Goal: Transaction & Acquisition: Obtain resource

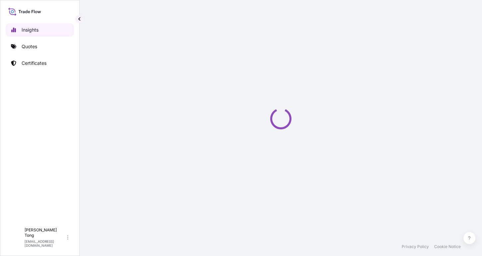
select select "2025"
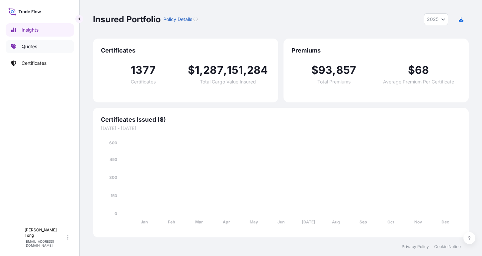
click at [27, 42] on link "Quotes" at bounding box center [40, 46] width 68 height 13
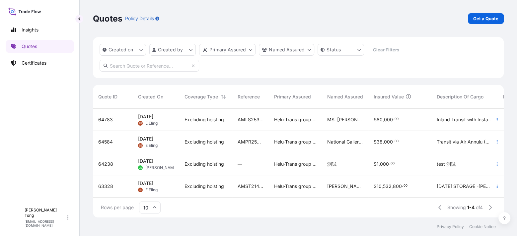
scroll to position [6, 0]
click at [482, 19] on p "Get a Quote" at bounding box center [486, 18] width 25 height 7
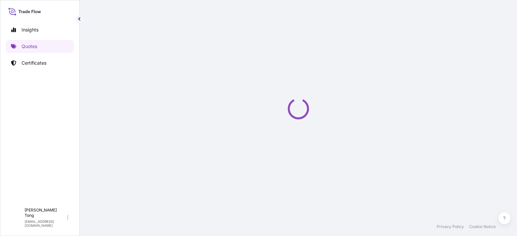
select select "AIR"
select select "27"
select select "Transit"
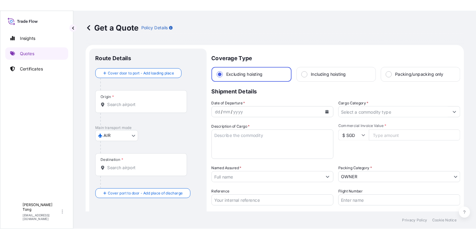
scroll to position [10, 0]
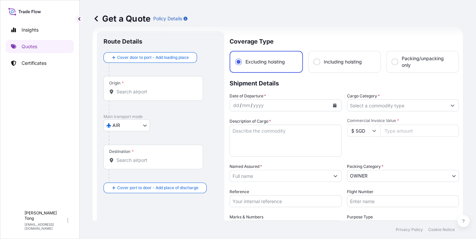
click at [145, 127] on body "Insights Quotes Certificates C Cathy Tong cathytong@helutrans.com Get a Quote P…" at bounding box center [238, 119] width 476 height 239
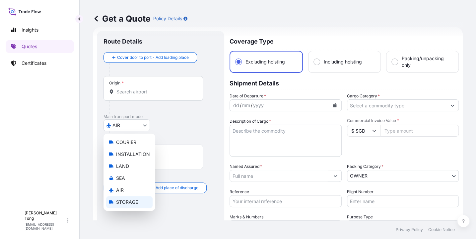
click at [130, 201] on span "STORAGE" at bounding box center [127, 202] width 22 height 7
select select "STORAGE"
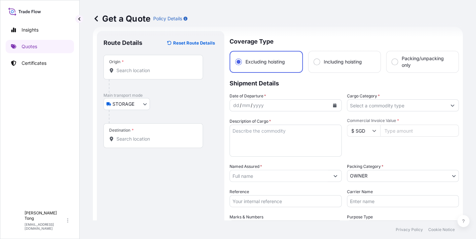
click at [131, 74] on div "Origin *" at bounding box center [154, 67] width 100 height 25
click at [131, 74] on input "Origin *" at bounding box center [156, 70] width 78 height 7
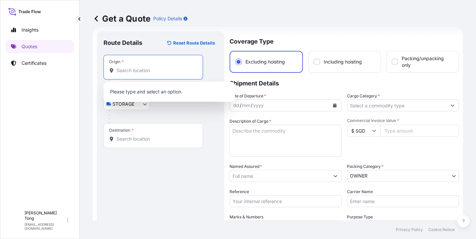
click at [132, 74] on div "Origin *" at bounding box center [154, 67] width 100 height 25
click at [132, 74] on input "Origin *" at bounding box center [156, 70] width 78 height 7
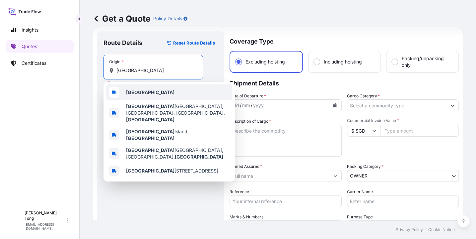
click at [152, 95] on div "[GEOGRAPHIC_DATA]" at bounding box center [169, 92] width 126 height 16
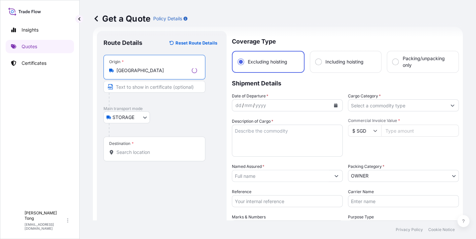
type input "[GEOGRAPHIC_DATA]"
click at [144, 147] on div "Destination *" at bounding box center [155, 148] width 102 height 25
click at [144, 149] on input "Destination *" at bounding box center [157, 152] width 81 height 7
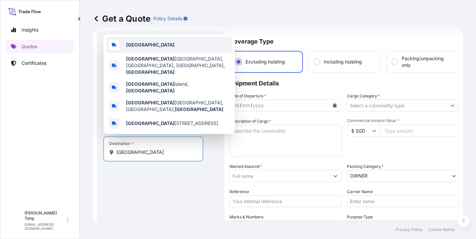
click at [160, 52] on div "[GEOGRAPHIC_DATA]" at bounding box center [169, 45] width 126 height 16
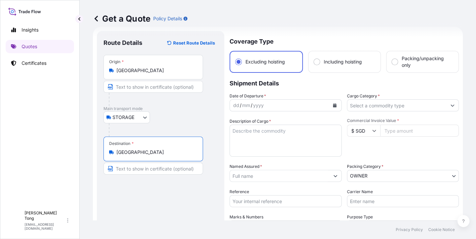
type input "[GEOGRAPHIC_DATA]"
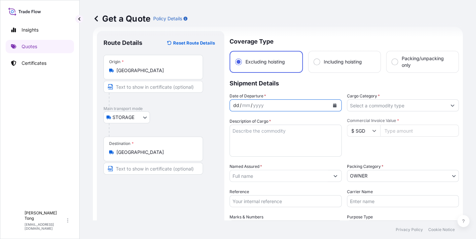
click at [289, 106] on div "dd / mm / yyyy" at bounding box center [280, 105] width 100 height 12
click at [333, 107] on icon "Calendar" at bounding box center [335, 105] width 4 height 4
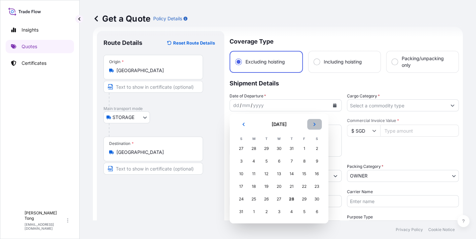
click at [315, 124] on icon "Next" at bounding box center [315, 124] width 2 height 3
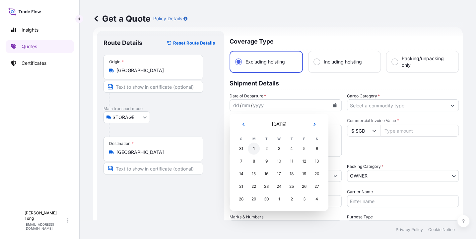
click at [253, 149] on div "1" at bounding box center [254, 148] width 12 height 12
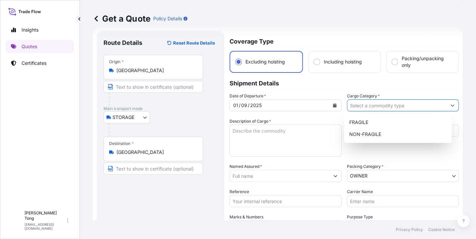
click at [380, 106] on input "Cargo Category *" at bounding box center [398, 105] width 100 height 12
click at [377, 133] on div "NON-FRAGILE" at bounding box center [398, 134] width 103 height 12
type input "NON-FRAGILE"
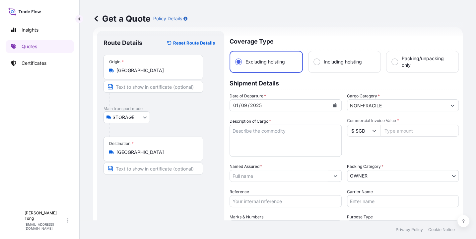
click at [60, 128] on div "Insights Quotes Certificates" at bounding box center [40, 112] width 68 height 190
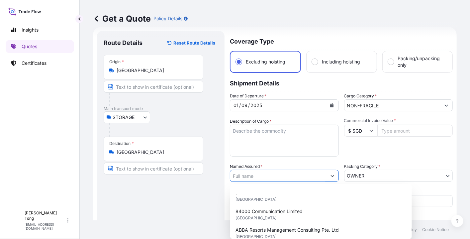
click at [277, 176] on input "Named Assured *" at bounding box center [278, 176] width 96 height 12
paste input "[PERSON_NAME]"
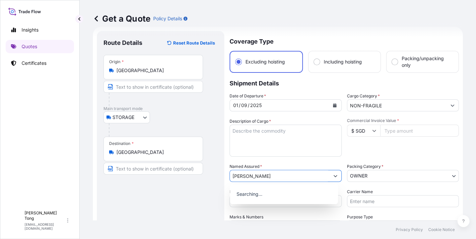
type input "[PERSON_NAME]"
drag, startPoint x: 210, startPoint y: 197, endPoint x: 233, endPoint y: 178, distance: 30.2
click at [210, 197] on div "Route Details Reset Route Details Place of loading Road / Inland Road / Inland …" at bounding box center [161, 169] width 114 height 263
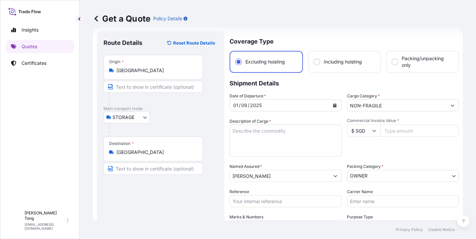
drag, startPoint x: 78, startPoint y: 192, endPoint x: 91, endPoint y: 192, distance: 12.3
click at [81, 192] on div "Insights Quotes Certificates C Cathy Tong cathytong@helutrans.com Get a Quote P…" at bounding box center [238, 119] width 476 height 239
click at [122, 186] on div "Route Details Reset Route Details Place of loading Road / Inland Road / Inland …" at bounding box center [161, 169] width 114 height 263
click at [245, 202] on input "Reference" at bounding box center [286, 201] width 112 height 12
paste input "AMST238964MDMD"
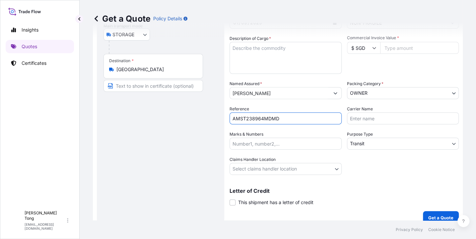
scroll to position [93, 0]
type input "AMST238964MDMD"
click at [273, 47] on textarea "Description of Cargo *" at bounding box center [286, 58] width 112 height 32
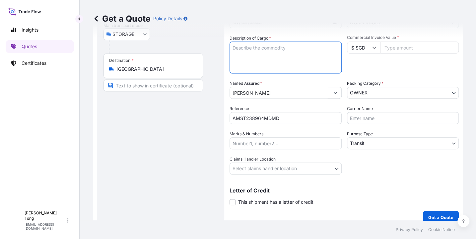
paste textarea "[PERSON_NAME]"
paste textarea "Untitled"
type textarea "[PERSON_NAME], Untitled"
click at [366, 48] on input "$ SGD" at bounding box center [363, 48] width 33 height 12
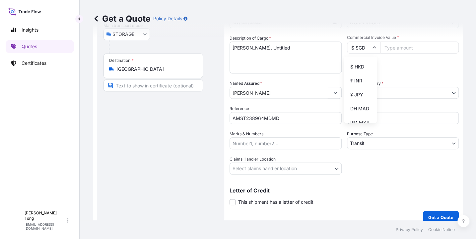
scroll to position [125, 0]
click at [358, 59] on div "$ HKD" at bounding box center [361, 52] width 28 height 13
type input "$ HKD"
click at [397, 52] on input "Commercial Invoice Value *" at bounding box center [420, 48] width 79 height 12
paste input "44100.00"
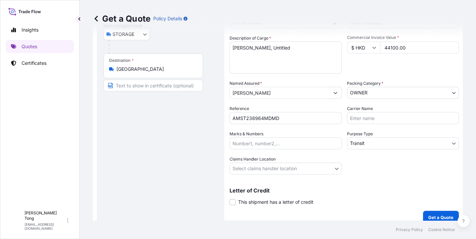
type input "44100.00"
click at [393, 64] on div "Commercial Invoice Value * $ HKD 44100.00" at bounding box center [403, 54] width 112 height 39
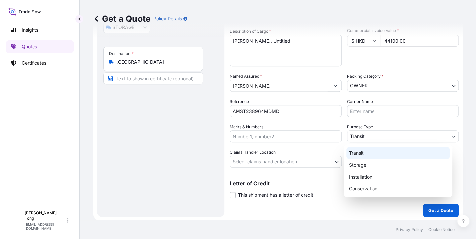
click at [378, 134] on body "Insights Quotes Certificates C Cathy Tong cathytong@helutrans.com Get a Quote P…" at bounding box center [238, 119] width 476 height 239
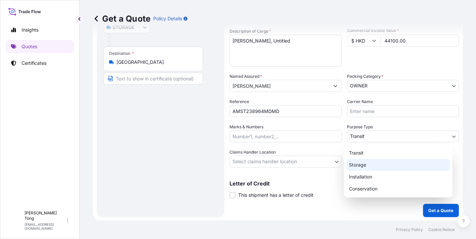
click at [381, 163] on div "Storage" at bounding box center [399, 165] width 104 height 12
select select "Storage"
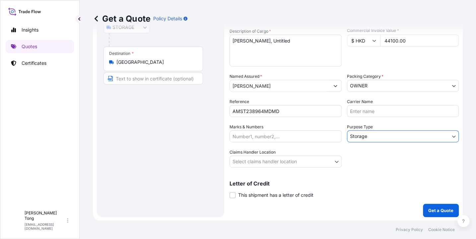
click at [323, 165] on body "Insights Quotes Certificates C Cathy Tong cathytong@helutrans.com Get a Quote P…" at bounding box center [238, 119] width 476 height 239
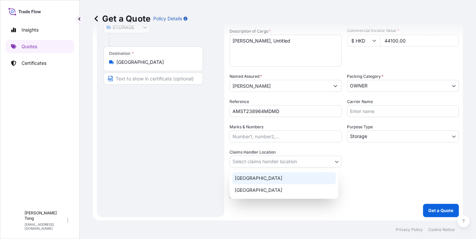
click at [318, 175] on div "[GEOGRAPHIC_DATA]" at bounding box center [284, 178] width 104 height 12
select select "[GEOGRAPHIC_DATA]"
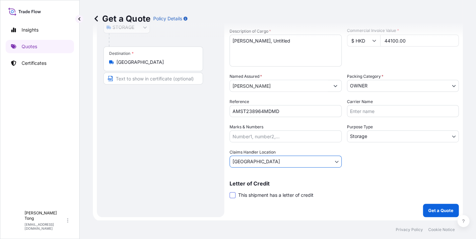
click at [233, 194] on span at bounding box center [233, 195] width 6 height 6
click at [230, 191] on input "This shipment has a letter of credit" at bounding box center [230, 191] width 0 height 0
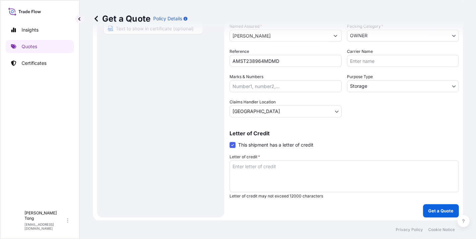
scroll to position [151, 0]
click at [256, 167] on textarea "Letter of credit *" at bounding box center [344, 176] width 229 height 32
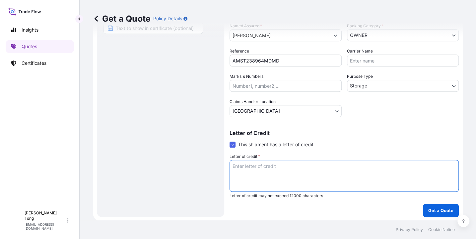
paste textarea "Storage period : [DATE] to [DATE] (till further notice)"
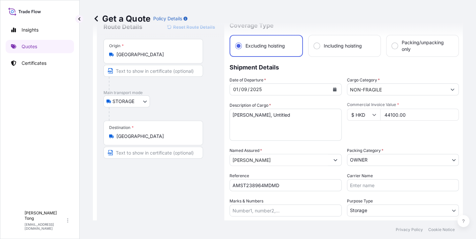
scroll to position [68, 0]
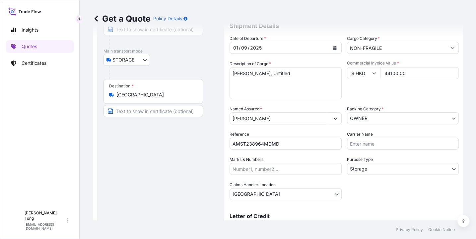
type textarea "Storage period : [DATE] to [DATE] (till further notice)"
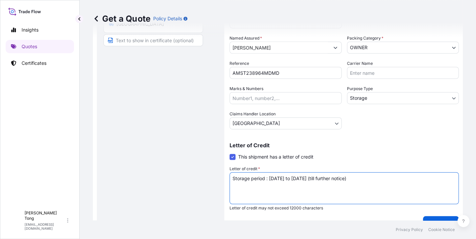
scroll to position [151, 0]
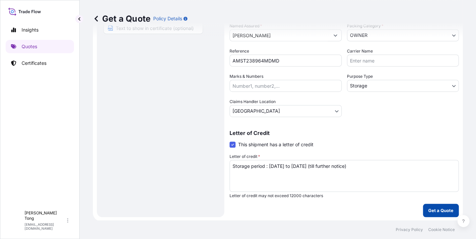
click at [429, 208] on p "Get a Quote" at bounding box center [441, 210] width 25 height 7
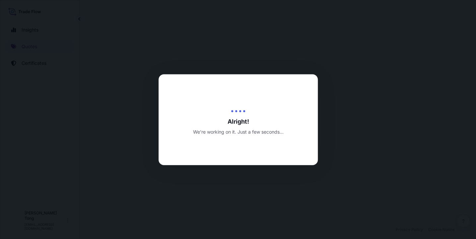
select select "STORAGE"
select select "Storage"
select select "[GEOGRAPHIC_DATA]"
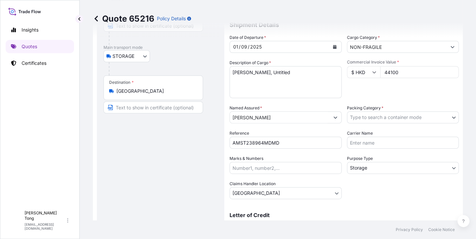
scroll to position [54, 0]
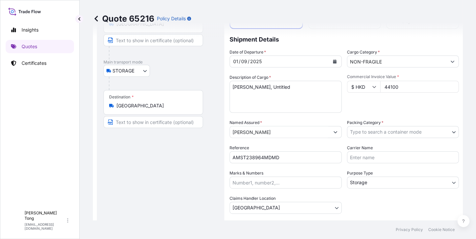
click at [382, 132] on body "Insights Quotes Certificates C Cathy Tong cathytong@helutrans.com Quote 65216 P…" at bounding box center [238, 119] width 476 height 239
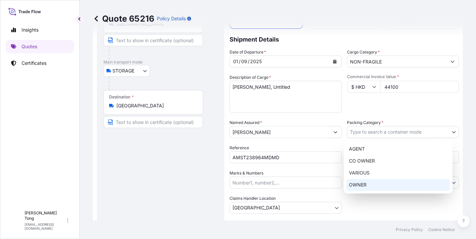
click at [376, 180] on div "OWNER" at bounding box center [399, 185] width 104 height 12
select select "27"
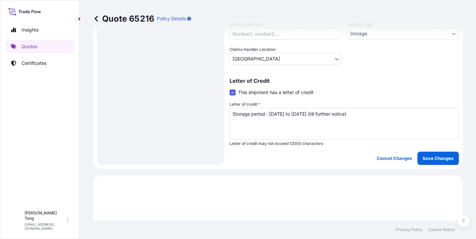
scroll to position [220, 0]
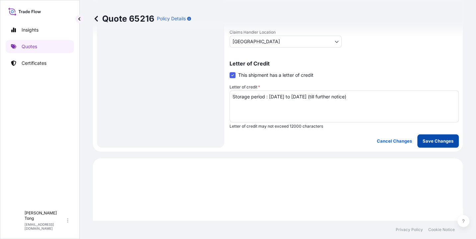
click at [423, 142] on p "Save Changes" at bounding box center [438, 140] width 31 height 7
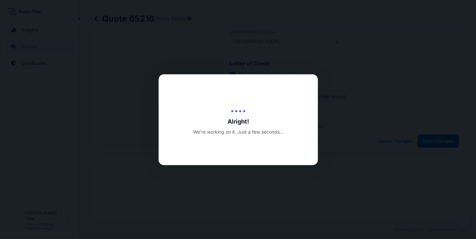
type input "[DATE]"
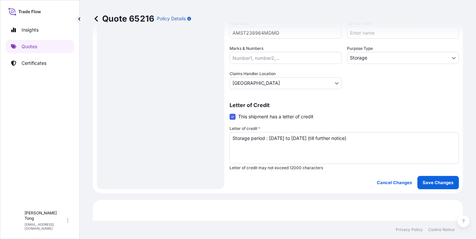
select select "STORAGE"
select select "Storage"
select select "[GEOGRAPHIC_DATA]"
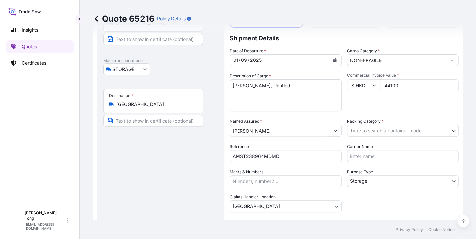
scroll to position [54, 0]
click at [373, 128] on body "Insights Quotes Certificates C Cathy Tong cathytong@helutrans.com Quote 65216 P…" at bounding box center [238, 119] width 476 height 239
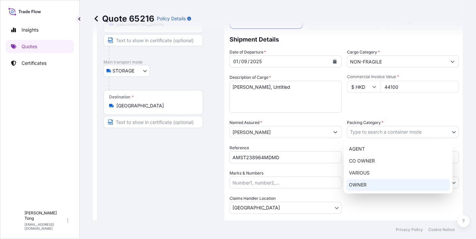
click at [386, 181] on div "OWNER" at bounding box center [399, 185] width 104 height 12
select select "27"
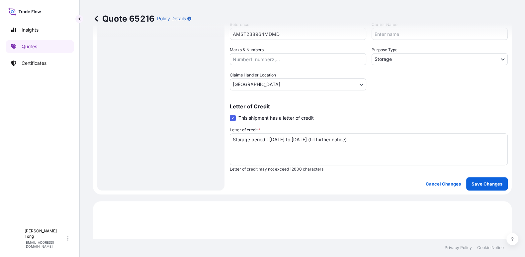
scroll to position [170, 0]
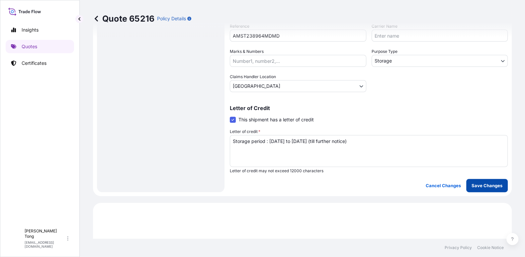
click at [480, 185] on p "Save Changes" at bounding box center [487, 185] width 31 height 7
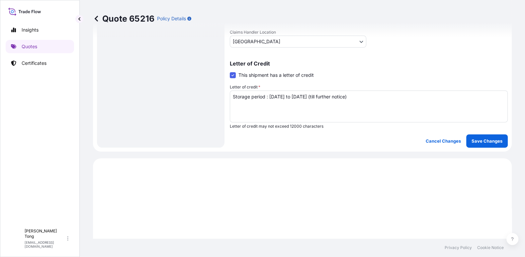
select select "STORAGE"
select select "Storage"
select select "[GEOGRAPHIC_DATA]"
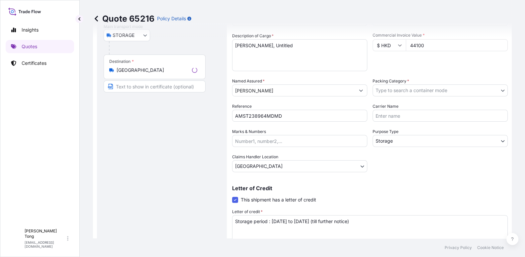
scroll to position [48, 0]
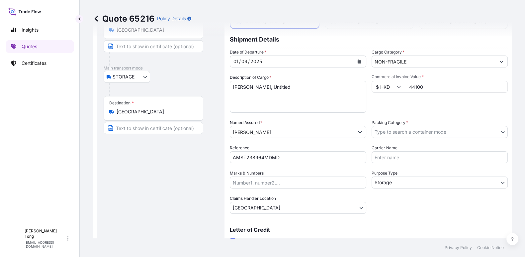
click at [415, 135] on body "Insights Quotes Certificates C Cathy Tong cathytong@helutrans.com Quote 65216 P…" at bounding box center [262, 128] width 525 height 257
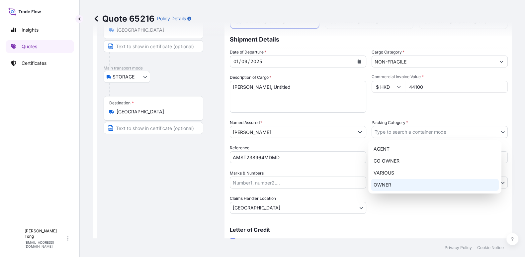
click at [415, 185] on div "OWNER" at bounding box center [435, 185] width 128 height 12
select select "27"
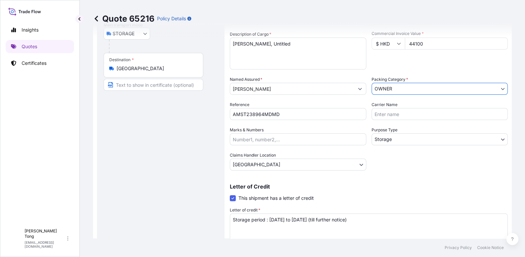
scroll to position [83, 0]
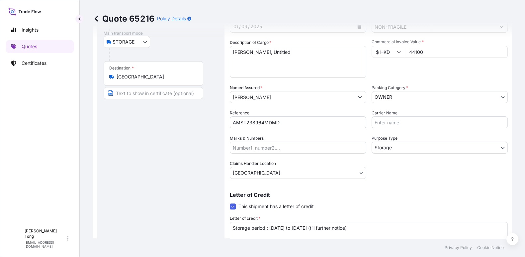
click at [391, 176] on div "Date of Departure * 01 / 09 / 2025 Cargo Category * NON-FRAGILE Description of …" at bounding box center [369, 96] width 278 height 165
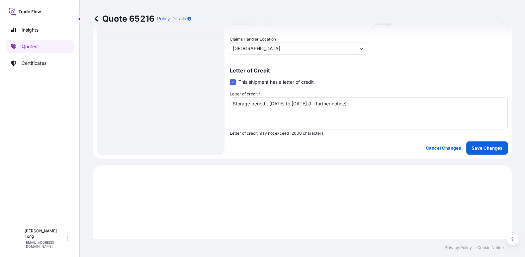
scroll to position [208, 0]
click at [466, 149] on button "Save Changes" at bounding box center [487, 147] width 42 height 13
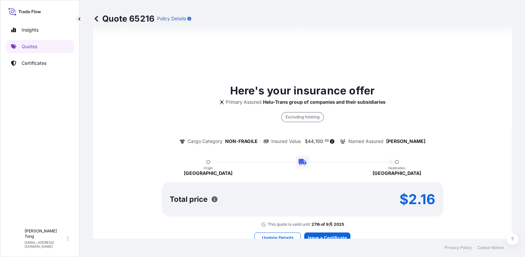
select select "STORAGE"
select select "Storage"
select select "[GEOGRAPHIC_DATA]"
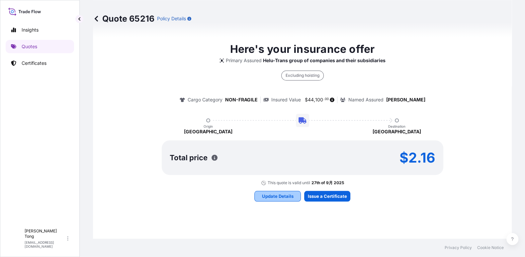
click at [283, 198] on p "Update Details" at bounding box center [278, 196] width 32 height 7
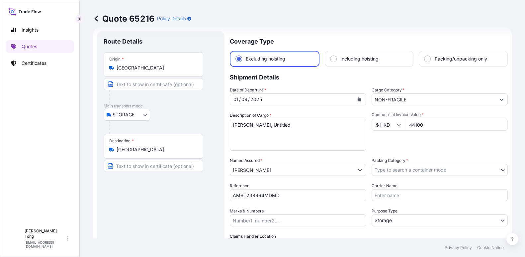
scroll to position [52, 0]
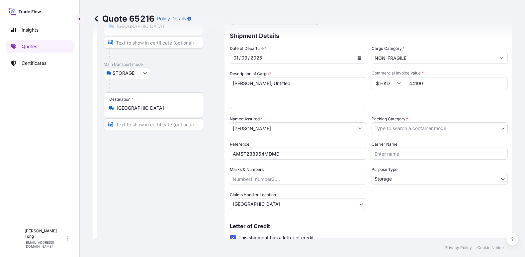
click at [411, 129] on body "Insights Quotes Certificates C Cathy Tong cathytong@helutrans.com Quote 65216 P…" at bounding box center [262, 128] width 525 height 257
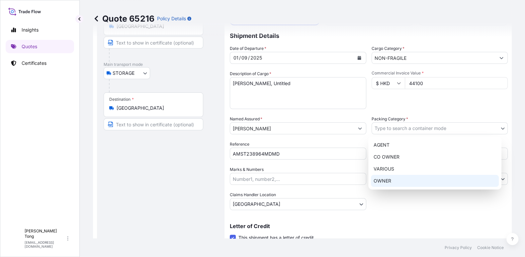
click at [413, 176] on div "OWNER" at bounding box center [435, 181] width 128 height 12
select select "27"
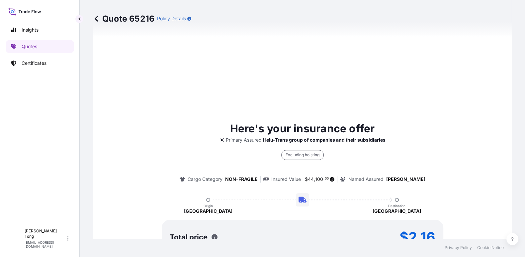
scroll to position [467, 0]
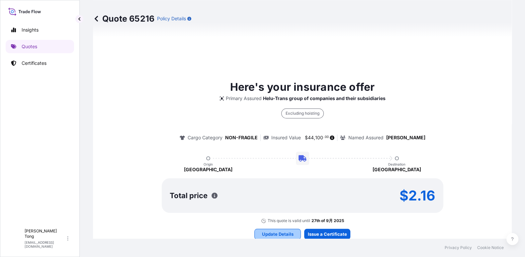
click at [262, 231] on p "Update Details" at bounding box center [278, 233] width 32 height 7
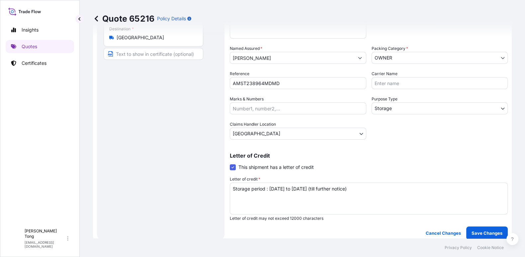
scroll to position [135, 0]
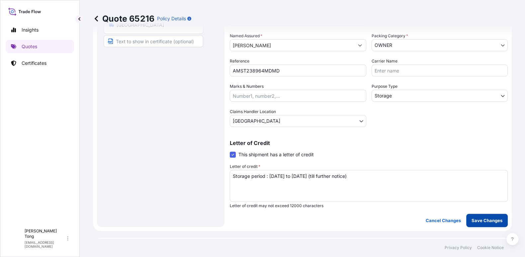
click at [472, 217] on p "Save Changes" at bounding box center [487, 220] width 31 height 7
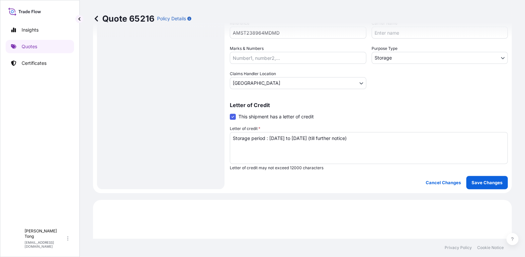
select select "STORAGE"
select select "Storage"
select select "[GEOGRAPHIC_DATA]"
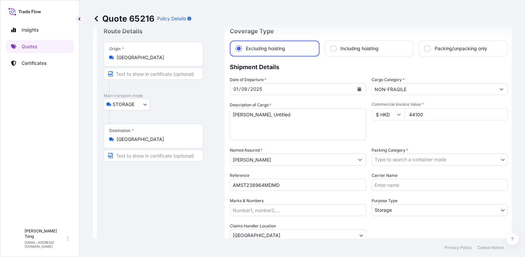
scroll to position [7, 0]
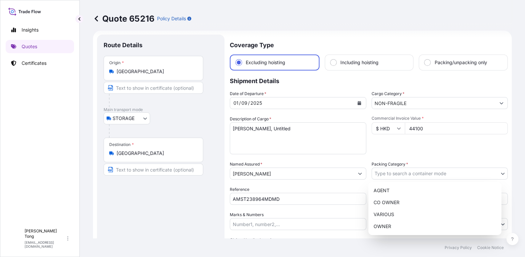
click at [400, 177] on body "Insights Quotes Certificates C Cathy Tong cathytong@helutrans.com Quote 65216 P…" at bounding box center [262, 128] width 525 height 257
click at [391, 223] on div "OWNER" at bounding box center [435, 226] width 128 height 12
select select "27"
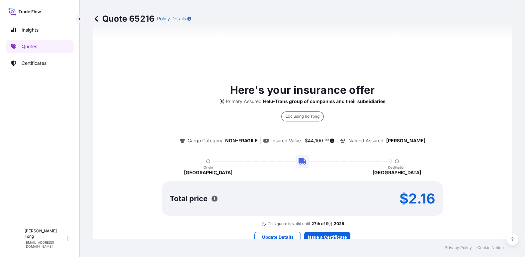
scroll to position [505, 0]
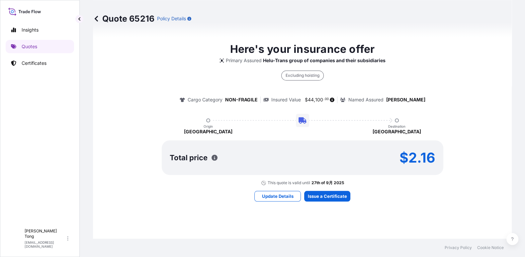
click at [276, 202] on div "Here's your insurance offer Primary Assured Helu-Trans group of companies and t…" at bounding box center [302, 121] width 400 height 488
click at [275, 197] on p "Update Details" at bounding box center [278, 196] width 32 height 7
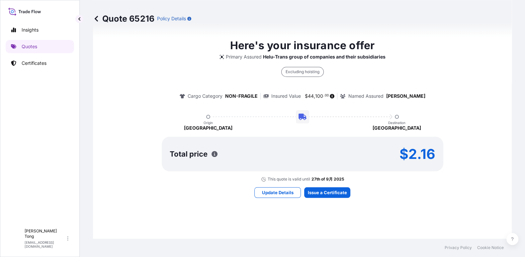
scroll to position [550, 0]
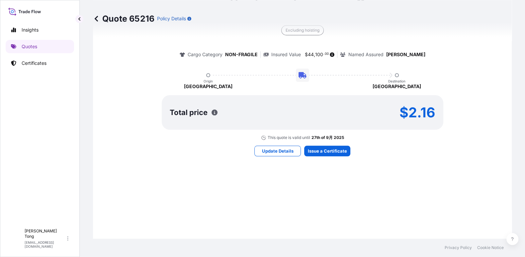
click at [321, 157] on div "Here's your insurance offer Primary Assured Helu-Trans group of companies and t…" at bounding box center [302, 76] width 400 height 488
click at [322, 156] on div "Here's your insurance offer Primary Assured Helu-Trans group of companies and t…" at bounding box center [302, 76] width 400 height 488
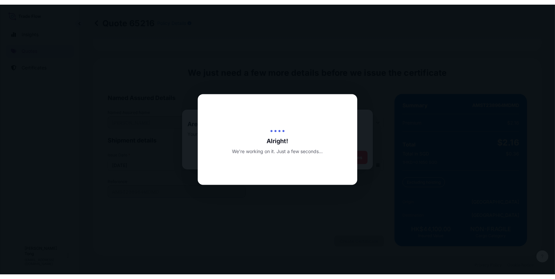
scroll to position [1036, 0]
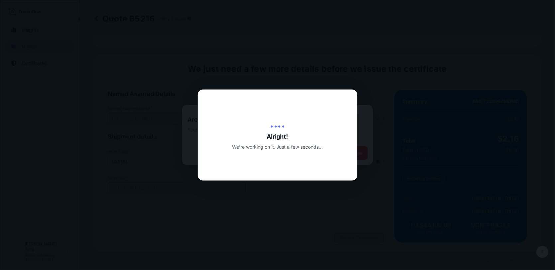
click at [231, 228] on div at bounding box center [277, 135] width 555 height 270
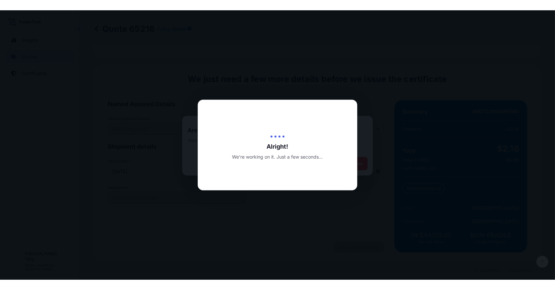
scroll to position [1025, 0]
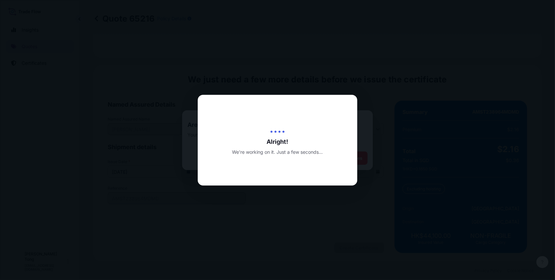
click at [322, 165] on div "Alright! We’re working on it. Just a few seconds..." at bounding box center [277, 140] width 159 height 91
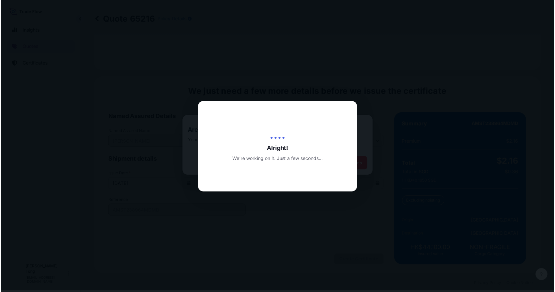
scroll to position [1014, 0]
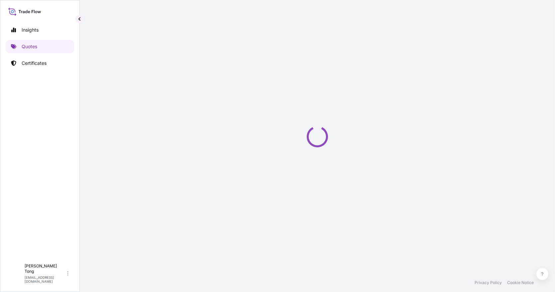
select select "STORAGE"
select select "Storage"
select select "[GEOGRAPHIC_DATA]"
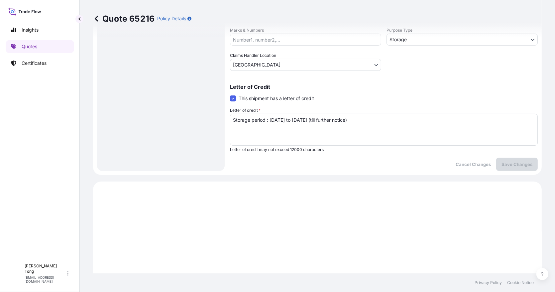
scroll to position [108, 0]
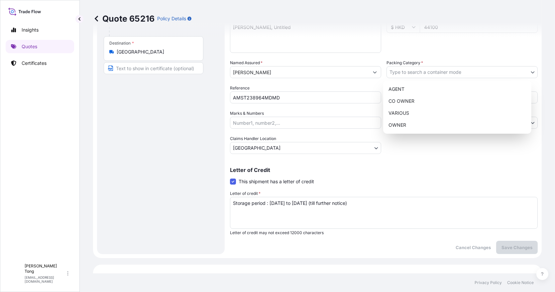
click at [444, 75] on body "Insights Quotes Certificates C Cathy Tong cathytong@helutrans.com Quote 65216 P…" at bounding box center [277, 146] width 555 height 292
click at [438, 122] on div "OWNER" at bounding box center [457, 125] width 143 height 12
select select "27"
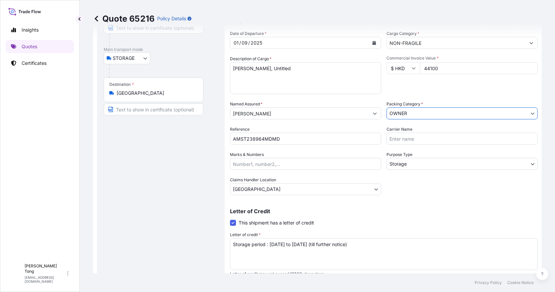
scroll to position [25, 0]
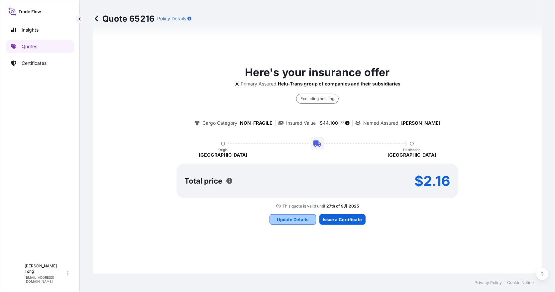
click at [300, 221] on p "Update Details" at bounding box center [293, 219] width 32 height 7
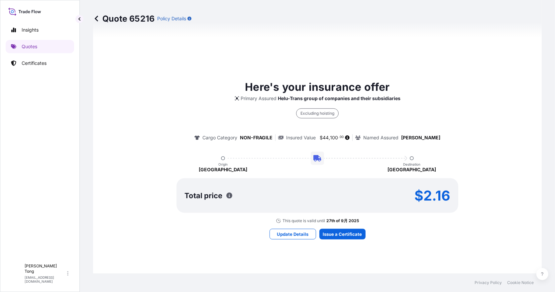
scroll to position [508, 0]
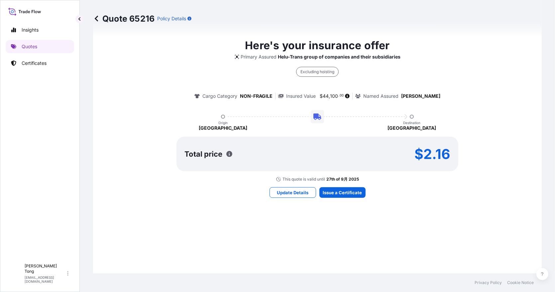
click at [339, 198] on div "Here's your insurance offer Primary Assured Helu-Trans group of companies and t…" at bounding box center [317, 117] width 430 height 488
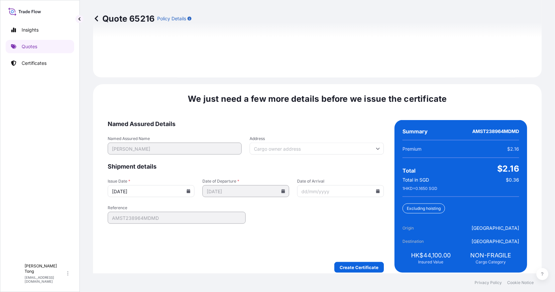
scroll to position [1014, 0]
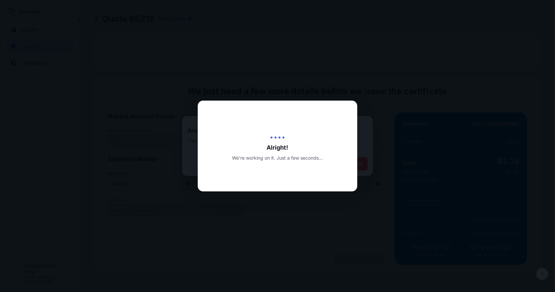
click at [244, 120] on div "Alright! We’re working on it. Just a few seconds..." at bounding box center [277, 146] width 159 height 91
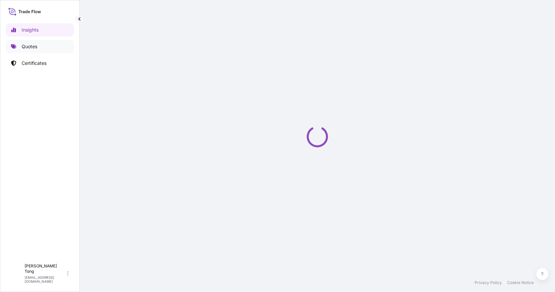
click at [20, 47] on link "Quotes" at bounding box center [40, 46] width 68 height 13
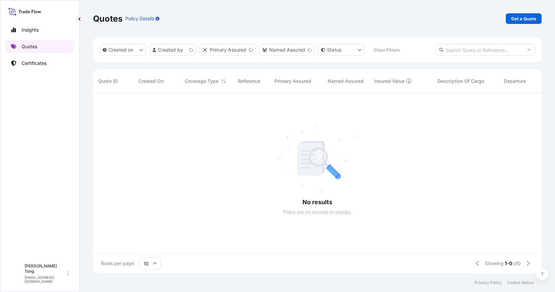
scroll to position [7, 7]
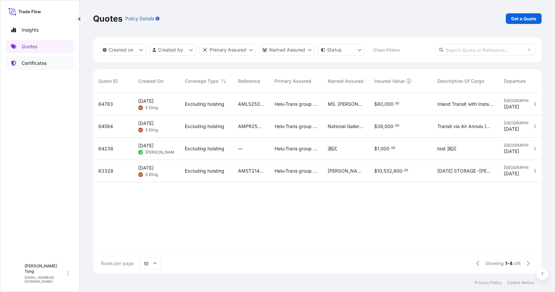
click at [28, 65] on p "Certificates" at bounding box center [34, 63] width 25 height 7
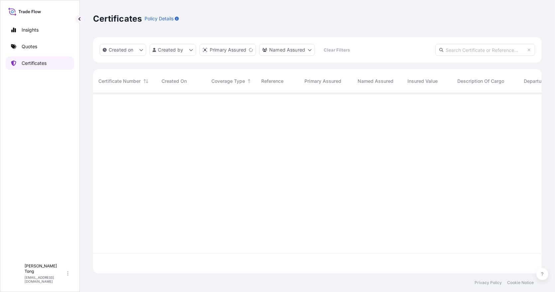
scroll to position [177, 442]
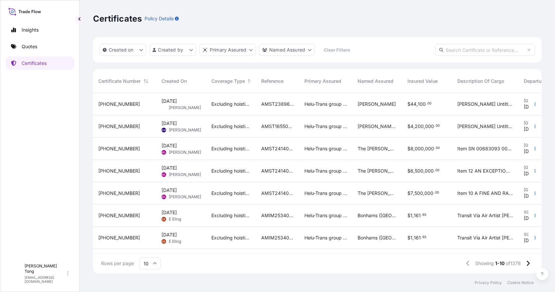
click at [129, 110] on div "[PHONE_NUMBER]" at bounding box center [124, 104] width 63 height 22
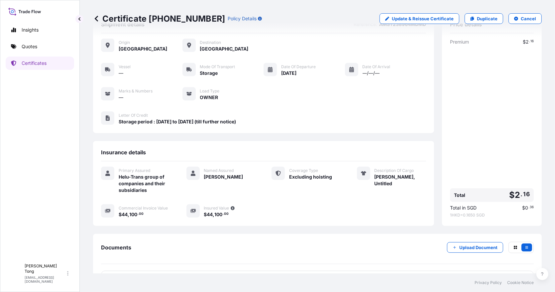
scroll to position [46, 0]
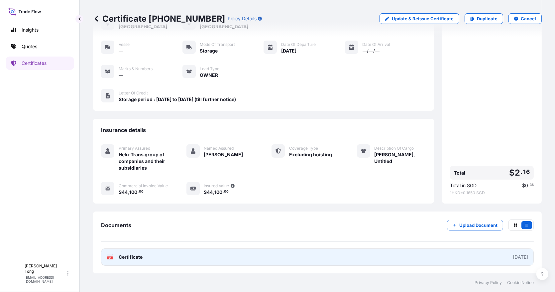
click at [298, 254] on link "PDF Certificate 2025-08-28" at bounding box center [317, 256] width 432 height 17
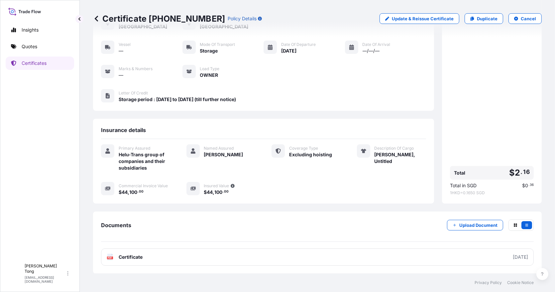
scroll to position [0, 0]
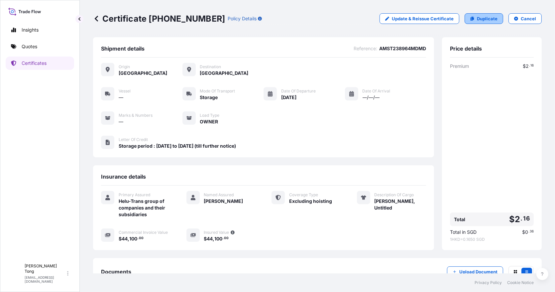
click at [466, 21] on link "Duplicate" at bounding box center [483, 18] width 39 height 11
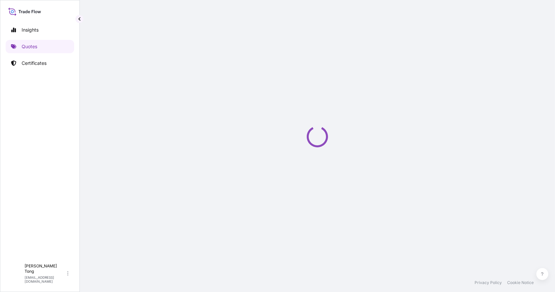
select select "STORAGE"
select select "Storage"
select select "[GEOGRAPHIC_DATA]"
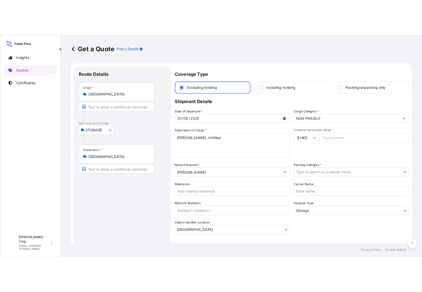
scroll to position [10, 0]
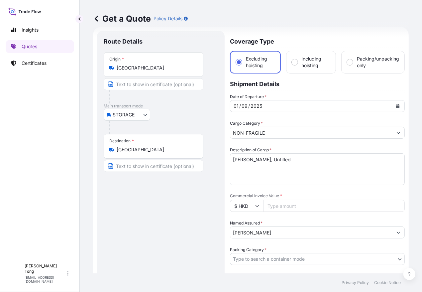
click at [300, 205] on input "Commercial Invoice Value *" at bounding box center [333, 206] width 141 height 12
paste input "18900.00"
type input "18900.00"
click at [300, 220] on div "Named Assured * Jiang Yirou" at bounding box center [317, 228] width 175 height 19
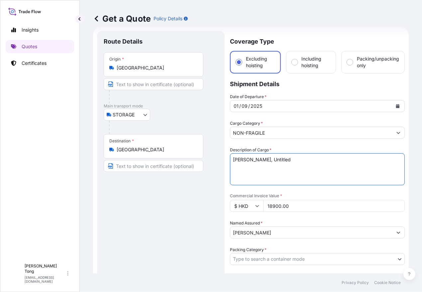
drag, startPoint x: 283, startPoint y: 159, endPoint x: 198, endPoint y: 155, distance: 85.4
click at [198, 155] on form "Route Details Place of loading Road / Inland Road / Inland Origin * Hong Kong M…" at bounding box center [250, 264] width 315 height 475
paste textarea "Unknown"
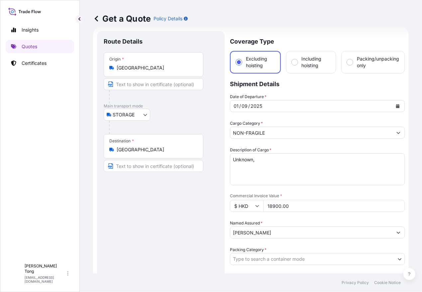
click at [265, 160] on textarea "[PERSON_NAME], Untitled" at bounding box center [317, 169] width 175 height 32
paste textarea "French School, 18th century"
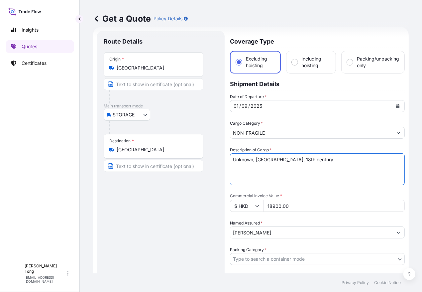
type textarea "Unknown, [GEOGRAPHIC_DATA], 18th century"
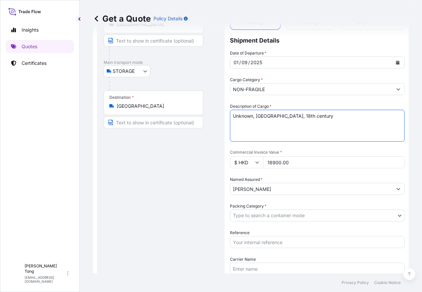
scroll to position [93, 0]
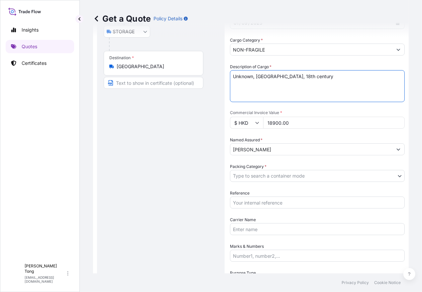
click at [271, 175] on body "Insights Quotes Certificates C Cathy Tong cathytong@helutrans.com Get a Quote P…" at bounding box center [211, 146] width 422 height 292
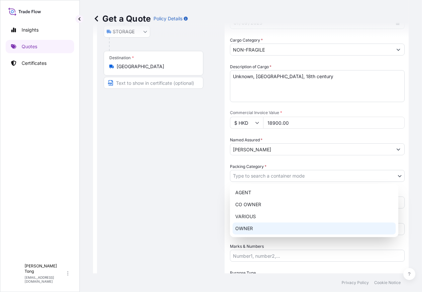
click at [274, 224] on div "OWNER" at bounding box center [313, 228] width 163 height 12
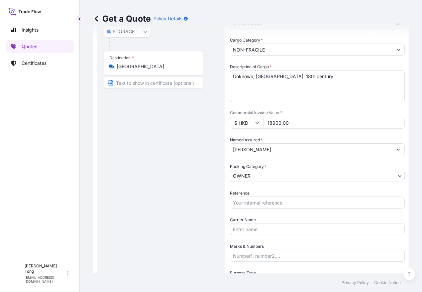
click at [273, 203] on input "Reference" at bounding box center [317, 202] width 175 height 12
paste input "AMST238964MDMD"
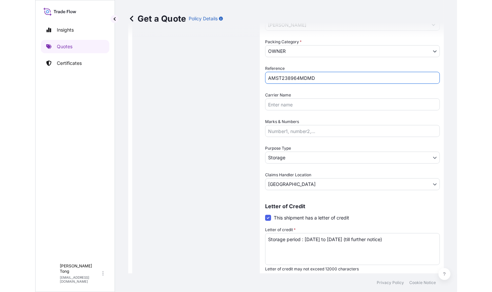
scroll to position [238, 0]
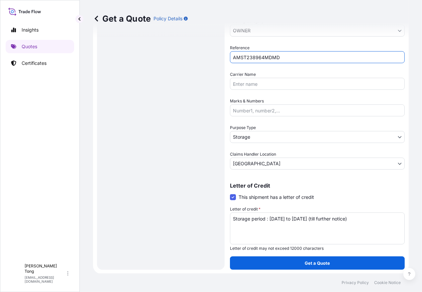
type input "AMST238964MDMD"
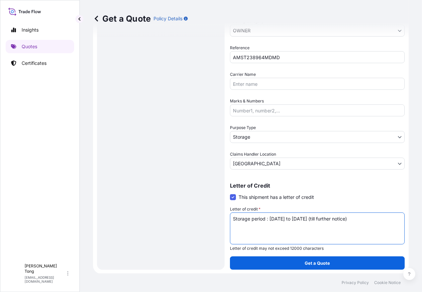
drag, startPoint x: 371, startPoint y: 217, endPoint x: 222, endPoint y: 220, distance: 149.1
click at [222, 220] on form "Route Details Place of loading Road / Inland Road / Inland Origin * Hong Kong M…" at bounding box center [250, 36] width 315 height 475
drag, startPoint x: 160, startPoint y: 190, endPoint x: 260, endPoint y: 248, distance: 115.7
click at [161, 190] on div "Route Details Place of loading Road / [GEOGRAPHIC_DATA] / Inland Origin * [GEOG…" at bounding box center [161, 35] width 114 height 453
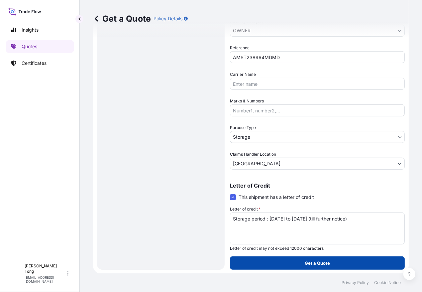
click at [291, 262] on button "Get a Quote" at bounding box center [317, 262] width 175 height 13
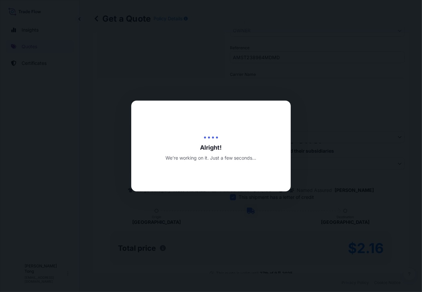
type input "[DATE]"
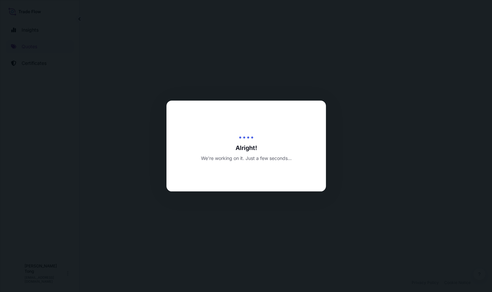
select select "STORAGE"
select select "Transit"
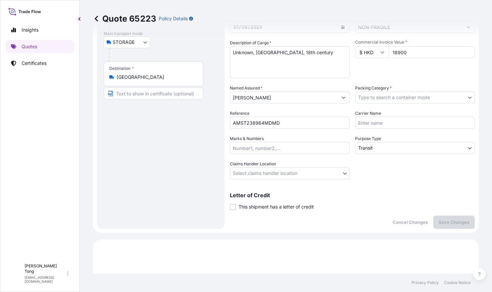
scroll to position [81, 0]
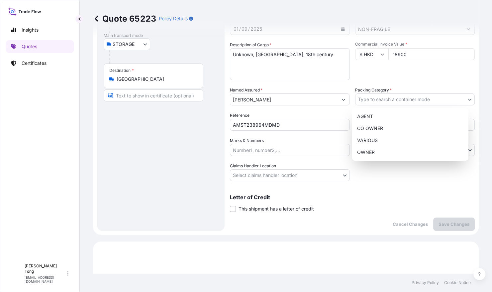
click at [386, 97] on body "Insights Quotes Certificates C Cathy Tong cathytong@helutrans.com Quote 65223 P…" at bounding box center [246, 146] width 492 height 292
click at [388, 147] on div "OWNER" at bounding box center [409, 152] width 111 height 12
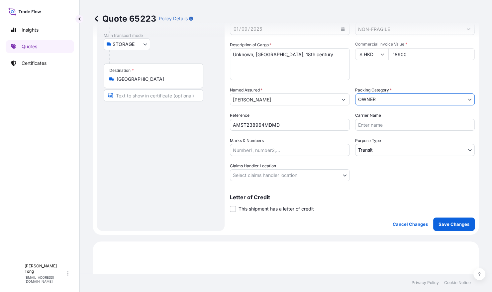
click at [382, 152] on body "Insights Quotes Certificates C Cathy Tong cathytong@helutrans.com Quote 65223 P…" at bounding box center [246, 146] width 492 height 292
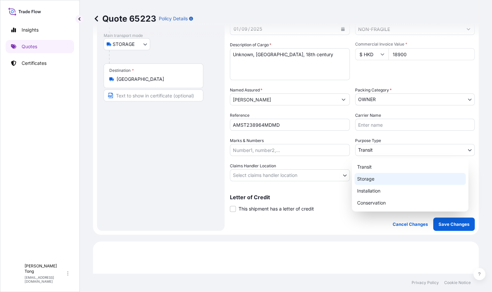
click at [380, 183] on div "Storage" at bounding box center [409, 179] width 111 height 12
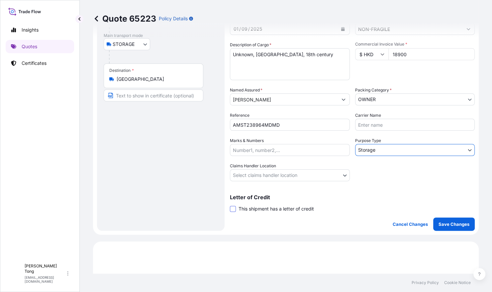
click at [235, 209] on span at bounding box center [233, 209] width 6 height 6
click at [230, 205] on input "This shipment has a letter of credit" at bounding box center [230, 205] width 0 height 0
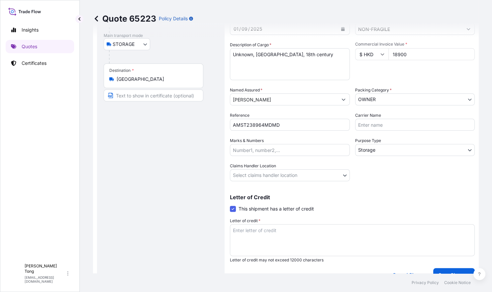
click at [249, 230] on textarea "Letter of credit *" at bounding box center [352, 240] width 245 height 32
paste textarea "Storage period : [DATE] to [DATE] (till further notice)"
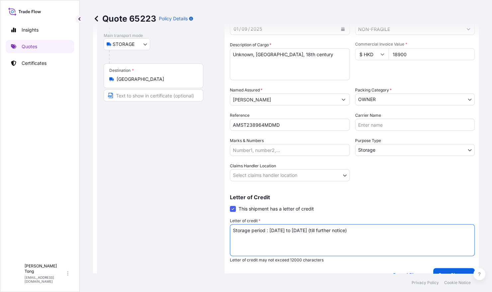
type textarea "Storage period : [DATE] to [DATE] (till further notice)"
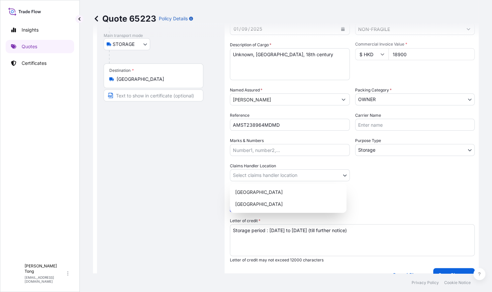
click at [307, 178] on body "Insights Quotes Certificates C Cathy Tong cathytong@helutrans.com Quote 65223 P…" at bounding box center [246, 146] width 492 height 292
click at [304, 188] on div "[GEOGRAPHIC_DATA]" at bounding box center [287, 192] width 111 height 12
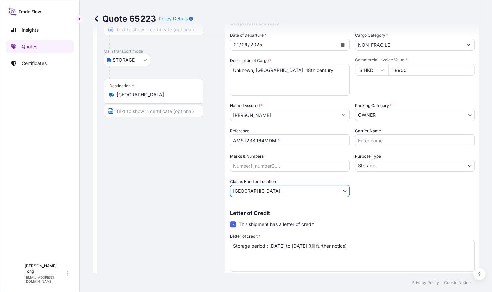
scroll to position [83, 0]
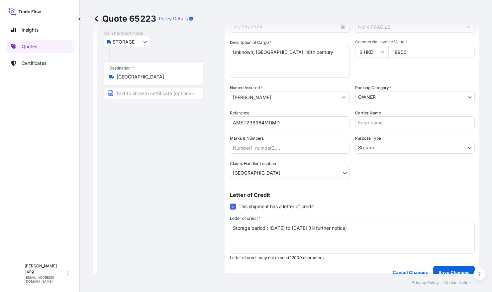
click at [375, 178] on div "Date of Departure * 01 / 09 / 2025 Cargo Category * NON-FRAGILE Description of …" at bounding box center [352, 96] width 245 height 165
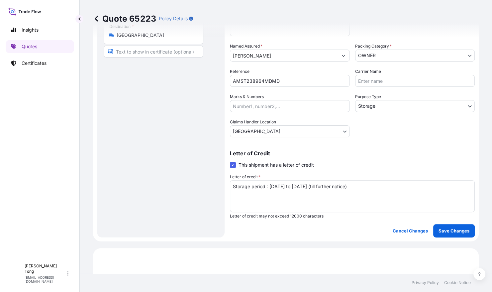
scroll to position [166, 0]
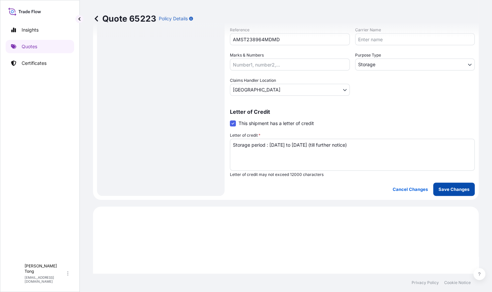
click at [449, 188] on p "Save Changes" at bounding box center [453, 189] width 31 height 7
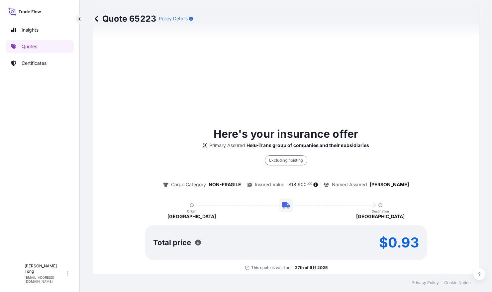
select select "STORAGE"
select select "Storage"
select select "[GEOGRAPHIC_DATA]"
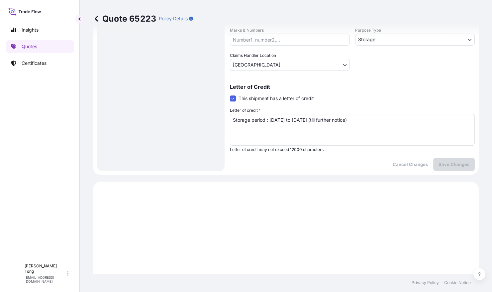
scroll to position [25, 0]
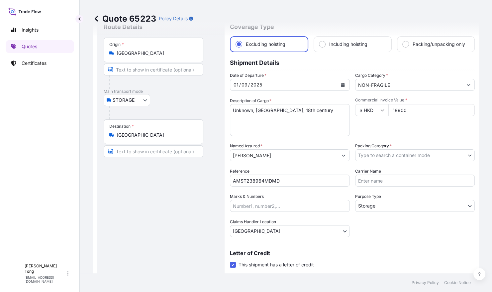
click at [429, 160] on body "Insights Quotes Certificates C Cathy Tong cathytong@helutrans.com Quote 65223 P…" at bounding box center [246, 146] width 492 height 292
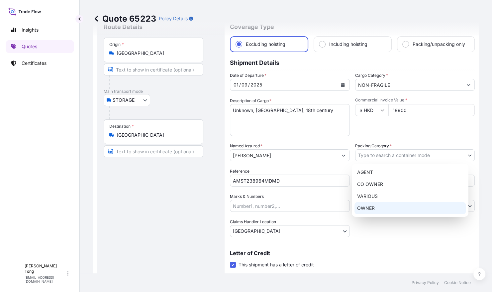
click at [410, 205] on div "OWNER" at bounding box center [409, 208] width 111 height 12
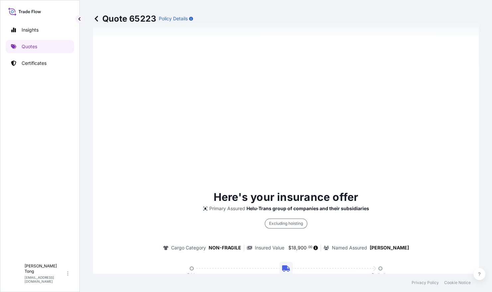
scroll to position [440, 0]
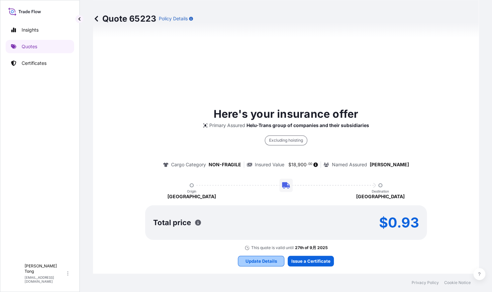
click at [261, 262] on p "Update Details" at bounding box center [261, 260] width 32 height 7
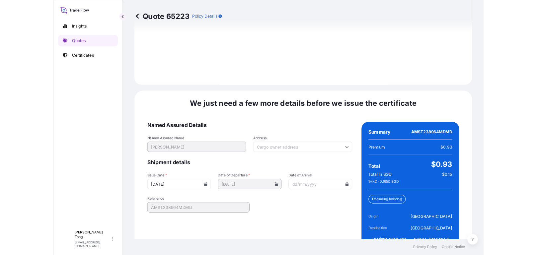
scroll to position [1014, 0]
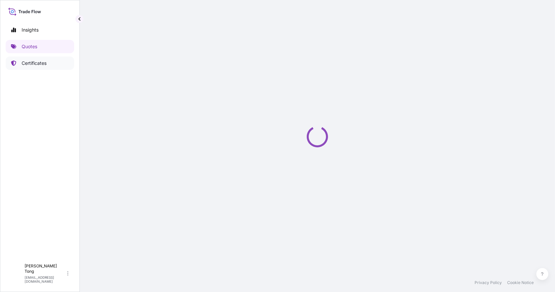
select select "STORAGE"
select select "Storage"
select select "[GEOGRAPHIC_DATA]"
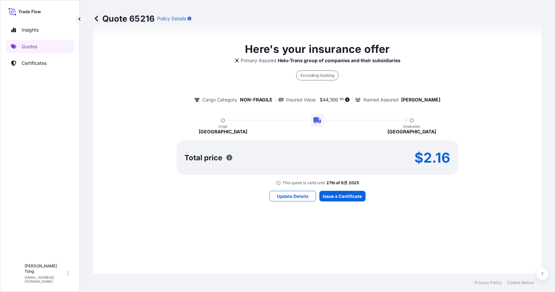
scroll to position [546, 0]
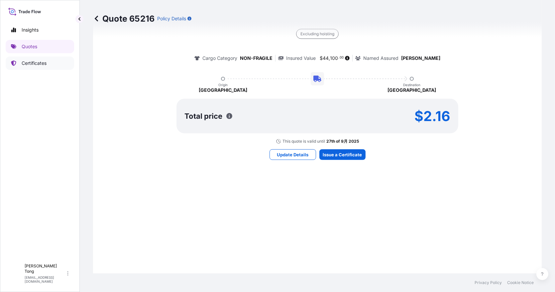
click at [37, 64] on p "Certificates" at bounding box center [34, 63] width 25 height 7
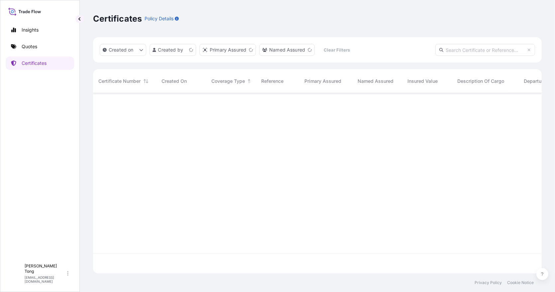
scroll to position [177, 442]
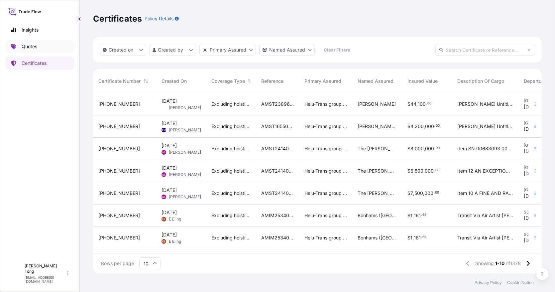
click at [50, 43] on link "Quotes" at bounding box center [40, 46] width 68 height 13
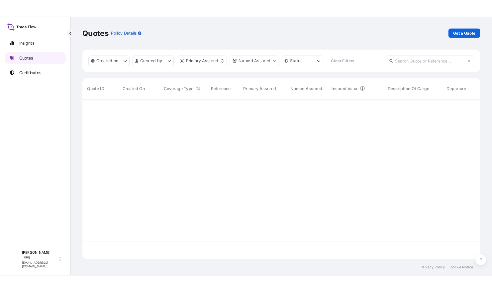
scroll to position [177, 442]
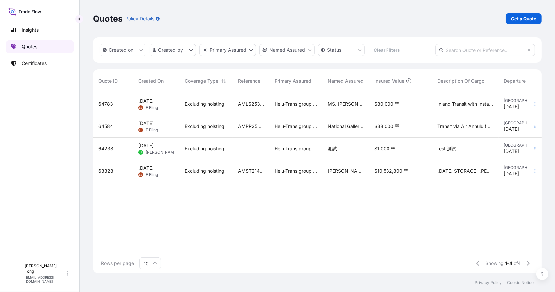
click at [44, 44] on link "Quotes" at bounding box center [40, 46] width 68 height 13
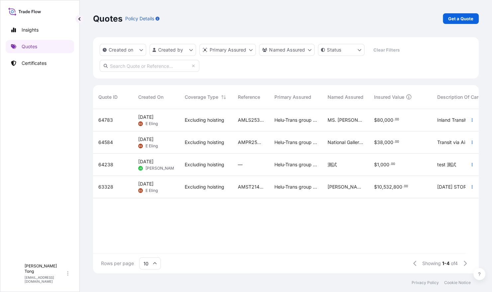
scroll to position [161, 379]
click at [49, 62] on link "Certificates" at bounding box center [40, 62] width 68 height 13
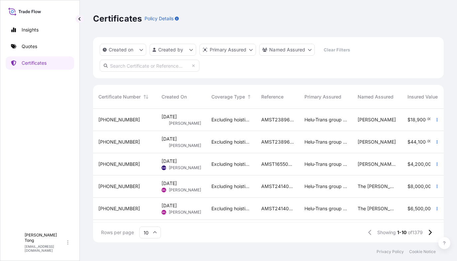
scroll to position [7, 7]
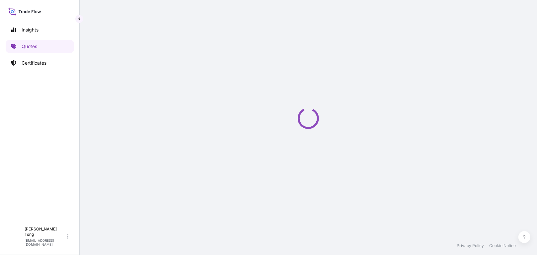
select select "STORAGE"
select select "Storage"
select select "[GEOGRAPHIC_DATA]"
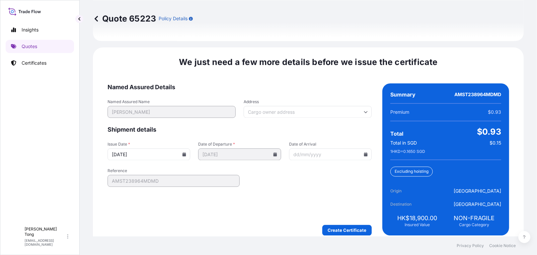
scroll to position [1050, 0]
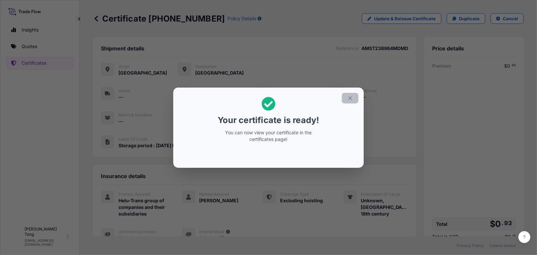
click at [351, 98] on icon "button" at bounding box center [350, 98] width 6 height 6
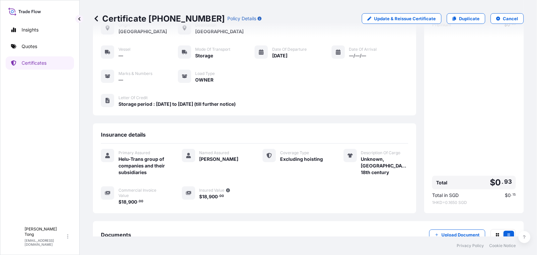
scroll to position [88, 0]
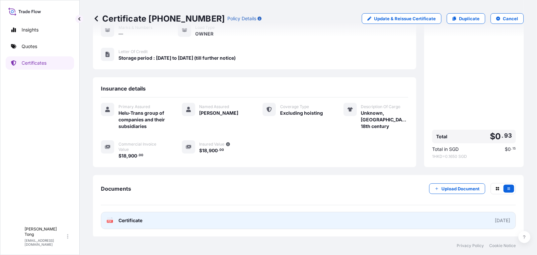
click at [461, 216] on link "PDF Certificate [DATE]" at bounding box center [308, 220] width 415 height 17
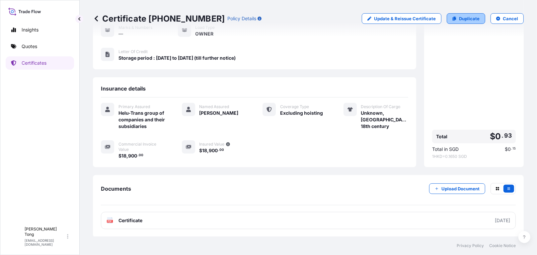
click at [452, 19] on link "Duplicate" at bounding box center [466, 18] width 39 height 11
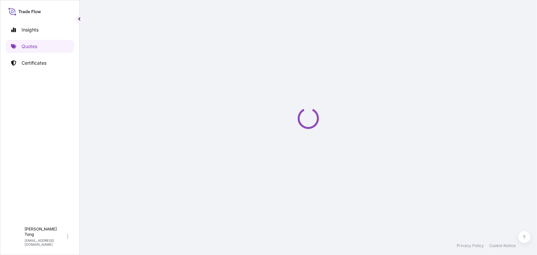
select select "STORAGE"
select select "Storage"
select select "[GEOGRAPHIC_DATA]"
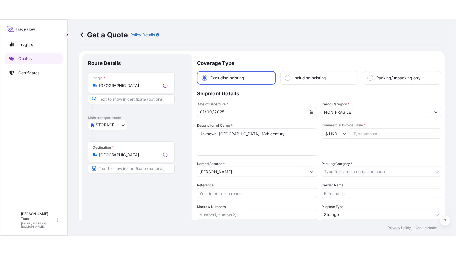
scroll to position [10, 0]
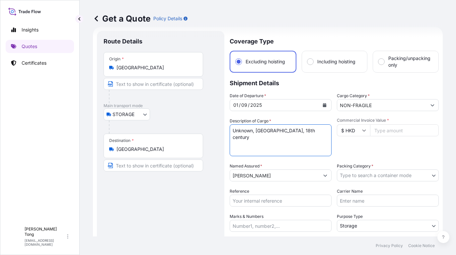
drag, startPoint x: 320, startPoint y: 130, endPoint x: 206, endPoint y: 128, distance: 113.9
click at [206, 128] on form "Route Details Place of loading Road / Inland Road / Inland Origin * Hong Kong M…" at bounding box center [268, 194] width 350 height 334
paste textarea "Jean-Alexandre-Joseph Falguiere"
click at [317, 130] on textarea "Unknown, French School, 18th century" at bounding box center [281, 141] width 102 height 32
paste textarea "Diane (Diana)"
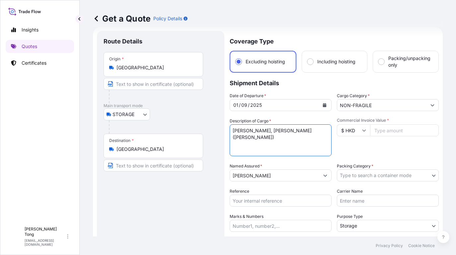
type textarea "Jean-Alexandre-Joseph Falguiere, Diane (Diana)"
click at [313, 119] on div "Description of Cargo * Unknown, French School, 18th century" at bounding box center [281, 137] width 102 height 39
click at [382, 130] on input "Commercial Invoice Value *" at bounding box center [404, 131] width 69 height 12
paste input "56700.00"
type input "56700.00"
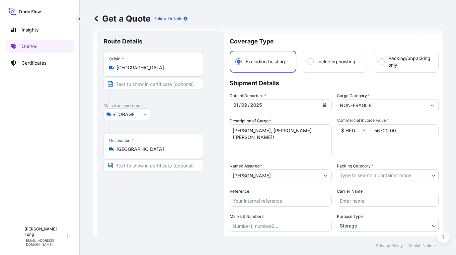
click at [380, 142] on div "Commercial Invoice Value * $ HKD 56700.00" at bounding box center [388, 137] width 102 height 39
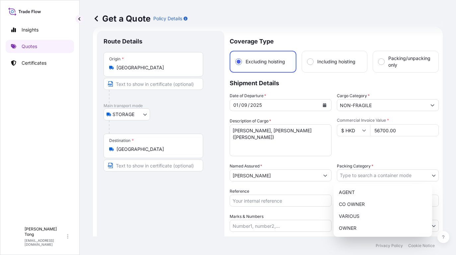
click at [381, 173] on body "Insights Quotes Certificates C Cathy Tong cathytong@helutrans.com Get a Quote P…" at bounding box center [228, 127] width 456 height 255
click at [361, 226] on div "OWNER" at bounding box center [382, 228] width 93 height 12
select select "27"
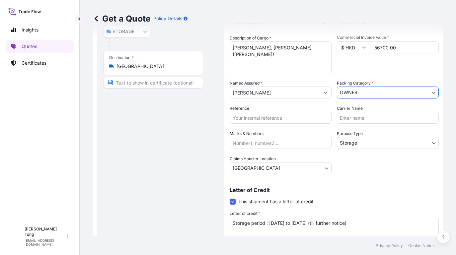
scroll to position [134, 0]
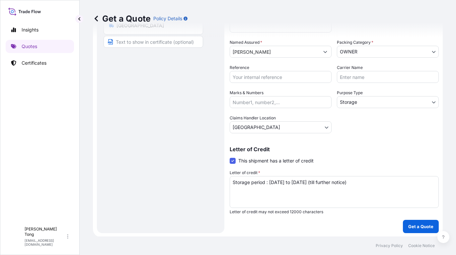
click at [261, 76] on input "Reference" at bounding box center [281, 77] width 102 height 12
paste input "AMST238964MDMD"
type input "AMST238964MDMD"
click at [159, 121] on div "Route Details Place of loading Road / [GEOGRAPHIC_DATA] / Inland Origin * [GEOG…" at bounding box center [161, 70] width 114 height 313
drag, startPoint x: 316, startPoint y: 180, endPoint x: 236, endPoint y: 183, distance: 80.7
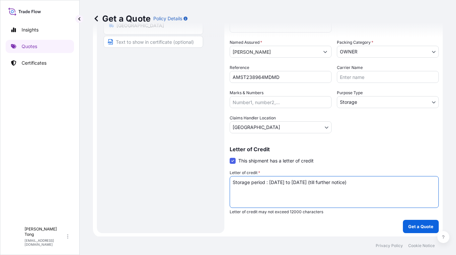
click at [206, 184] on form "Route Details Place of loading Road / Inland Road / Inland Origin * Hong Kong M…" at bounding box center [268, 70] width 350 height 334
click at [385, 142] on div "Letter of Credit This shipment has a letter of credit Letter of credit * Storag…" at bounding box center [334, 177] width 209 height 76
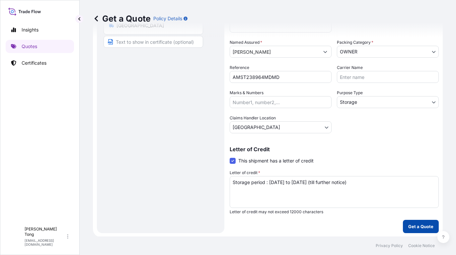
click at [416, 223] on p "Get a Quote" at bounding box center [420, 226] width 25 height 7
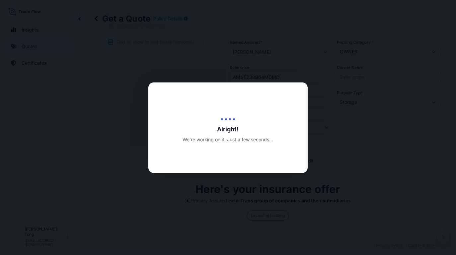
type input "[DATE]"
select select "STORAGE"
select select "Transit"
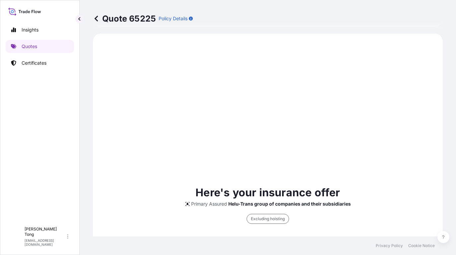
scroll to position [87, 0]
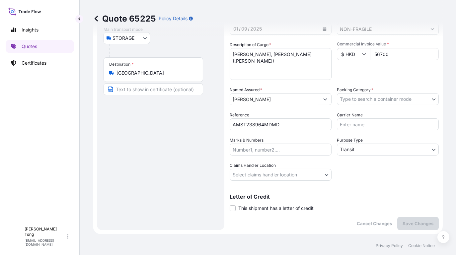
click at [371, 89] on div "Packing Category * Type to search a container mode" at bounding box center [388, 96] width 102 height 19
click at [370, 97] on body "Insights Quotes Certificates C Cathy Tong cathytong@helutrans.com Quote 65225 P…" at bounding box center [228, 127] width 456 height 255
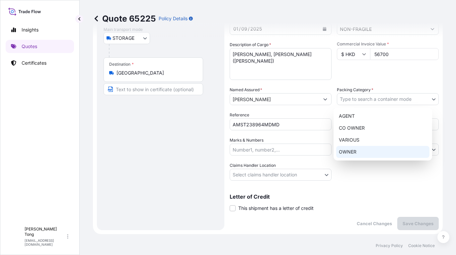
click at [362, 151] on div "OWNER" at bounding box center [382, 152] width 93 height 12
select select "27"
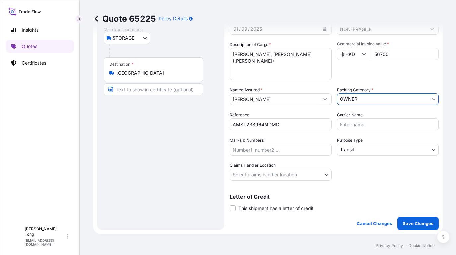
click at [341, 156] on div "Date of Departure * 01 / 09 / 2025 Cargo Category * NON-FRAGILE Description of …" at bounding box center [334, 98] width 209 height 165
click at [343, 152] on body "Insights Quotes Certificates C Cathy Tong cathytong@helutrans.com Quote 65225 P…" at bounding box center [228, 127] width 456 height 255
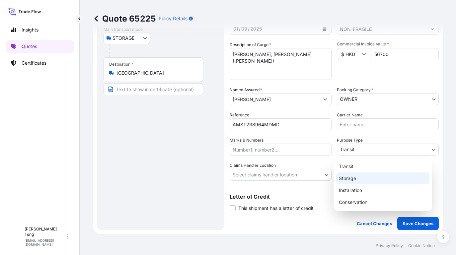
click at [346, 179] on div "Storage" at bounding box center [382, 179] width 93 height 12
select select "Storage"
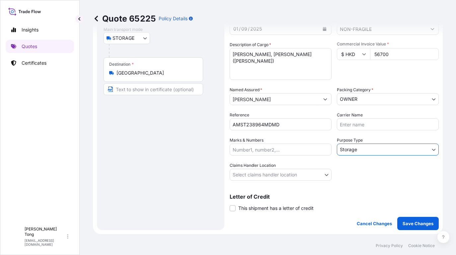
click at [237, 209] on label "This shipment has a letter of credit" at bounding box center [272, 208] width 84 height 7
click at [230, 205] on input "This shipment has a letter of credit" at bounding box center [230, 205] width 0 height 0
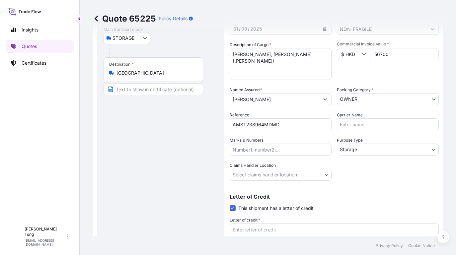
click at [243, 229] on textarea "Letter of credit *" at bounding box center [334, 240] width 209 height 32
paste textarea "Storage period : [DATE] to [DATE] (till further notice)"
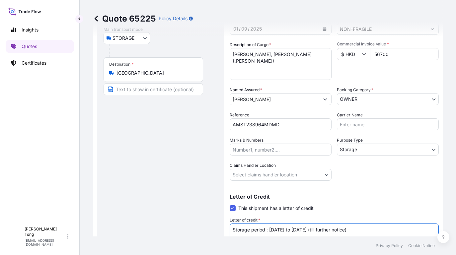
type textarea "Storage period : [DATE] to [DATE] (till further notice)"
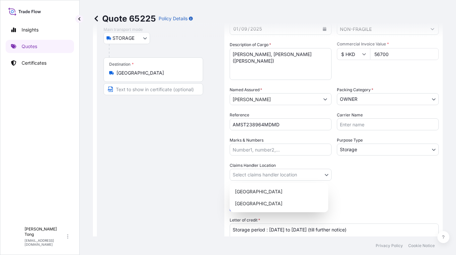
click at [313, 175] on body "Insights Quotes Certificates C Cathy Tong cathytong@helutrans.com Quote 65225 P…" at bounding box center [228, 127] width 456 height 255
click at [310, 190] on div "[GEOGRAPHIC_DATA]" at bounding box center [278, 192] width 93 height 12
select select "[GEOGRAPHIC_DATA]"
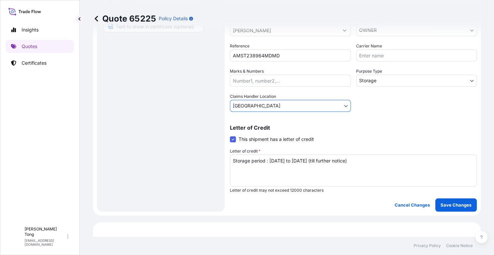
scroll to position [211, 0]
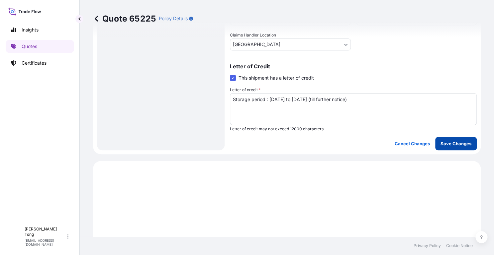
click at [447, 143] on p "Save Changes" at bounding box center [455, 143] width 31 height 7
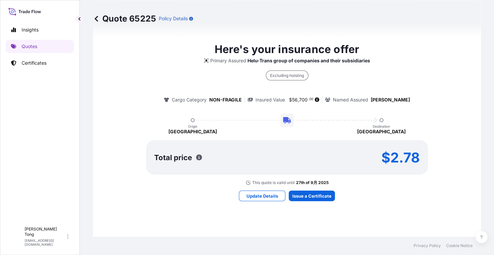
select select "STORAGE"
select select "Storage"
select select "[GEOGRAPHIC_DATA]"
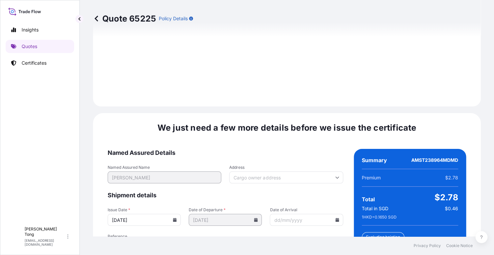
scroll to position [1050, 0]
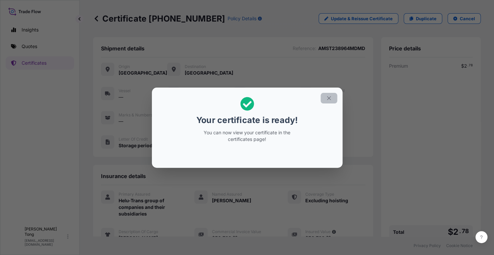
click at [330, 97] on icon "button" at bounding box center [329, 98] width 6 height 6
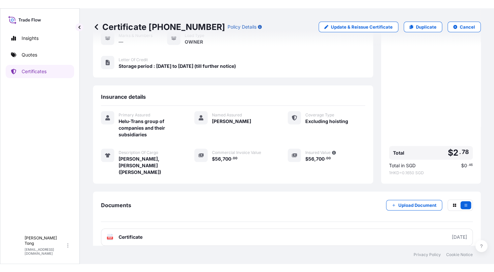
scroll to position [89, 0]
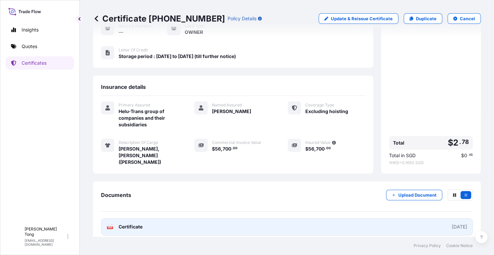
click at [261, 219] on link "PDF Certificate [DATE]" at bounding box center [287, 226] width 372 height 17
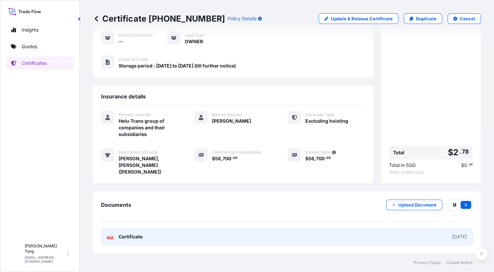
scroll to position [73, 0]
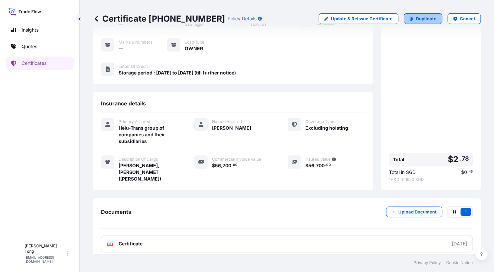
click at [422, 19] on p "Duplicate" at bounding box center [426, 18] width 21 height 7
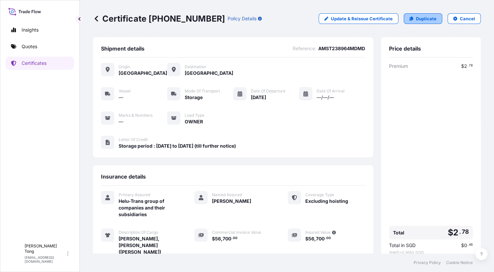
select select "STORAGE"
select select "Storage"
select select "[GEOGRAPHIC_DATA]"
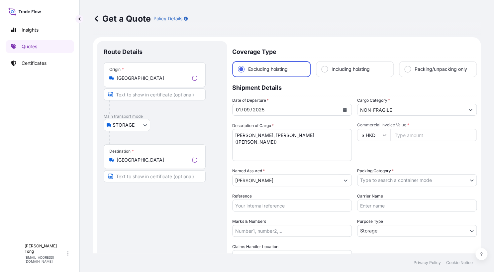
scroll to position [10, 0]
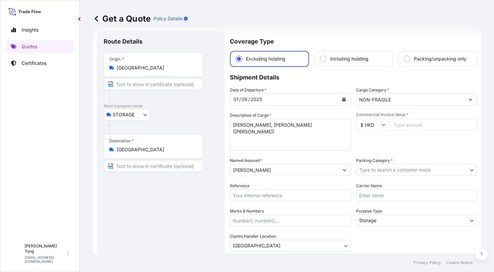
drag, startPoint x: 349, startPoint y: 36, endPoint x: 373, endPoint y: 72, distance: 42.8
click at [349, 36] on div "Get a Quote Policy Details" at bounding box center [287, 18] width 388 height 37
click at [408, 124] on input "Commercial Invoice Value *" at bounding box center [433, 125] width 88 height 12
paste input "23940.00"
type input "23940.00"
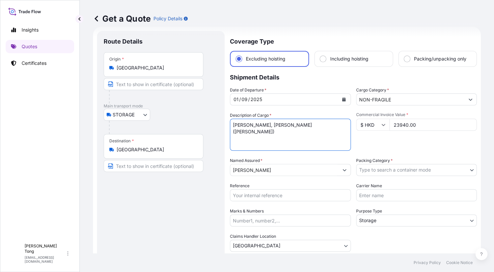
drag, startPoint x: 341, startPoint y: 124, endPoint x: 232, endPoint y: 124, distance: 108.6
click at [232, 124] on textarea "Jean-Alexandre-Joseph Falguiere, Diane (Diana)" at bounding box center [290, 135] width 121 height 32
paste textarea "Nicolas V. Sanchez"
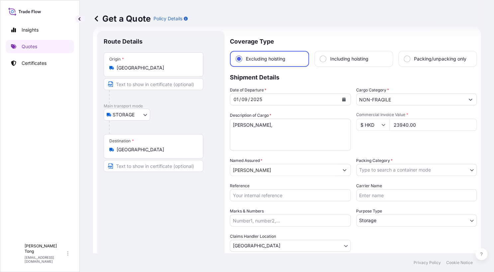
click at [345, 36] on div "Get a Quote Policy Details" at bounding box center [287, 18] width 388 height 37
click at [284, 124] on textarea "Jean-Alexandre-Joseph Falguiere, Diane (Diana)" at bounding box center [290, 135] width 121 height 32
paste textarea "Two horse paintings"
type textarea "Nicolas V. Sanchez, Two horse paintings"
click at [403, 168] on body "Insights Quotes Certificates C Cathy Tong cathytong@helutrans.com Get a Quote P…" at bounding box center [247, 136] width 494 height 272
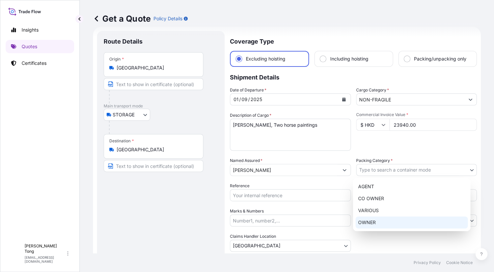
click at [389, 219] on div "OWNER" at bounding box center [411, 222] width 112 height 12
select select "27"
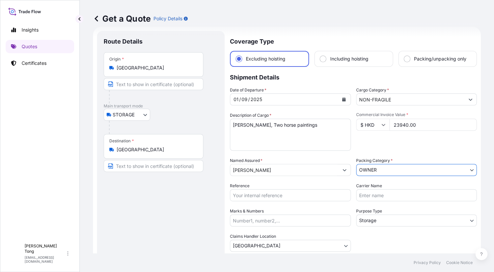
click at [388, 219] on body "Insights Quotes Certificates C Cathy Tong cathytong@helutrans.com Get a Quote P…" at bounding box center [247, 136] width 494 height 272
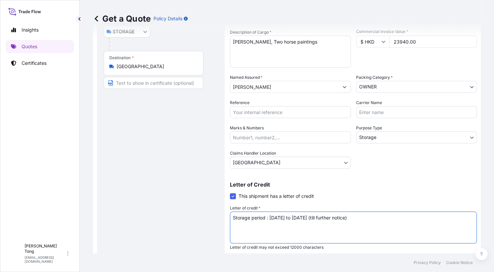
drag, startPoint x: 379, startPoint y: 218, endPoint x: 368, endPoint y: 219, distance: 11.3
click at [366, 219] on textarea "Storage period : [DATE] to [DATE] (till further notice)" at bounding box center [353, 227] width 247 height 32
click at [387, 224] on textarea "Storage period : [DATE] to [DATE] (till further notice)" at bounding box center [353, 227] width 247 height 32
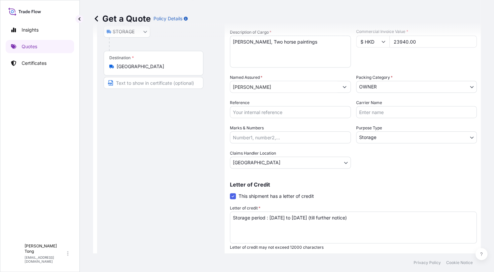
click at [275, 117] on input "Reference" at bounding box center [290, 112] width 121 height 12
paste input "AMST238964MDMD"
type input "AMST238964MDMD"
click at [128, 166] on div "Route Details Place of loading Road / [GEOGRAPHIC_DATA] / Inland Origin * [GEOG…" at bounding box center [161, 108] width 114 height 307
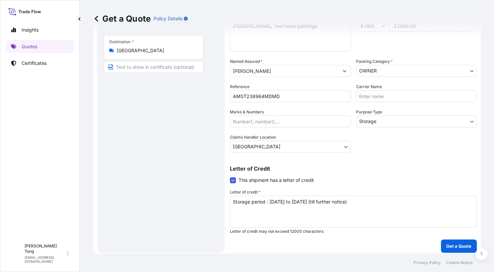
scroll to position [112, 0]
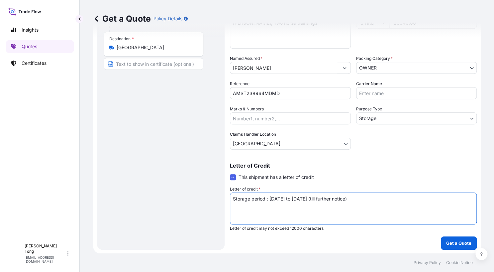
drag, startPoint x: 383, startPoint y: 199, endPoint x: 228, endPoint y: 204, distance: 154.8
click at [228, 204] on form "Route Details Place of loading Road / Inland Road / Inland Origin * Hong Kong M…" at bounding box center [287, 89] width 388 height 328
drag, startPoint x: 253, startPoint y: 211, endPoint x: 301, endPoint y: 221, distance: 49.1
click at [253, 211] on textarea "Storage period : [DATE] to [DATE] (till further notice)" at bounding box center [353, 208] width 247 height 32
drag, startPoint x: 421, startPoint y: 212, endPoint x: 419, endPoint y: 209, distance: 4.0
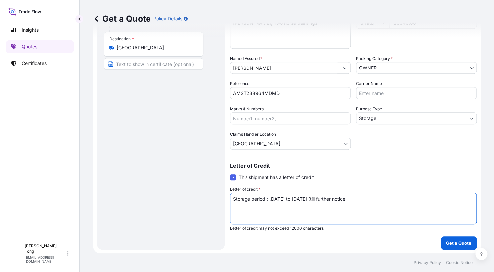
click at [420, 212] on textarea "Storage period : [DATE] to [DATE] (till further notice)" at bounding box center [353, 208] width 247 height 32
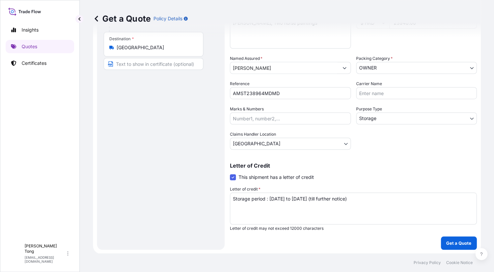
click at [186, 206] on div "Route Details Place of loading Road / [GEOGRAPHIC_DATA] / Inland Origin * [GEOG…" at bounding box center [161, 89] width 114 height 307
click at [451, 244] on p "Get a Quote" at bounding box center [458, 242] width 25 height 7
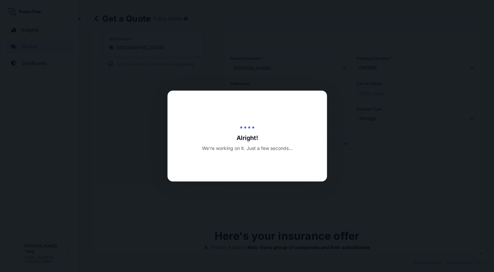
type input "[DATE]"
select select "STORAGE"
select select "Transit"
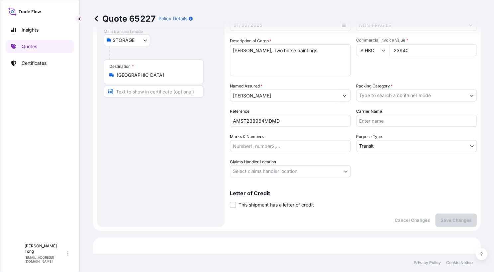
scroll to position [81, 0]
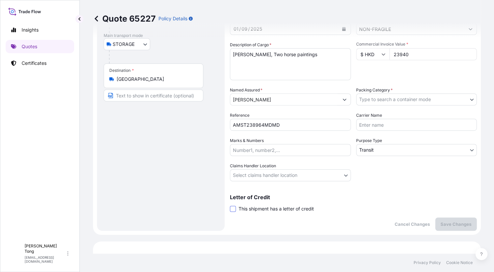
click at [235, 209] on span at bounding box center [233, 209] width 6 height 6
click at [230, 205] on input "This shipment has a letter of credit" at bounding box center [230, 205] width 0 height 0
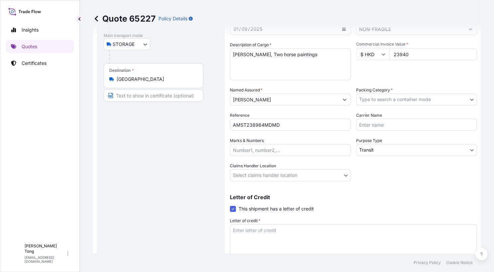
click at [246, 231] on textarea "Letter of credit *" at bounding box center [353, 240] width 247 height 32
paste textarea "Storage period : [DATE] to [DATE] (till further notice)"
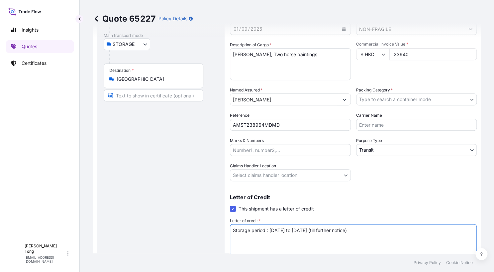
type textarea "Storage period : [DATE] to [DATE] (till further notice)"
click at [387, 101] on body "Insights Quotes Certificates C Cathy Tong cathytong@helutrans.com Quote 65227 P…" at bounding box center [247, 136] width 494 height 272
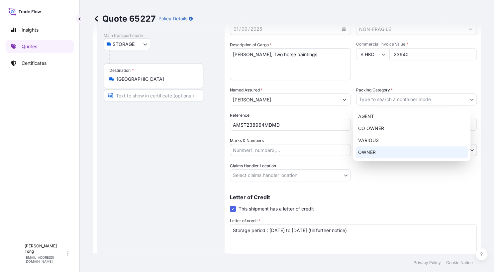
click at [380, 149] on div "OWNER" at bounding box center [411, 152] width 112 height 12
select select "27"
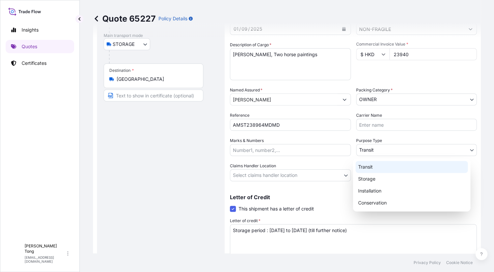
click at [380, 149] on body "Insights Quotes Certificates C Cathy Tong cathytong@helutrans.com Quote 65227 P…" at bounding box center [247, 136] width 494 height 272
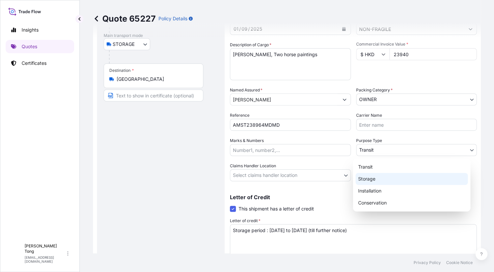
click at [379, 180] on div "Storage" at bounding box center [411, 179] width 112 height 12
select select "Storage"
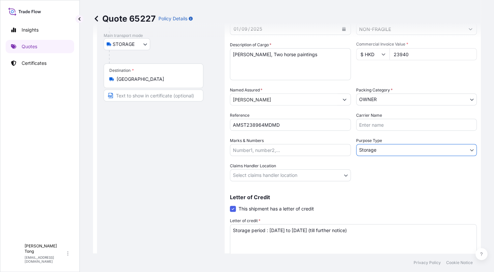
click at [317, 176] on body "Insights Quotes Certificates C Cathy Tong cathytong@helutrans.com Quote 65227 P…" at bounding box center [247, 136] width 494 height 272
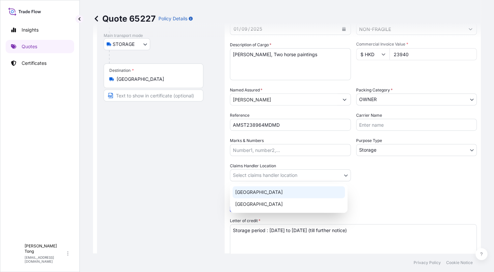
click at [314, 194] on div "[GEOGRAPHIC_DATA]" at bounding box center [288, 192] width 112 height 12
select select "[GEOGRAPHIC_DATA]"
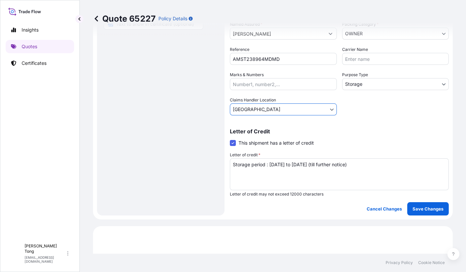
scroll to position [166, 0]
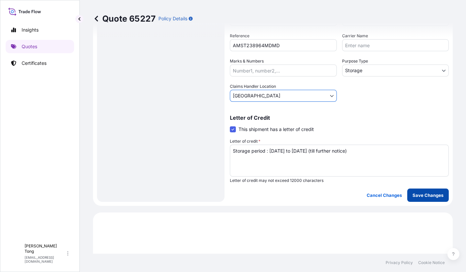
click at [418, 194] on p "Save Changes" at bounding box center [427, 195] width 31 height 7
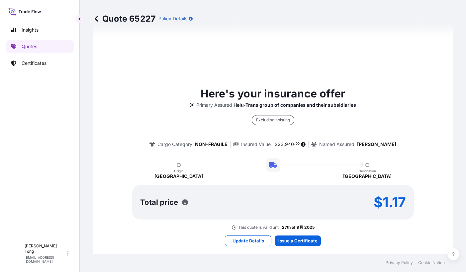
select select "STORAGE"
select select "Storage"
select select "[GEOGRAPHIC_DATA]"
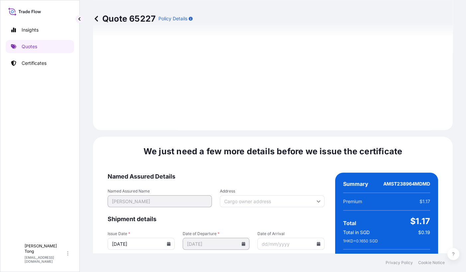
scroll to position [1046, 0]
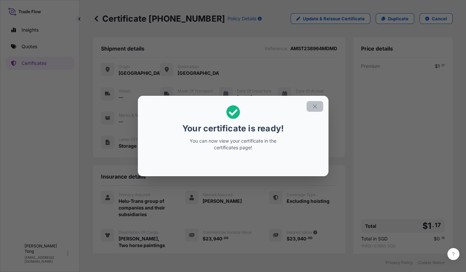
click at [315, 105] on icon "button" at bounding box center [315, 106] width 6 height 6
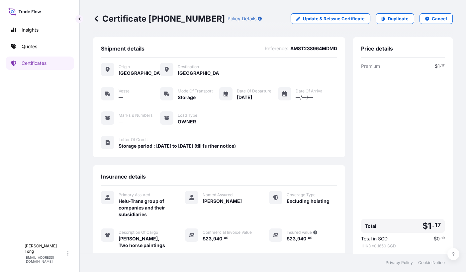
scroll to position [73, 0]
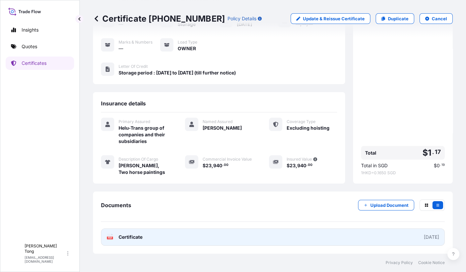
click at [227, 237] on link "PDF Certificate [DATE]" at bounding box center [273, 236] width 344 height 17
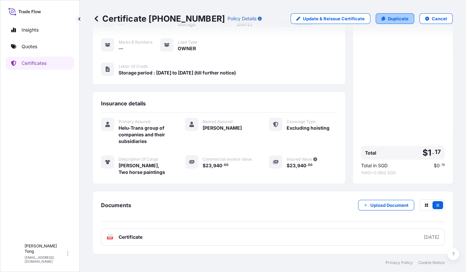
click at [381, 20] on link "Duplicate" at bounding box center [395, 18] width 39 height 11
select select "STORAGE"
select select "Storage"
select select "[GEOGRAPHIC_DATA]"
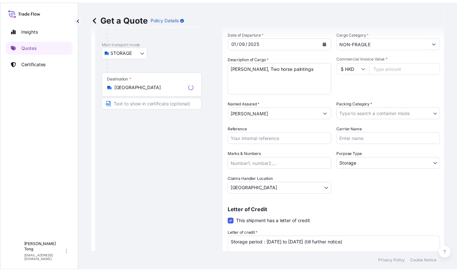
scroll to position [10, 0]
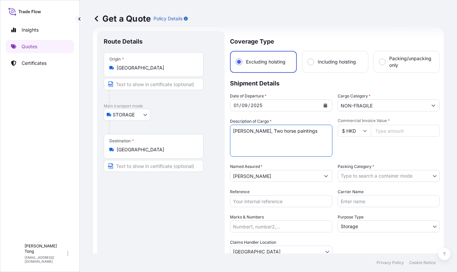
drag, startPoint x: 294, startPoint y: 130, endPoint x: 181, endPoint y: 130, distance: 112.6
click at [181, 130] on form "Route Details Place of loading Road / Inland Road / Inland Origin * Hong Kong M…" at bounding box center [268, 194] width 350 height 334
paste textarea "Chen Yongliang"
click at [276, 130] on textarea "Nicolas V. Sanchez, Two horse paintings" at bounding box center [281, 141] width 102 height 32
paste textarea "Door No. 21, 2007, and Door No. 21 at Night"
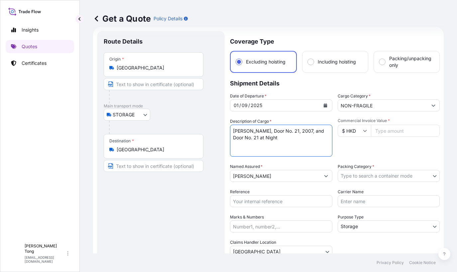
type textarea "Chen Yongliang, Door No. 21, 2007, and Door No. 21 at Night"
click at [382, 130] on input "Commercial Invoice Value *" at bounding box center [405, 131] width 69 height 12
paste input "23940.00"
type input "23940.00"
click at [381, 146] on div "Commercial Invoice Value * $ HKD 23940.00" at bounding box center [388, 137] width 102 height 39
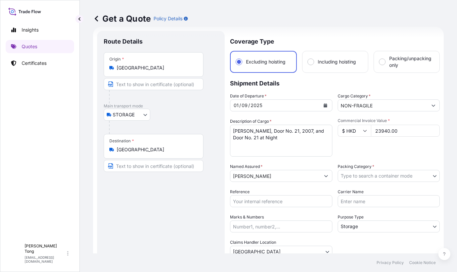
click at [373, 178] on body "Insights Quotes Certificates C Cathy Tong cathytong@helutrans.com Get a Quote P…" at bounding box center [228, 136] width 457 height 272
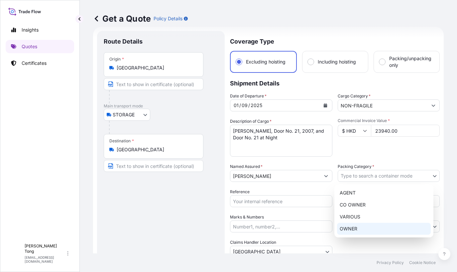
click at [355, 226] on div "OWNER" at bounding box center [384, 228] width 94 height 12
select select "27"
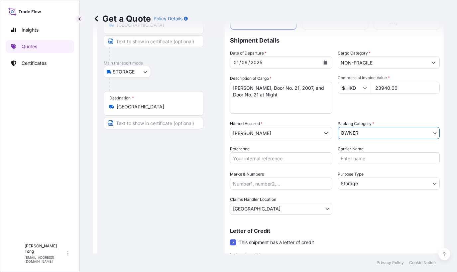
scroll to position [93, 0]
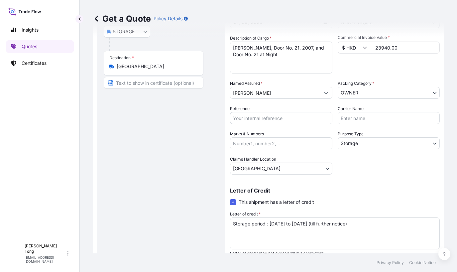
click at [239, 117] on input "Reference" at bounding box center [281, 118] width 102 height 12
paste input "AMST238964MDMD"
type input "AMST238964MDMD"
click at [185, 166] on div "Route Details Place of loading Road / [GEOGRAPHIC_DATA] / Inland Origin * [GEOG…" at bounding box center [161, 111] width 114 height 313
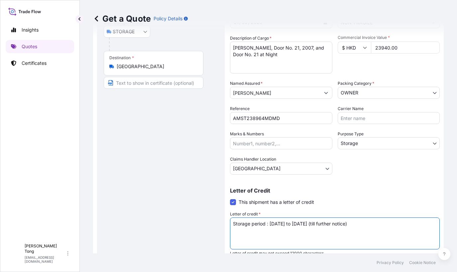
drag, startPoint x: 380, startPoint y: 225, endPoint x: 216, endPoint y: 228, distance: 164.7
click at [216, 228] on form "Route Details Place of loading Road / Inland Road / Inland Origin * Hong Kong M…" at bounding box center [268, 111] width 350 height 334
click at [182, 215] on div "Route Details Place of loading Road / [GEOGRAPHIC_DATA] / Inland Origin * [GEOG…" at bounding box center [161, 111] width 114 height 313
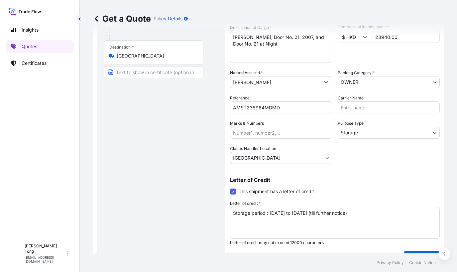
scroll to position [118, 0]
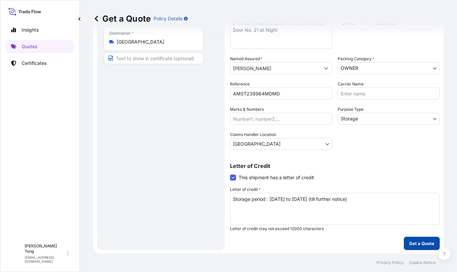
click at [414, 242] on p "Get a Quote" at bounding box center [421, 243] width 25 height 7
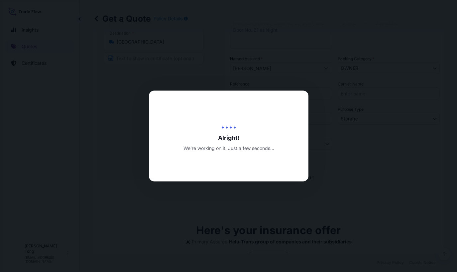
type input "[DATE]"
select select "STORAGE"
select select "Transit"
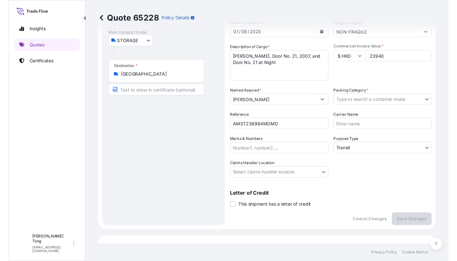
scroll to position [83, 0]
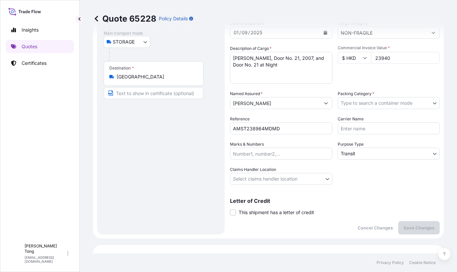
click at [407, 104] on body "Insights Quotes Certificates C Cathy Tong cathytong@helutrans.com Quote 65228 P…" at bounding box center [228, 136] width 457 height 272
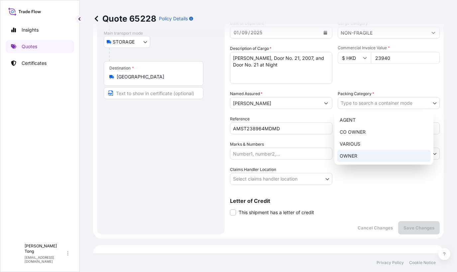
click at [383, 157] on div "OWNER" at bounding box center [384, 156] width 94 height 12
select select "27"
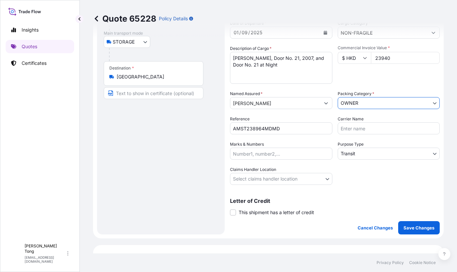
click at [363, 154] on body "Insights Quotes Certificates C Cathy Tong cathytong@helutrans.com Quote 65228 P…" at bounding box center [228, 136] width 457 height 272
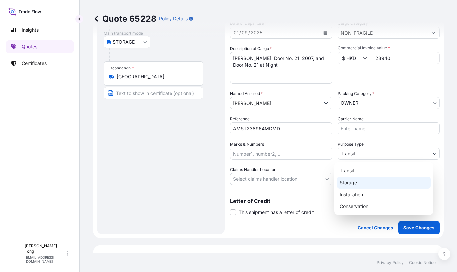
click at [358, 183] on div "Storage" at bounding box center [384, 182] width 94 height 12
select select "Storage"
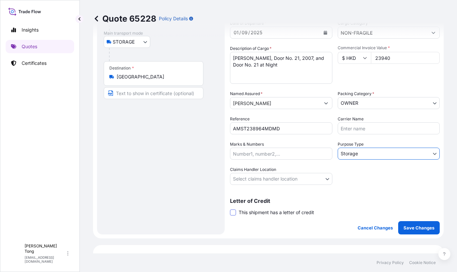
click at [233, 213] on span at bounding box center [233, 212] width 6 height 6
click at [230, 209] on input "This shipment has a letter of credit" at bounding box center [230, 209] width 0 height 0
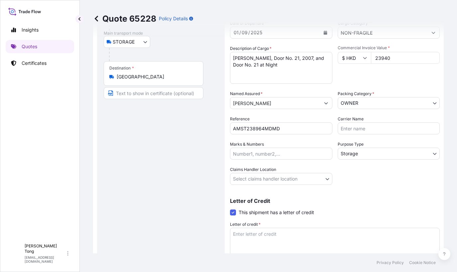
click at [267, 229] on textarea "Letter of credit *" at bounding box center [335, 243] width 210 height 32
paste textarea "Storage period : [DATE] to [DATE] (till further notice)"
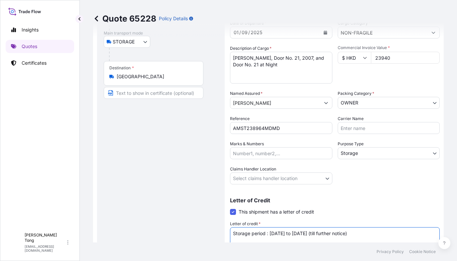
type textarea "Storage period : [DATE] to [DATE] (till further notice)"
click at [268, 177] on body "Insights Quotes Certificates C Cathy Tong cathytong@helutrans.com Quote 65228 P…" at bounding box center [228, 130] width 457 height 261
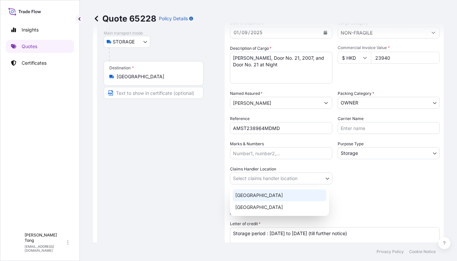
click at [268, 199] on div "[GEOGRAPHIC_DATA]" at bounding box center [279, 196] width 94 height 12
select select "[GEOGRAPHIC_DATA]"
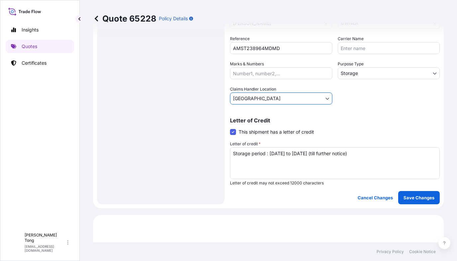
scroll to position [166, 0]
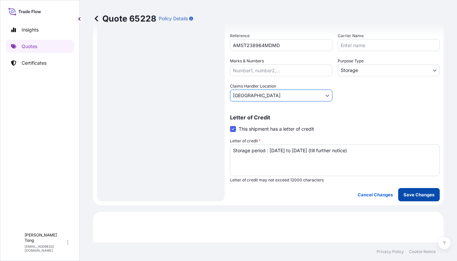
click at [421, 194] on p "Save Changes" at bounding box center [418, 195] width 31 height 7
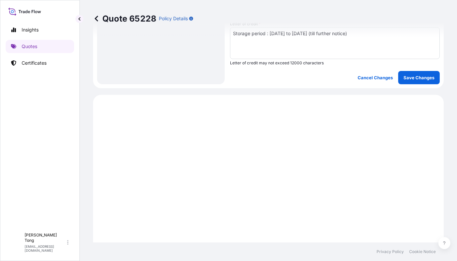
scroll to position [345, 0]
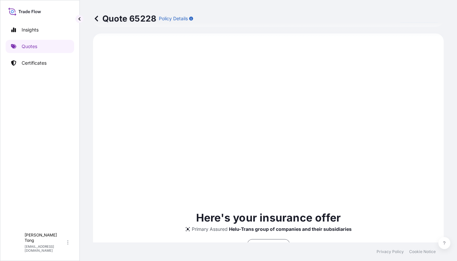
select select "STORAGE"
select select "Storage"
select select "[GEOGRAPHIC_DATA]"
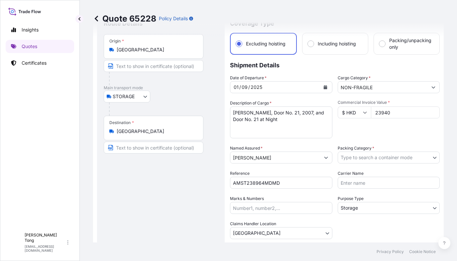
scroll to position [13, 0]
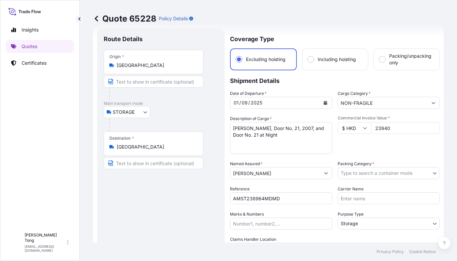
click at [190, 190] on div "Route Details Place of loading Road / [GEOGRAPHIC_DATA] / Inland Origin * [GEOG…" at bounding box center [161, 191] width 114 height 313
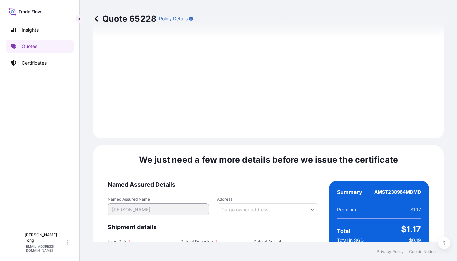
scroll to position [1056, 0]
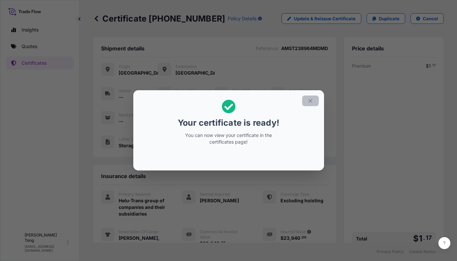
click at [309, 102] on icon "button" at bounding box center [310, 101] width 6 height 6
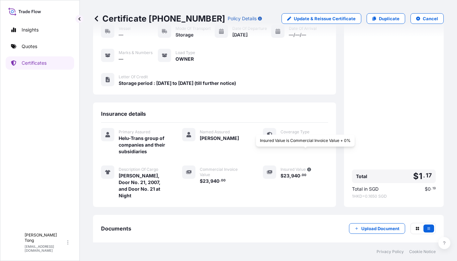
scroll to position [97, 0]
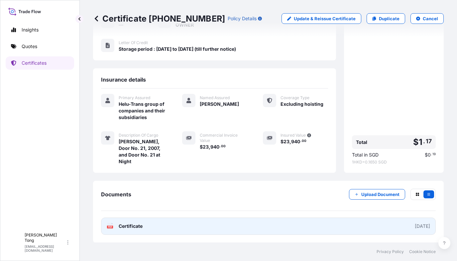
click at [238, 225] on link "PDF Certificate [DATE]" at bounding box center [268, 226] width 334 height 17
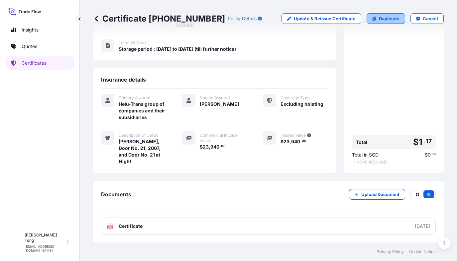
click at [379, 17] on p "Duplicate" at bounding box center [389, 18] width 21 height 7
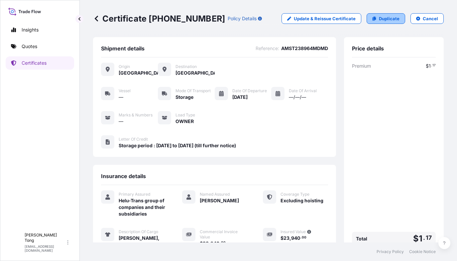
select select "STORAGE"
select select "Storage"
select select "[GEOGRAPHIC_DATA]"
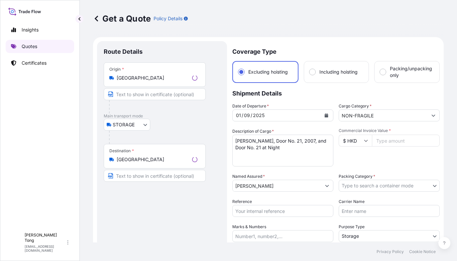
scroll to position [10, 0]
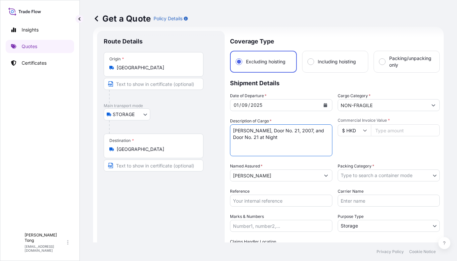
drag, startPoint x: 292, startPoint y: 139, endPoint x: 228, endPoint y: 126, distance: 64.7
click at [228, 126] on form "Route Details Place of loading Road / Inland Road / Inland Origin * Hong Kong M…" at bounding box center [268, 194] width 350 height 334
paste textarea "[PERSON_NAME]"
click at [281, 133] on textarea "Chen Yongliang, Door No. 21, 2007, and Door No. 21 at Night" at bounding box center [281, 141] width 102 height 32
paste textarea "Untitled"
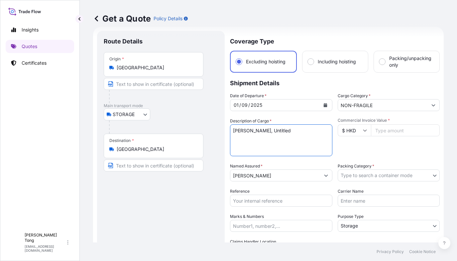
type textarea "[PERSON_NAME], Untitled"
click at [383, 132] on input "Commercial Invoice Value *" at bounding box center [405, 131] width 69 height 12
paste input "68750.00"
type input "68750.00"
click at [382, 144] on div "Commercial Invoice Value * $ HKD 68750.00" at bounding box center [388, 137] width 102 height 39
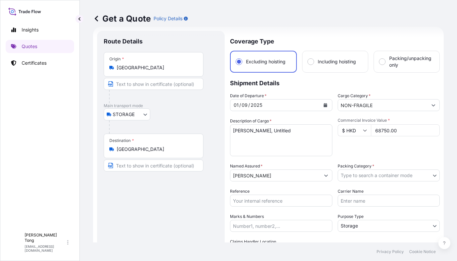
click at [367, 175] on body "Insights Quotes Certificates C Cathy Tong cathytong@helutrans.com Get a Quote P…" at bounding box center [228, 130] width 457 height 261
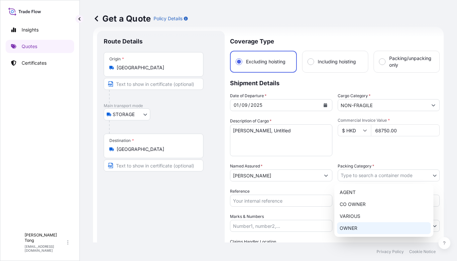
click at [357, 226] on div "OWNER" at bounding box center [384, 228] width 94 height 12
select select "27"
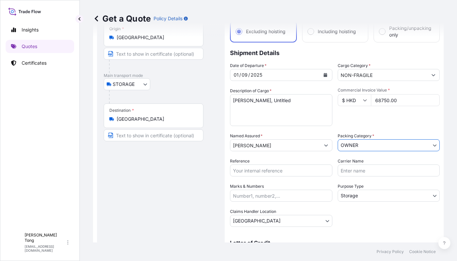
scroll to position [52, 0]
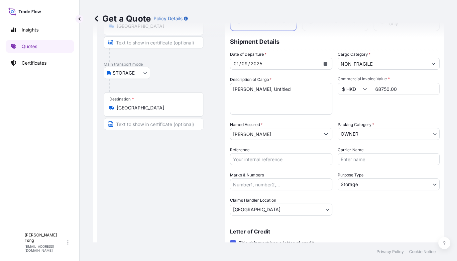
click at [269, 160] on input "Reference" at bounding box center [281, 159] width 102 height 12
paste input "AMST238964MDMD"
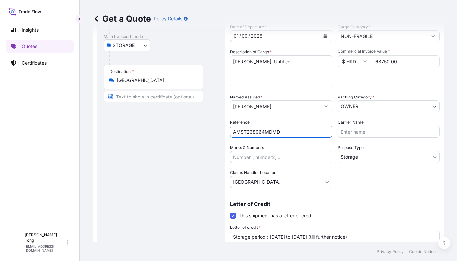
scroll to position [93, 0]
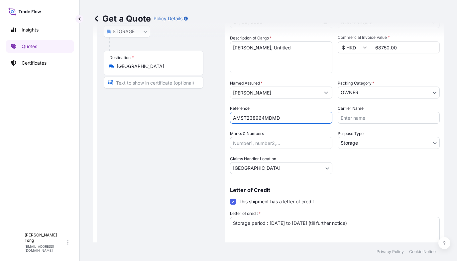
type input "AMST238964MDMD"
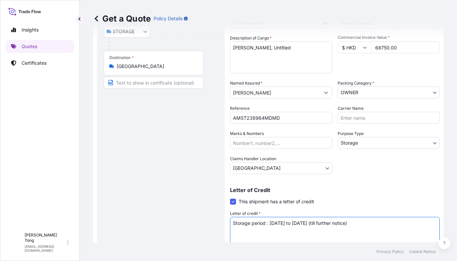
drag, startPoint x: 387, startPoint y: 224, endPoint x: 194, endPoint y: 220, distance: 193.6
click at [194, 220] on form "Route Details Place of loading Road / Inland Road / Inland Origin * Hong Kong M…" at bounding box center [268, 111] width 350 height 334
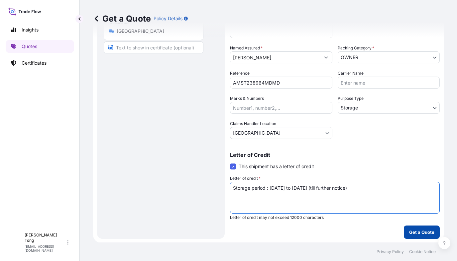
click at [427, 232] on p "Get a Quote" at bounding box center [421, 232] width 25 height 7
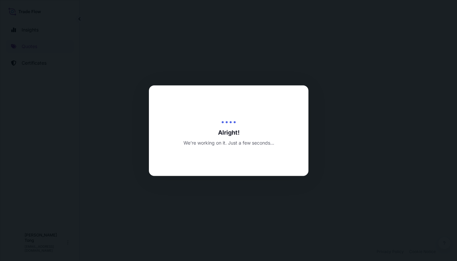
select select "STORAGE"
select select "Transit"
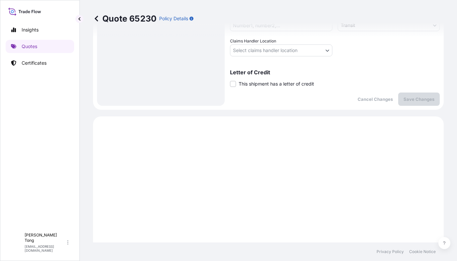
scroll to position [87, 0]
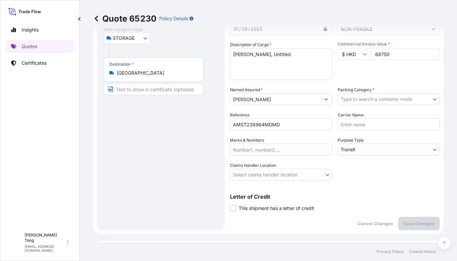
click at [371, 99] on body "Insights Quotes Certificates C Cathy Tong cathytong@helutrans.com Quote 65230 P…" at bounding box center [228, 130] width 457 height 261
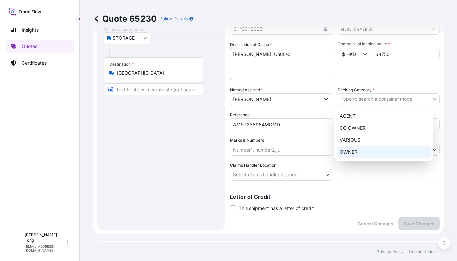
click at [366, 151] on div "OWNER" at bounding box center [384, 152] width 94 height 12
select select "27"
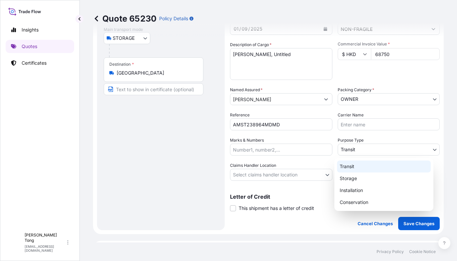
click at [366, 151] on body "Insights Quotes Certificates C Cathy Tong cathytong@helutrans.com Quote 65230 P…" at bounding box center [228, 130] width 457 height 261
click at [359, 180] on div "Storage" at bounding box center [384, 179] width 94 height 12
select select "Storage"
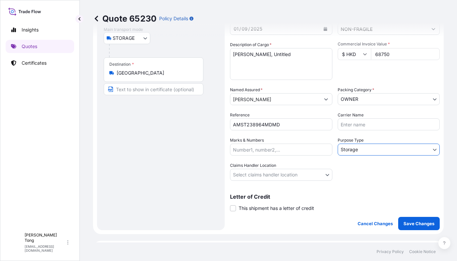
click at [296, 176] on body "Insights Quotes Certificates C Cathy Tong cathytong@helutrans.com Quote 65230 P…" at bounding box center [228, 130] width 457 height 261
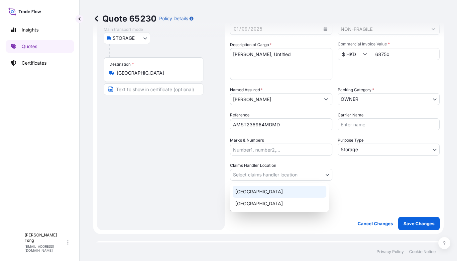
click at [289, 196] on div "[GEOGRAPHIC_DATA]" at bounding box center [279, 192] width 94 height 12
select select "[GEOGRAPHIC_DATA]"
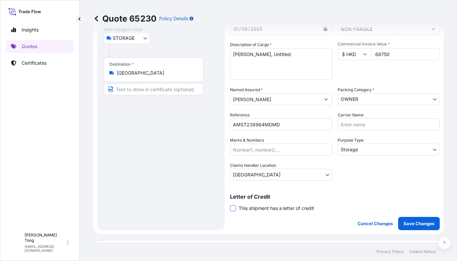
click at [232, 209] on span at bounding box center [233, 209] width 6 height 6
click at [230, 205] on input "This shipment has a letter of credit" at bounding box center [230, 205] width 0 height 0
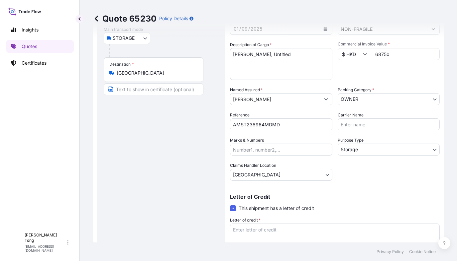
click at [262, 229] on textarea "Letter of credit *" at bounding box center [335, 240] width 210 height 32
paste textarea "Storage period : [DATE] to [DATE] (till further notice)"
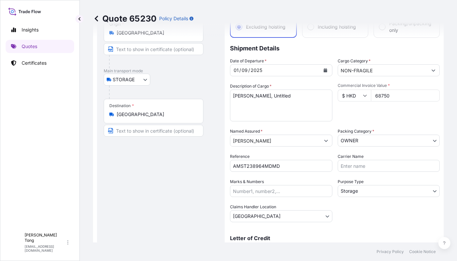
scroll to position [4, 0]
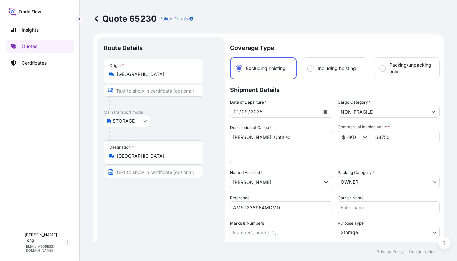
type textarea "Storage period : [DATE] to [DATE] (till further notice)"
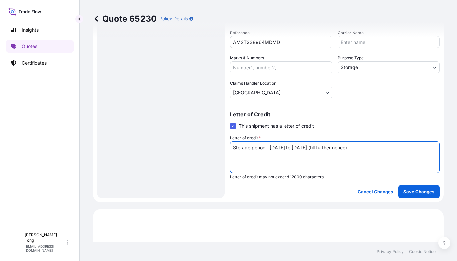
scroll to position [170, 0]
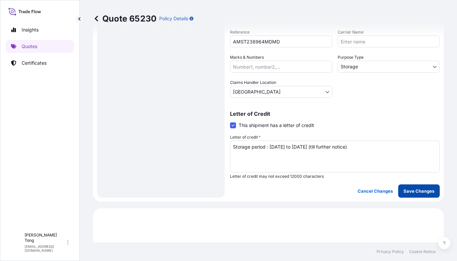
click at [403, 193] on p "Save Changes" at bounding box center [418, 191] width 31 height 7
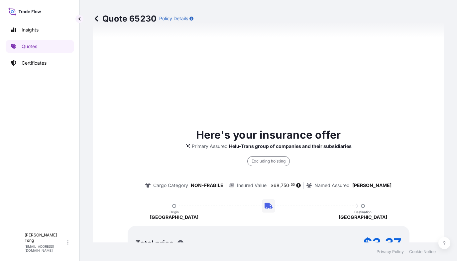
select select "STORAGE"
select select "Storage"
select select "[GEOGRAPHIC_DATA]"
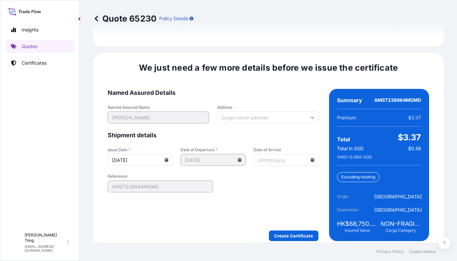
scroll to position [1056, 0]
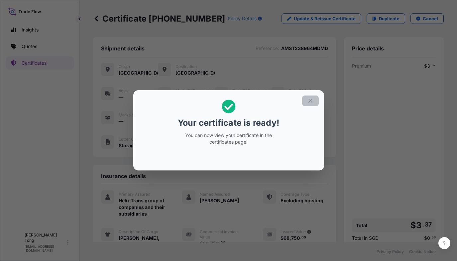
click at [310, 101] on icon "button" at bounding box center [310, 101] width 6 height 6
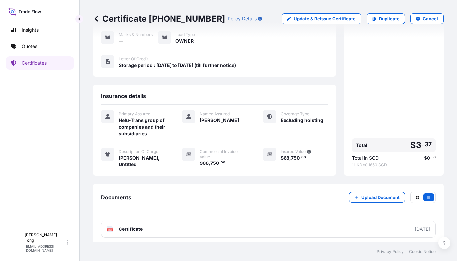
scroll to position [83, 0]
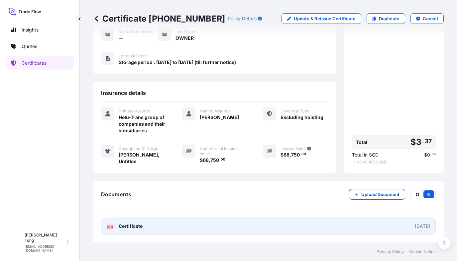
click at [146, 227] on link "PDF Certificate [DATE]" at bounding box center [268, 226] width 334 height 17
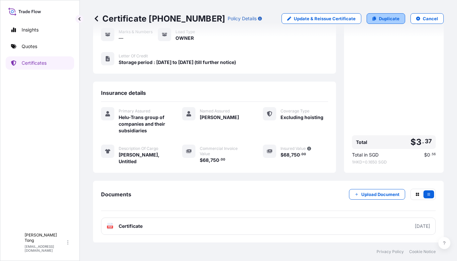
click at [367, 21] on link "Duplicate" at bounding box center [385, 18] width 39 height 11
select select "STORAGE"
select select "Storage"
select select "[GEOGRAPHIC_DATA]"
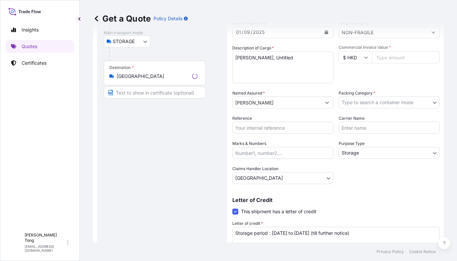
scroll to position [10, 0]
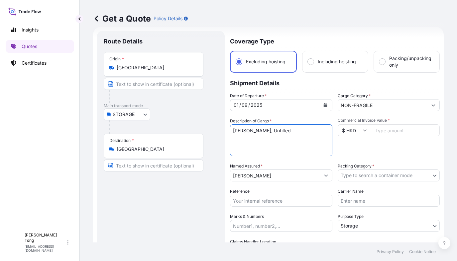
drag, startPoint x: 292, startPoint y: 131, endPoint x: 214, endPoint y: 125, distance: 78.9
click at [214, 125] on form "Route Details Place of loading Road / Inland Road / Inland Origin * Hong Kong M…" at bounding box center [268, 194] width 350 height 334
paste textarea "Xue Song"
click at [269, 130] on textarea "[PERSON_NAME], Untitled" at bounding box center [281, 141] width 102 height 32
paste textarea "Red Sun"
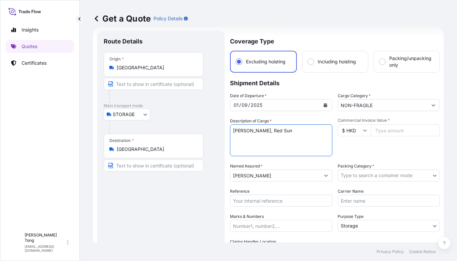
type textarea "Xue Song, Red Sun"
drag, startPoint x: 376, startPoint y: 144, endPoint x: 378, endPoint y: 137, distance: 7.9
click at [376, 144] on div "Commercial Invoice Value * $ HKD" at bounding box center [388, 137] width 102 height 39
click at [379, 130] on input "Commercial Invoice Value *" at bounding box center [405, 131] width 69 height 12
paste input "125000.00"
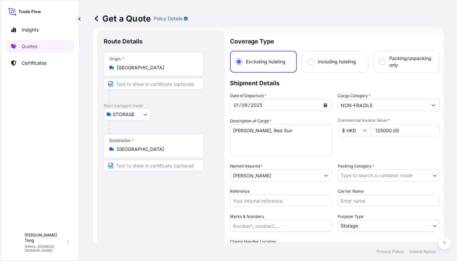
type input "125000.00"
click at [375, 149] on div "Commercial Invoice Value * $ HKD 125000.00" at bounding box center [388, 137] width 102 height 39
click at [344, 177] on body "Insights Quotes Certificates C Cathy Tong cathytong@helutrans.com Get a Quote P…" at bounding box center [228, 130] width 457 height 261
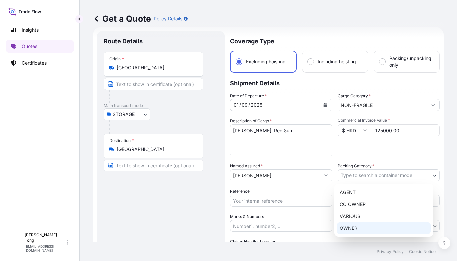
click at [345, 230] on div "OWNER" at bounding box center [384, 228] width 94 height 12
select select "27"
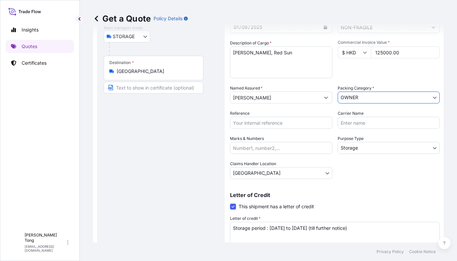
scroll to position [129, 0]
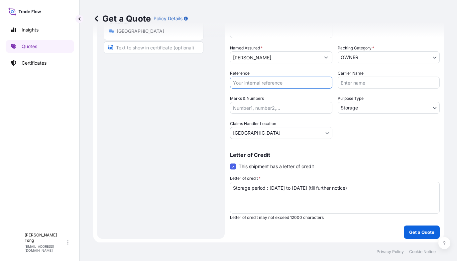
click at [252, 83] on input "Reference" at bounding box center [281, 83] width 102 height 12
paste input "AMST238964MDMD"
type input "AMST238964MDMD"
click at [161, 155] on div "Route Details Place of loading Road / [GEOGRAPHIC_DATA] / Inland Origin * [GEOG…" at bounding box center [161, 75] width 114 height 313
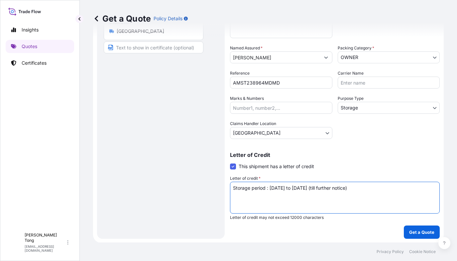
drag, startPoint x: 389, startPoint y: 190, endPoint x: 204, endPoint y: 188, distance: 185.0
click at [204, 188] on form "Route Details Place of loading Road / Inland Road / Inland Origin * Hong Kong M…" at bounding box center [268, 76] width 350 height 334
click at [180, 195] on div "Route Details Place of loading Road / [GEOGRAPHIC_DATA] / Inland Origin * [GEOG…" at bounding box center [161, 75] width 114 height 313
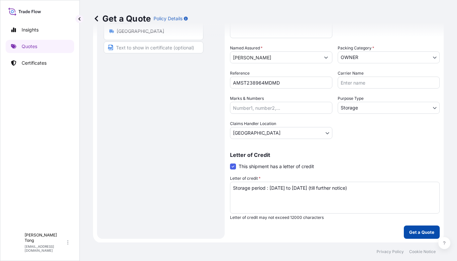
click at [415, 231] on p "Get a Quote" at bounding box center [421, 232] width 25 height 7
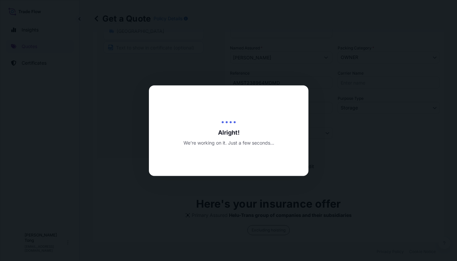
type input "[DATE]"
select select "STORAGE"
select select "Transit"
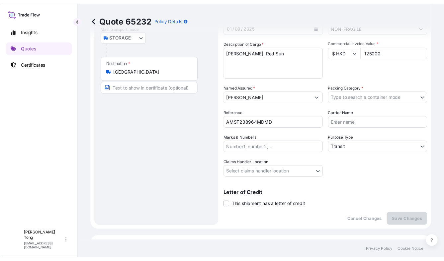
scroll to position [87, 0]
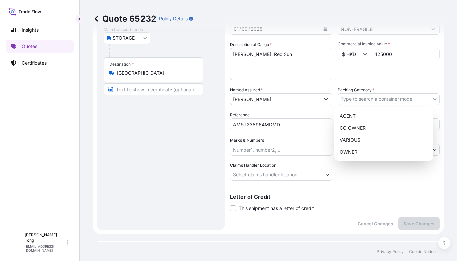
click at [382, 102] on body "Insights Quotes Certificates C Cathy Tong cathytong@helutrans.com Quote 65232 P…" at bounding box center [228, 130] width 457 height 261
click at [378, 150] on div "OWNER" at bounding box center [384, 152] width 94 height 12
select select "27"
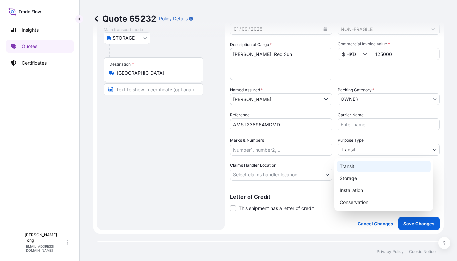
click at [378, 150] on body "Insights Quotes Certificates C Cathy Tong cathytong@helutrans.com Quote 65232 P…" at bounding box center [228, 130] width 457 height 261
click at [372, 178] on div "Storage" at bounding box center [384, 179] width 94 height 12
select select "Storage"
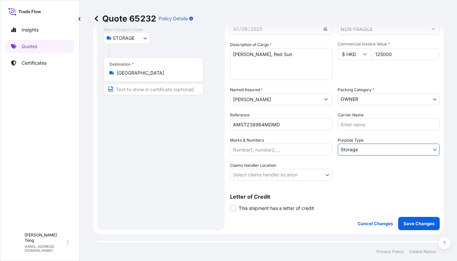
click at [268, 179] on body "Insights Quotes Certificates C Cathy Tong cathytong@helutrans.com Quote 65232 P…" at bounding box center [228, 130] width 457 height 261
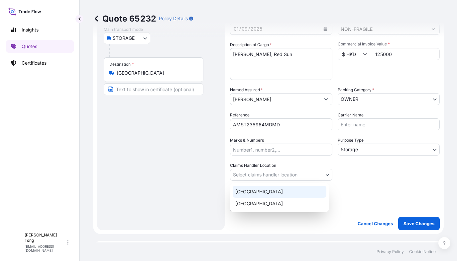
click at [263, 196] on div "[GEOGRAPHIC_DATA]" at bounding box center [279, 192] width 94 height 12
select select "[GEOGRAPHIC_DATA]"
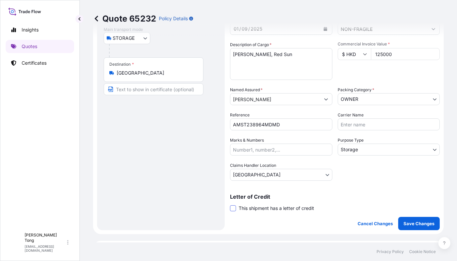
click at [232, 208] on span at bounding box center [233, 209] width 6 height 6
click at [230, 205] on input "This shipment has a letter of credit" at bounding box center [230, 205] width 0 height 0
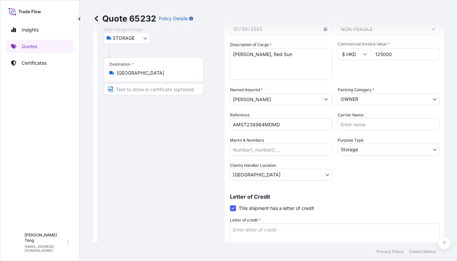
click at [253, 229] on textarea "Letter of credit *" at bounding box center [335, 240] width 210 height 32
paste textarea "Storage period : [DATE] to [DATE] (till further notice)"
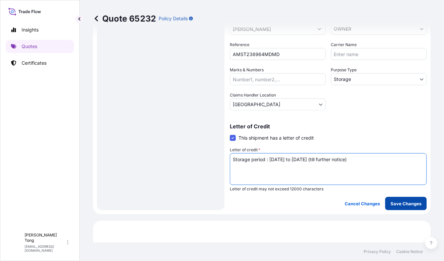
scroll to position [170, 0]
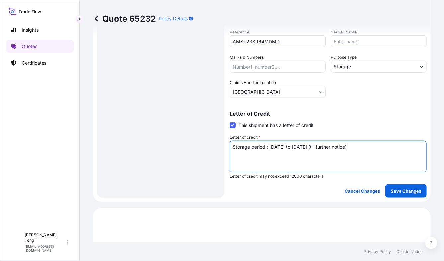
type textarea "Storage period : [DATE] to [DATE] (till further notice)"
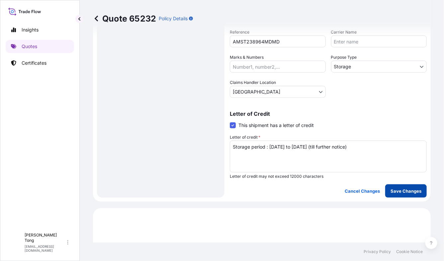
click at [403, 196] on button "Save Changes" at bounding box center [406, 191] width 42 height 13
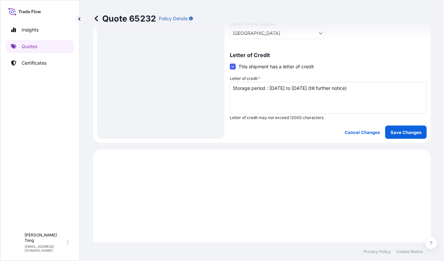
select select "STORAGE"
select select "Storage"
select select "[GEOGRAPHIC_DATA]"
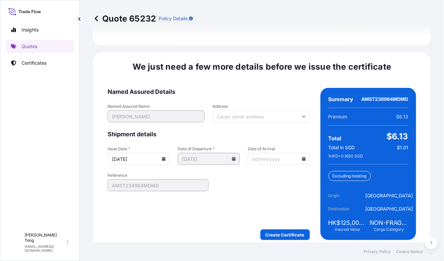
scroll to position [1058, 0]
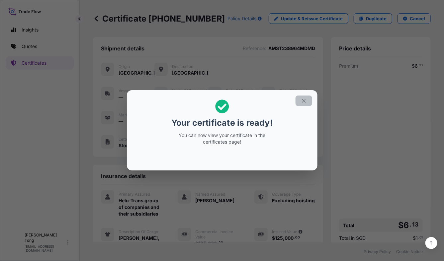
click at [302, 103] on icon "button" at bounding box center [304, 101] width 4 height 4
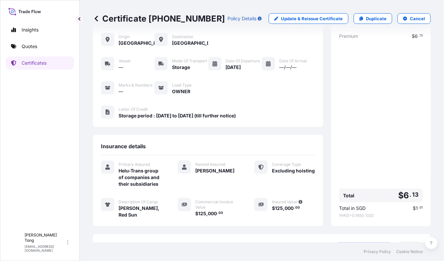
scroll to position [100, 0]
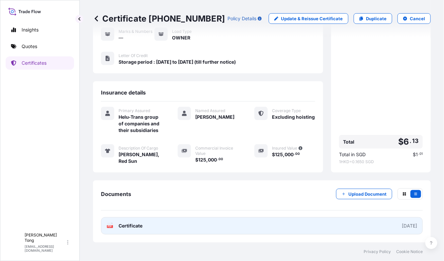
click at [217, 230] on link "PDF Certificate [DATE]" at bounding box center [262, 225] width 322 height 17
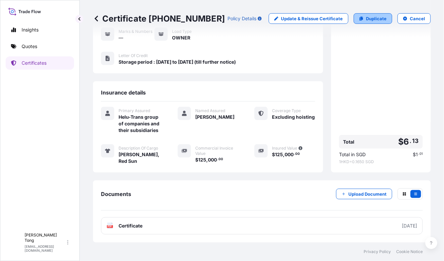
click at [359, 20] on icon at bounding box center [361, 19] width 4 height 4
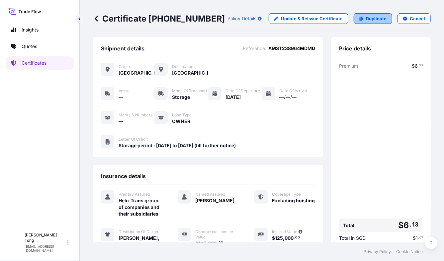
select select "STORAGE"
select select "Storage"
select select "[GEOGRAPHIC_DATA]"
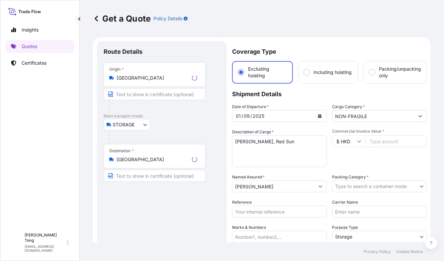
scroll to position [10, 0]
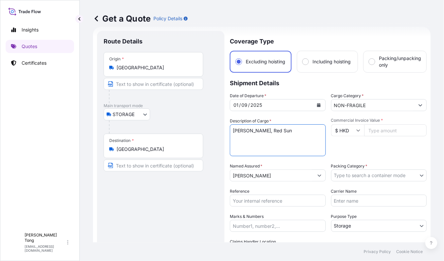
drag, startPoint x: 281, startPoint y: 130, endPoint x: 195, endPoint y: 124, distance: 85.6
click at [195, 124] on form "Route Details Place of loading Road / Inland Road / Inland Origin * Hong Kong M…" at bounding box center [262, 194] width 338 height 334
paste textarea "Zhang Hongnia"
click at [279, 131] on textarea "Xue Song, Red Sun" at bounding box center [278, 141] width 96 height 32
paste textarea "The rite of spring"
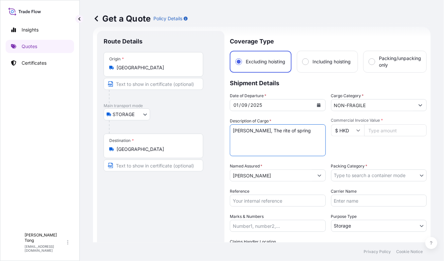
type textarea "Zhang Hongnian, The rite of spring"
click at [376, 130] on input "Commercial Invoice Value *" at bounding box center [395, 131] width 63 height 12
paste input "87500.00"
type input "87500.00"
click at [374, 146] on div "Commercial Invoice Value * $ HKD 87500.00" at bounding box center [379, 137] width 96 height 39
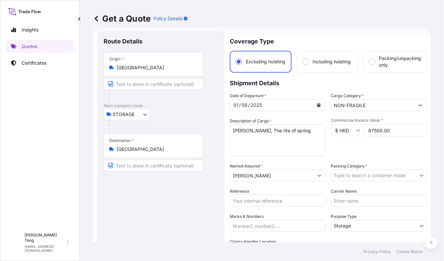
click at [380, 175] on body "Insights Quotes Certificates C Cathy Tong cathytong@helutrans.com Get a Quote P…" at bounding box center [222, 130] width 444 height 261
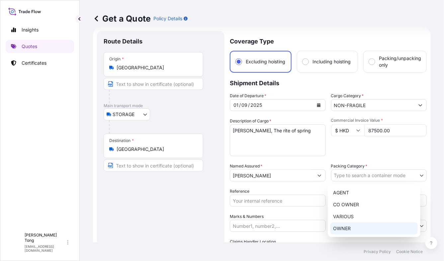
click at [359, 227] on div "OWNER" at bounding box center [373, 229] width 87 height 12
select select "27"
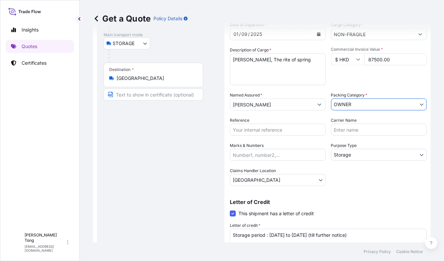
scroll to position [93, 0]
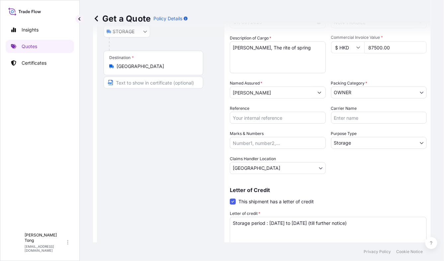
click at [259, 117] on input "Reference" at bounding box center [278, 118] width 96 height 12
paste input "AMST238964MDMD"
type input "AMST238964MDMD"
click at [115, 185] on div "Route Details Place of loading Road / [GEOGRAPHIC_DATA] / Inland Origin * [GEOG…" at bounding box center [161, 111] width 114 height 313
drag, startPoint x: 380, startPoint y: 224, endPoint x: 200, endPoint y: 225, distance: 180.6
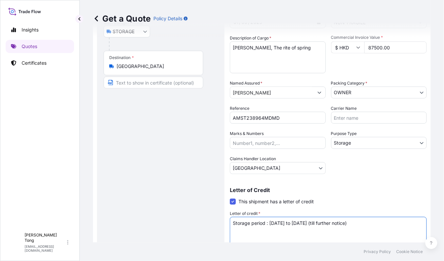
click at [200, 225] on form "Route Details Place of loading Road / Inland Road / Inland Origin * Hong Kong M…" at bounding box center [262, 111] width 338 height 334
click at [136, 206] on div "Route Details Place of loading Road / [GEOGRAPHIC_DATA] / Inland Origin * [GEOG…" at bounding box center [161, 111] width 114 height 313
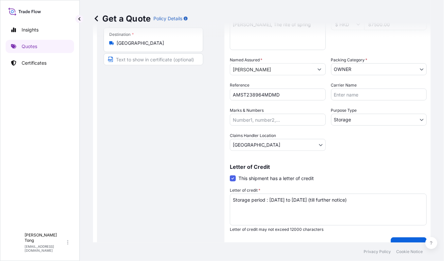
scroll to position [129, 0]
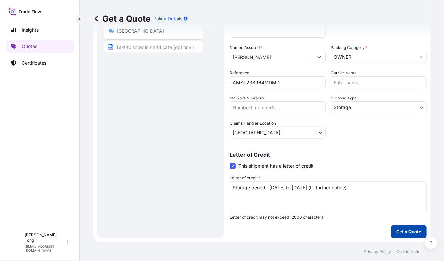
click at [401, 232] on p "Get a Quote" at bounding box center [408, 232] width 25 height 7
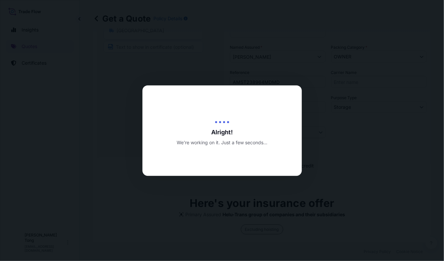
type input "[DATE]"
select select "STORAGE"
select select "Transit"
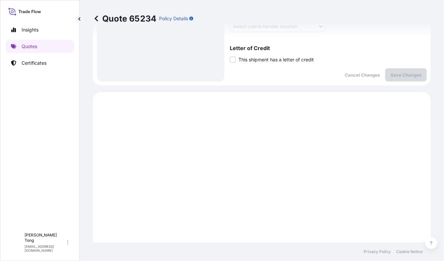
scroll to position [170, 0]
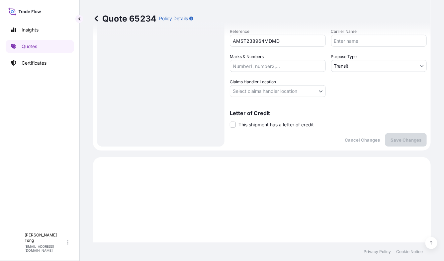
drag, startPoint x: 231, startPoint y: 126, endPoint x: 252, endPoint y: 142, distance: 26.1
click at [231, 126] on span at bounding box center [233, 125] width 6 height 6
click at [230, 121] on input "This shipment has a letter of credit" at bounding box center [230, 121] width 0 height 0
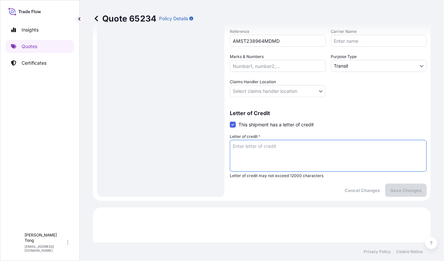
click at [253, 147] on textarea "Letter of credit *" at bounding box center [328, 156] width 197 height 32
paste textarea "Storage period : [DATE] to [DATE] (till further notice)"
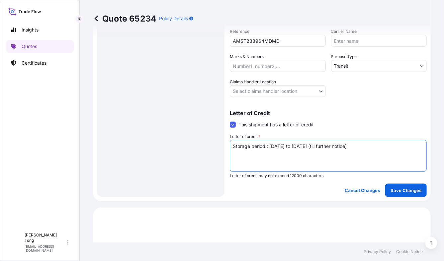
type textarea "Storage period : [DATE] to [DATE] (till further notice)"
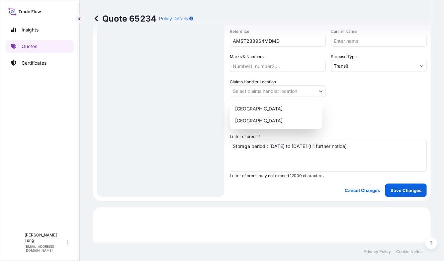
click at [263, 94] on body "Insights Quotes Certificates C Cathy Tong cathytong@helutrans.com Quote 65234 P…" at bounding box center [222, 130] width 444 height 261
click at [265, 112] on div "[GEOGRAPHIC_DATA]" at bounding box center [275, 109] width 87 height 12
select select "[GEOGRAPHIC_DATA]"
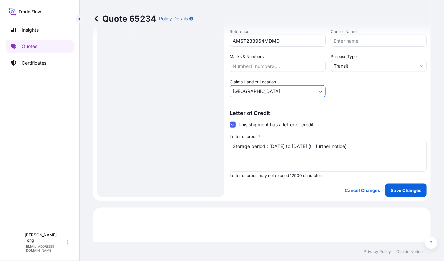
click at [343, 67] on body "Insights Quotes Certificates C Cathy Tong cathytong@helutrans.com Quote 65234 P…" at bounding box center [222, 130] width 444 height 261
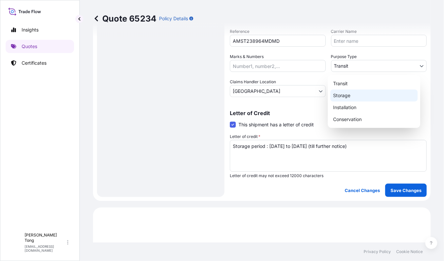
click at [348, 97] on div "Storage" at bounding box center [373, 96] width 87 height 12
select select "Storage"
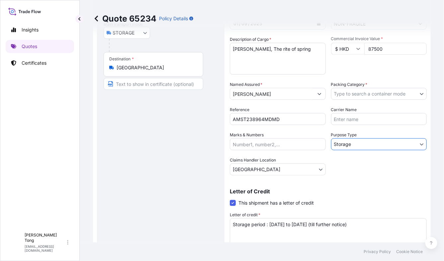
scroll to position [87, 0]
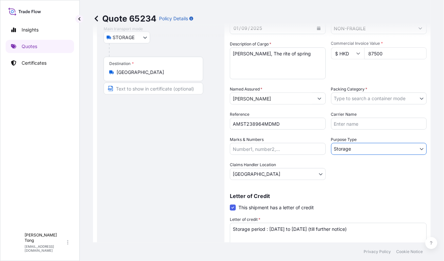
click at [346, 101] on body "Insights Quotes Certificates C Cathy Tong cathytong@helutrans.com Quote 65234 P…" at bounding box center [222, 130] width 444 height 261
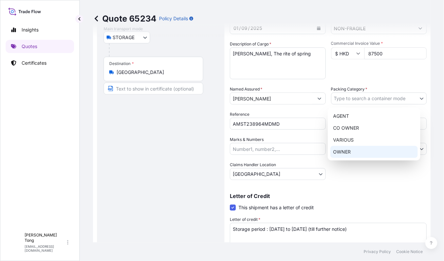
click at [338, 151] on div "OWNER" at bounding box center [373, 152] width 87 height 12
select select "27"
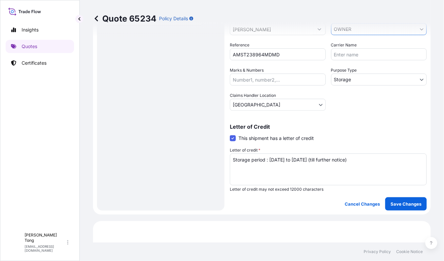
scroll to position [170, 0]
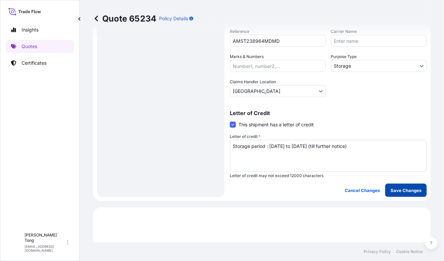
click at [400, 192] on p "Save Changes" at bounding box center [405, 190] width 31 height 7
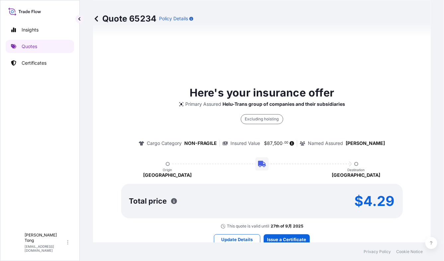
select select "STORAGE"
select select "Storage"
select select "[GEOGRAPHIC_DATA]"
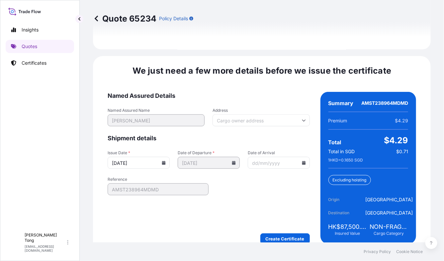
scroll to position [1058, 0]
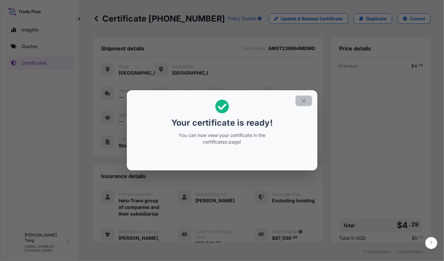
click at [304, 103] on icon "button" at bounding box center [304, 101] width 6 height 6
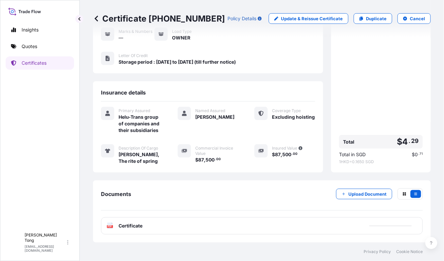
scroll to position [106, 0]
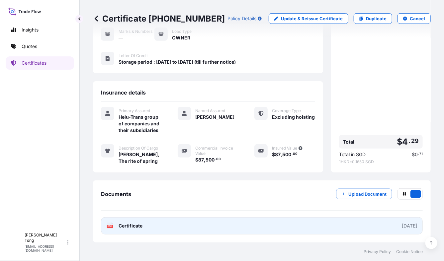
click at [295, 225] on link "PDF Certificate [DATE]" at bounding box center [262, 225] width 322 height 17
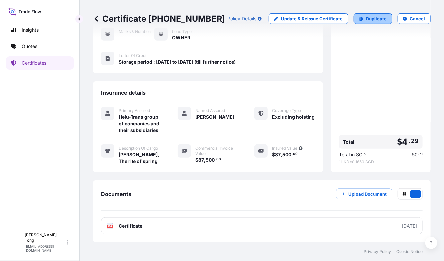
click at [367, 17] on p "Duplicate" at bounding box center [376, 18] width 21 height 7
select select "STORAGE"
select select "Storage"
select select "[GEOGRAPHIC_DATA]"
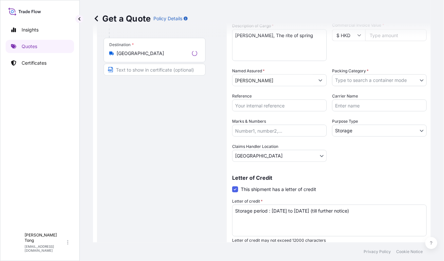
scroll to position [10, 0]
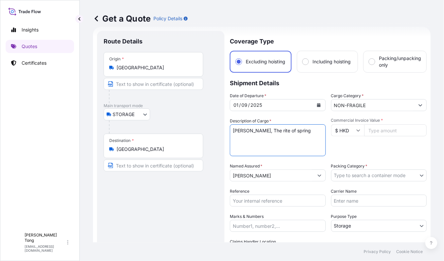
drag, startPoint x: 314, startPoint y: 132, endPoint x: 159, endPoint y: 129, distance: 155.1
click at [159, 129] on form "Route Details Place of loading Road / Inland Road / Inland Origin * Hong Kong M…" at bounding box center [262, 194] width 338 height 334
paste textarea "Cai Guo Qia"
click at [280, 129] on textarea "Zhang Hongnian, The rite of spring" at bounding box center [278, 141] width 96 height 32
paste textarea "Transparent Monument"
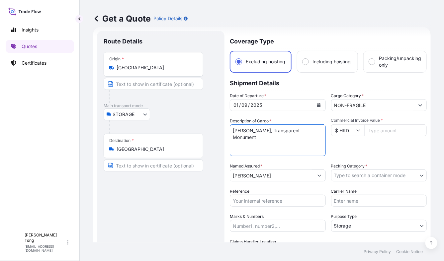
type textarea "Cai Guo Qiang, Transparent Monument"
click at [382, 133] on input "Commercial Invoice Value *" at bounding box center [395, 131] width 63 height 12
paste input "93750.00"
type input "93750.00"
click at [370, 151] on div "Commercial Invoice Value * $ HKD 93750.00" at bounding box center [379, 137] width 96 height 39
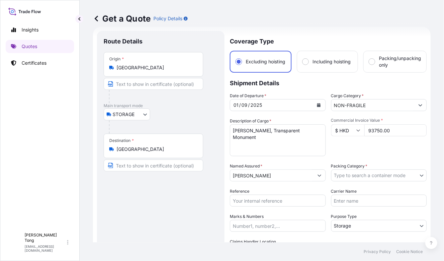
scroll to position [52, 0]
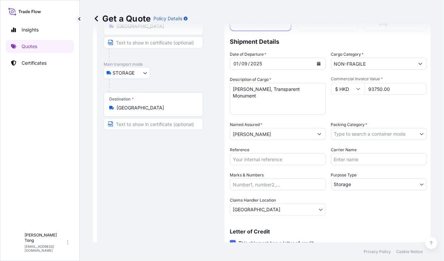
click at [366, 135] on body "Insights Quotes Certificates C Cathy Tong cathytong@helutrans.com Get a Quote P…" at bounding box center [222, 130] width 444 height 261
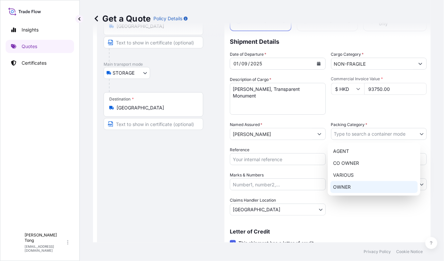
click at [356, 185] on div "OWNER" at bounding box center [373, 187] width 87 height 12
select select "27"
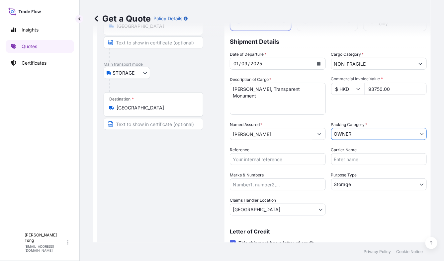
click at [355, 187] on body "Insights Quotes Certificates C Cathy Tong cathytong@helutrans.com Get a Quote P…" at bounding box center [222, 130] width 444 height 261
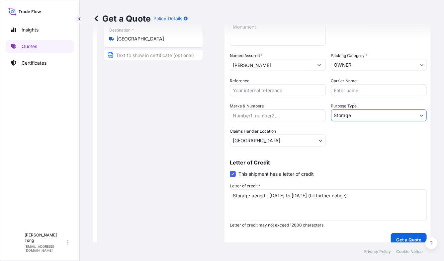
scroll to position [129, 0]
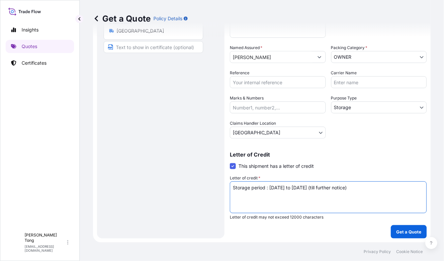
drag, startPoint x: 392, startPoint y: 188, endPoint x: 129, endPoint y: 185, distance: 263.7
click at [129, 185] on form "Route Details Place of loading Road / Inland Road / Inland Origin * Hong Kong M…" at bounding box center [262, 75] width 338 height 334
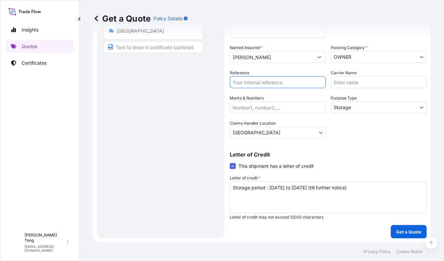
click at [270, 78] on input "Reference" at bounding box center [278, 82] width 96 height 12
paste input "AMST238964MDMD"
type input "AMST238964MDMD"
click at [149, 127] on div "Route Details Place of loading Road / [GEOGRAPHIC_DATA] / Inland Origin * [GEOG…" at bounding box center [161, 75] width 114 height 313
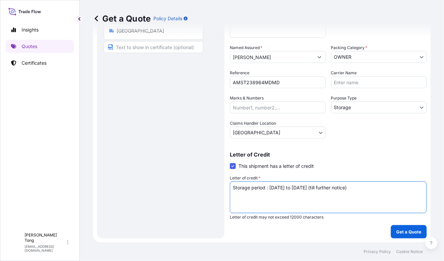
drag, startPoint x: 321, startPoint y: 188, endPoint x: 174, endPoint y: 189, distance: 147.1
click at [174, 189] on form "Route Details Place of loading Road / Inland Road / Inland Origin * Hong Kong M…" at bounding box center [262, 75] width 338 height 334
click at [396, 229] on p "Get a Quote" at bounding box center [408, 232] width 25 height 7
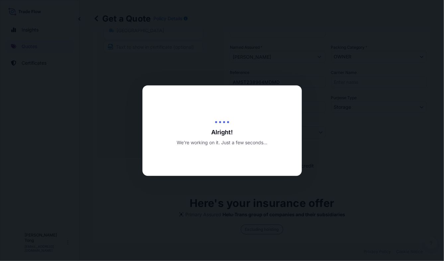
type input "[DATE]"
select select "STORAGE"
select select "Transit"
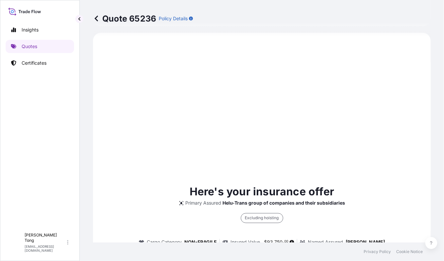
scroll to position [170, 0]
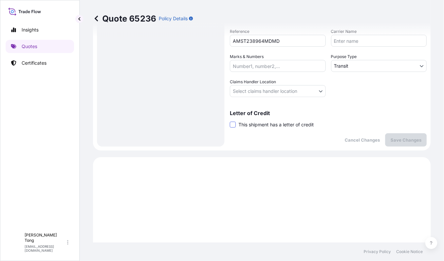
click at [235, 127] on span at bounding box center [233, 125] width 6 height 6
click at [230, 121] on input "This shipment has a letter of credit" at bounding box center [230, 121] width 0 height 0
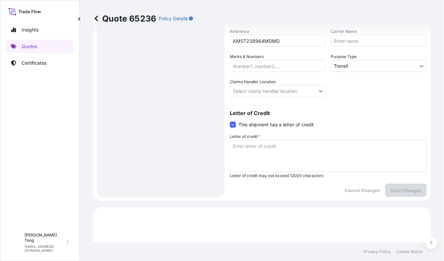
click at [247, 147] on textarea "Letter of credit *" at bounding box center [328, 156] width 197 height 32
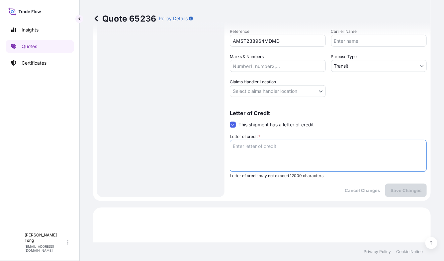
paste textarea "Storage period : [DATE] to [DATE] (till further notice)"
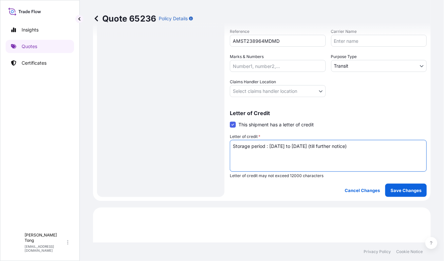
type textarea "Storage period : [DATE] to [DATE] (till further notice)"
click at [260, 89] on body "Insights Quotes Certificates C Cathy Tong cathytong@helutrans.com Quote 65236 P…" at bounding box center [222, 130] width 444 height 261
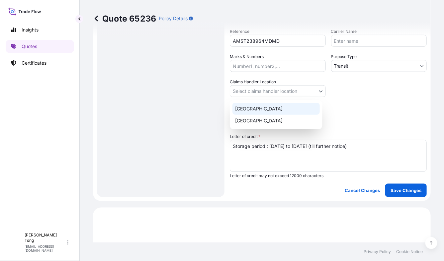
click at [262, 111] on div "[GEOGRAPHIC_DATA]" at bounding box center [275, 109] width 87 height 12
select select "[GEOGRAPHIC_DATA]"
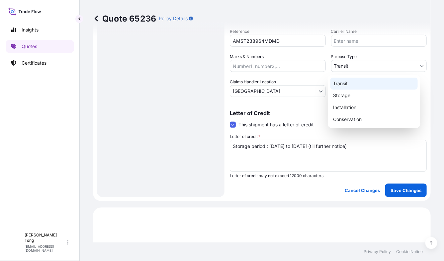
click at [357, 67] on body "Insights Quotes Certificates C Cathy Tong cathytong@helutrans.com Quote 65236 P…" at bounding box center [222, 130] width 444 height 261
click at [355, 96] on div "Storage" at bounding box center [373, 96] width 87 height 12
select select "Storage"
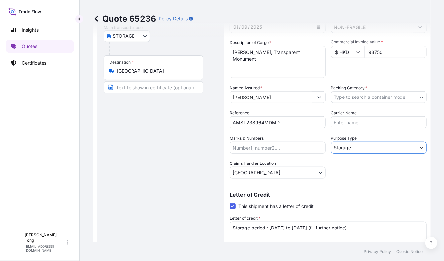
scroll to position [87, 0]
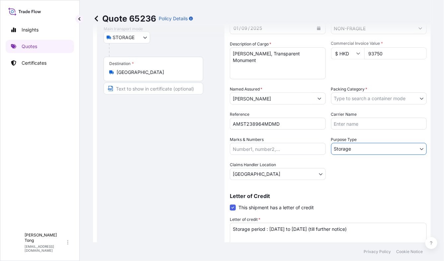
click at [355, 100] on body "Insights Quotes Certificates C Cathy Tong cathytong@helutrans.com Quote 65236 P…" at bounding box center [222, 130] width 444 height 261
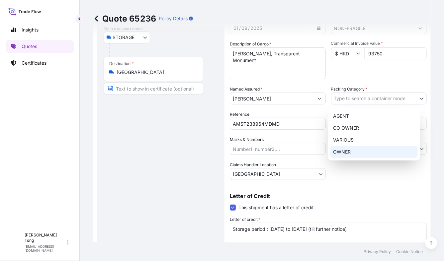
click at [349, 151] on div "OWNER" at bounding box center [373, 152] width 87 height 12
select select "27"
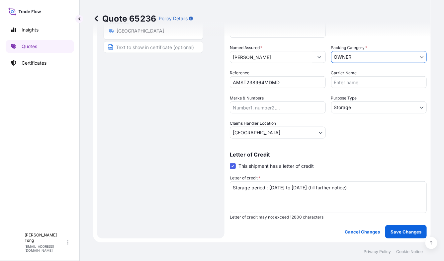
scroll to position [170, 0]
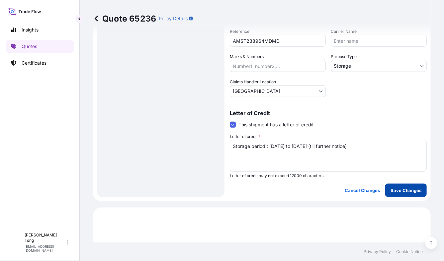
click at [407, 191] on p "Save Changes" at bounding box center [405, 190] width 31 height 7
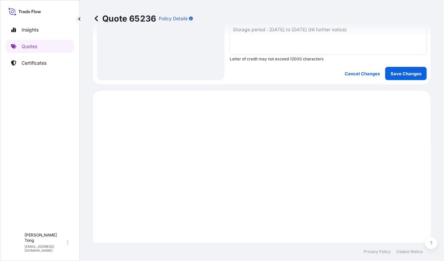
scroll to position [345, 0]
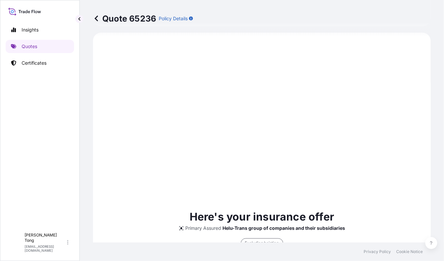
select select "STORAGE"
select select "Storage"
select select "[GEOGRAPHIC_DATA]"
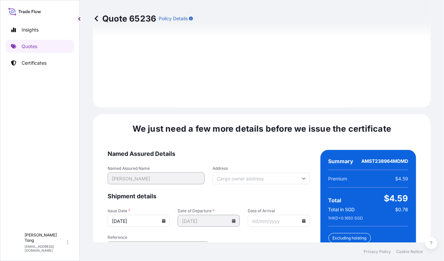
scroll to position [1058, 0]
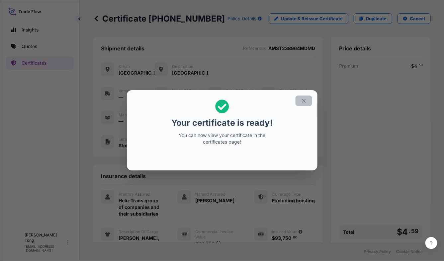
click at [305, 101] on icon "button" at bounding box center [304, 101] width 6 height 6
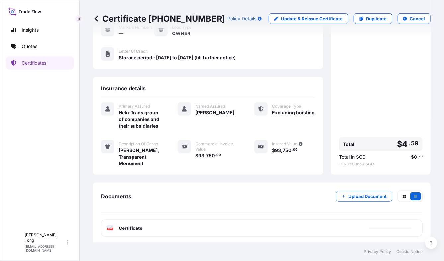
scroll to position [106, 0]
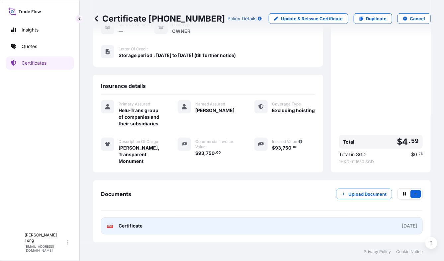
click at [265, 229] on link "PDF Certificate [DATE]" at bounding box center [262, 225] width 322 height 17
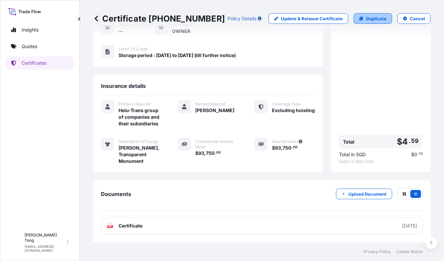
click at [366, 18] on p "Duplicate" at bounding box center [376, 18] width 21 height 7
select select "STORAGE"
select select "Storage"
select select "[GEOGRAPHIC_DATA]"
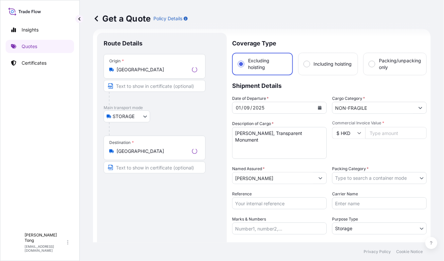
scroll to position [10, 0]
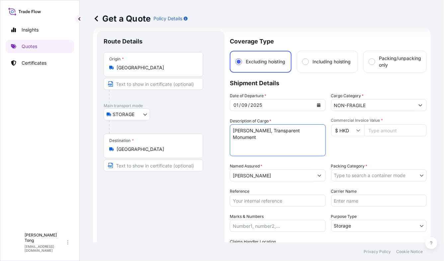
drag, startPoint x: 232, startPoint y: 131, endPoint x: 361, endPoint y: 130, distance: 128.5
click at [361, 130] on div "Date of Departure * 01 / 09 / 2025 Cargo Category * NON-FRAGILE Description of …" at bounding box center [328, 175] width 197 height 165
paste textarea "Sarah Lai"
click at [287, 132] on textarea "Cai Guo Qiang, Transparent Monument" at bounding box center [278, 141] width 96 height 32
paste textarea "Untitled"
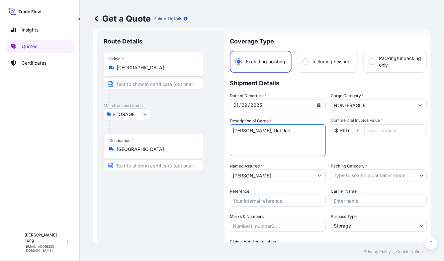
type textarea "Sarah Lai, Untitled"
click at [366, 129] on input "Commercial Invoice Value *" at bounding box center [395, 131] width 63 height 12
paste input "30000.00"
type input "30000.00"
click at [374, 144] on div "Commercial Invoice Value * $ HKD 30000.00" at bounding box center [379, 137] width 96 height 39
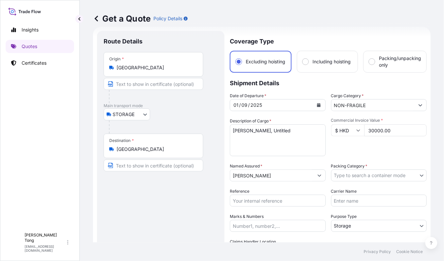
scroll to position [52, 0]
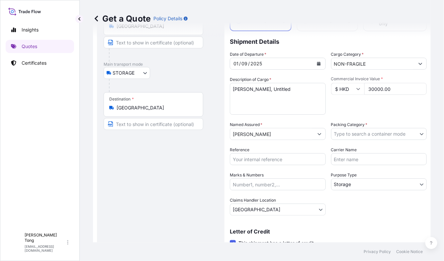
click at [374, 135] on body "Insights Quotes Certificates C Cathy Tong cathytong@helutrans.com Get a Quote P…" at bounding box center [222, 130] width 444 height 261
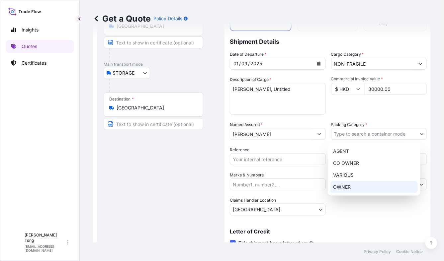
click at [360, 187] on div "OWNER" at bounding box center [373, 187] width 87 height 12
select select "27"
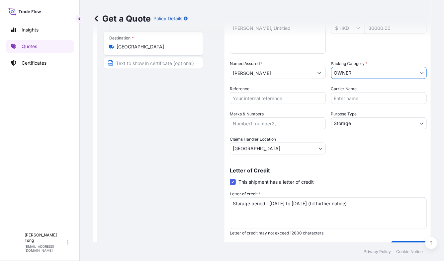
scroll to position [129, 0]
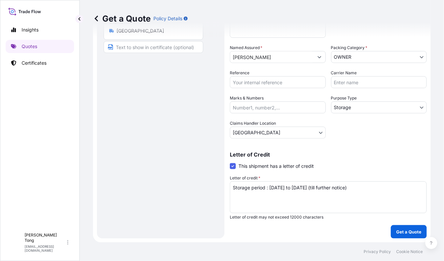
click at [265, 85] on input "Reference" at bounding box center [278, 82] width 96 height 12
paste input "AMST238964MDMD"
type input "AMST238964MDMD"
click at [162, 145] on div "Route Details Place of loading Road / [GEOGRAPHIC_DATA] / Inland Origin * [GEOG…" at bounding box center [161, 75] width 114 height 313
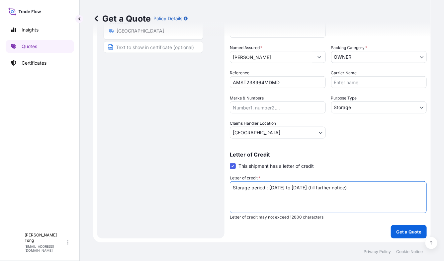
drag, startPoint x: 238, startPoint y: 185, endPoint x: 199, endPoint y: 184, distance: 39.5
click at [199, 184] on form "Route Details Place of loading Road / Inland Road / Inland Origin * Hong Kong M…" at bounding box center [262, 75] width 338 height 334
click at [409, 233] on p "Get a Quote" at bounding box center [408, 232] width 25 height 7
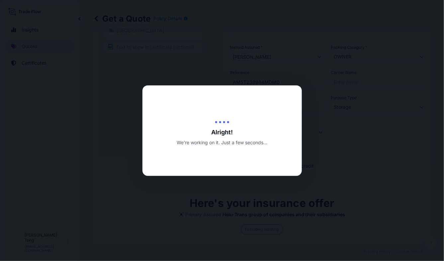
type input "[DATE]"
select select "STORAGE"
select select "Transit"
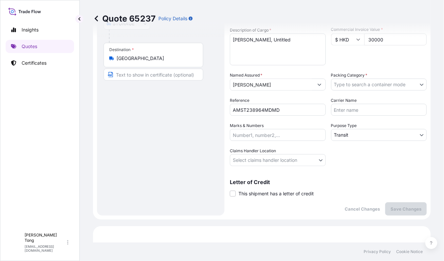
scroll to position [87, 0]
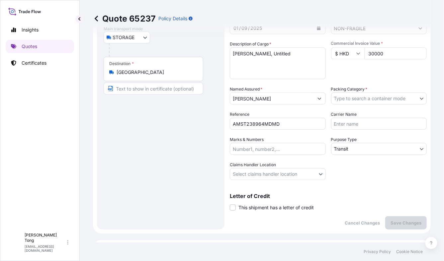
click at [315, 181] on div "Coverage Type Excluding hoisting Including hoisting Packing/unpacking only Ship…" at bounding box center [328, 92] width 197 height 276
click at [314, 178] on body "Insights Quotes Certificates C Cathy Tong cathytong@helutrans.com Quote 65237 P…" at bounding box center [222, 130] width 444 height 261
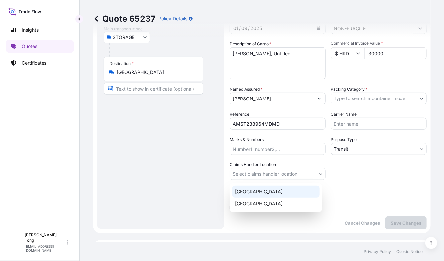
click at [310, 192] on div "[GEOGRAPHIC_DATA]" at bounding box center [275, 192] width 87 height 12
select select "[GEOGRAPHIC_DATA]"
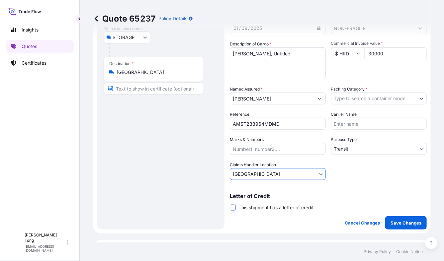
click at [231, 209] on span at bounding box center [233, 208] width 6 height 6
click at [230, 204] on input "This shipment has a letter of credit" at bounding box center [230, 204] width 0 height 0
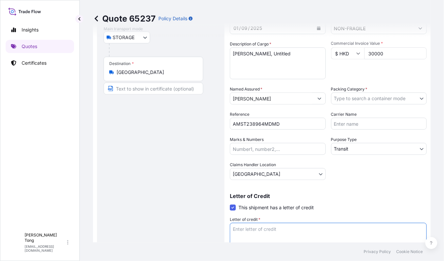
click at [247, 227] on textarea "Letter of credit *" at bounding box center [328, 239] width 197 height 32
paste textarea "Storage period : [DATE] to [DATE] (till further notice)"
type textarea "Storage period : [DATE] to [DATE] (till further notice)"
click at [376, 96] on body "Insights Quotes Certificates C Cathy Tong cathytong@helutrans.com Quote 65237 P…" at bounding box center [222, 130] width 444 height 261
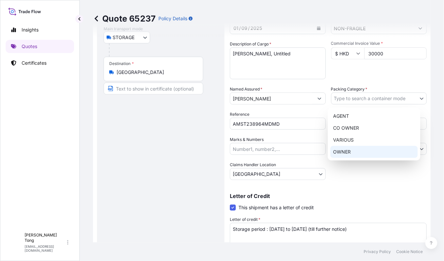
click at [367, 155] on div "OWNER" at bounding box center [373, 152] width 87 height 12
select select "27"
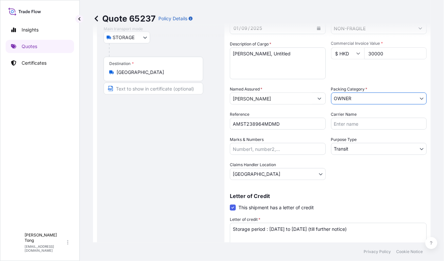
click at [367, 155] on div "Date of Departure * 01 / 09 / 2025 Cargo Category * NON-FRAGILE Description of …" at bounding box center [328, 98] width 197 height 165
click at [368, 152] on body "Insights Quotes Certificates C Cathy Tong cathytong@helutrans.com Quote 65237 P…" at bounding box center [222, 130] width 444 height 261
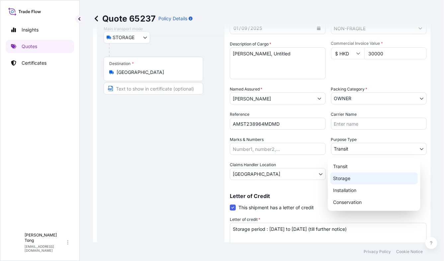
click at [363, 181] on div "Storage" at bounding box center [373, 179] width 87 height 12
select select "Storage"
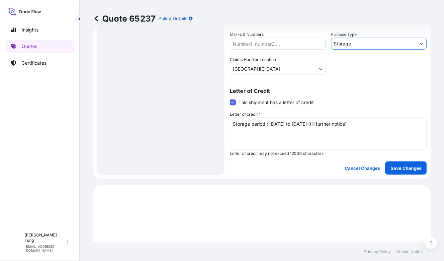
scroll to position [212, 0]
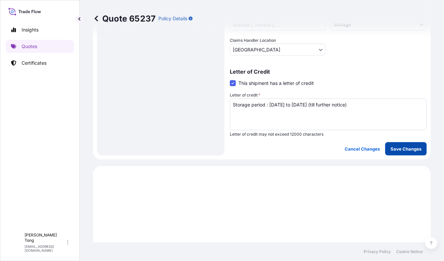
click at [396, 153] on button "Save Changes" at bounding box center [406, 148] width 42 height 13
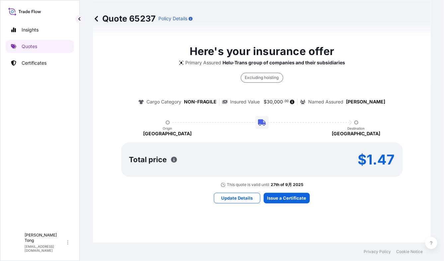
select select "STORAGE"
select select "Storage"
select select "[GEOGRAPHIC_DATA]"
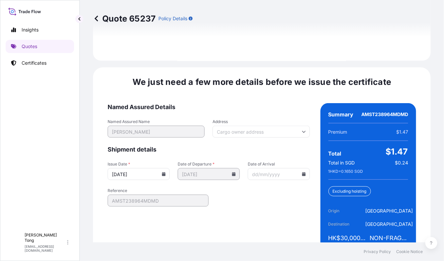
scroll to position [1058, 0]
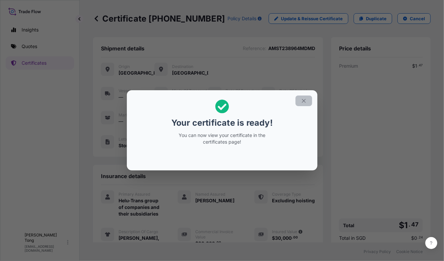
click at [303, 104] on icon "button" at bounding box center [304, 101] width 6 height 6
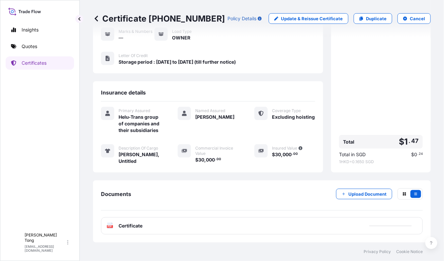
scroll to position [100, 0]
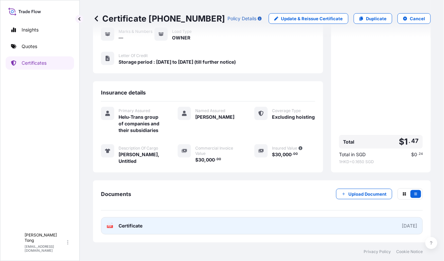
click at [273, 225] on link "PDF Certificate [DATE]" at bounding box center [262, 225] width 322 height 17
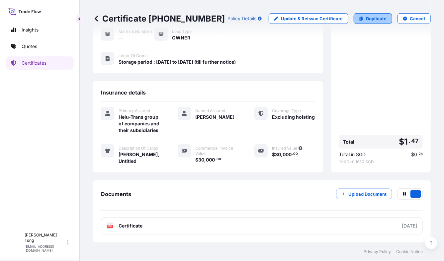
click at [360, 21] on link "Duplicate" at bounding box center [373, 18] width 39 height 11
select select "STORAGE"
select select "Storage"
select select "[GEOGRAPHIC_DATA]"
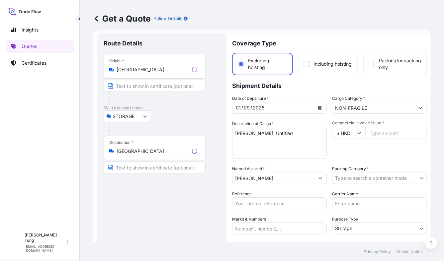
scroll to position [10, 0]
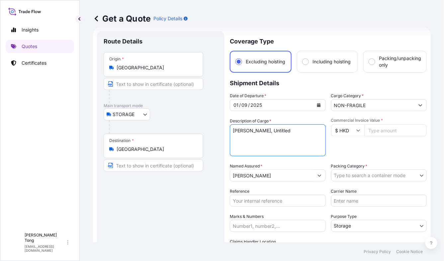
drag, startPoint x: 265, startPoint y: 128, endPoint x: 209, endPoint y: 126, distance: 56.5
click at [209, 126] on form "Route Details Place of loading Road / Inland Road / Inland Origin * Hong Kong M…" at bounding box center [262, 194] width 338 height 334
paste textarea "OH DE LAVAL"
click at [275, 130] on textarea "Sarah Lai, Untitled" at bounding box center [278, 141] width 96 height 32
paste textarea "To Feel Alive"
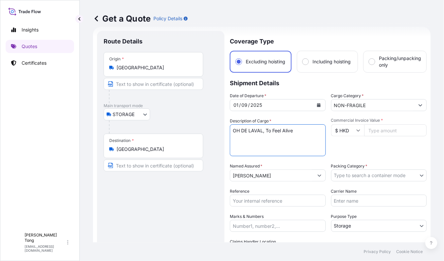
type textarea "OH DE LAVAL, To Feel Alive"
click at [381, 131] on input "Commercial Invoice Value *" at bounding box center [395, 131] width 63 height 12
paste input "17500.00"
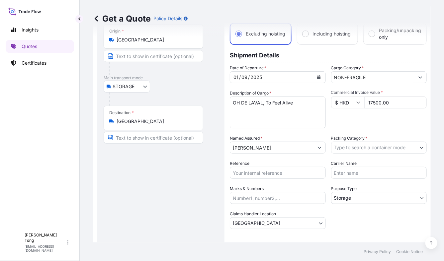
scroll to position [52, 0]
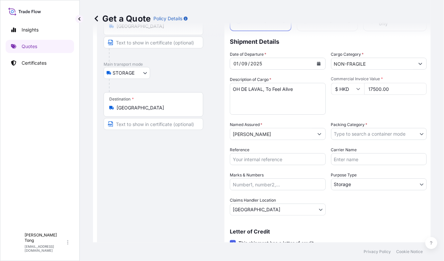
type input "17500.00"
click at [360, 131] on body "Insights Quotes Certificates C Cathy Tong cathytong@helutrans.com Get a Quote P…" at bounding box center [222, 130] width 444 height 261
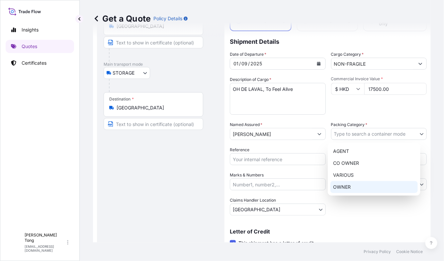
click at [360, 185] on div "OWNER" at bounding box center [373, 187] width 87 height 12
select select "27"
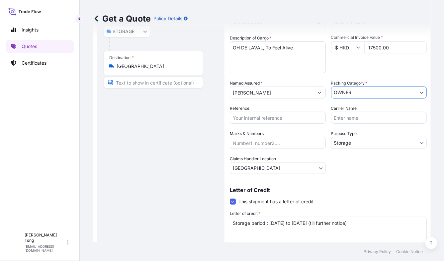
scroll to position [129, 0]
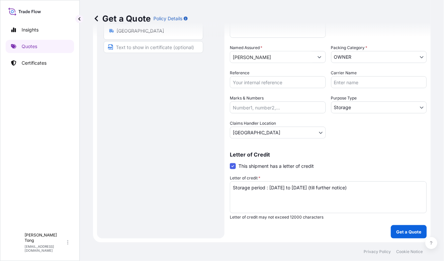
click at [262, 85] on input "Reference" at bounding box center [278, 82] width 96 height 12
paste input "AMST238964MDMD"
type input "AMST238964MDMD"
click at [205, 110] on div "Route Details Place of loading Road / [GEOGRAPHIC_DATA] / Inland Origin * [GEOG…" at bounding box center [161, 75] width 114 height 313
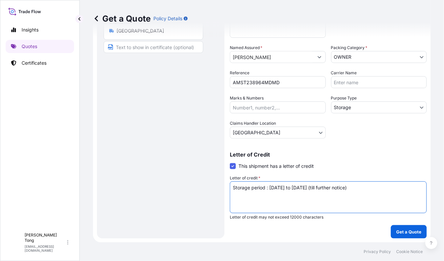
drag, startPoint x: 380, startPoint y: 187, endPoint x: 224, endPoint y: 188, distance: 156.4
click at [224, 188] on form "Route Details Place of loading Road / Inland Road / Inland Origin * Hong Kong M…" at bounding box center [262, 75] width 338 height 334
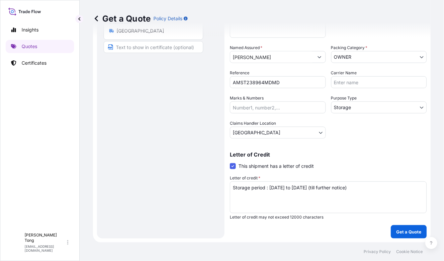
click at [350, 220] on p "Letter of credit may not exceed 12000 characters" at bounding box center [328, 217] width 197 height 5
click at [391, 230] on button "Get a Quote" at bounding box center [409, 231] width 36 height 13
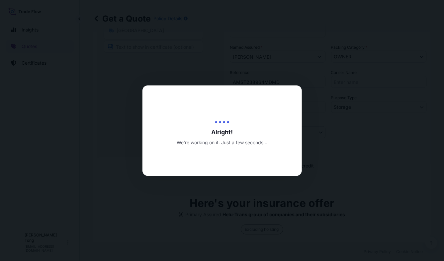
type input "[DATE]"
select select "STORAGE"
select select "Transit"
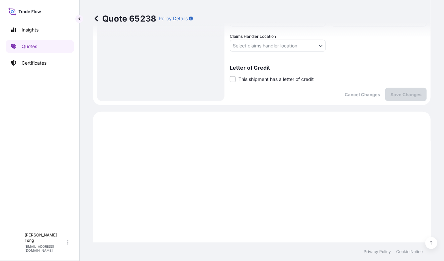
scroll to position [129, 0]
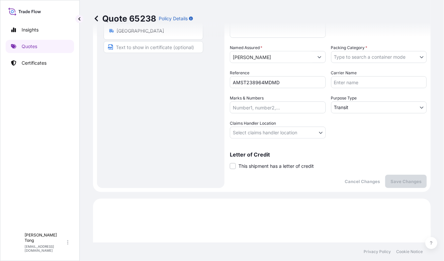
click at [236, 167] on label "This shipment has a letter of credit" at bounding box center [272, 166] width 84 height 7
click at [234, 166] on span at bounding box center [233, 166] width 6 height 6
click at [230, 163] on input "This shipment has a letter of credit" at bounding box center [230, 163] width 0 height 0
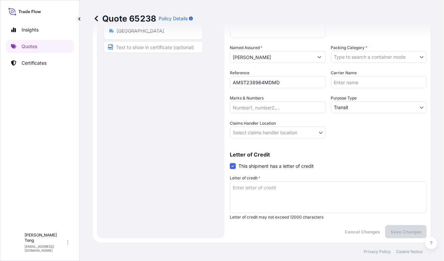
click at [252, 190] on textarea "Letter of credit *" at bounding box center [328, 198] width 197 height 32
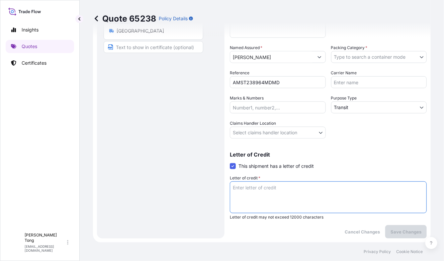
paste textarea "Storage period : [DATE] to [DATE] (till further notice)"
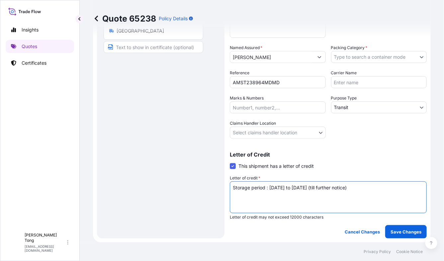
type textarea "Storage period : [DATE] to [DATE] (till further notice)"
click at [268, 135] on body "Insights Quotes Certificates C Cathy Tong cathytong@helutrans.com Quote 65238 P…" at bounding box center [222, 130] width 444 height 261
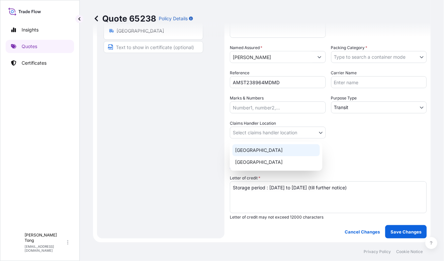
click at [267, 149] on div "[GEOGRAPHIC_DATA]" at bounding box center [275, 150] width 87 height 12
select select "[GEOGRAPHIC_DATA]"
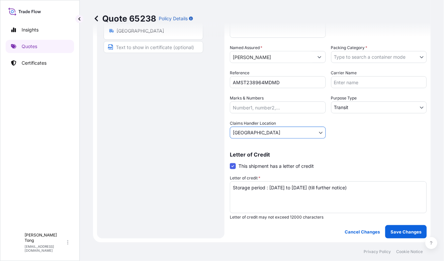
click at [352, 105] on body "Insights Quotes Certificates C Cathy Tong cathytong@helutrans.com Quote 65238 P…" at bounding box center [222, 130] width 444 height 261
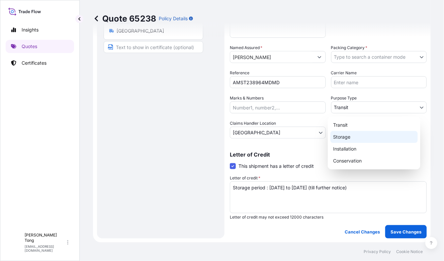
click at [353, 137] on div "Storage" at bounding box center [373, 137] width 87 height 12
select select "Storage"
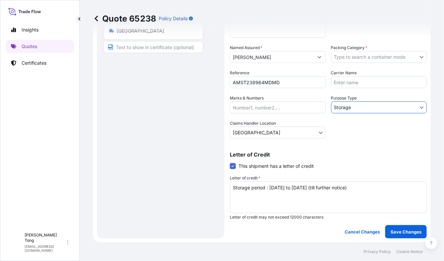
click at [358, 58] on body "Insights Quotes Certificates C Cathy Tong cathytong@helutrans.com Quote 65238 P…" at bounding box center [222, 130] width 444 height 261
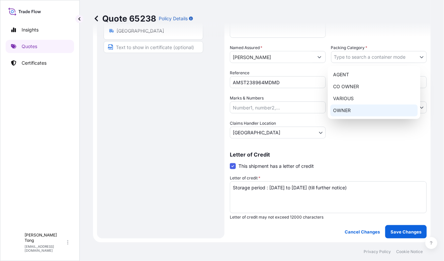
click at [356, 112] on div "OWNER" at bounding box center [373, 111] width 87 height 12
select select "27"
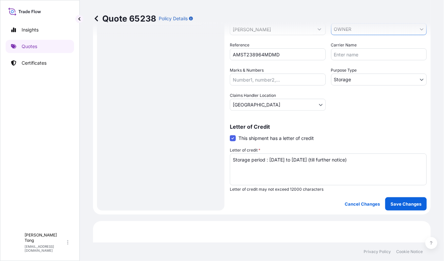
scroll to position [170, 0]
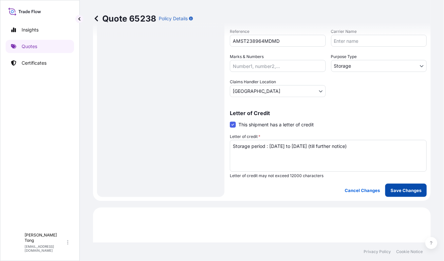
click at [390, 191] on p "Save Changes" at bounding box center [405, 190] width 31 height 7
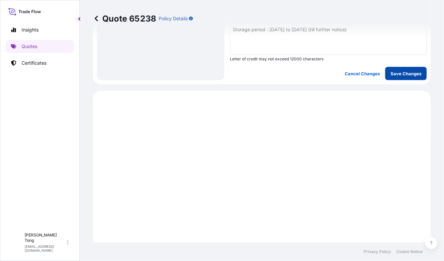
scroll to position [345, 0]
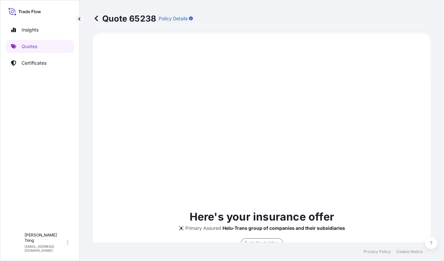
select select "STORAGE"
select select "Storage"
select select "[GEOGRAPHIC_DATA]"
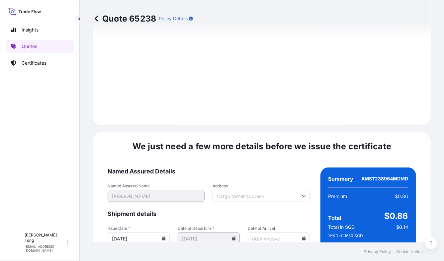
scroll to position [1058, 0]
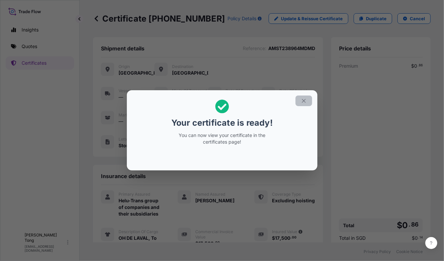
click at [301, 101] on icon "button" at bounding box center [304, 101] width 6 height 6
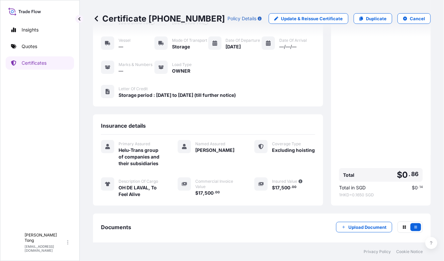
scroll to position [100, 0]
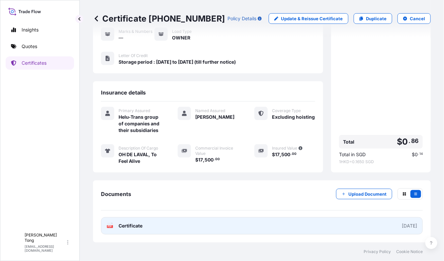
click at [181, 230] on link "PDF Certificate [DATE]" at bounding box center [262, 225] width 322 height 17
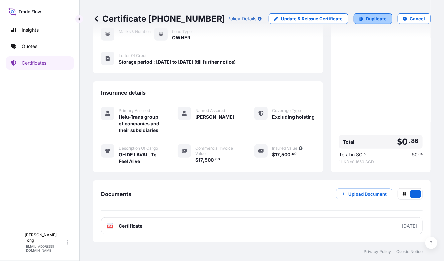
click at [370, 14] on link "Duplicate" at bounding box center [373, 18] width 39 height 11
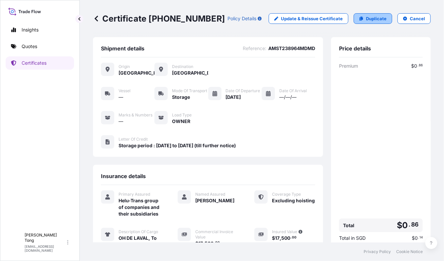
select select "STORAGE"
select select "Storage"
select select "[GEOGRAPHIC_DATA]"
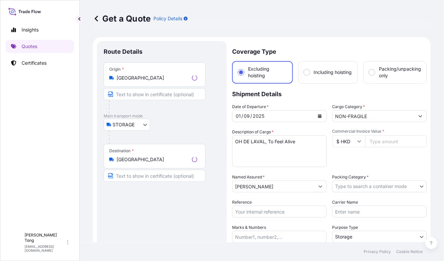
scroll to position [10, 0]
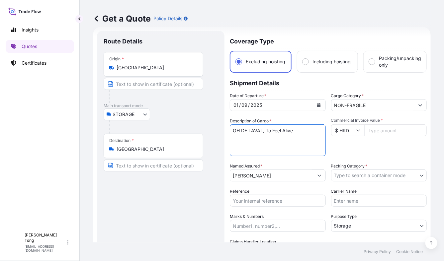
drag, startPoint x: 305, startPoint y: 131, endPoint x: 182, endPoint y: 115, distance: 124.5
click at [182, 115] on form "Route Details Place of loading Road / Inland Road / Inland Origin * Hong Kong M…" at bounding box center [262, 194] width 338 height 334
paste textarea "Min Jung Yeon"
click at [283, 130] on textarea "OH DE LAVAL, To Feel Alive" at bounding box center [278, 141] width 96 height 32
paste textarea "Agrandir Mon Territoire 2"
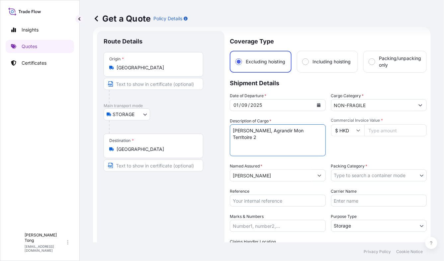
type textarea "Min Jung Yeon, Agrandir Mon Territoire 2"
click at [371, 133] on input "Commercial Invoice Value *" at bounding box center [395, 131] width 63 height 12
paste input "32500.00"
type input "32500.00"
click at [369, 150] on div "Commercial Invoice Value * $ HKD 32500.00" at bounding box center [379, 137] width 96 height 39
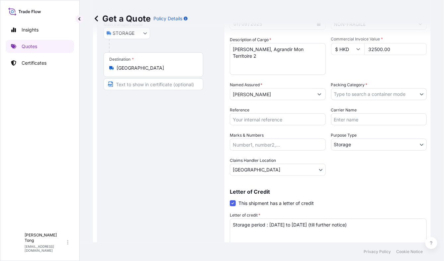
scroll to position [93, 0]
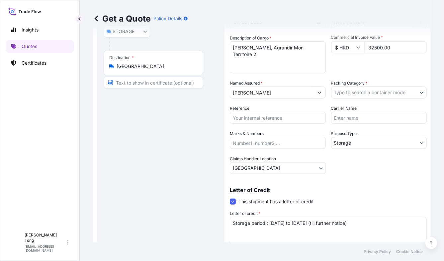
click at [359, 98] on body "Insights Quotes Certificates C Cathy Tong cathytong@helutrans.com Get a Quote P…" at bounding box center [222, 130] width 444 height 261
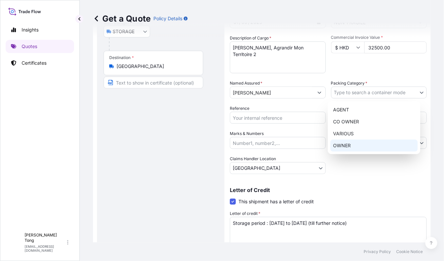
click at [357, 147] on div "OWNER" at bounding box center [373, 146] width 87 height 12
select select "27"
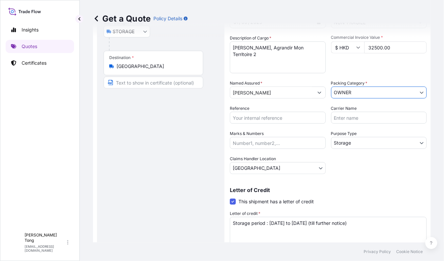
click at [259, 120] on input "Reference" at bounding box center [278, 118] width 96 height 12
paste input "AMST238964MDMD"
type input "AMST238964MDMD"
click at [168, 141] on div "Route Details Place of loading Road / [GEOGRAPHIC_DATA] / Inland Origin * [GEOG…" at bounding box center [161, 111] width 114 height 313
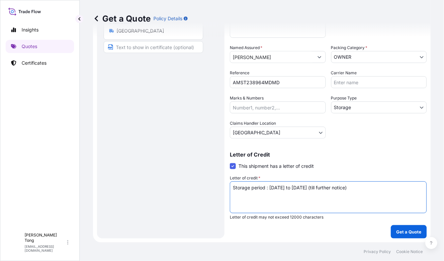
drag, startPoint x: 378, startPoint y: 188, endPoint x: 184, endPoint y: 182, distance: 193.3
click at [184, 182] on form "Route Details Place of loading Road / Inland Road / Inland Origin * Hong Kong M…" at bounding box center [262, 75] width 338 height 334
click at [417, 233] on button "Get a Quote" at bounding box center [409, 231] width 36 height 13
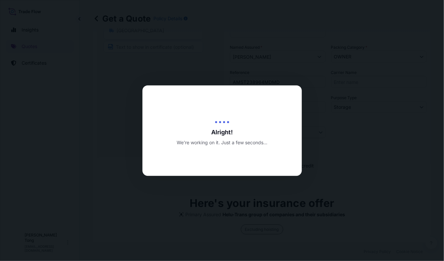
type input "[DATE]"
select select "STORAGE"
select select "Transit"
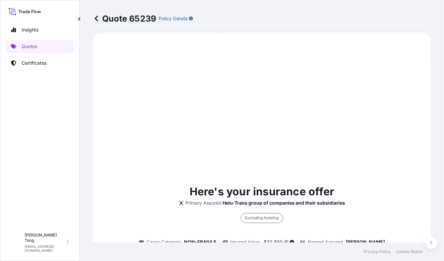
scroll to position [212, 0]
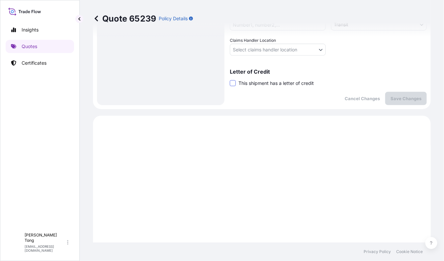
click at [232, 85] on span at bounding box center [233, 83] width 6 height 6
click at [230, 80] on input "This shipment has a letter of credit" at bounding box center [230, 80] width 0 height 0
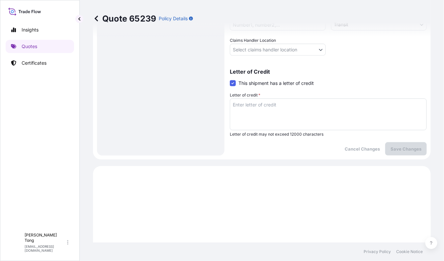
click at [247, 104] on textarea "Letter of credit *" at bounding box center [328, 115] width 197 height 32
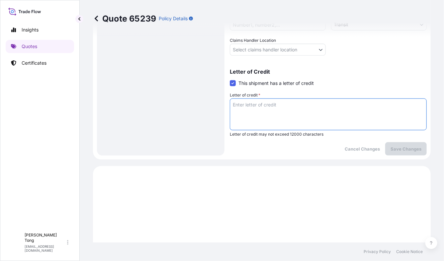
paste textarea "Storage period : [DATE] to [DATE] (till further notice)"
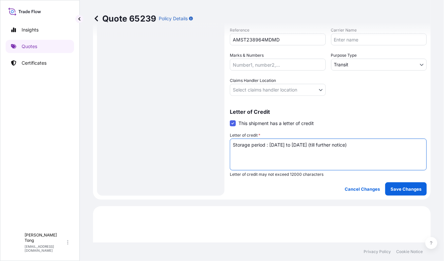
scroll to position [129, 0]
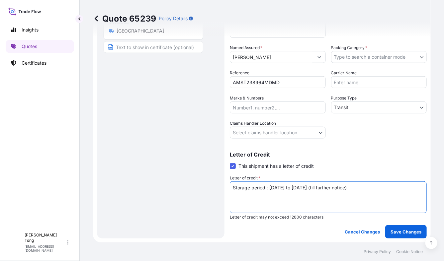
type textarea "Storage period : [DATE] to [DATE] (till further notice)"
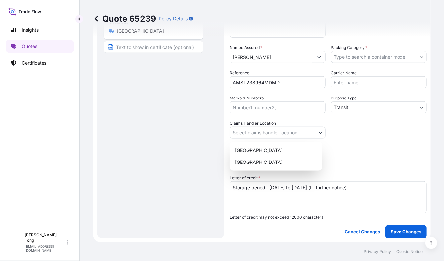
click at [260, 132] on body "Insights Quotes Certificates C Cathy Tong cathytong@helutrans.com Quote 65239 P…" at bounding box center [222, 130] width 444 height 261
click at [261, 153] on div "[GEOGRAPHIC_DATA]" at bounding box center [275, 150] width 87 height 12
select select "[GEOGRAPHIC_DATA]"
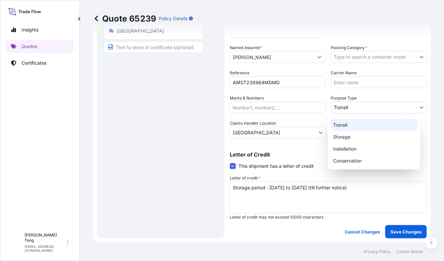
click at [354, 106] on body "Insights Quotes Certificates C Cathy Tong cathytong@helutrans.com Quote 65239 P…" at bounding box center [222, 130] width 444 height 261
click at [354, 135] on div "Storage" at bounding box center [373, 137] width 87 height 12
select select "Storage"
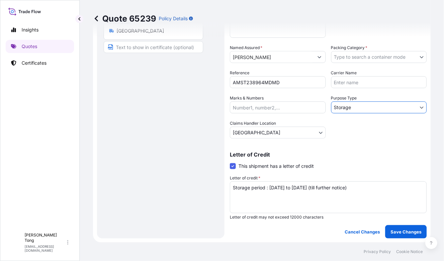
click at [358, 58] on body "Insights Quotes Certificates C Cathy Tong cathytong@helutrans.com Quote 65239 P…" at bounding box center [222, 130] width 444 height 261
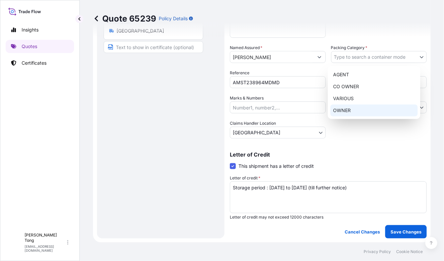
click at [359, 109] on div "OWNER" at bounding box center [373, 111] width 87 height 12
select select "27"
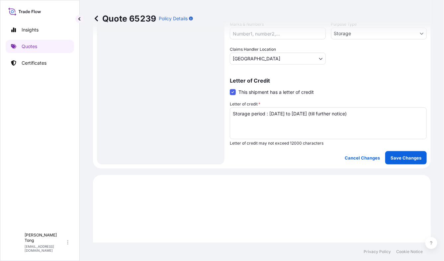
scroll to position [212, 0]
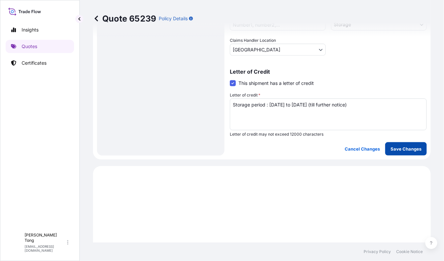
click at [397, 148] on p "Save Changes" at bounding box center [405, 149] width 31 height 7
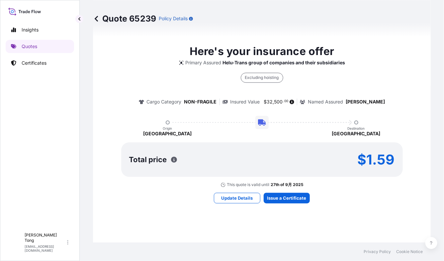
select select "STORAGE"
select select "Storage"
select select "[GEOGRAPHIC_DATA]"
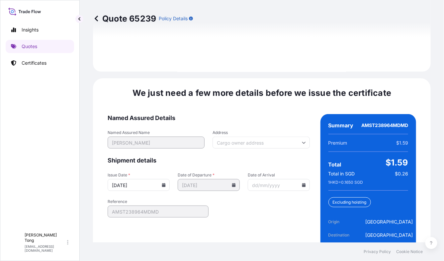
scroll to position [1058, 0]
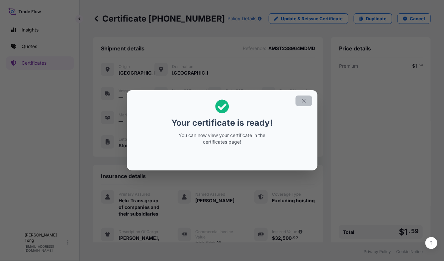
click at [306, 101] on icon "button" at bounding box center [304, 101] width 6 height 6
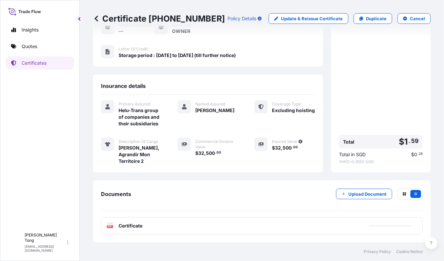
scroll to position [106, 0]
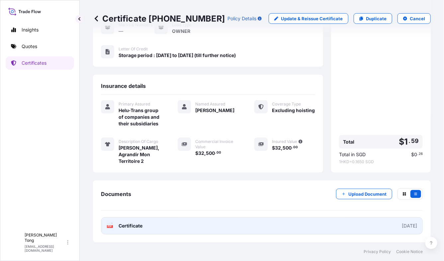
click at [266, 222] on link "PDF Certificate [DATE]" at bounding box center [262, 225] width 322 height 17
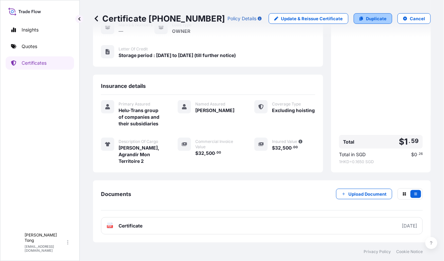
click at [366, 21] on p "Duplicate" at bounding box center [376, 18] width 21 height 7
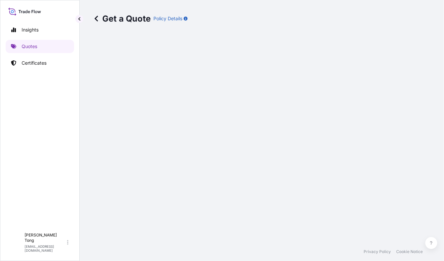
select select "STORAGE"
select select "Storage"
select select "[GEOGRAPHIC_DATA]"
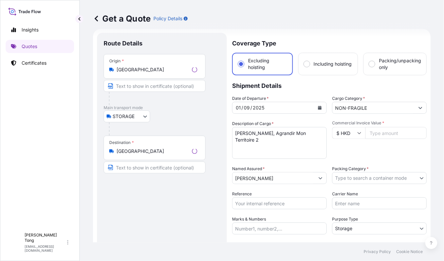
scroll to position [10, 0]
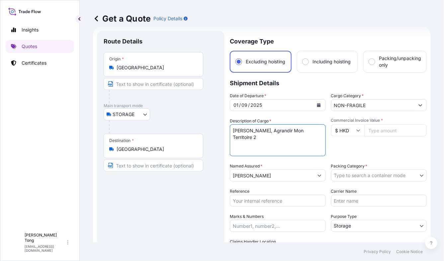
drag, startPoint x: 252, startPoint y: 136, endPoint x: 204, endPoint y: 124, distance: 49.8
click at [204, 124] on form "Route Details Place of loading Road / Inland Road / Inland Origin * Hong Kong M…" at bounding box center [262, 194] width 338 height 334
paste textarea "a Liu Ming"
click at [267, 133] on textarea "Min Jung Yeon, Agrandir Mon Territoire 2" at bounding box center [278, 141] width 96 height 32
paste textarea "Baby No.8"
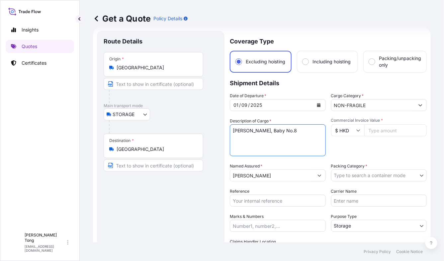
type textarea "Ma Liu Ming, Baby No.8"
click at [377, 135] on input "Commercial Invoice Value *" at bounding box center [395, 131] width 63 height 12
paste input "106250.00"
type input "106250.00"
click at [372, 145] on div "Commercial Invoice Value * $ HKD 106250.00" at bounding box center [379, 137] width 96 height 39
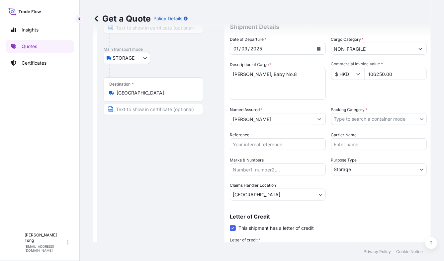
scroll to position [93, 0]
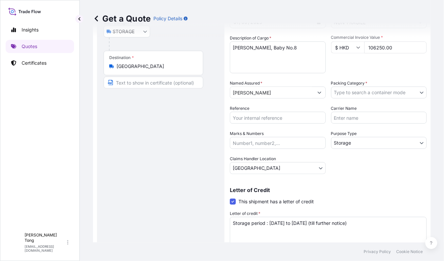
click at [252, 120] on input "Reference" at bounding box center [278, 118] width 96 height 12
paste input "AMST238964MDMD"
type input "AMST238964MDMD"
click at [357, 95] on body "Insights Quotes Certificates C Cathy Tong cathytong@helutrans.com Get a Quote P…" at bounding box center [222, 130] width 444 height 261
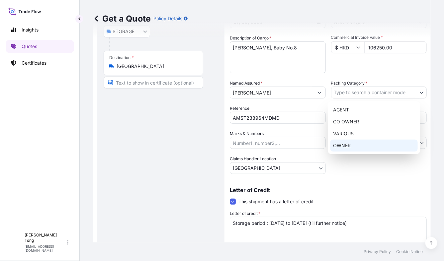
click at [361, 142] on div "OWNER" at bounding box center [373, 146] width 87 height 12
select select "27"
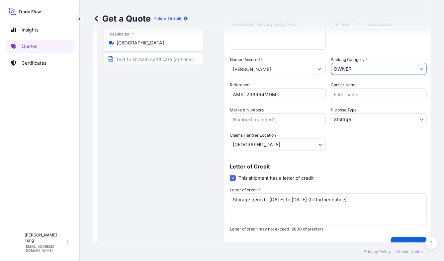
scroll to position [129, 0]
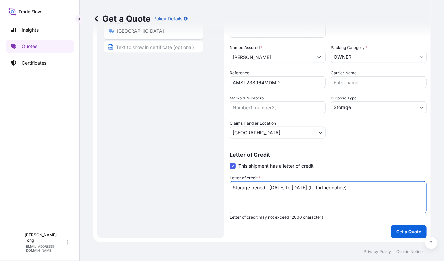
drag, startPoint x: 384, startPoint y: 188, endPoint x: 188, endPoint y: 188, distance: 196.6
click at [188, 188] on form "Route Details Place of loading Road / Inland Road / Inland Origin * Hong Kong M…" at bounding box center [262, 75] width 338 height 334
click at [406, 227] on button "Get a Quote" at bounding box center [409, 231] width 36 height 13
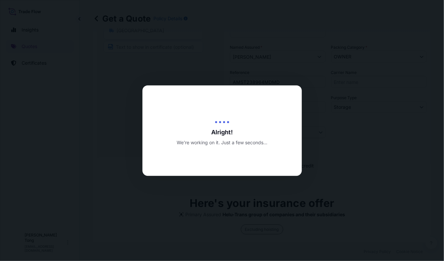
type input "[DATE]"
select select "STORAGE"
select select "Transit"
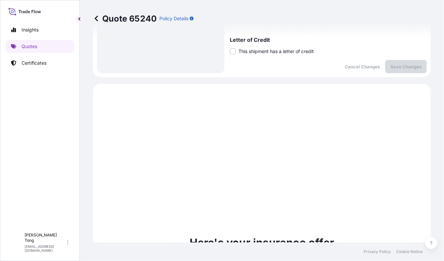
scroll to position [170, 0]
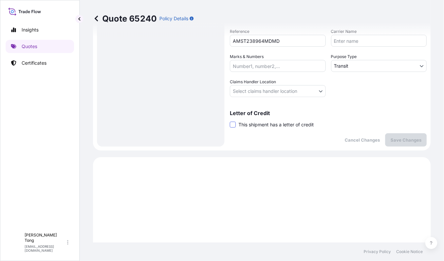
click at [231, 125] on span at bounding box center [233, 125] width 6 height 6
click at [230, 121] on input "This shipment has a letter of credit" at bounding box center [230, 121] width 0 height 0
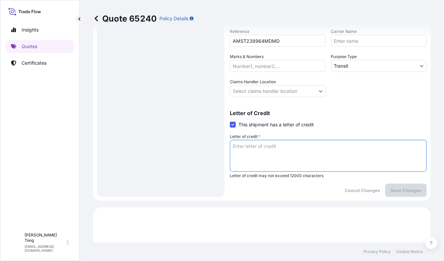
click at [251, 148] on textarea "Letter of credit *" at bounding box center [328, 156] width 197 height 32
paste textarea "Storage period : [DATE] to [DATE] (till further notice)"
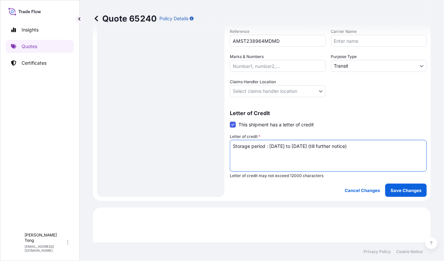
type textarea "Storage period : [DATE] to [DATE] (till further notice)"
click at [260, 88] on body "Insights Quotes Certificates C Cathy Tong cathytong@helutrans.com Quote 65240 P…" at bounding box center [222, 130] width 444 height 261
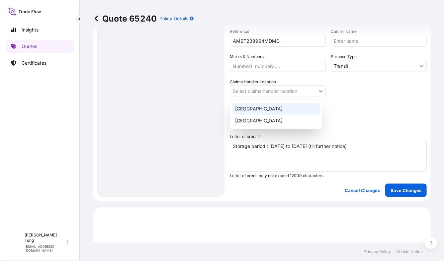
click at [262, 113] on div "[GEOGRAPHIC_DATA]" at bounding box center [275, 109] width 87 height 12
select select "[GEOGRAPHIC_DATA]"
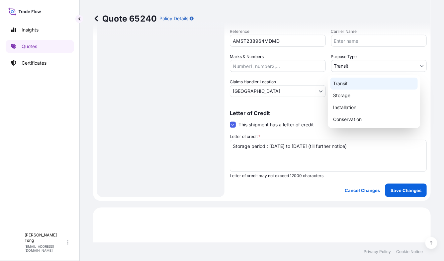
click at [355, 64] on body "Insights Quotes Certificates C Cathy Tong cathytong@helutrans.com Quote 65240 P…" at bounding box center [222, 130] width 444 height 261
click at [355, 95] on div "Storage" at bounding box center [373, 96] width 87 height 12
select select "Storage"
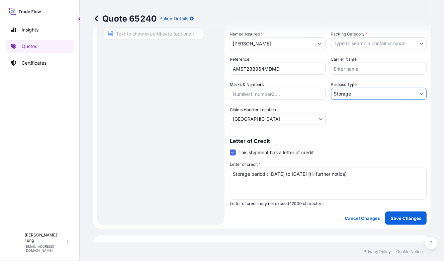
scroll to position [129, 0]
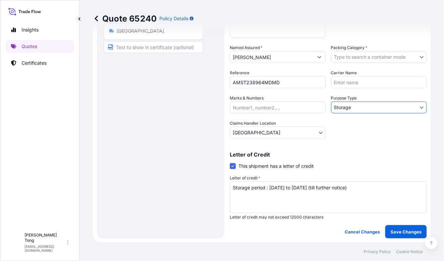
click at [358, 59] on body "Insights Quotes Certificates C Cathy Tong cathytong@helutrans.com Quote 65240 P…" at bounding box center [222, 130] width 444 height 261
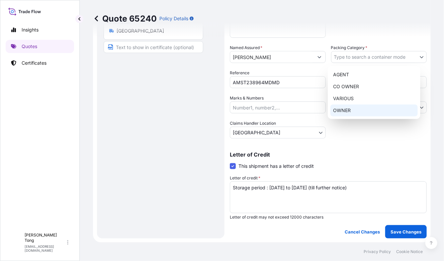
click at [358, 112] on div "OWNER" at bounding box center [373, 111] width 87 height 12
select select "27"
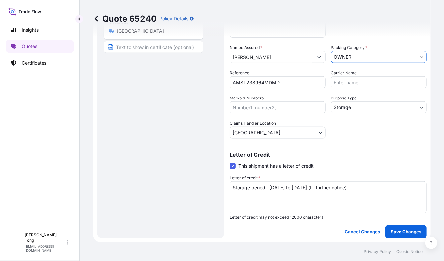
scroll to position [170, 0]
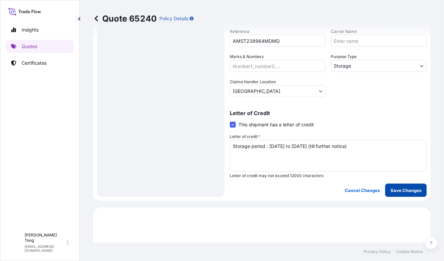
click at [393, 192] on p "Save Changes" at bounding box center [405, 190] width 31 height 7
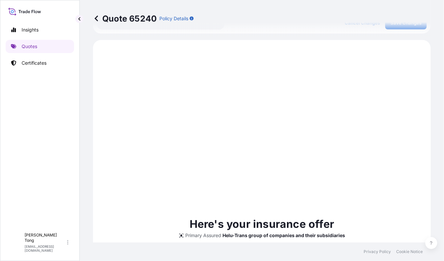
scroll to position [345, 0]
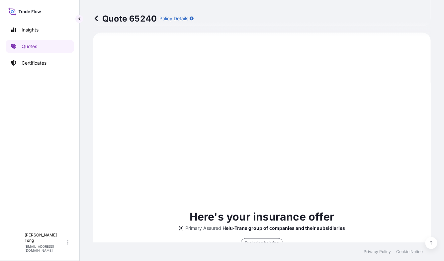
select select "STORAGE"
select select "Storage"
select select "[GEOGRAPHIC_DATA]"
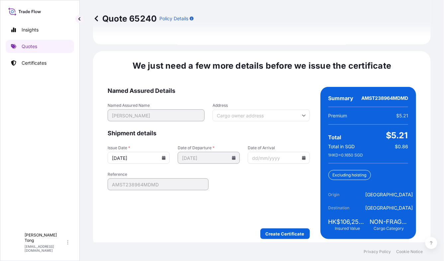
scroll to position [1058, 0]
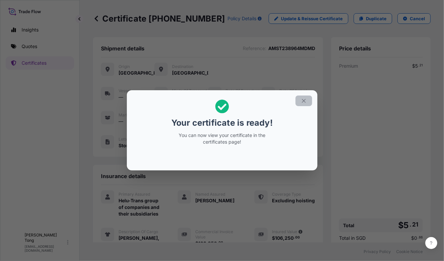
click at [302, 98] on icon "button" at bounding box center [304, 101] width 6 height 6
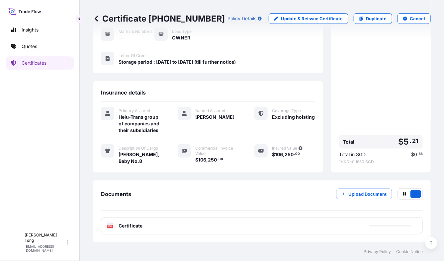
scroll to position [100, 0]
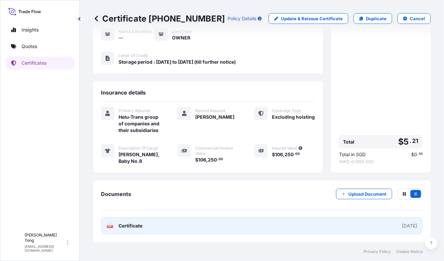
click at [252, 229] on link "PDF Certificate [DATE]" at bounding box center [262, 225] width 322 height 17
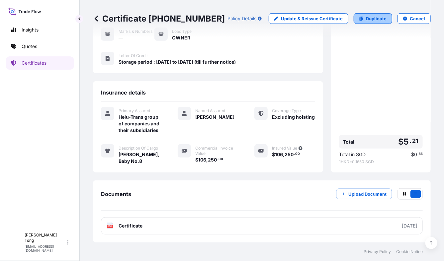
click at [374, 20] on p "Duplicate" at bounding box center [376, 18] width 21 height 7
select select "STORAGE"
select select "Storage"
select select "[GEOGRAPHIC_DATA]"
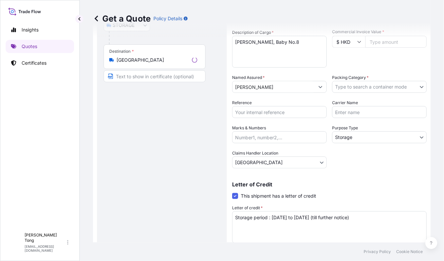
scroll to position [10, 0]
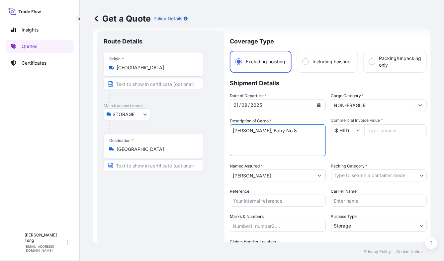
drag, startPoint x: 291, startPoint y: 130, endPoint x: 205, endPoint y: 125, distance: 85.8
click at [205, 125] on form "Route Details Place of loading Road / Inland Road / Inland Origin * Hong Kong M…" at bounding box center [262, 194] width 338 height 334
paste textarea "Cang Xin"
click at [290, 131] on textarea "Ma Liu Ming, Baby No.8" at bounding box center [278, 141] width 96 height 32
paste textarea "Communication series"
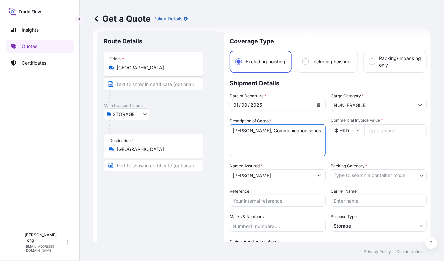
type textarea "Cang Xin, Communication series"
click at [386, 128] on input "Commercial Invoice Value *" at bounding box center [395, 131] width 63 height 12
paste input "40000.00"
type input "40000.00"
drag, startPoint x: 381, startPoint y: 150, endPoint x: 313, endPoint y: 177, distance: 72.5
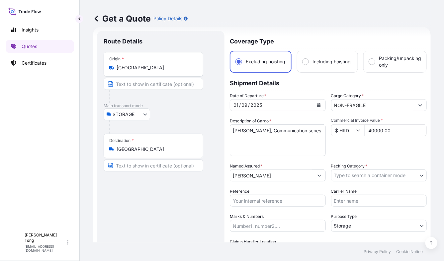
click at [380, 150] on div "Commercial Invoice Value * $ HKD 40000.00" at bounding box center [379, 137] width 96 height 39
click at [274, 202] on input "Reference" at bounding box center [278, 201] width 96 height 12
paste input "AMST238964MDMD"
type input "AMST238964MDMD"
click at [142, 213] on div "Route Details Place of loading Road / [GEOGRAPHIC_DATA] / Inland Origin * [GEOG…" at bounding box center [161, 194] width 114 height 313
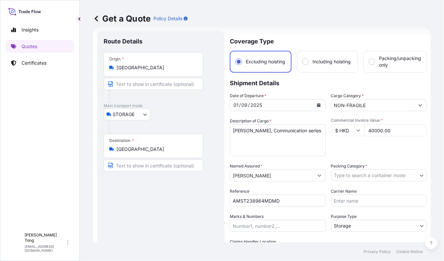
click at [387, 172] on body "Insights Quotes Certificates C Cathy Tong cathytong@helutrans.com Get a Quote P…" at bounding box center [222, 130] width 444 height 261
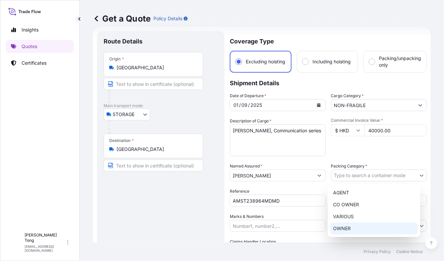
click at [365, 228] on div "OWNER" at bounding box center [373, 229] width 87 height 12
select select "27"
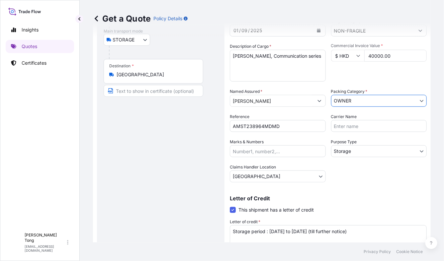
scroll to position [93, 0]
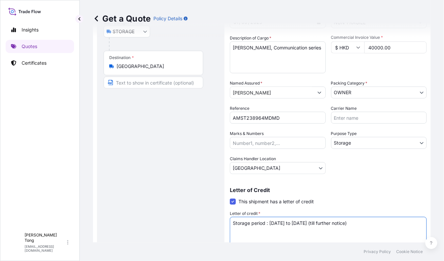
drag, startPoint x: 271, startPoint y: 225, endPoint x: 186, endPoint y: 229, distance: 84.8
click at [186, 229] on form "Route Details Place of loading Road / Inland Road / Inland Origin * Hong Kong M…" at bounding box center [262, 111] width 338 height 334
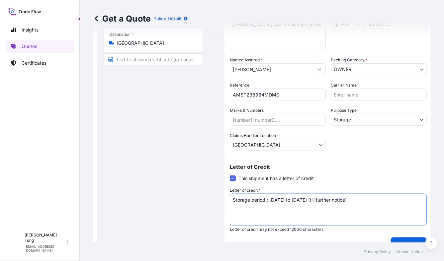
scroll to position [129, 0]
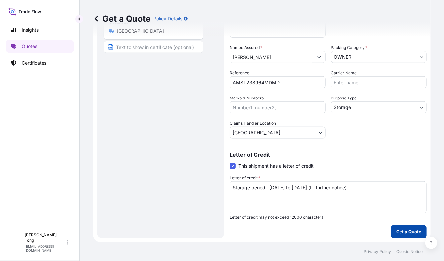
click at [402, 230] on p "Get a Quote" at bounding box center [408, 232] width 25 height 7
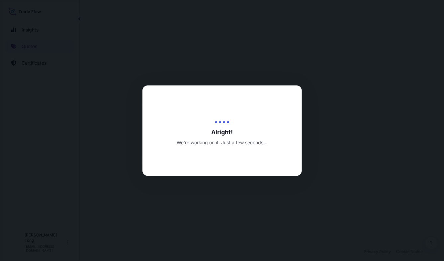
select select "STORAGE"
select select "Transit"
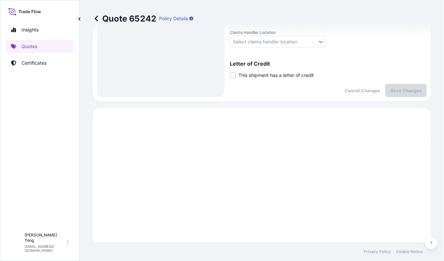
scroll to position [170, 0]
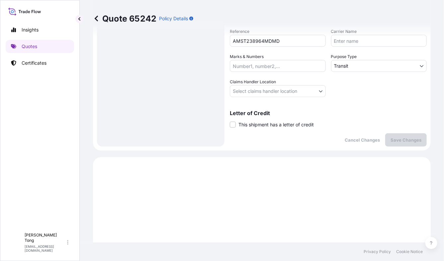
drag, startPoint x: 233, startPoint y: 124, endPoint x: 246, endPoint y: 132, distance: 14.6
click at [234, 124] on span at bounding box center [233, 125] width 6 height 6
click at [230, 121] on input "This shipment has a letter of credit" at bounding box center [230, 121] width 0 height 0
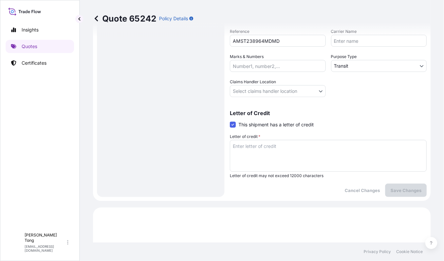
click at [249, 145] on textarea "Letter of credit *" at bounding box center [328, 156] width 197 height 32
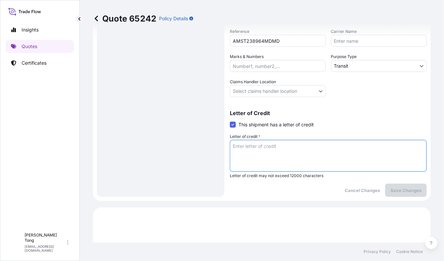
paste textarea "Storage period : [DATE] to [DATE] (till further notice)"
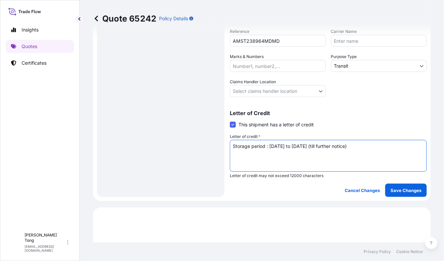
type textarea "Storage period : [DATE] to [DATE] (till further notice)"
click at [255, 94] on body "Insights Quotes Certificates C Cathy Tong cathytong@helutrans.com Quote 65242 P…" at bounding box center [222, 130] width 444 height 261
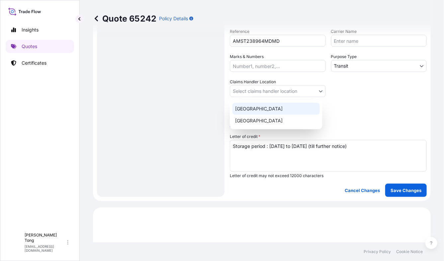
click at [257, 110] on div "[GEOGRAPHIC_DATA]" at bounding box center [275, 109] width 87 height 12
select select "[GEOGRAPHIC_DATA]"
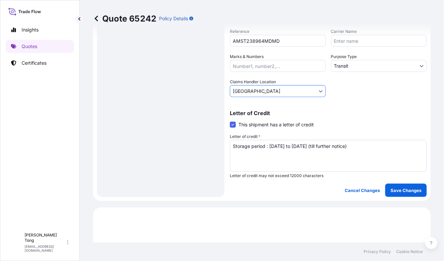
click at [359, 66] on body "Insights Quotes Certificates C Cathy Tong cathytong@helutrans.com Quote 65242 P…" at bounding box center [222, 130] width 444 height 261
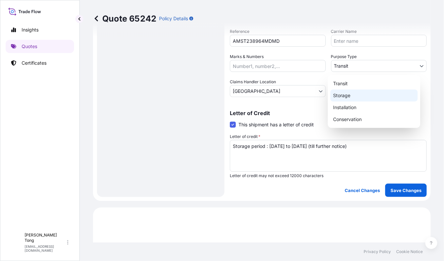
click at [357, 99] on div "Storage" at bounding box center [373, 96] width 87 height 12
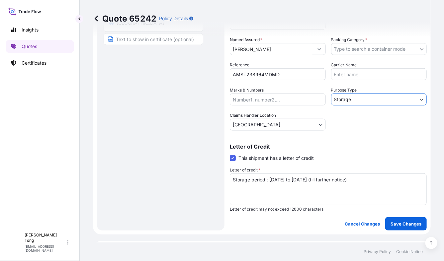
scroll to position [87, 0]
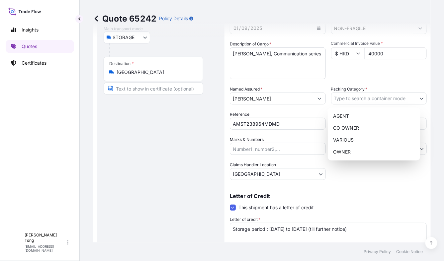
click at [358, 98] on body "Insights Quotes Certificates C Cathy Tong cathytong@helutrans.com Quote 65242 P…" at bounding box center [222, 130] width 444 height 261
click at [360, 148] on div "OWNER" at bounding box center [373, 152] width 87 height 12
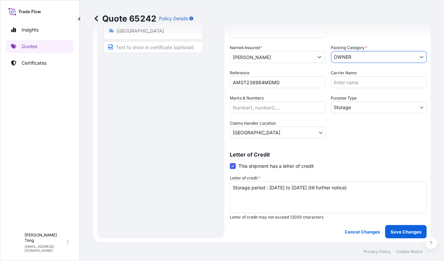
scroll to position [170, 0]
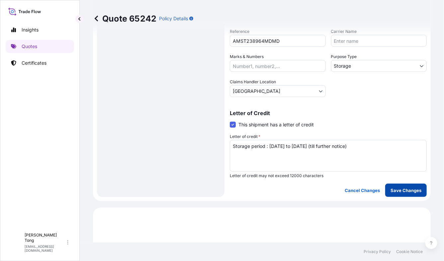
click at [390, 190] on p "Save Changes" at bounding box center [405, 190] width 31 height 7
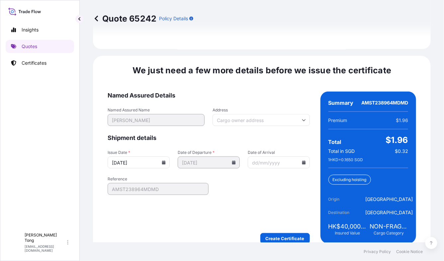
scroll to position [1058, 0]
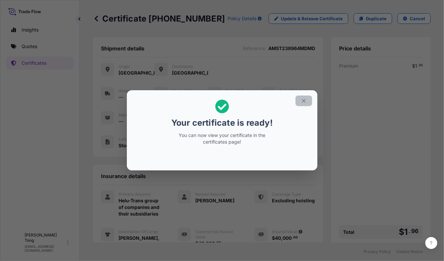
click at [304, 99] on icon "button" at bounding box center [304, 101] width 6 height 6
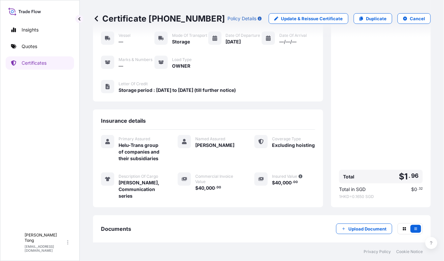
scroll to position [100, 0]
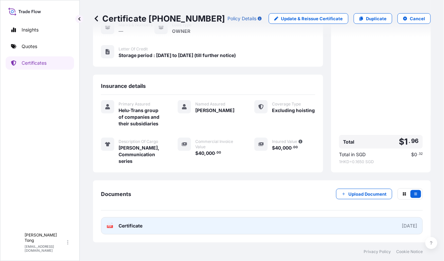
click at [201, 230] on link "PDF Certificate [DATE]" at bounding box center [262, 225] width 322 height 17
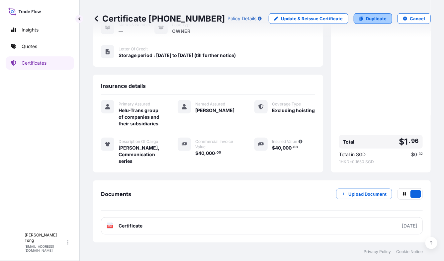
click at [370, 18] on p "Duplicate" at bounding box center [376, 18] width 21 height 7
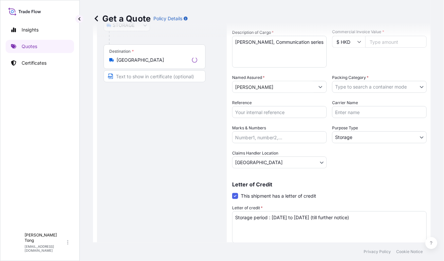
scroll to position [10, 0]
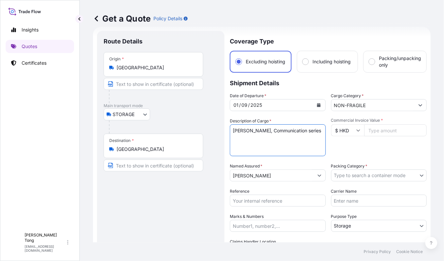
drag, startPoint x: 305, startPoint y: 129, endPoint x: 221, endPoint y: 125, distance: 84.7
click at [221, 125] on form "Route Details Place of loading Road / Inland Road / Inland Origin * Hong Kong M…" at bounding box center [262, 194] width 338 height 334
paste textarea "Feng Mengbo"
click at [290, 135] on textarea "Cang Xin, Communication series" at bounding box center [278, 141] width 96 height 32
paste textarea "MXL01"
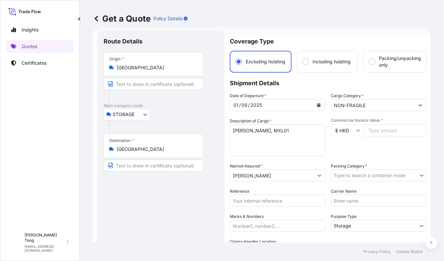
click at [391, 133] on input "Commercial Invoice Value *" at bounding box center [395, 131] width 63 height 12
paste input "275000.00"
click at [380, 149] on div "Commercial Invoice Value * $ HKD 275000.00" at bounding box center [379, 137] width 96 height 39
click at [376, 172] on body "Insights Quotes Certificates C Cathy Tong cathytong@helutrans.com Get a Quote P…" at bounding box center [222, 130] width 444 height 261
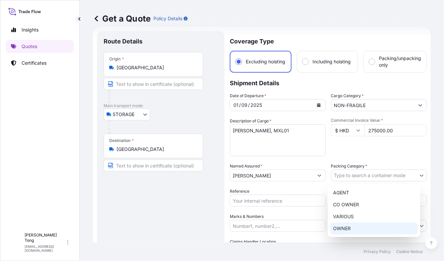
click at [358, 229] on div "OWNER" at bounding box center [373, 229] width 87 height 12
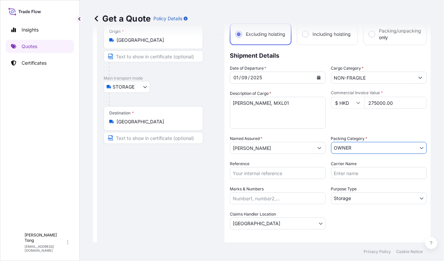
scroll to position [52, 0]
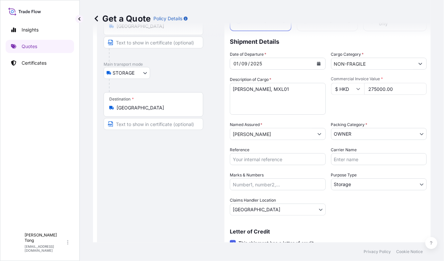
click at [286, 158] on input "Reference" at bounding box center [278, 159] width 96 height 12
paste input "AMST238964MDMD"
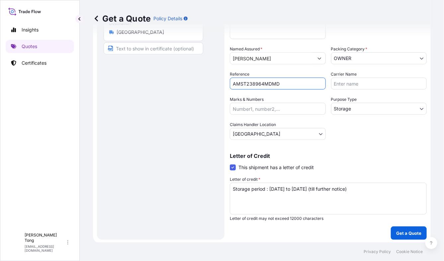
scroll to position [129, 0]
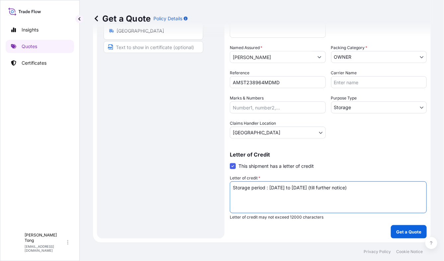
drag, startPoint x: 396, startPoint y: 189, endPoint x: 166, endPoint y: 193, distance: 230.5
click at [166, 193] on form "Route Details Place of loading Road / Inland Road / Inland Origin * Hong Kong M…" at bounding box center [262, 75] width 338 height 334
click at [404, 233] on p "Get a Quote" at bounding box center [408, 232] width 25 height 7
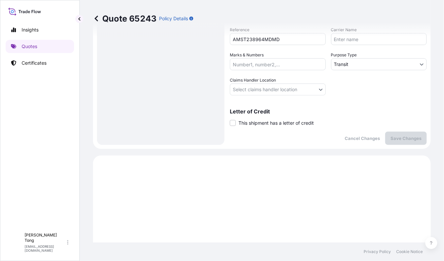
scroll to position [170, 0]
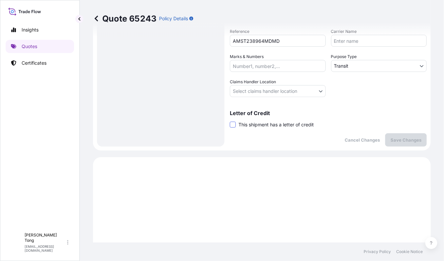
click at [233, 126] on span at bounding box center [233, 125] width 6 height 6
click at [230, 121] on input "This shipment has a letter of credit" at bounding box center [230, 121] width 0 height 0
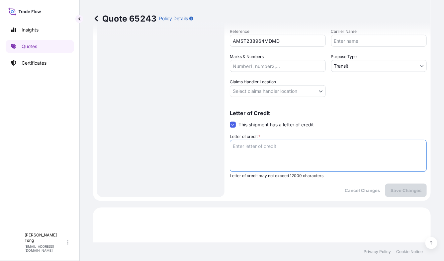
click at [243, 143] on textarea "Letter of credit *" at bounding box center [328, 156] width 197 height 32
paste textarea "Storage period : [DATE] to [DATE] (till further notice)"
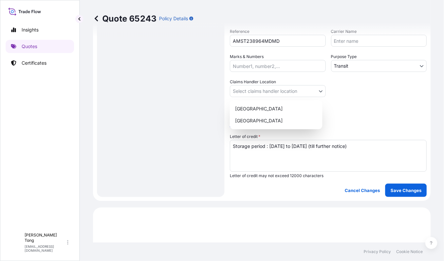
click at [249, 95] on body "Insights Quotes Certificates C Cathy Tong cathytong@helutrans.com Quote 65243 P…" at bounding box center [222, 130] width 444 height 261
click at [252, 109] on div "[GEOGRAPHIC_DATA]" at bounding box center [275, 109] width 87 height 12
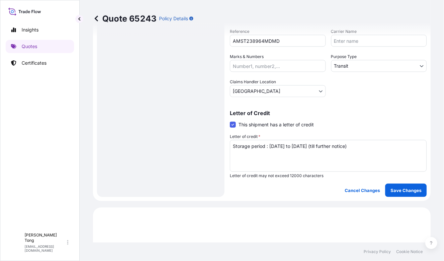
click at [378, 59] on div "Purpose Type Transit" at bounding box center [379, 62] width 96 height 19
click at [378, 64] on body "Insights Quotes Certificates C Cathy Tong cathytong@helutrans.com Quote 65243 P…" at bounding box center [222, 130] width 444 height 261
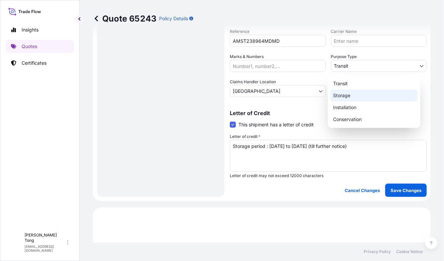
click at [375, 92] on div "Storage" at bounding box center [373, 96] width 87 height 12
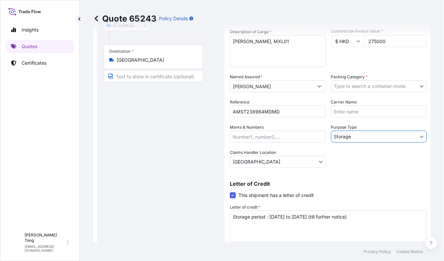
scroll to position [87, 0]
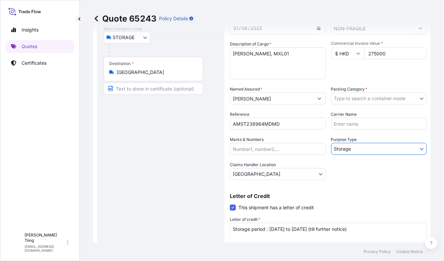
click at [368, 99] on body "Insights Quotes Certificates C Cathy Tong cathytong@helutrans.com Quote 65243 P…" at bounding box center [222, 130] width 444 height 261
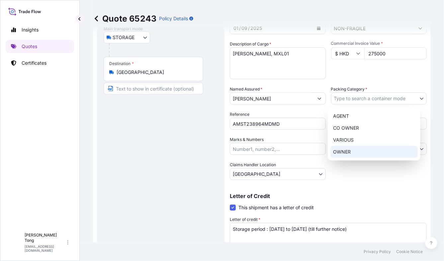
click at [366, 151] on div "OWNER" at bounding box center [373, 152] width 87 height 12
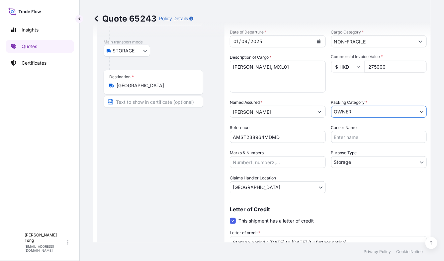
scroll to position [129, 0]
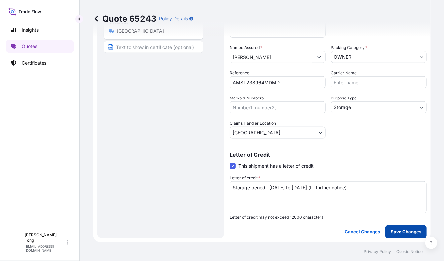
click at [403, 234] on p "Save Changes" at bounding box center [405, 232] width 31 height 7
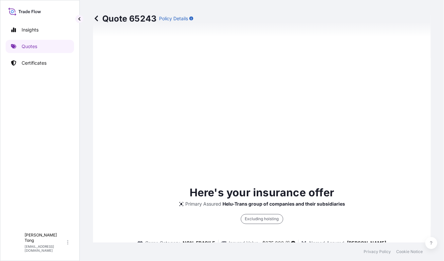
click at [268, 196] on div "Here's your insurance offer Primary Assured Helu-Trans group of companies and t…" at bounding box center [261, 257] width 319 height 144
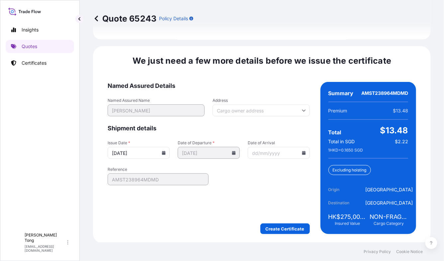
scroll to position [1058, 0]
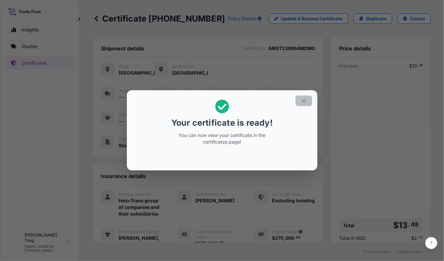
click at [302, 102] on icon "button" at bounding box center [304, 101] width 6 height 6
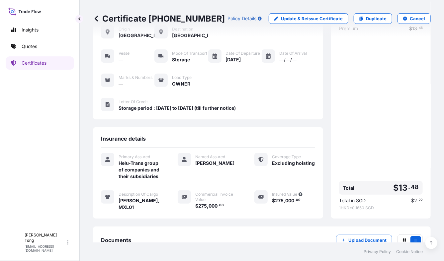
scroll to position [100, 0]
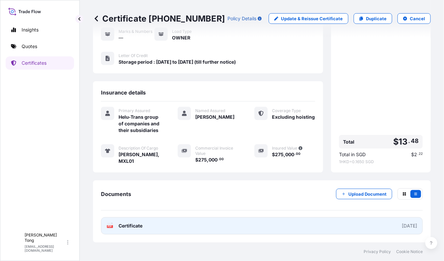
click at [198, 227] on link "PDF Certificate [DATE]" at bounding box center [262, 225] width 322 height 17
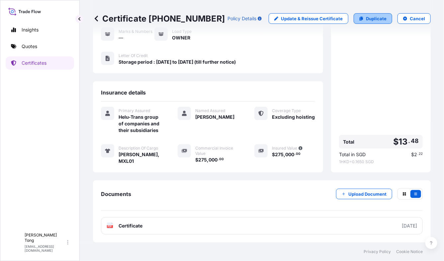
click at [357, 20] on link "Duplicate" at bounding box center [373, 18] width 39 height 11
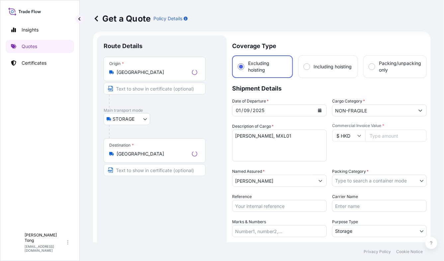
scroll to position [10, 0]
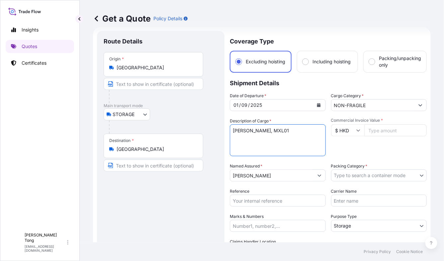
drag, startPoint x: 289, startPoint y: 130, endPoint x: 204, endPoint y: 125, distance: 85.5
click at [204, 125] on form "Route Details Place of loading Road / Inland Road / Inland Origin * Hong Kong M…" at bounding box center [262, 194] width 338 height 334
paste textarea "Popo Iskandar"
click at [290, 135] on textarea "Feng Mengbo, MXL01" at bounding box center [278, 141] width 96 height 32
paste textarea "Flowers"
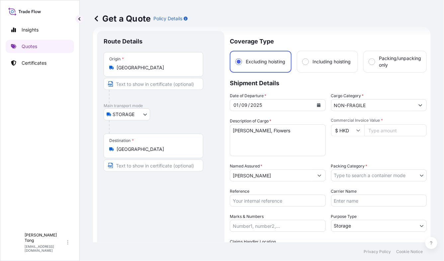
click at [380, 131] on input "Commercial Invoice Value *" at bounding box center [395, 131] width 63 height 12
paste input "27720.00"
click at [376, 143] on div "Commercial Invoice Value * $ HKD 27720.00" at bounding box center [379, 137] width 96 height 39
click at [369, 174] on body "Insights Quotes Certificates C Cathy Tong cathytong@helutrans.com Get a Quote P…" at bounding box center [222, 130] width 444 height 261
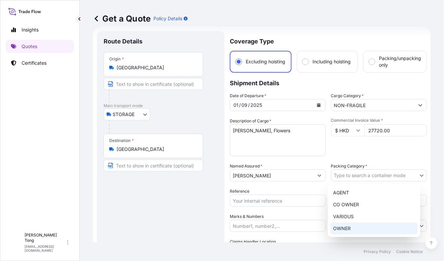
click at [361, 226] on div "OWNER" at bounding box center [373, 229] width 87 height 12
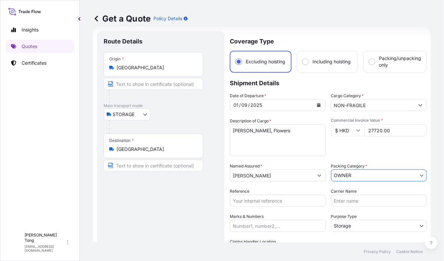
click at [259, 199] on input "Reference" at bounding box center [278, 201] width 96 height 12
paste input "AMST238964MDMD"
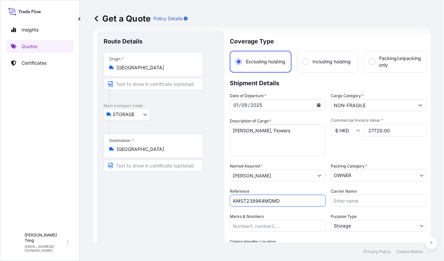
click at [156, 216] on div "Route Details Place of loading Road / [GEOGRAPHIC_DATA] / Inland Origin * [GEOG…" at bounding box center [161, 194] width 114 height 313
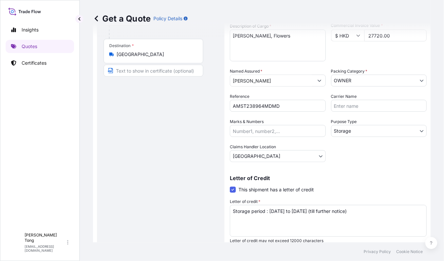
scroll to position [129, 0]
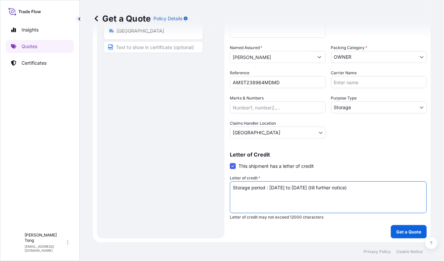
drag, startPoint x: 376, startPoint y: 187, endPoint x: 198, endPoint y: 184, distance: 178.7
click at [198, 184] on form "Route Details Place of loading Road / Inland Road / Inland Origin * Hong Kong M…" at bounding box center [262, 75] width 338 height 334
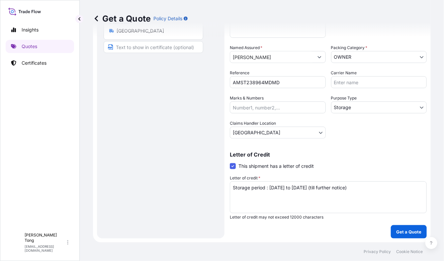
drag, startPoint x: 348, startPoint y: 234, endPoint x: 384, endPoint y: 236, distance: 35.3
click at [349, 234] on div "Coverage Type Excluding hoisting Including hoisting Packing/unpacking only Ship…" at bounding box center [328, 75] width 197 height 326
click at [395, 236] on button "Get a Quote" at bounding box center [409, 231] width 36 height 13
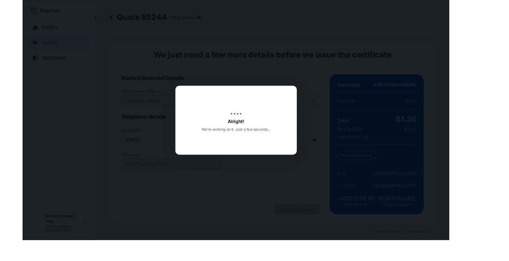
scroll to position [943, 0]
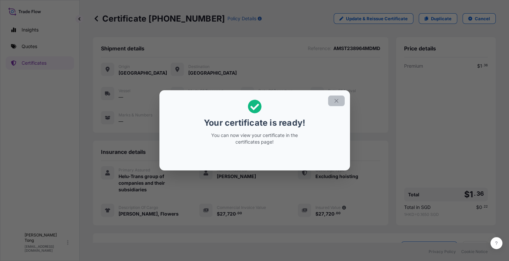
click at [333, 103] on icon "button" at bounding box center [336, 101] width 6 height 6
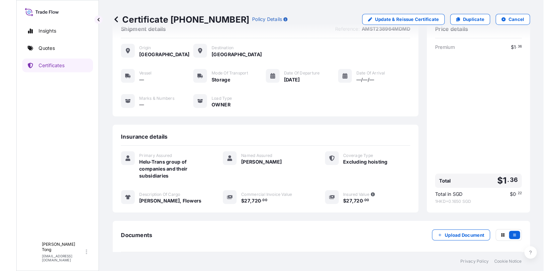
scroll to position [52, 0]
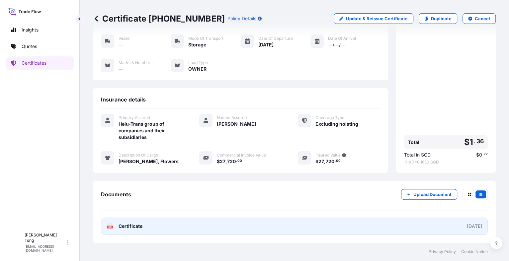
click at [259, 231] on link "PDF Certificate [DATE]" at bounding box center [294, 226] width 387 height 17
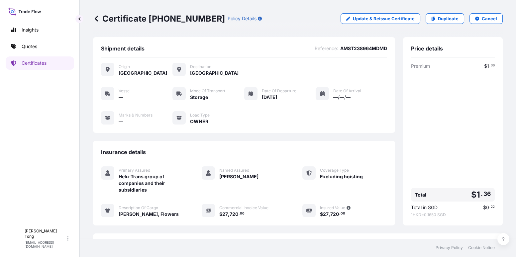
scroll to position [0, 0]
click at [440, 16] on p "Duplicate" at bounding box center [448, 18] width 21 height 7
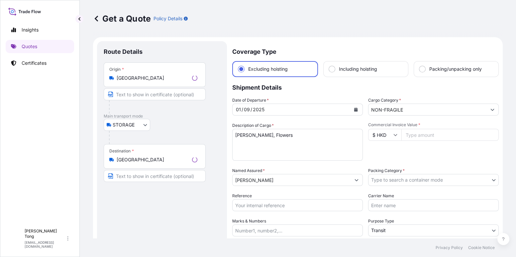
scroll to position [10, 0]
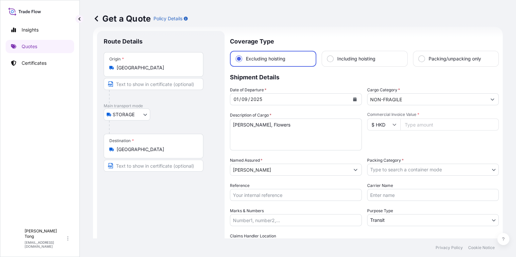
drag, startPoint x: 318, startPoint y: 135, endPoint x: 306, endPoint y: 126, distance: 15.2
click at [318, 135] on textarea "[PERSON_NAME], Flowers" at bounding box center [296, 135] width 132 height 32
drag, startPoint x: 301, startPoint y: 122, endPoint x: 226, endPoint y: 122, distance: 74.0
click at [226, 122] on form "Route Details Place of loading Road / Inland Road / Inland Origin * Hong Kong M…" at bounding box center [297, 166] width 409 height 278
paste textarea "Anonymou"
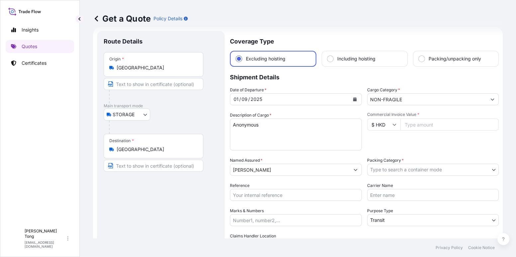
click at [339, 130] on textarea "[PERSON_NAME], Flowers" at bounding box center [296, 135] width 132 height 32
paste textarea "A [PERSON_NAME]"
click at [386, 123] on input "$ HKD" at bounding box center [383, 125] width 33 height 12
click at [380, 177] on div "$ USD" at bounding box center [380, 170] width 28 height 13
click at [429, 123] on input "Commercial Invoice Value *" at bounding box center [449, 125] width 99 height 12
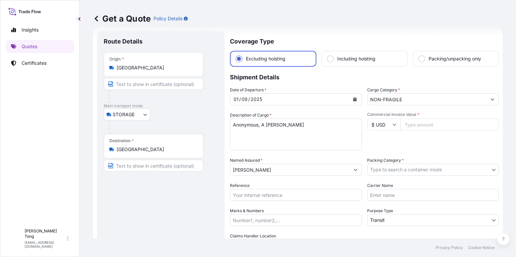
paste input "8125.00"
click at [430, 137] on div "Commercial Invoice Value * $ USD 8125.00" at bounding box center [433, 131] width 132 height 39
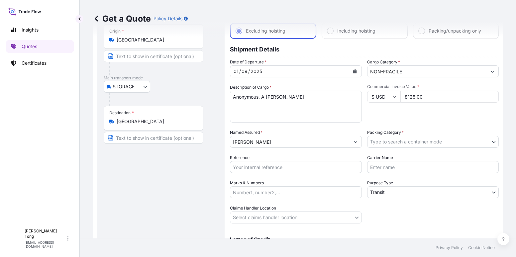
scroll to position [52, 0]
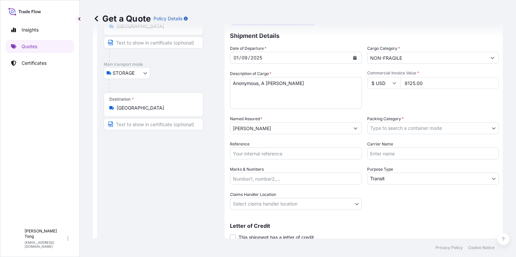
click at [422, 128] on body "Insights Quotes Certificates C Cathy Tong cathytong@helutrans.com Get a Quote P…" at bounding box center [258, 128] width 516 height 257
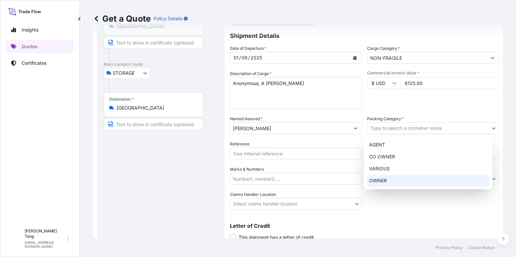
click at [409, 177] on div "OWNER" at bounding box center [427, 181] width 123 height 12
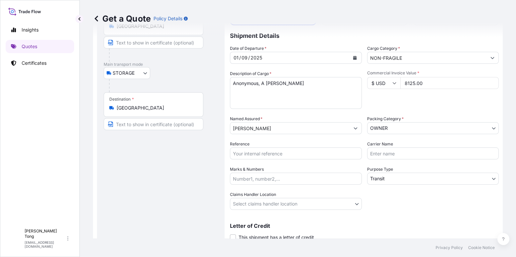
drag, startPoint x: 211, startPoint y: 107, endPoint x: 230, endPoint y: 126, distance: 27.2
click at [211, 107] on div "Destination * [GEOGRAPHIC_DATA]" at bounding box center [161, 111] width 114 height 38
click at [274, 154] on input "Reference" at bounding box center [296, 153] width 132 height 12
paste input "AMST238964MDMD"
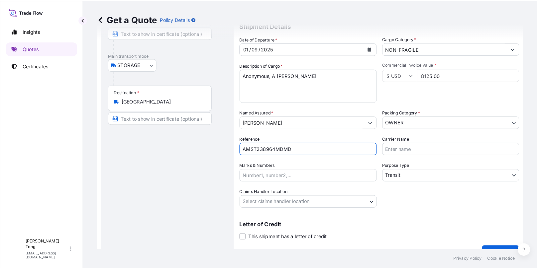
scroll to position [76, 0]
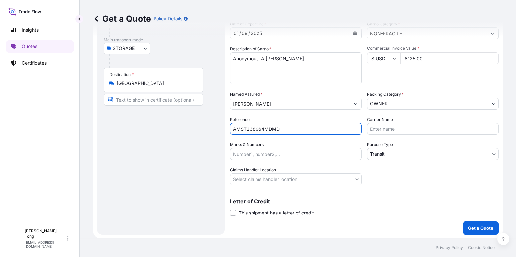
click at [413, 159] on body "Insights Quotes Certificates C Cathy Tong cathytong@helutrans.com Get a Quote P…" at bounding box center [258, 128] width 516 height 257
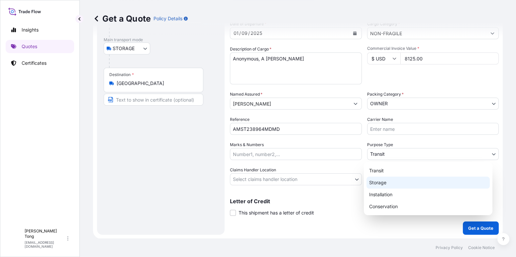
click at [413, 180] on div "Storage" at bounding box center [427, 183] width 123 height 12
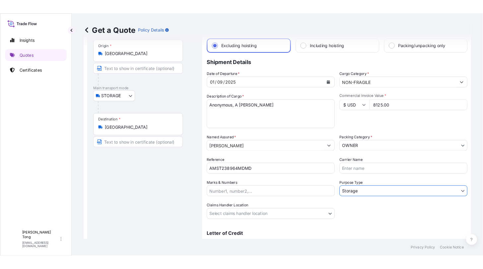
scroll to position [10, 0]
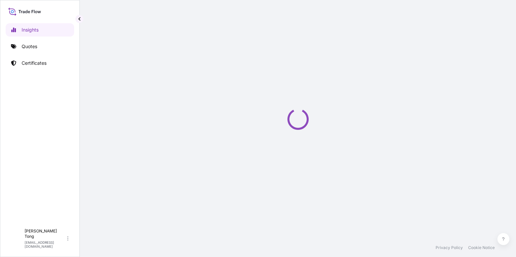
select select "2025"
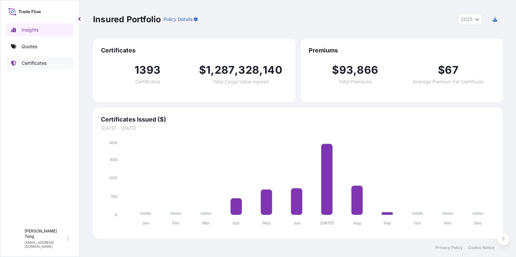
click at [49, 63] on link "Certificates" at bounding box center [40, 62] width 68 height 13
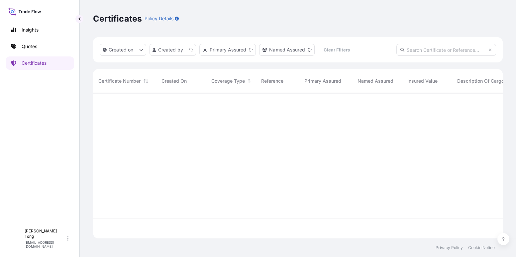
scroll to position [142, 403]
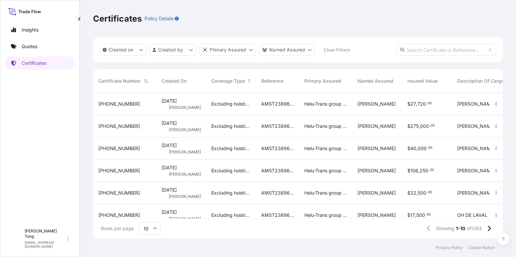
click at [149, 106] on div "[PHONE_NUMBER]" at bounding box center [124, 104] width 52 height 7
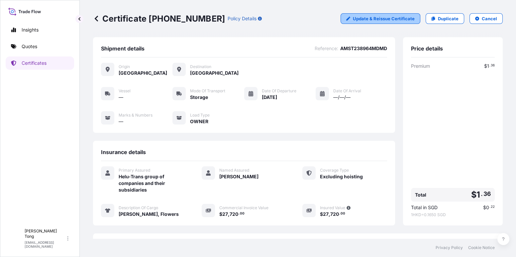
click at [354, 22] on link "Update & Reissue Certificate" at bounding box center [380, 18] width 80 height 11
select select "STORAGE"
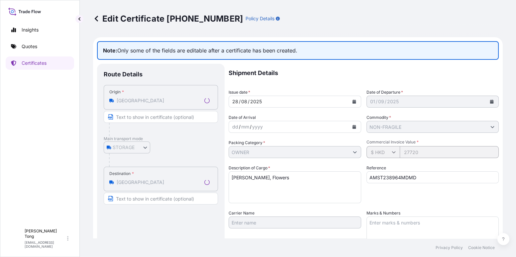
select select "31504"
click at [97, 20] on icon at bounding box center [96, 19] width 3 height 6
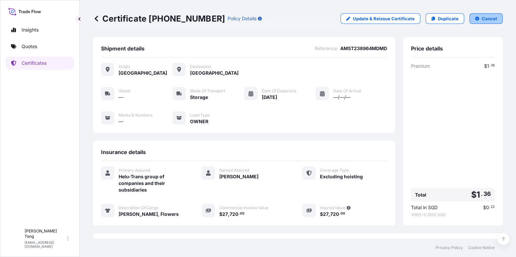
click at [475, 18] on button "Cancel" at bounding box center [485, 18] width 33 height 11
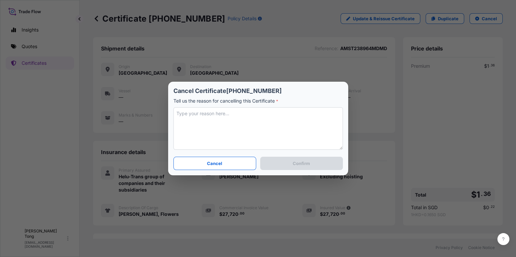
click at [211, 120] on textarea at bounding box center [257, 128] width 169 height 43
type textarea "Cancel"
click at [312, 163] on button "Confirm" at bounding box center [301, 163] width 82 height 13
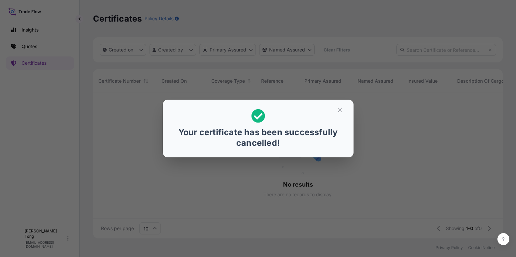
scroll to position [7, 7]
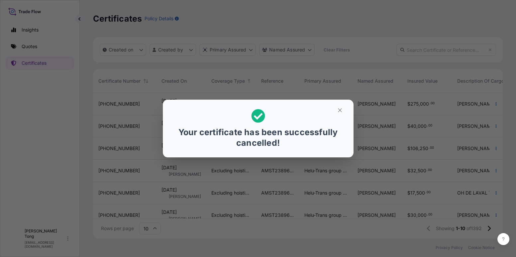
click at [39, 47] on div "Your certificate has been successfully cancelled!" at bounding box center [258, 128] width 516 height 257
click at [339, 109] on icon "button" at bounding box center [340, 110] width 6 height 6
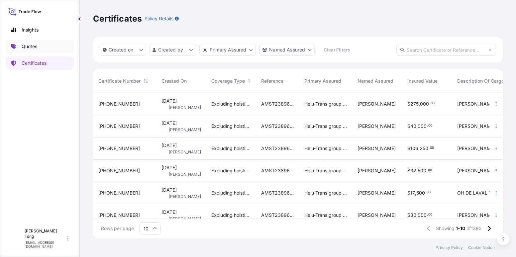
click at [34, 47] on p "Quotes" at bounding box center [30, 46] width 16 height 7
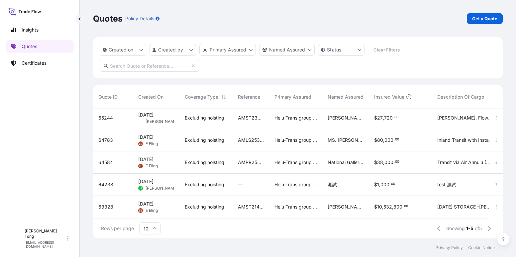
scroll to position [8, 0]
click at [57, 65] on link "Certificates" at bounding box center [40, 62] width 68 height 13
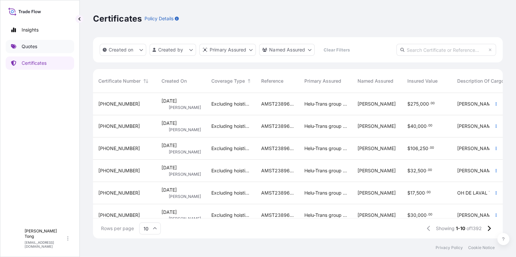
click at [55, 51] on link "Quotes" at bounding box center [40, 46] width 68 height 13
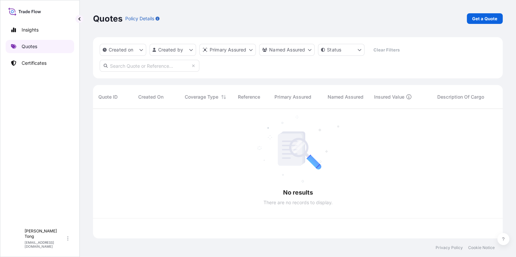
scroll to position [127, 403]
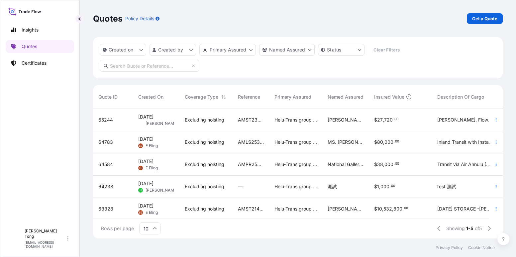
click at [138, 70] on input "text" at bounding box center [150, 66] width 100 height 12
click at [54, 67] on link "Certificates" at bounding box center [40, 62] width 68 height 13
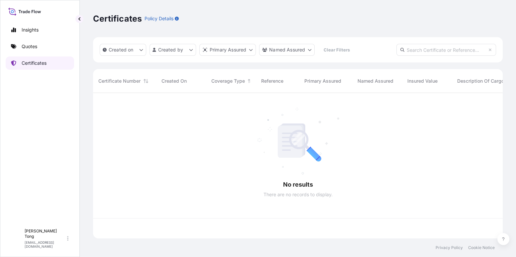
scroll to position [142, 403]
click at [438, 53] on input "text" at bounding box center [446, 50] width 100 height 12
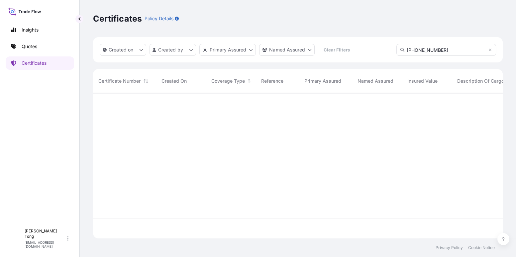
scroll to position [163, 403]
type input "[PHONE_NUMBER]"
click at [49, 50] on link "Quotes" at bounding box center [40, 46] width 68 height 13
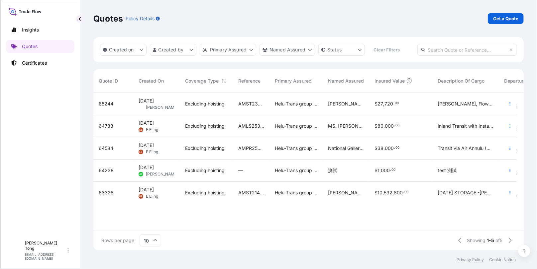
scroll to position [155, 424]
click at [117, 106] on div "65244" at bounding box center [112, 104] width 29 height 7
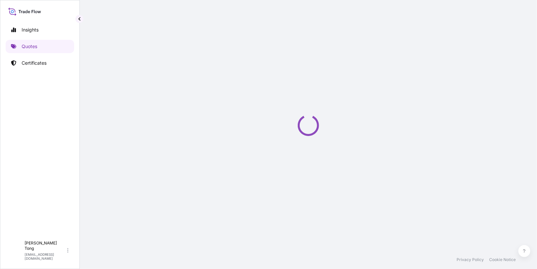
select select "STORAGE"
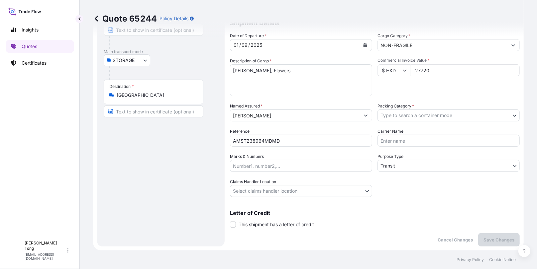
scroll to position [39, 0]
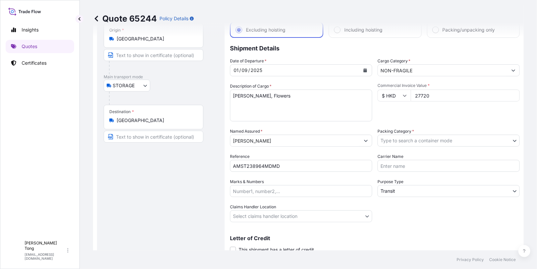
click at [397, 194] on body "Insights Quotes Certificates C [PERSON_NAME] [PERSON_NAME][EMAIL_ADDRESS][DOMAI…" at bounding box center [268, 134] width 537 height 269
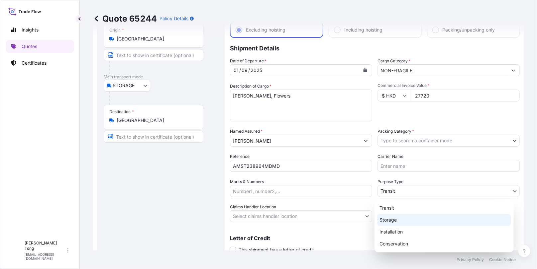
click at [396, 219] on div "Storage" at bounding box center [444, 220] width 134 height 12
select select "Storage"
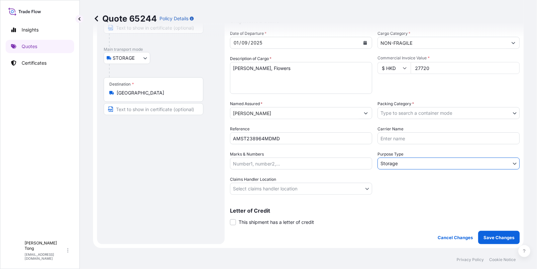
scroll to position [81, 0]
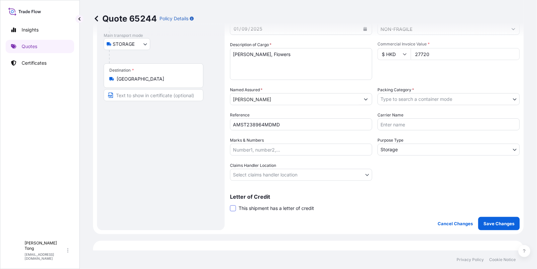
click at [231, 210] on span at bounding box center [233, 209] width 6 height 6
click at [230, 205] on input "This shipment has a letter of credit" at bounding box center [230, 205] width 0 height 0
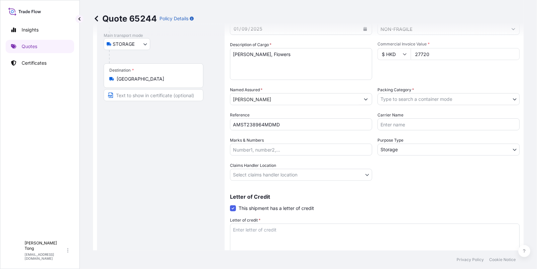
click at [288, 231] on textarea "Letter of credit *" at bounding box center [375, 240] width 290 height 32
paste textarea "Storage period : [DATE] to [DATE] (till further notice)"
type textarea "Storage period : [DATE] to [DATE] (till further notice)"
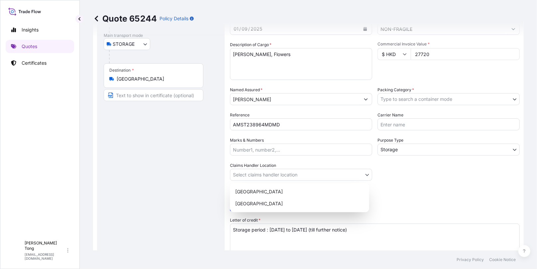
click at [327, 173] on body "Insights Quotes Certificates C [PERSON_NAME] [PERSON_NAME][EMAIL_ADDRESS][DOMAI…" at bounding box center [268, 134] width 537 height 269
click at [319, 196] on div "[GEOGRAPHIC_DATA]" at bounding box center [299, 192] width 134 height 12
select select "[GEOGRAPHIC_DATA]"
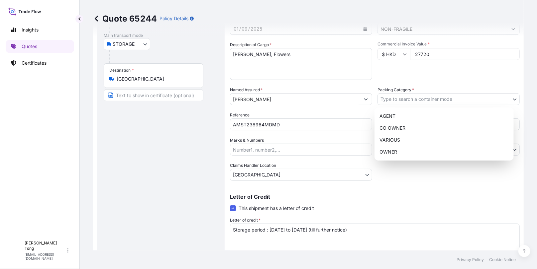
click at [407, 99] on body "Insights Quotes Certificates C [PERSON_NAME] [PERSON_NAME][EMAIL_ADDRESS][DOMAI…" at bounding box center [268, 134] width 537 height 269
click at [403, 151] on div "OWNER" at bounding box center [444, 152] width 134 height 12
select select "27"
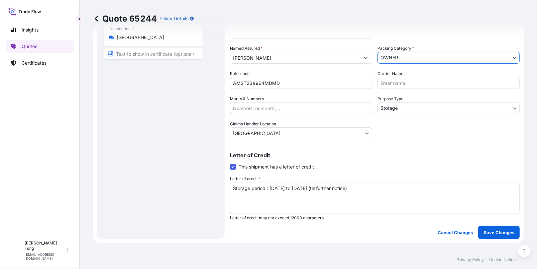
scroll to position [205, 0]
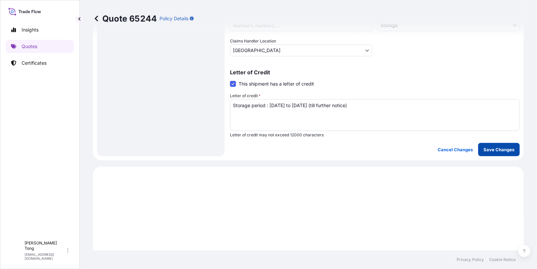
click at [492, 148] on p "Save Changes" at bounding box center [498, 149] width 31 height 7
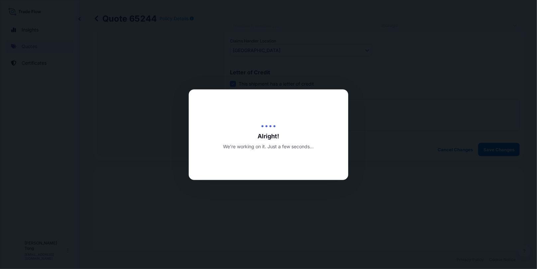
type input "[DATE]"
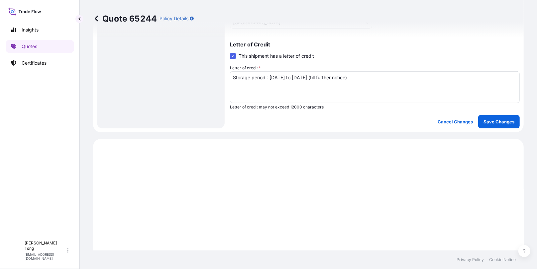
select select "STORAGE"
select select "Storage"
select select "[GEOGRAPHIC_DATA]"
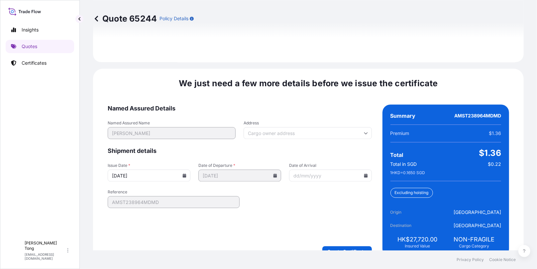
scroll to position [1036, 0]
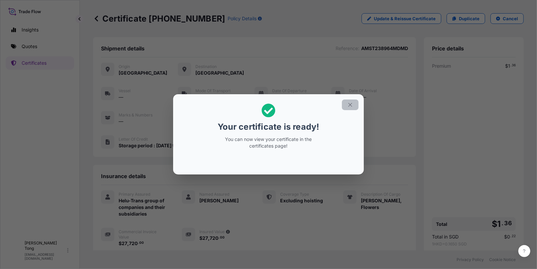
click at [348, 105] on icon "button" at bounding box center [350, 105] width 6 height 6
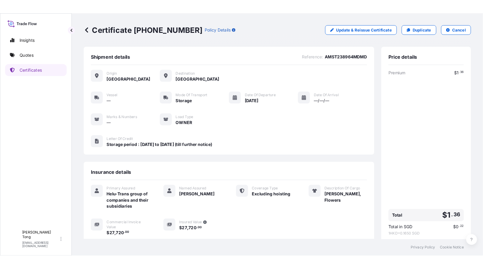
scroll to position [74, 0]
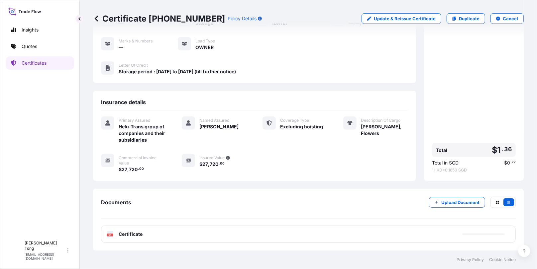
click at [274, 231] on div "PDF Certificate" at bounding box center [308, 234] width 414 height 17
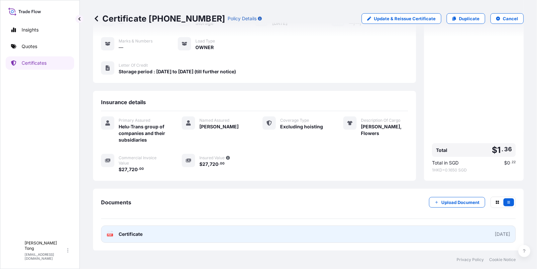
click at [170, 236] on link "PDF Certificate [DATE]" at bounding box center [308, 234] width 414 height 17
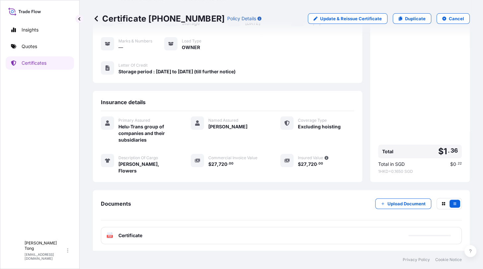
scroll to position [69, 0]
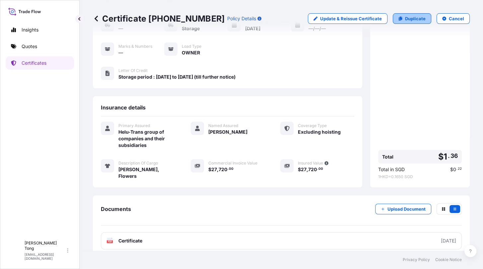
click at [399, 20] on icon at bounding box center [401, 19] width 4 height 4
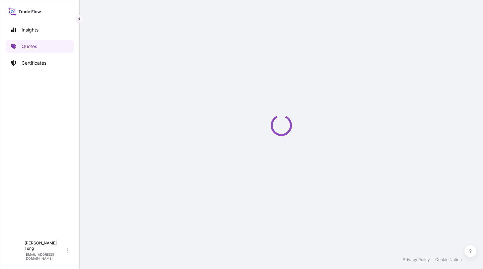
select select "STORAGE"
select select "Storage"
select select "[GEOGRAPHIC_DATA]"
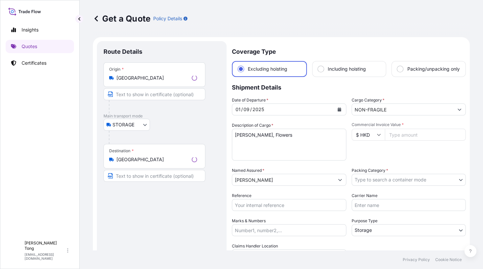
scroll to position [10, 0]
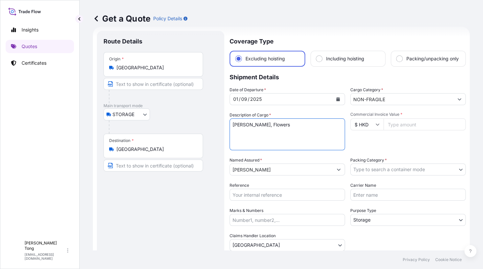
click at [292, 130] on textarea "[PERSON_NAME], Flowers" at bounding box center [288, 135] width 116 height 32
drag, startPoint x: 296, startPoint y: 130, endPoint x: 225, endPoint y: 129, distance: 70.7
click at [225, 129] on form "Route Details Place of loading Road / Inland Road / Inland Origin * [GEOGRAPHIC…" at bounding box center [281, 191] width 377 height 328
paste textarea "Anonymou"
click at [278, 133] on textarea "[PERSON_NAME], Flowers" at bounding box center [288, 135] width 116 height 32
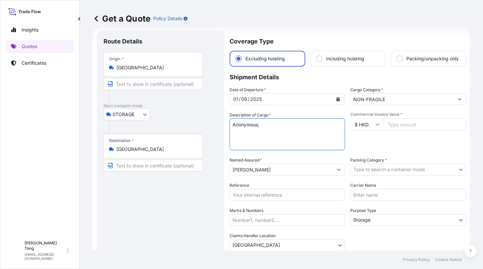
paste textarea "A [PERSON_NAME]"
type textarea "Anonymous, A [PERSON_NAME]"
click at [365, 130] on input "$ HKD" at bounding box center [367, 125] width 33 height 12
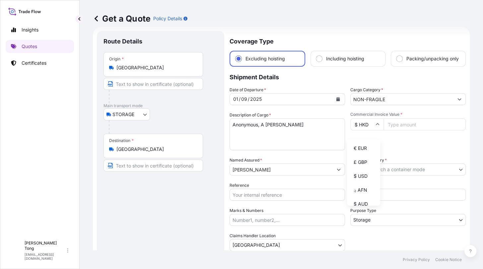
drag, startPoint x: 368, startPoint y: 192, endPoint x: 369, endPoint y: 188, distance: 4.3
click at [367, 183] on div "$ USD" at bounding box center [364, 176] width 28 height 13
type input "$ USD"
click at [392, 130] on input "Commercial Invoice Value *" at bounding box center [425, 125] width 82 height 12
paste input "8125.00"
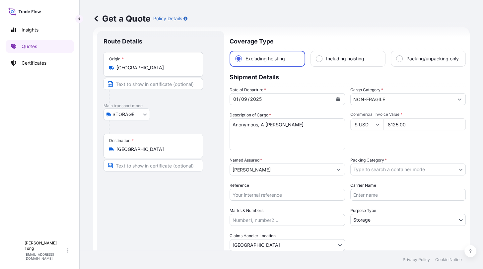
type input "8125.00"
click at [394, 141] on div "Commercial Invoice Value * $ USD 8125.00" at bounding box center [409, 131] width 116 height 39
click at [395, 177] on body "Insights Quotes Certificates C [PERSON_NAME] [PERSON_NAME][EMAIL_ADDRESS][DOMAI…" at bounding box center [241, 134] width 483 height 269
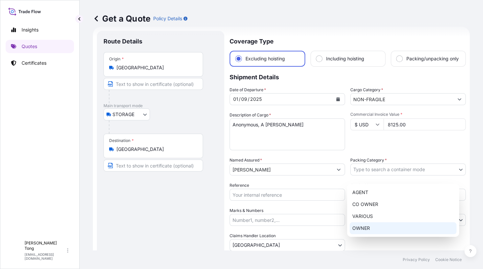
click at [385, 229] on div "OWNER" at bounding box center [403, 228] width 107 height 12
select select "27"
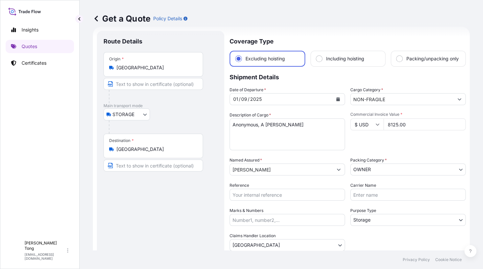
click at [302, 201] on input "Reference" at bounding box center [288, 195] width 116 height 12
paste input "AMST238964MDMD"
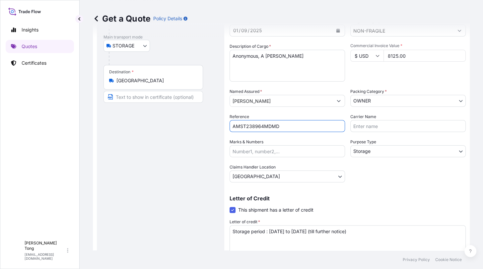
scroll to position [93, 0]
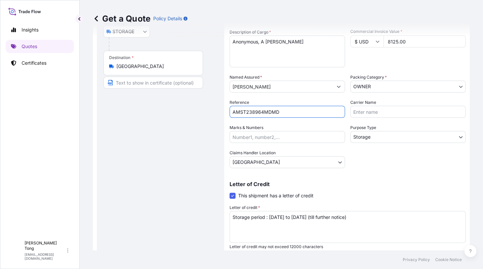
type input "AMST238964MDMD"
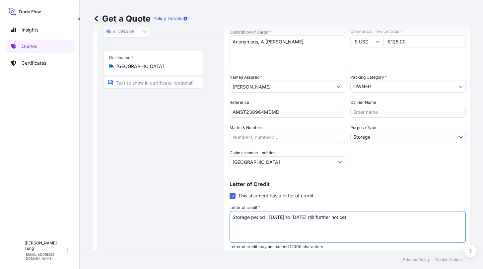
drag, startPoint x: 344, startPoint y: 223, endPoint x: 178, endPoint y: 224, distance: 165.7
click at [178, 224] on form "Route Details Place of loading Road / Inland Road / Inland Origin * [GEOGRAPHIC…" at bounding box center [281, 108] width 377 height 328
click at [155, 220] on div "Route Details Place of loading Road / [GEOGRAPHIC_DATA] / Inland Origin * [GEOG…" at bounding box center [161, 108] width 114 height 307
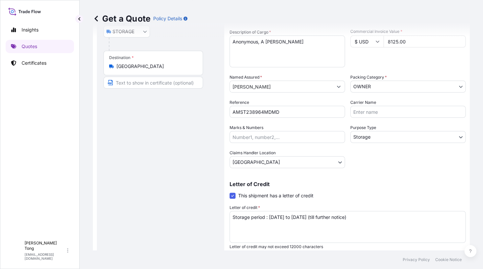
scroll to position [121, 0]
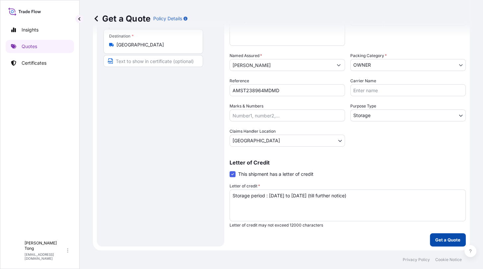
click at [437, 237] on p "Get a Quote" at bounding box center [448, 240] width 25 height 7
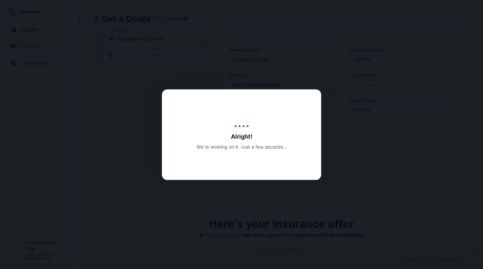
type input "[DATE]"
select select "STORAGE"
select select "Transit"
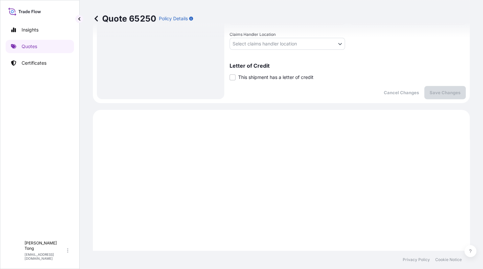
scroll to position [211, 0]
click at [234, 81] on span at bounding box center [233, 78] width 6 height 6
click at [230, 74] on input "This shipment has a letter of credit" at bounding box center [230, 74] width 0 height 0
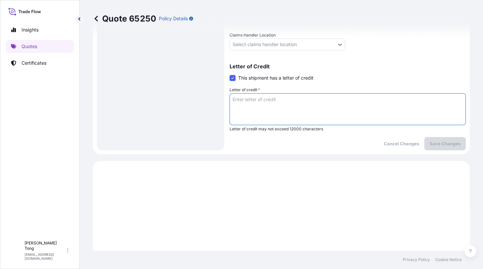
click at [244, 105] on textarea "Letter of credit *" at bounding box center [348, 109] width 236 height 32
paste textarea "Storage period : [DATE] to [DATE] (till further notice)"
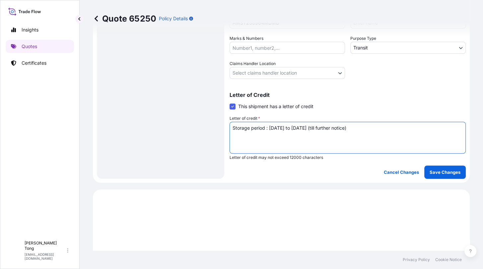
scroll to position [128, 0]
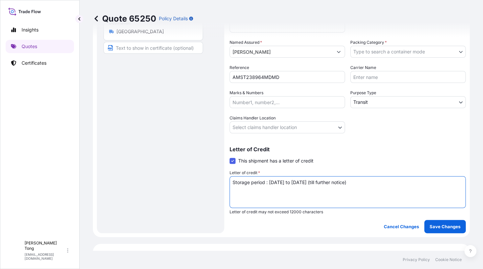
type textarea "Storage period : [DATE] to [DATE] (till further notice)"
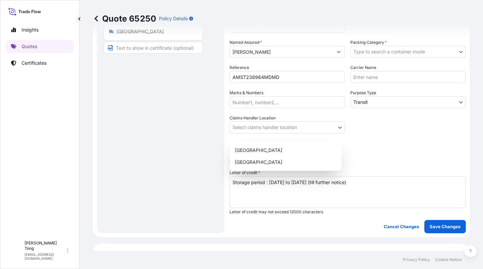
click at [258, 133] on body "Insights Quotes Certificates C [PERSON_NAME] [PERSON_NAME][EMAIL_ADDRESS][DOMAI…" at bounding box center [241, 134] width 483 height 269
click at [261, 148] on div "[GEOGRAPHIC_DATA]" at bounding box center [285, 150] width 107 height 12
select select "[GEOGRAPHIC_DATA]"
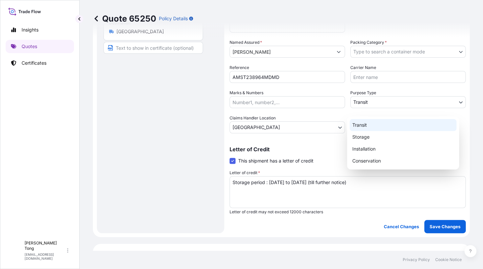
click at [374, 111] on body "Insights Quotes Certificates C [PERSON_NAME] [PERSON_NAME][EMAIL_ADDRESS][DOMAI…" at bounding box center [241, 134] width 483 height 269
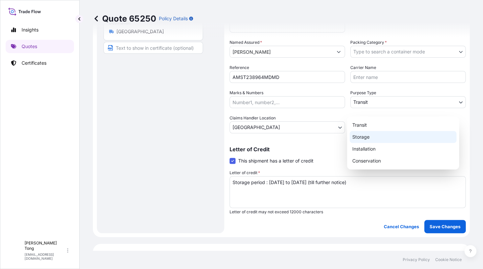
click at [373, 140] on div "Storage" at bounding box center [403, 137] width 107 height 12
select select "Storage"
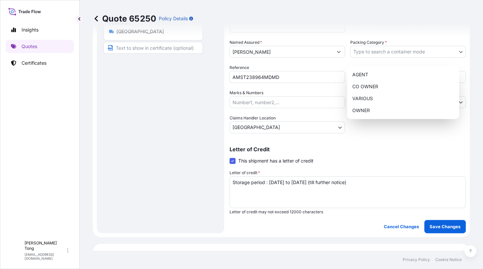
click at [376, 61] on body "Insights Quotes Certificates C [PERSON_NAME] [PERSON_NAME][EMAIL_ADDRESS][DOMAI…" at bounding box center [241, 134] width 483 height 269
click at [376, 111] on div "OWNER" at bounding box center [403, 111] width 107 height 12
select select "27"
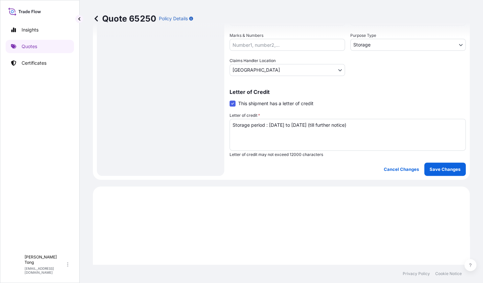
scroll to position [211, 0]
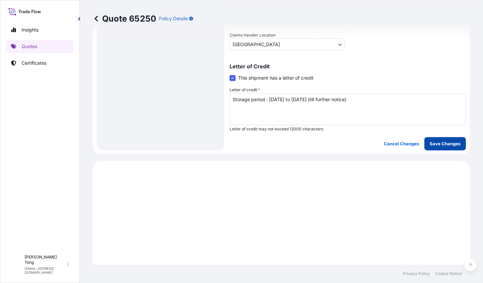
click at [434, 147] on p "Save Changes" at bounding box center [445, 143] width 31 height 7
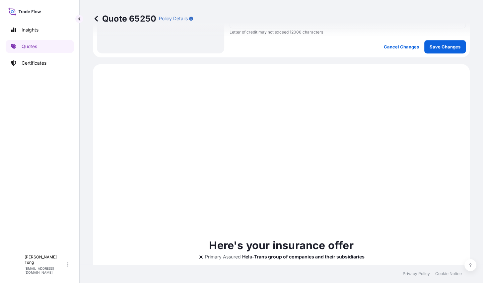
scroll to position [345, 0]
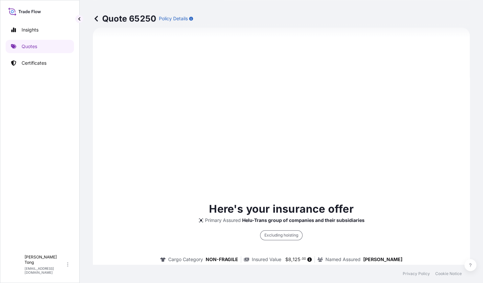
select select "STORAGE"
select select "Storage"
select select "[GEOGRAPHIC_DATA]"
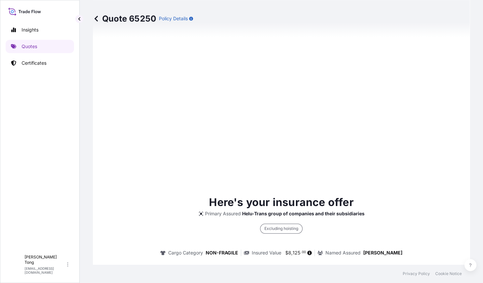
scroll to position [578, 0]
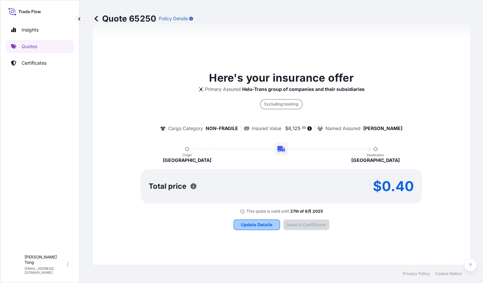
click at [256, 228] on p "Update Details" at bounding box center [257, 224] width 32 height 7
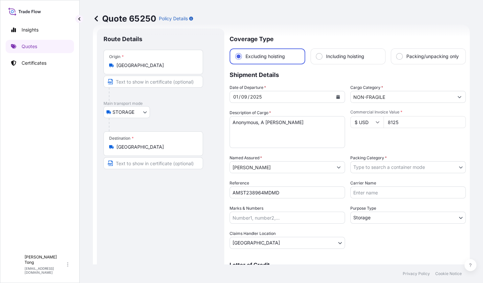
scroll to position [10, 0]
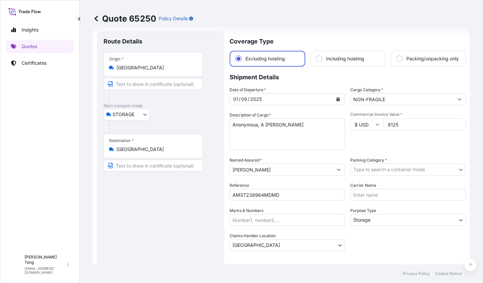
click at [386, 105] on input "NON-FRAGILE" at bounding box center [402, 99] width 103 height 12
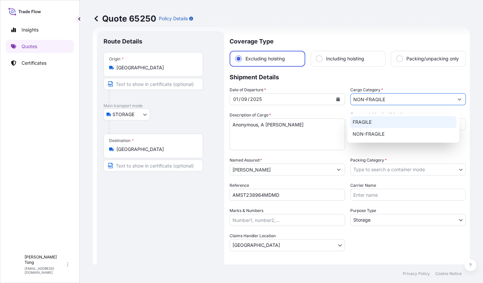
click at [379, 122] on div "FRAGILE" at bounding box center [403, 122] width 106 height 12
type input "FRAGILE"
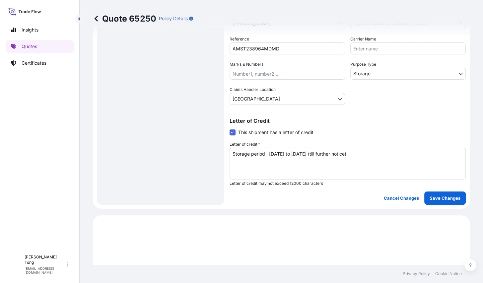
scroll to position [176, 0]
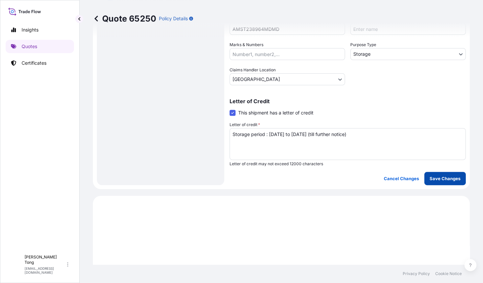
click at [432, 181] on p "Save Changes" at bounding box center [445, 178] width 31 height 7
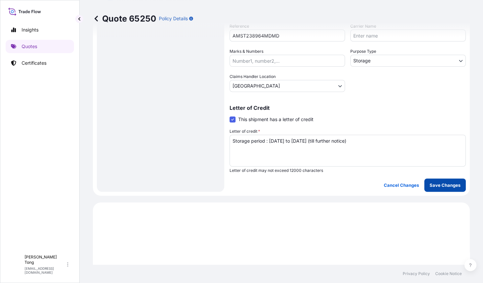
click at [430, 189] on p "Save Changes" at bounding box center [445, 185] width 31 height 7
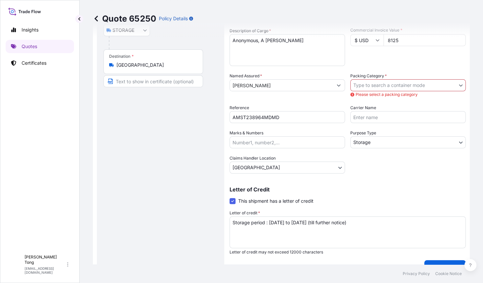
scroll to position [93, 0]
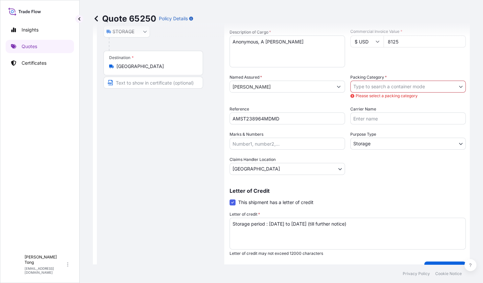
click at [407, 91] on body "Insights Quotes Certificates C [PERSON_NAME] [PERSON_NAME][EMAIL_ADDRESS][DOMAI…" at bounding box center [241, 141] width 483 height 283
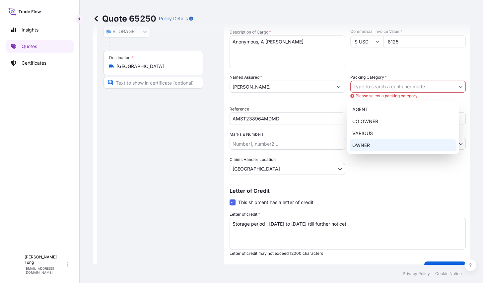
click at [399, 145] on div "OWNER" at bounding box center [403, 145] width 107 height 12
select select "27"
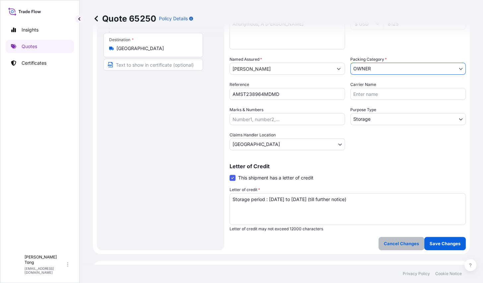
scroll to position [176, 0]
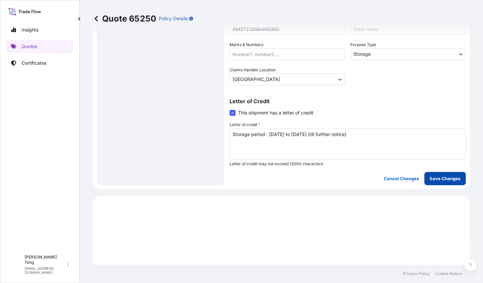
click at [434, 185] on button "Save Changes" at bounding box center [446, 178] width 42 height 13
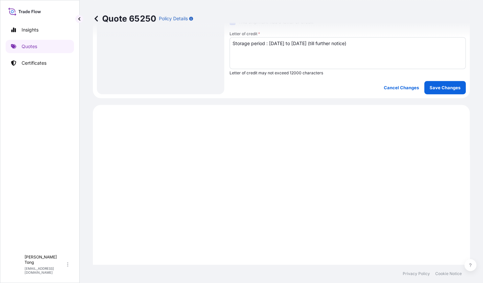
scroll to position [345, 0]
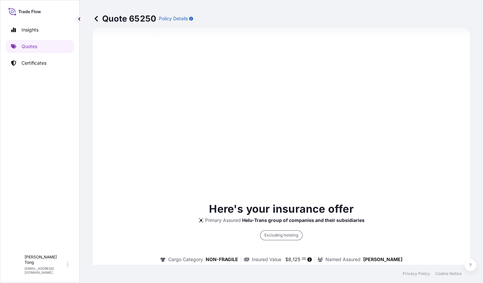
select select "STORAGE"
select select "Storage"
select select "[GEOGRAPHIC_DATA]"
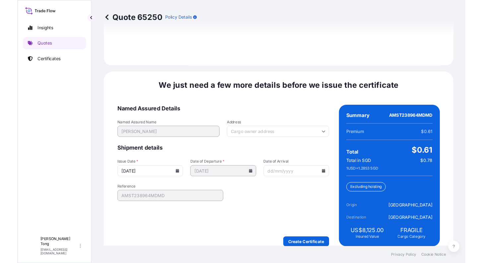
scroll to position [1034, 0]
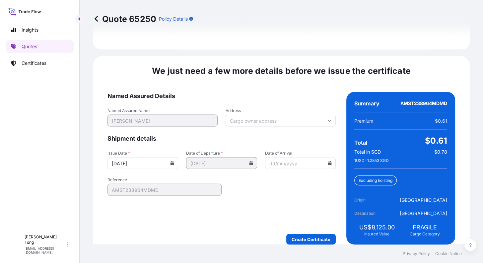
click at [229, 255] on footer "Privacy Policy Cookie Notice" at bounding box center [282, 253] width 404 height 19
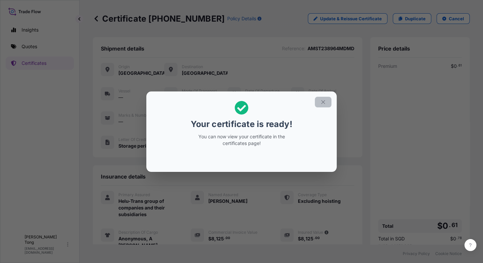
click at [323, 101] on icon "button" at bounding box center [323, 102] width 6 height 6
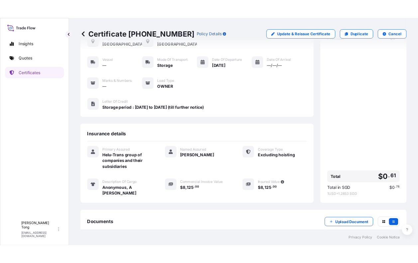
scroll to position [82, 0]
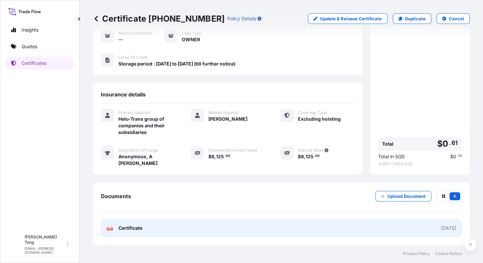
click at [242, 230] on link "PDF Certificate [DATE]" at bounding box center [281, 227] width 361 height 17
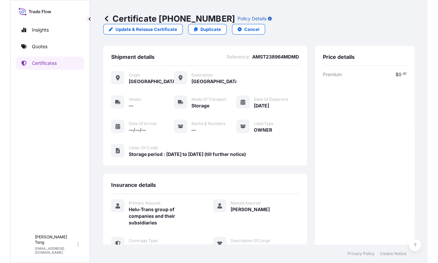
scroll to position [0, 0]
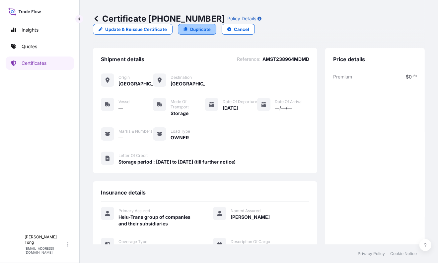
click at [188, 27] on icon at bounding box center [186, 29] width 4 height 4
select select "STORAGE"
select select "Storage"
select select "[GEOGRAPHIC_DATA]"
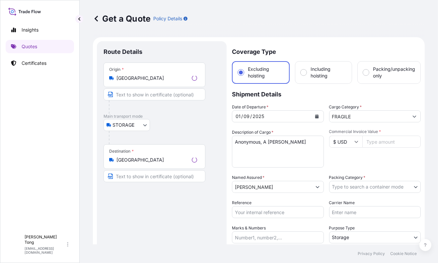
scroll to position [10, 0]
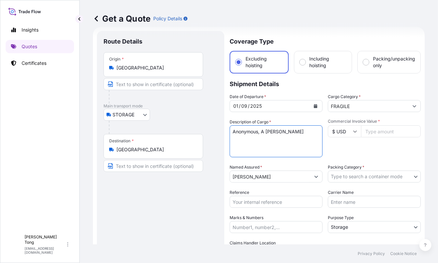
drag, startPoint x: 305, startPoint y: 130, endPoint x: 207, endPoint y: 128, distance: 98.3
click at [207, 128] on form "Route Details Place of loading Road / Inland Road / Inland Origin * [GEOGRAPHIC…" at bounding box center [259, 194] width 332 height 335
paste textarea "Unknown"
click at [310, 130] on textarea "Anonymous, A [PERSON_NAME]" at bounding box center [276, 141] width 93 height 32
paste textarea "A famille-[PERSON_NAME] 'bird and flower' jar and cover Qing dynasty, 18th - 19…"
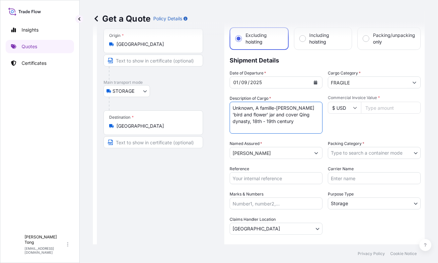
scroll to position [52, 0]
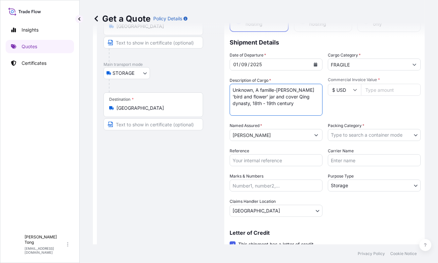
type textarea "Unknown, A famille-[PERSON_NAME] 'bird and flower' jar and cover Qing dynasty, …"
click at [352, 93] on input "$ USD" at bounding box center [344, 90] width 33 height 12
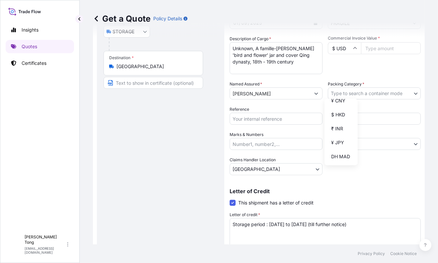
scroll to position [125, 0]
click at [338, 101] on div "$ HKD" at bounding box center [341, 94] width 28 height 13
type input "$ HKD"
click at [373, 68] on div "Commercial Invoice Value * $ HKD" at bounding box center [374, 55] width 93 height 39
click at [374, 51] on input "Commercial Invoice Value *" at bounding box center [391, 48] width 60 height 12
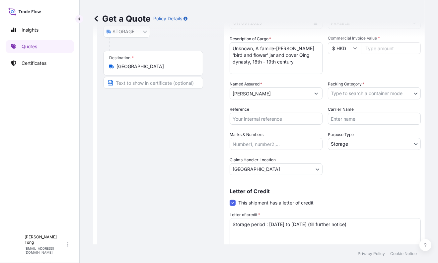
paste input "21420.00"
type input "21420.00"
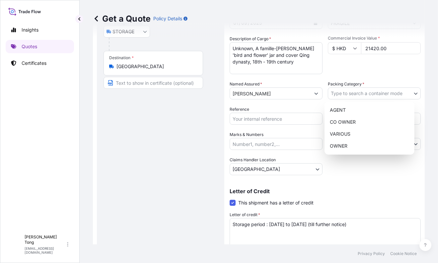
click at [375, 93] on body "Insights Quotes Certificates C [PERSON_NAME] [PERSON_NAME][EMAIL_ADDRESS][DOMAI…" at bounding box center [219, 131] width 438 height 263
click at [367, 148] on div "OWNER" at bounding box center [369, 146] width 85 height 12
select select "27"
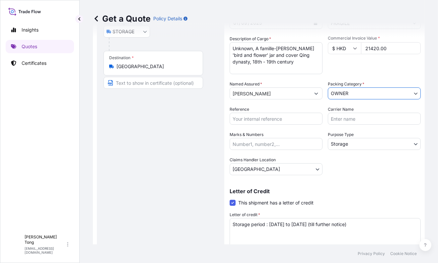
scroll to position [10, 0]
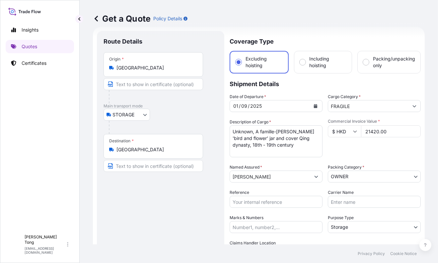
click at [269, 205] on input "Reference" at bounding box center [276, 202] width 93 height 12
paste input "AMST238964MDMD"
type input "AMST238964MDMD"
click at [184, 210] on div "Route Details Place of loading Road / [GEOGRAPHIC_DATA] / Inland Origin * [GEOG…" at bounding box center [161, 195] width 114 height 314
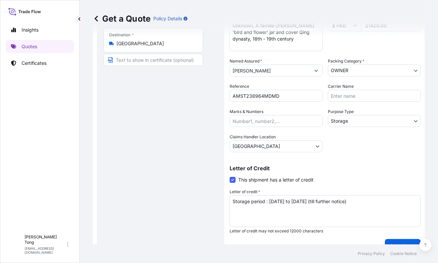
scroll to position [128, 0]
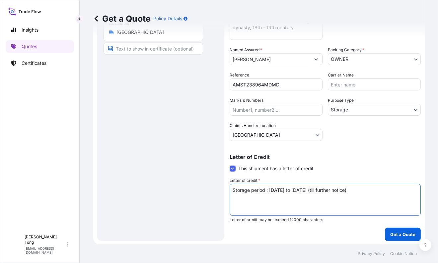
drag, startPoint x: 347, startPoint y: 193, endPoint x: 194, endPoint y: 193, distance: 152.7
click at [194, 193] on form "Route Details Place of loading Road / Inland Road / Inland Origin * [GEOGRAPHIC…" at bounding box center [259, 77] width 332 height 335
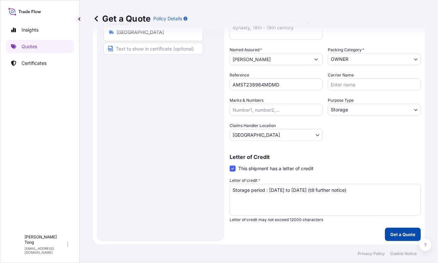
click at [400, 233] on p "Get a Quote" at bounding box center [402, 234] width 25 height 7
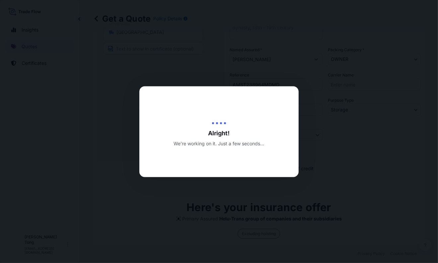
type input "[DATE]"
select select "STORAGE"
select select "Transit"
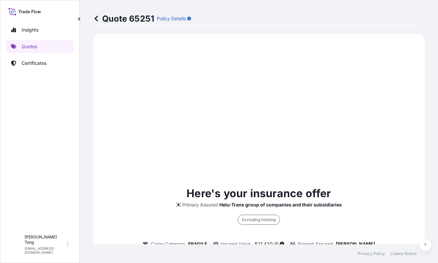
scroll to position [212, 0]
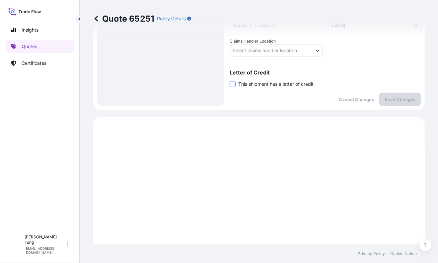
click at [234, 85] on span at bounding box center [233, 84] width 6 height 6
click at [230, 80] on input "This shipment has a letter of credit" at bounding box center [230, 80] width 0 height 0
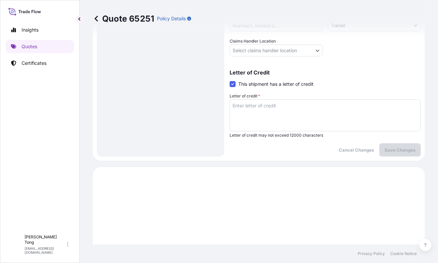
click at [251, 101] on textarea "Letter of credit *" at bounding box center [325, 115] width 191 height 32
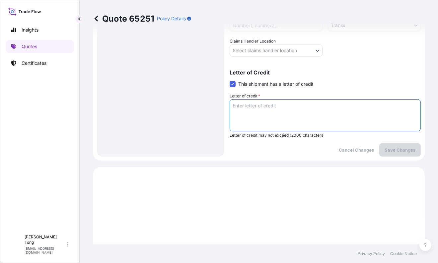
paste textarea "Storage period : [DATE] to [DATE] (till further notice)"
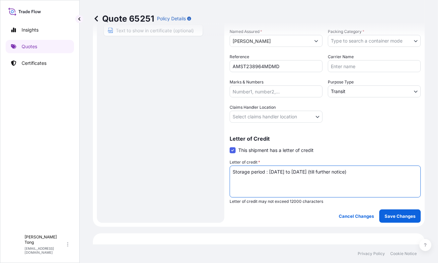
scroll to position [129, 0]
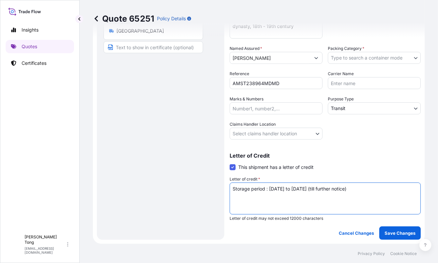
type textarea "Storage period : [DATE] to [DATE] (till further notice)"
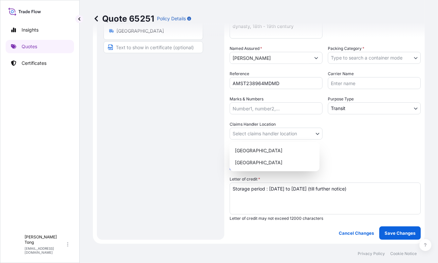
click at [266, 133] on body "Insights Quotes Certificates C [PERSON_NAME] [PERSON_NAME][EMAIL_ADDRESS][DOMAI…" at bounding box center [219, 131] width 438 height 263
click at [268, 152] on div "[GEOGRAPHIC_DATA]" at bounding box center [274, 150] width 85 height 12
select select "[GEOGRAPHIC_DATA]"
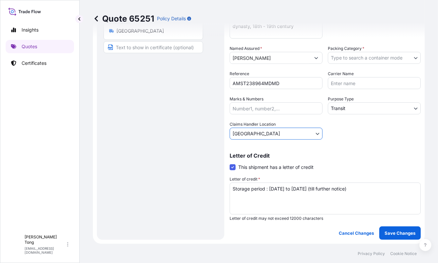
click at [353, 111] on body "Insights Quotes Certificates C [PERSON_NAME] [PERSON_NAME][EMAIL_ADDRESS][DOMAI…" at bounding box center [219, 131] width 438 height 263
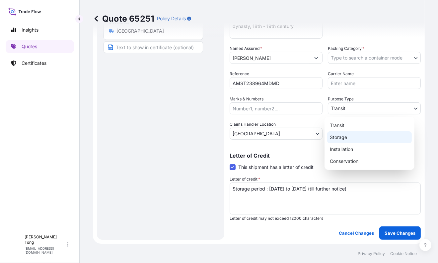
click at [349, 140] on div "Storage" at bounding box center [369, 137] width 85 height 12
select select "Storage"
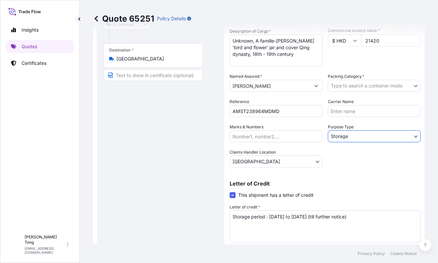
scroll to position [87, 0]
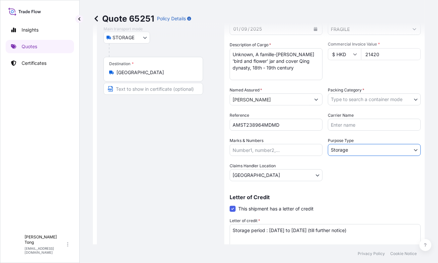
click at [362, 97] on body "Insights Quotes Certificates C [PERSON_NAME] [PERSON_NAME][EMAIL_ADDRESS][DOMAI…" at bounding box center [219, 131] width 438 height 263
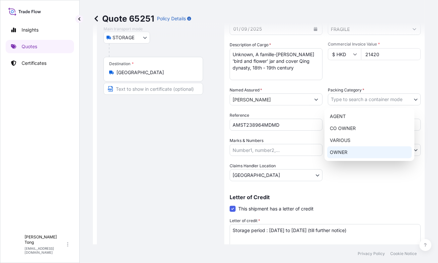
click at [355, 152] on div "OWNER" at bounding box center [369, 152] width 85 height 12
select select "27"
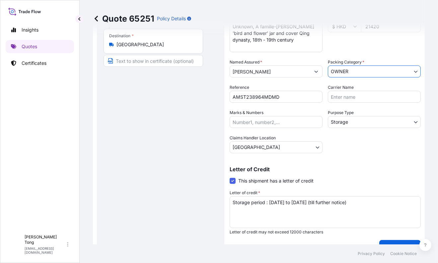
scroll to position [129, 0]
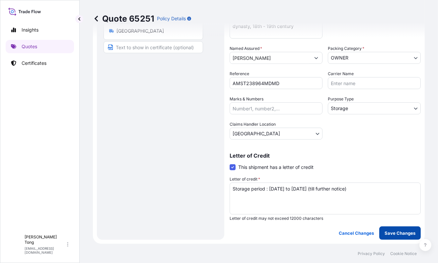
click at [385, 230] on p "Save Changes" at bounding box center [400, 232] width 31 height 7
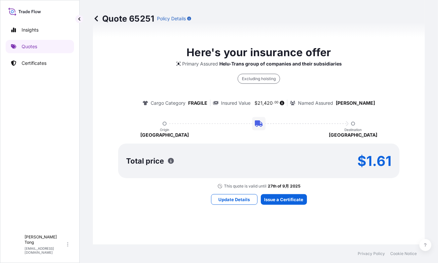
select select "STORAGE"
select select "Storage"
select select "[GEOGRAPHIC_DATA]"
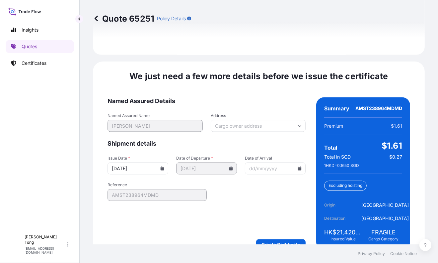
scroll to position [1056, 0]
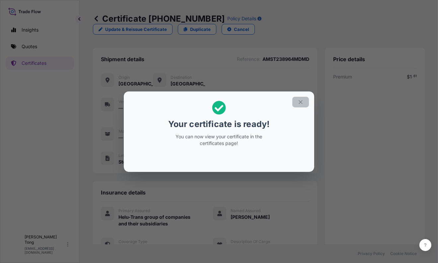
click at [300, 102] on icon "button" at bounding box center [301, 102] width 4 height 4
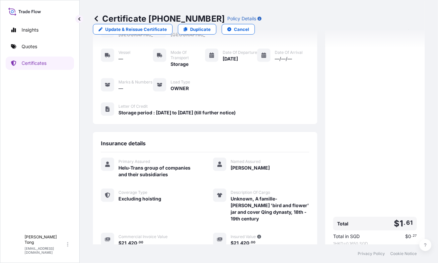
scroll to position [116, 0]
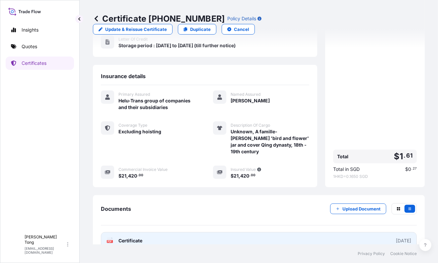
click at [261, 232] on link "PDF Certificate [DATE]" at bounding box center [259, 240] width 316 height 17
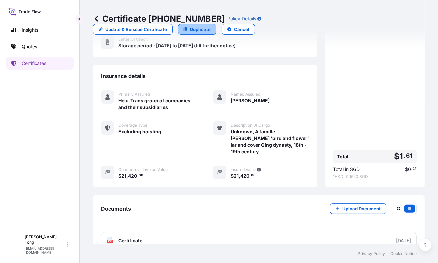
click at [211, 26] on p "Duplicate" at bounding box center [200, 29] width 21 height 7
select select "STORAGE"
select select "Storage"
select select "[GEOGRAPHIC_DATA]"
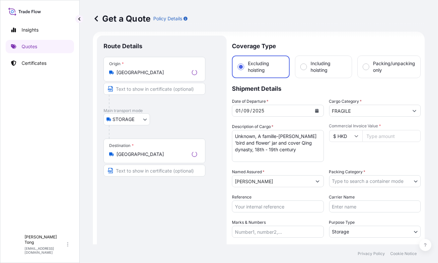
scroll to position [10, 0]
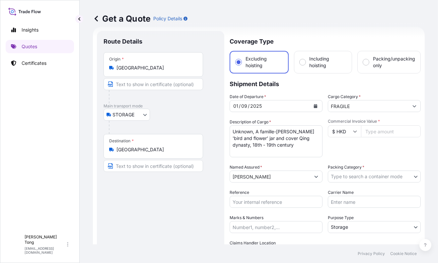
drag, startPoint x: 325, startPoint y: 85, endPoint x: 285, endPoint y: 119, distance: 52.8
click at [325, 85] on p "Shipment Details" at bounding box center [325, 83] width 191 height 20
drag, startPoint x: 287, startPoint y: 147, endPoint x: 196, endPoint y: 128, distance: 92.2
click at [196, 128] on form "Route Details Place of loading Road / Inland Road / Inland Origin * [GEOGRAPHIC…" at bounding box center [259, 194] width 332 height 335
paste textarea "[PERSON_NAME]"
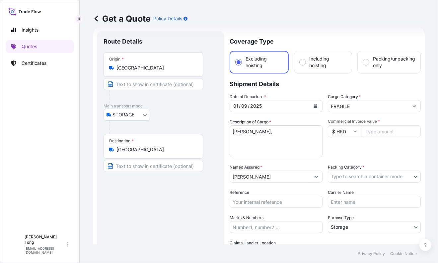
drag, startPoint x: 317, startPoint y: 119, endPoint x: 283, endPoint y: 136, distance: 37.7
click at [314, 119] on div "Description of Cargo * Unknown, A famille-rose 'bird and flower' jar and cover …" at bounding box center [276, 138] width 93 height 39
click at [273, 131] on textarea "Unknown, A famille-[PERSON_NAME] 'bird and flower' jar and cover Qing dynasty, …" at bounding box center [276, 141] width 93 height 32
paste textarea "Surfers in moonlight 2"
type textarea "[PERSON_NAME], Surfers in moonlight 2"
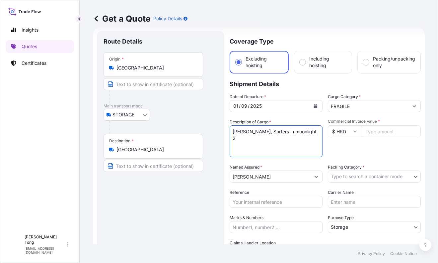
click at [353, 106] on input "FRAGILE" at bounding box center [368, 106] width 80 height 12
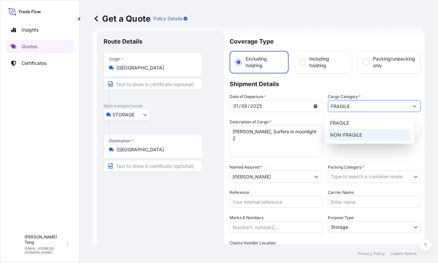
click at [352, 134] on div "NON-FRAGILE" at bounding box center [370, 135] width 84 height 12
type input "NON-FRAGILE"
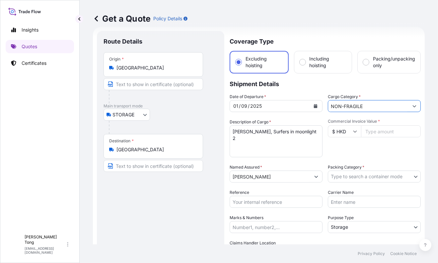
click at [344, 130] on input "$ HKD" at bounding box center [344, 131] width 33 height 12
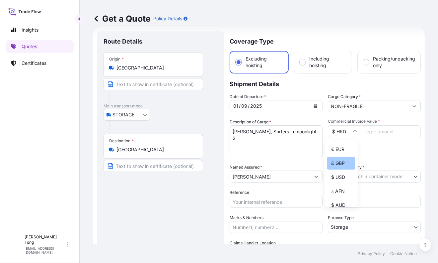
click at [344, 169] on div "£ GBP" at bounding box center [341, 163] width 28 height 13
type input "£ GBP"
click at [373, 131] on input "Commercial Invoice Value *" at bounding box center [391, 131] width 60 height 12
paste input "15600.00"
type input "15600.00"
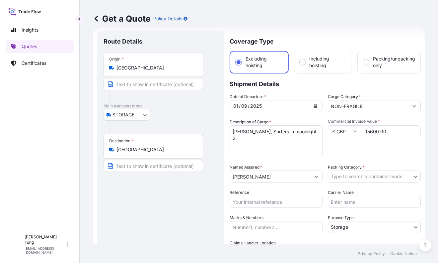
click at [371, 147] on div "Commercial Invoice Value * £ GBP 15600.00" at bounding box center [374, 138] width 93 height 39
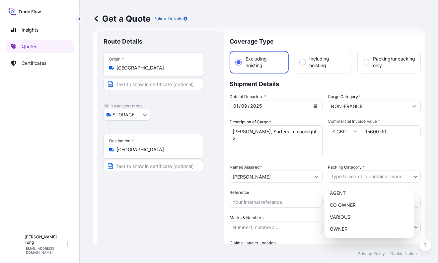
click at [368, 176] on body "Insights Quotes Certificates C [PERSON_NAME] [PERSON_NAME][EMAIL_ADDRESS][DOMAI…" at bounding box center [219, 131] width 438 height 263
click at [359, 227] on div "OWNER" at bounding box center [369, 229] width 85 height 12
select select "27"
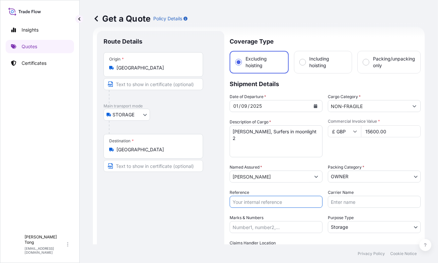
click at [281, 201] on input "Reference" at bounding box center [276, 202] width 93 height 12
paste input "AMST238964MDMD"
type input "AMST238964MDMD"
click at [136, 205] on div "Route Details Place of loading Road / [GEOGRAPHIC_DATA] / Inland Origin * [GEOG…" at bounding box center [161, 195] width 114 height 314
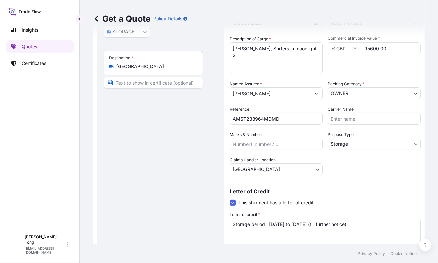
scroll to position [128, 0]
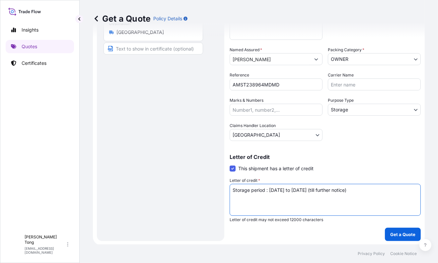
drag, startPoint x: 367, startPoint y: 189, endPoint x: 167, endPoint y: 187, distance: 200.6
click at [167, 187] on form "Route Details Place of loading Road / Inland Road / Inland Origin * [GEOGRAPHIC…" at bounding box center [259, 77] width 332 height 335
click at [390, 235] on p "Get a Quote" at bounding box center [402, 234] width 25 height 7
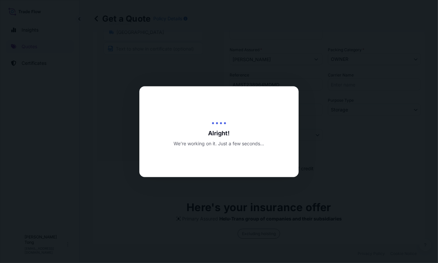
type input "[DATE]"
select select "STORAGE"
select select "Transit"
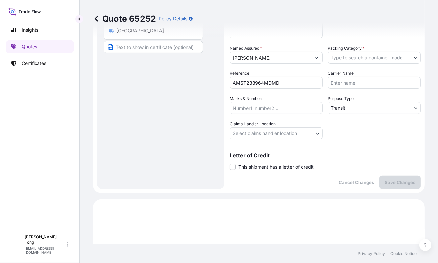
scroll to position [129, 0]
click at [230, 168] on span at bounding box center [233, 167] width 6 height 6
click at [230, 163] on input "This shipment has a letter of credit" at bounding box center [230, 163] width 0 height 0
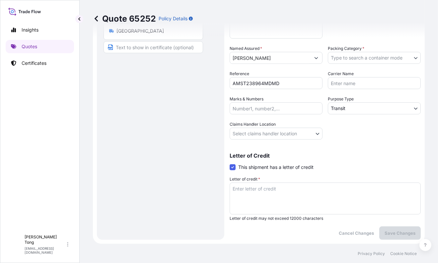
click at [245, 189] on textarea "Letter of credit *" at bounding box center [325, 198] width 191 height 32
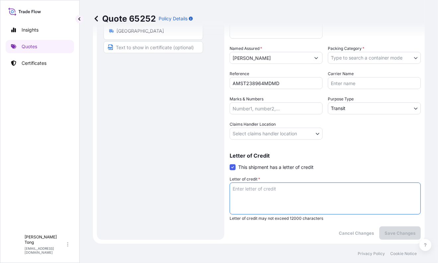
paste textarea "Storage period : [DATE] to [DATE] (till further notice)"
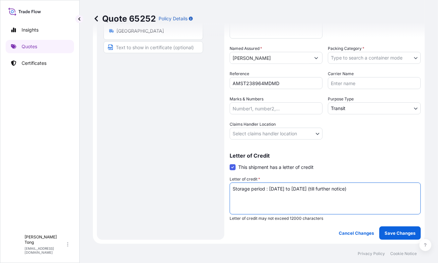
type textarea "Storage period : [DATE] to [DATE] (till further notice)"
click at [263, 135] on body "Insights Quotes Certificates C [PERSON_NAME] [PERSON_NAME][EMAIL_ADDRESS][DOMAI…" at bounding box center [219, 131] width 438 height 263
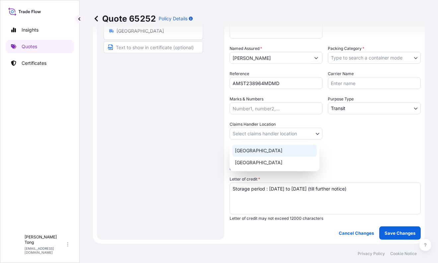
click at [263, 155] on div "[GEOGRAPHIC_DATA]" at bounding box center [274, 150] width 85 height 12
select select "[GEOGRAPHIC_DATA]"
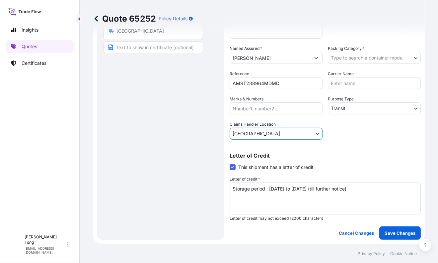
click at [348, 110] on body "Insights Quotes Certificates C [PERSON_NAME] [PERSON_NAME][EMAIL_ADDRESS][DOMAI…" at bounding box center [219, 131] width 438 height 263
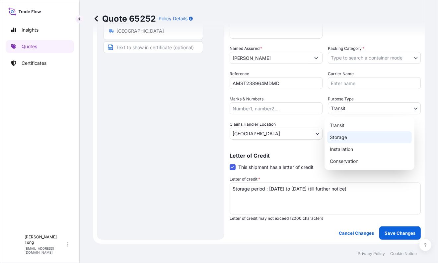
click at [345, 138] on div "Storage" at bounding box center [369, 137] width 85 height 12
select select "Storage"
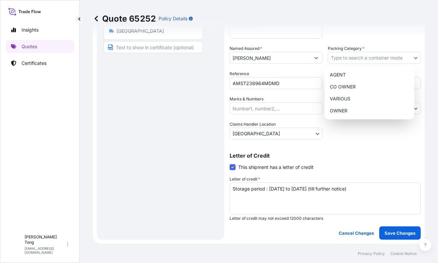
click at [355, 58] on body "Insights Quotes Certificates C [PERSON_NAME] [PERSON_NAME][EMAIL_ADDRESS][DOMAI…" at bounding box center [219, 131] width 438 height 263
click at [353, 107] on div "OWNER" at bounding box center [369, 111] width 85 height 12
select select "27"
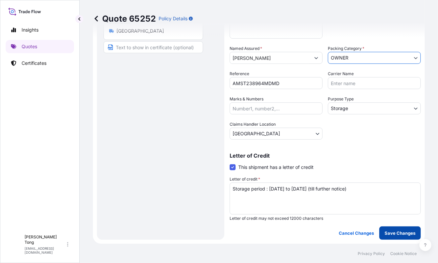
click at [391, 236] on button "Save Changes" at bounding box center [401, 232] width 42 height 13
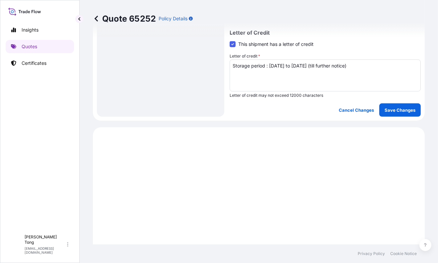
scroll to position [345, 0]
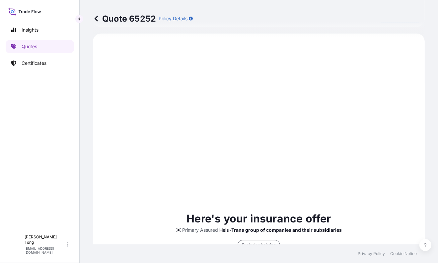
select select "STORAGE"
select select "Storage"
select select "[GEOGRAPHIC_DATA]"
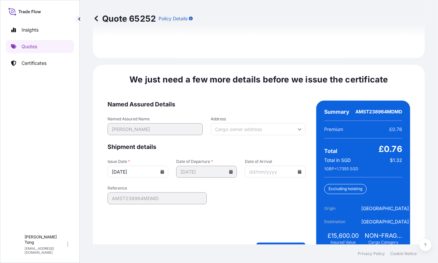
scroll to position [1056, 0]
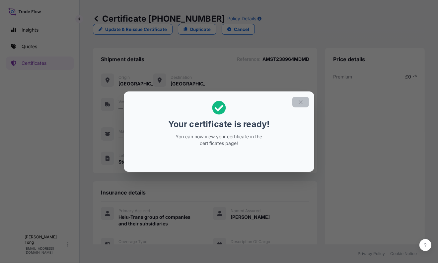
click at [301, 101] on icon "button" at bounding box center [301, 102] width 6 height 6
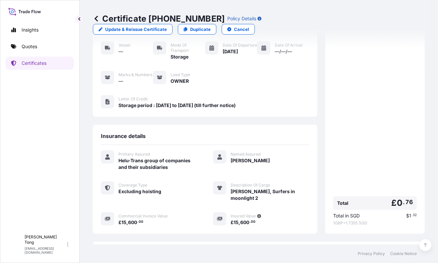
scroll to position [103, 0]
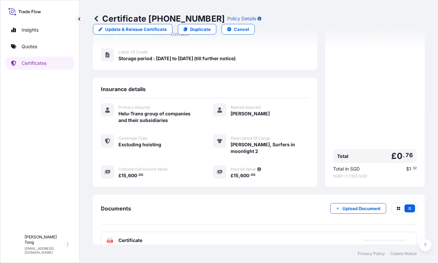
click at [199, 231] on div "PDF Certificate" at bounding box center [259, 239] width 316 height 17
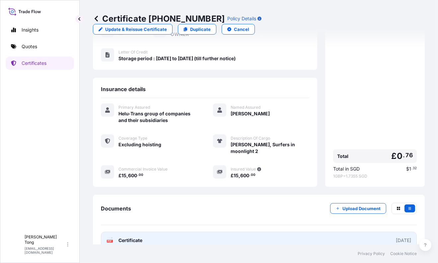
click at [172, 231] on link "PDF Certificate [DATE]" at bounding box center [259, 239] width 316 height 17
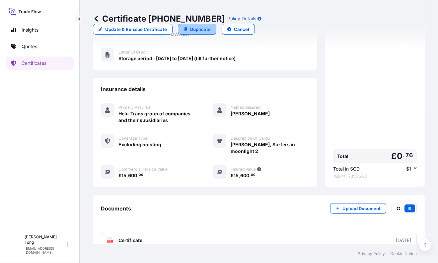
click at [211, 26] on p "Duplicate" at bounding box center [200, 29] width 21 height 7
select select "STORAGE"
select select "Storage"
select select "[GEOGRAPHIC_DATA]"
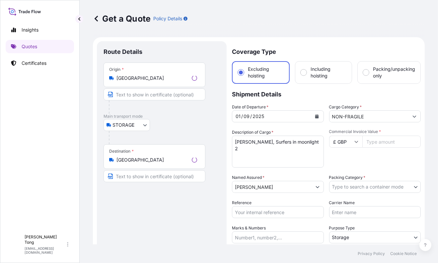
scroll to position [10, 0]
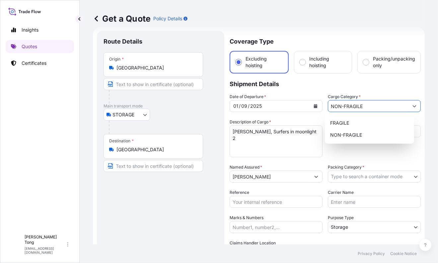
click at [358, 106] on input "NON-FRAGILE" at bounding box center [368, 106] width 80 height 12
click at [356, 122] on div "FRAGILE" at bounding box center [370, 123] width 84 height 12
type input "FRAGILE"
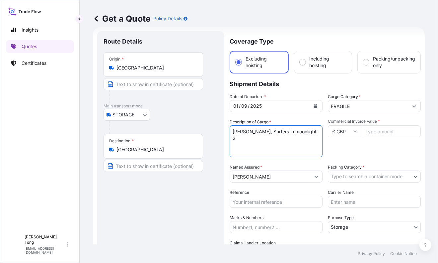
drag, startPoint x: 310, startPoint y: 131, endPoint x: 228, endPoint y: 131, distance: 82.0
click at [228, 131] on form "Route Details Place of loading Road / Inland Road / Inland Origin * [GEOGRAPHIC…" at bounding box center [259, 194] width 332 height 335
paste textarea "Anonymous"
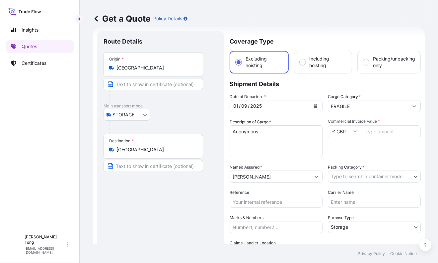
click at [311, 137] on textarea "[PERSON_NAME], Surfers in moonlight 2" at bounding box center [276, 141] width 93 height 32
paste textarea "Large famille [PERSON_NAME], [PERSON_NAME]/Yongzheng"
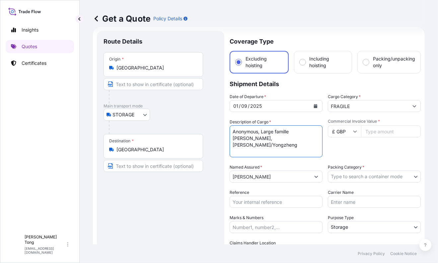
type textarea "Anonymous, Large famille [PERSON_NAME], [PERSON_NAME]/Yongzheng"
click at [341, 130] on input "£ GBP" at bounding box center [344, 131] width 33 height 12
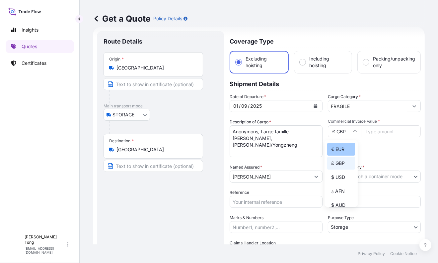
click at [345, 151] on div "€ EUR" at bounding box center [341, 149] width 28 height 13
type input "€ EUR"
click at [368, 131] on input "Commercial Invoice Value *" at bounding box center [391, 131] width 60 height 12
paste input "10400.00"
type input "10400.00"
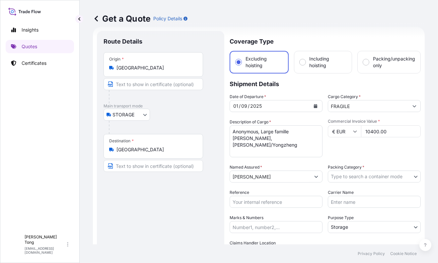
click at [370, 149] on div "Commercial Invoice Value * € EUR 10400.00" at bounding box center [374, 138] width 93 height 39
drag, startPoint x: 370, startPoint y: 168, endPoint x: 369, endPoint y: 174, distance: 6.1
click at [370, 170] on div "Packing Category * Type to search a container mode" at bounding box center [374, 173] width 93 height 19
click at [368, 174] on body "Insights Quotes Certificates C [PERSON_NAME] [PERSON_NAME][EMAIL_ADDRESS][DOMAI…" at bounding box center [219, 131] width 438 height 263
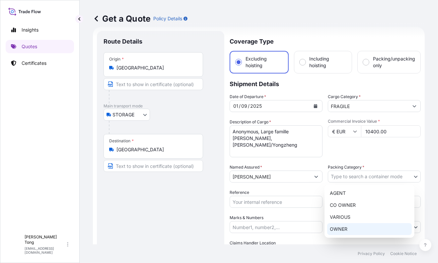
click at [362, 227] on div "OWNER" at bounding box center [369, 229] width 85 height 12
select select "27"
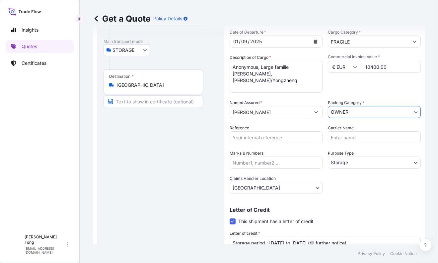
scroll to position [93, 0]
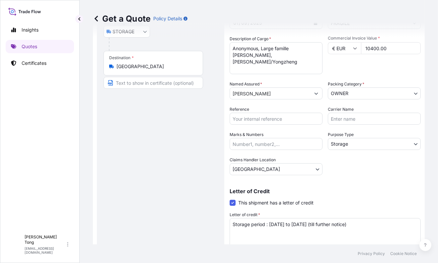
click at [256, 120] on input "Reference" at bounding box center [276, 119] width 93 height 12
paste input "AMST238964MDMD"
type input "AMST238964MDMD"
click at [166, 168] on div "Route Details Place of loading Road / [GEOGRAPHIC_DATA] / Inland Origin * [GEOG…" at bounding box center [161, 112] width 114 height 314
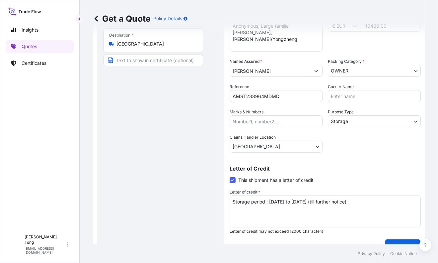
scroll to position [128, 0]
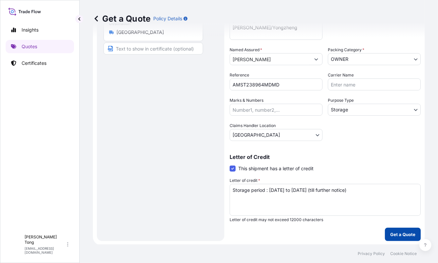
click at [401, 236] on p "Get a Quote" at bounding box center [402, 234] width 25 height 7
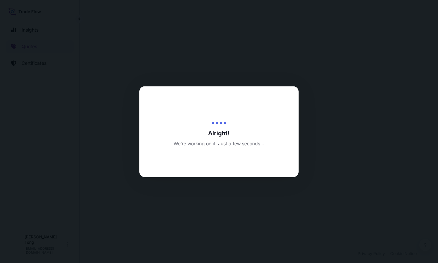
select select "STORAGE"
select select "Transit"
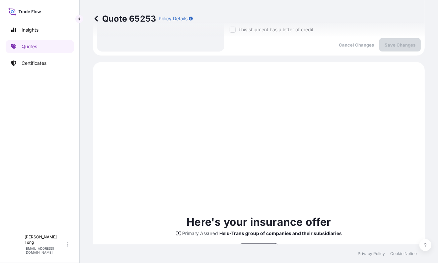
scroll to position [253, 0]
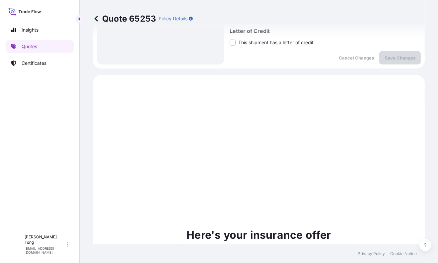
click at [235, 45] on label "This shipment has a letter of credit" at bounding box center [272, 42] width 84 height 7
click at [230, 39] on input "This shipment has a letter of credit" at bounding box center [230, 39] width 0 height 0
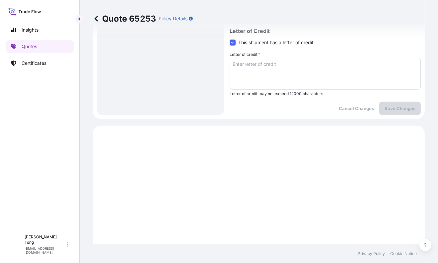
click at [246, 68] on textarea "Letter of credit *" at bounding box center [325, 74] width 191 height 32
paste textarea "AMST238964MDMD"
type textarea "AMST238964MDMD"
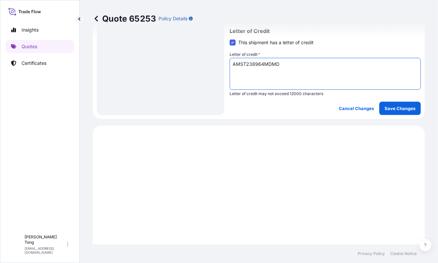
scroll to position [212, 0]
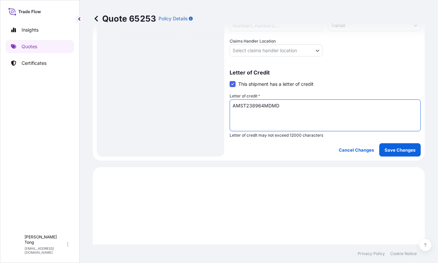
drag, startPoint x: 278, startPoint y: 104, endPoint x: 83, endPoint y: 97, distance: 194.4
click at [83, 97] on div "Quote 65253 Policy Details Route Details Place of loading Road / Inland Road / …" at bounding box center [259, 122] width 359 height 244
click at [254, 112] on textarea "Letter of credit *" at bounding box center [325, 115] width 191 height 32
paste textarea "Storage period : [DATE] to [DATE] (till further notice)"
drag, startPoint x: 386, startPoint y: 115, endPoint x: 208, endPoint y: 85, distance: 180.4
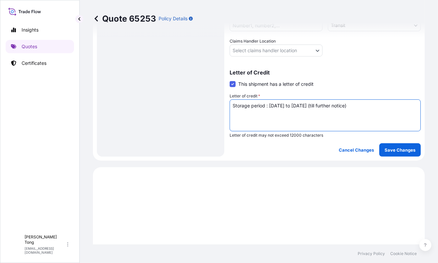
paste textarea
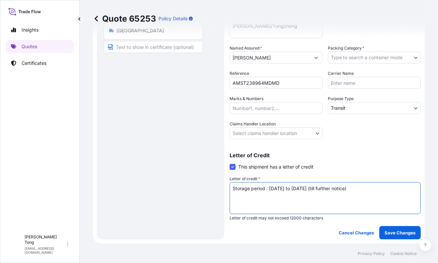
scroll to position [129, 0]
type textarea "Storage period : [DATE] to [DATE] (till further notice)"
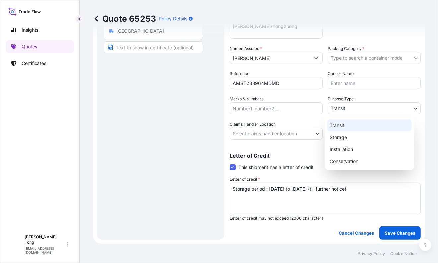
click at [350, 103] on body "Insights Quotes Certificates C [PERSON_NAME] [PERSON_NAME][EMAIL_ADDRESS][DOMAI…" at bounding box center [219, 131] width 438 height 263
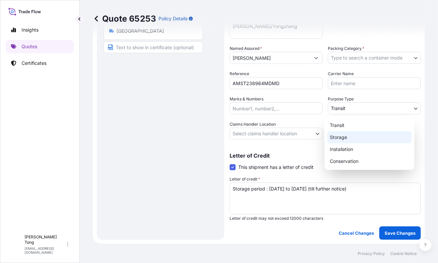
click at [349, 134] on div "Storage" at bounding box center [369, 137] width 85 height 12
select select "Storage"
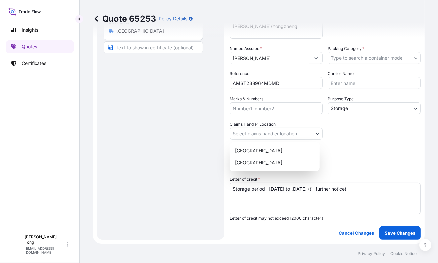
click at [300, 133] on body "Insights Quotes Certificates C [PERSON_NAME] [PERSON_NAME][EMAIL_ADDRESS][DOMAI…" at bounding box center [219, 131] width 438 height 263
click at [299, 150] on div "[GEOGRAPHIC_DATA]" at bounding box center [274, 150] width 85 height 12
select select "[GEOGRAPHIC_DATA]"
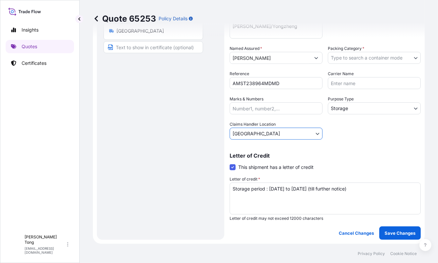
click at [353, 61] on body "Insights Quotes Certificates C [PERSON_NAME] [PERSON_NAME][EMAIL_ADDRESS][DOMAI…" at bounding box center [219, 131] width 438 height 263
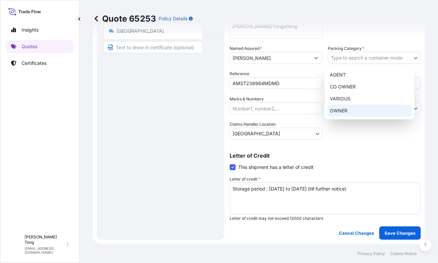
click at [354, 107] on div "OWNER" at bounding box center [369, 111] width 85 height 12
select select "27"
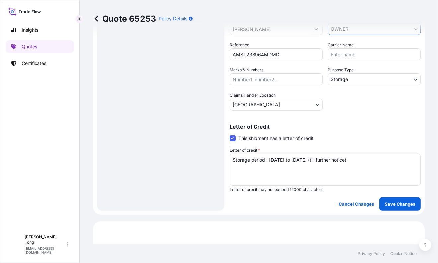
scroll to position [208, 0]
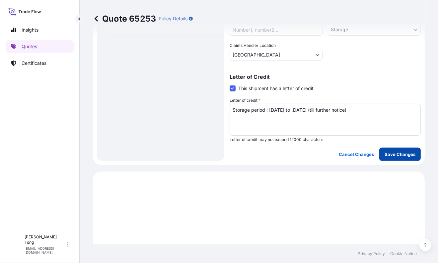
click at [400, 156] on p "Save Changes" at bounding box center [400, 154] width 31 height 7
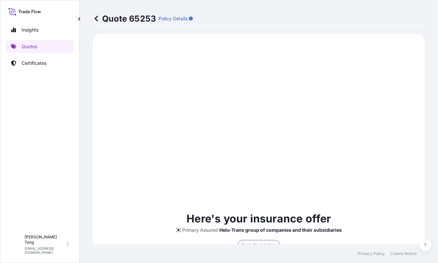
select select "STORAGE"
select select "Storage"
select select "[GEOGRAPHIC_DATA]"
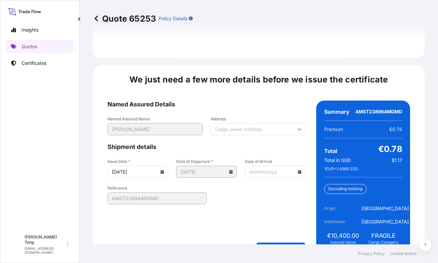
scroll to position [1056, 0]
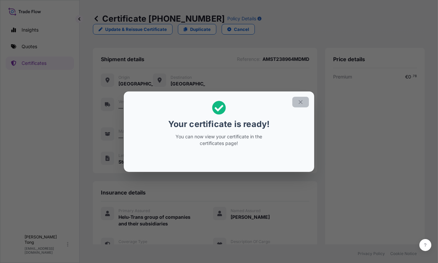
click at [301, 105] on icon "button" at bounding box center [301, 102] width 6 height 6
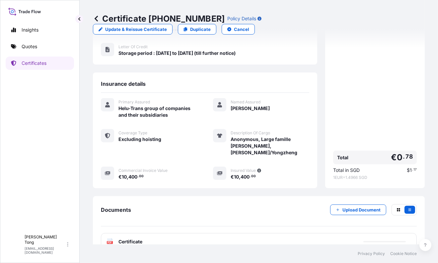
scroll to position [110, 0]
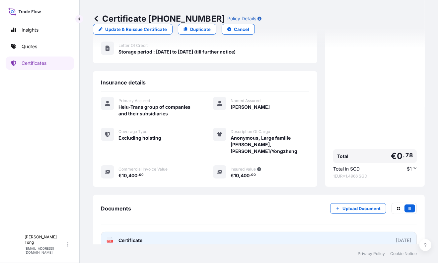
click at [209, 231] on link "PDF Certificate [DATE]" at bounding box center [259, 239] width 316 height 17
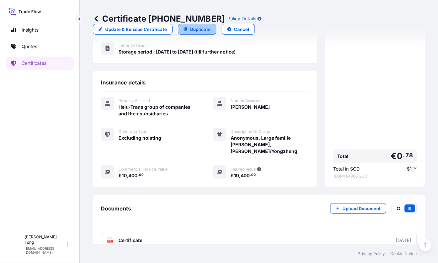
click at [211, 26] on p "Duplicate" at bounding box center [200, 29] width 21 height 7
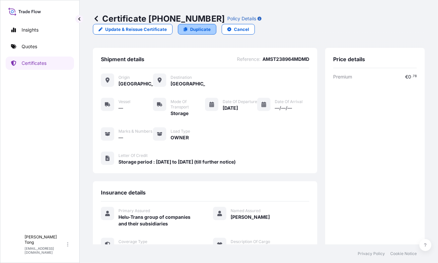
select select "STORAGE"
select select "Storage"
select select "[GEOGRAPHIC_DATA]"
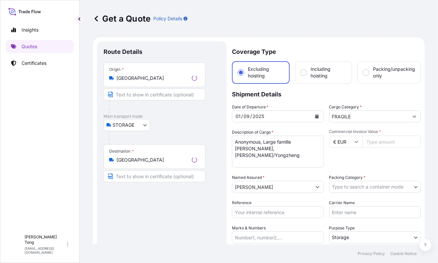
scroll to position [10, 0]
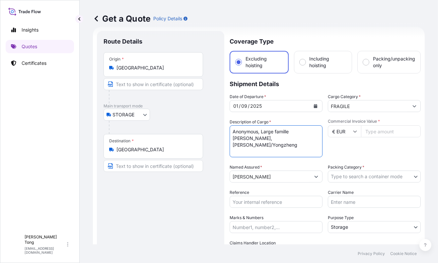
drag, startPoint x: 296, startPoint y: 136, endPoint x: 213, endPoint y: 130, distance: 82.6
click at [213, 130] on form "Route Details Place of loading Road / Inland Road / Inland Origin * [GEOGRAPHIC…" at bounding box center [259, 194] width 332 height 335
paste textarea
click at [274, 133] on textarea "Anonymous, Large famille [PERSON_NAME], [PERSON_NAME]/Yongzheng" at bounding box center [276, 141] width 93 height 32
paste textarea "Gilt bronze [PERSON_NAME]"
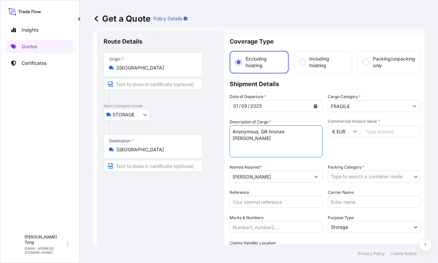
type textarea "Anonymous, Gilt bronze [PERSON_NAME]"
click at [301, 201] on input "Reference" at bounding box center [276, 202] width 93 height 12
paste input "AMST238964MDMD"
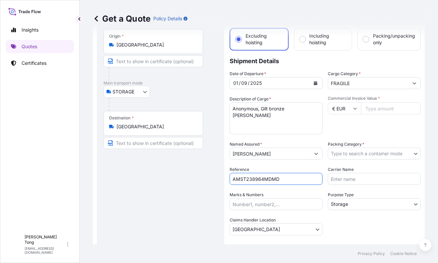
scroll to position [52, 0]
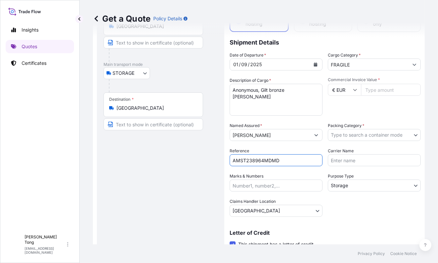
type input "AMST238964MDMD"
click at [359, 136] on body "Insights Quotes Certificates C [PERSON_NAME] [PERSON_NAME][EMAIL_ADDRESS][DOMAI…" at bounding box center [219, 131] width 438 height 263
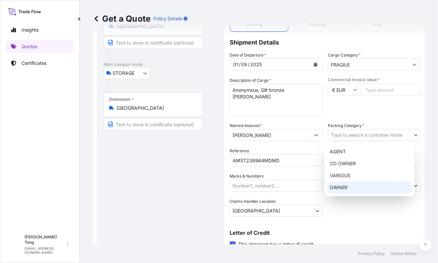
click at [357, 186] on div "OWNER" at bounding box center [369, 187] width 85 height 12
select select "27"
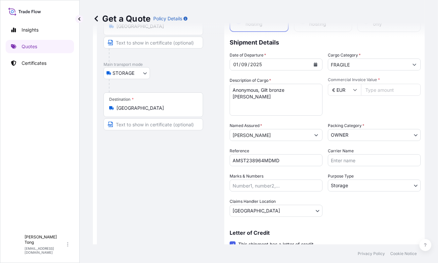
click at [375, 90] on input "Commercial Invoice Value *" at bounding box center [391, 90] width 60 height 12
paste input "3900.00"
type input "3900.00"
click at [374, 101] on div "Commercial Invoice Value * € EUR 3900.00" at bounding box center [374, 96] width 93 height 39
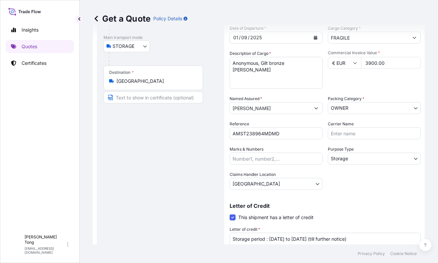
scroll to position [128, 0]
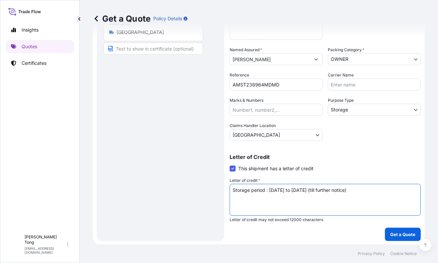
drag, startPoint x: 374, startPoint y: 190, endPoint x: 144, endPoint y: 197, distance: 229.9
click at [144, 197] on form "Route Details Place of loading Road / Inland Road / Inland Origin * [GEOGRAPHIC…" at bounding box center [259, 77] width 332 height 335
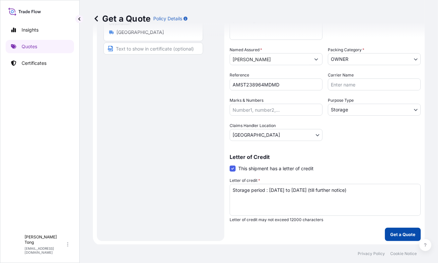
click at [394, 236] on p "Get a Quote" at bounding box center [402, 234] width 25 height 7
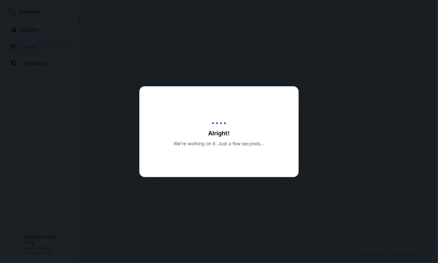
select select "STORAGE"
select select "Transit"
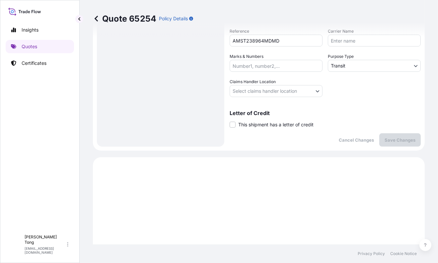
scroll to position [170, 0]
click at [232, 126] on span at bounding box center [233, 126] width 6 height 6
click at [230, 122] on input "This shipment has a letter of credit" at bounding box center [230, 122] width 0 height 0
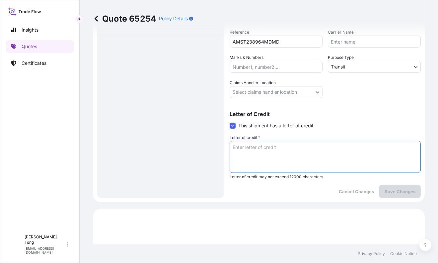
click at [249, 148] on textarea "Letter of credit *" at bounding box center [325, 157] width 191 height 32
paste textarea "Storage period : [DATE] to [DATE] (till further notice)"
type textarea "Storage period : [DATE] to [DATE] (till further notice)"
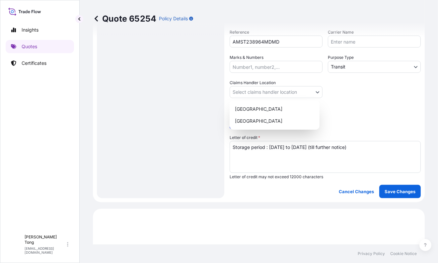
click at [257, 92] on body "Insights Quotes Certificates C [PERSON_NAME] [PERSON_NAME][EMAIL_ADDRESS][DOMAI…" at bounding box center [219, 131] width 438 height 263
click at [259, 109] on div "[GEOGRAPHIC_DATA]" at bounding box center [274, 109] width 85 height 12
select select "[GEOGRAPHIC_DATA]"
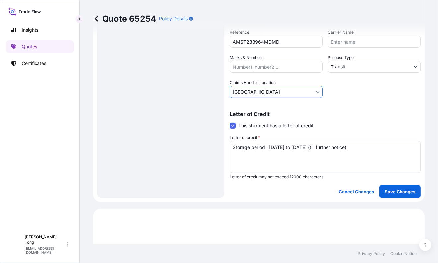
click at [345, 66] on body "Insights Quotes Certificates C [PERSON_NAME] [PERSON_NAME][EMAIL_ADDRESS][DOMAI…" at bounding box center [219, 131] width 438 height 263
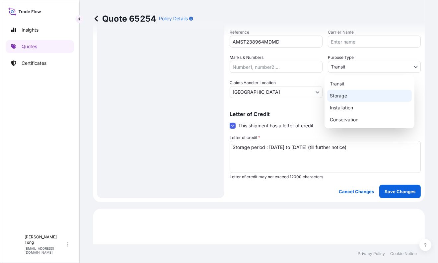
click at [351, 97] on div "Storage" at bounding box center [369, 96] width 85 height 12
select select "Storage"
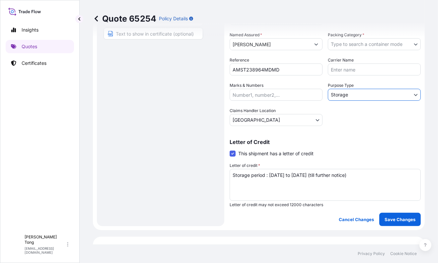
scroll to position [129, 0]
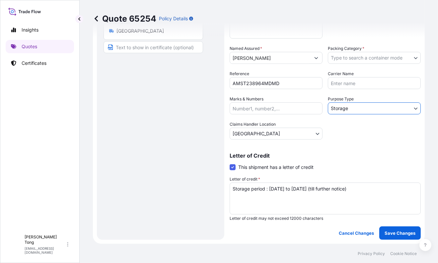
click at [355, 58] on body "Insights Quotes Certificates C [PERSON_NAME] [PERSON_NAME][EMAIL_ADDRESS][DOMAI…" at bounding box center [219, 131] width 438 height 263
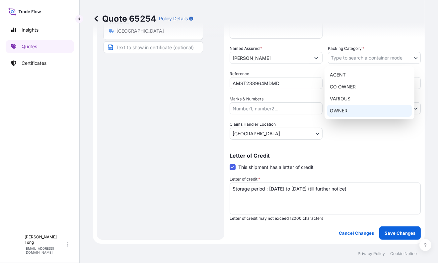
click at [349, 112] on div "OWNER" at bounding box center [369, 111] width 85 height 12
select select "27"
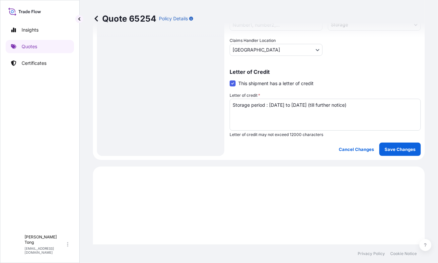
scroll to position [253, 0]
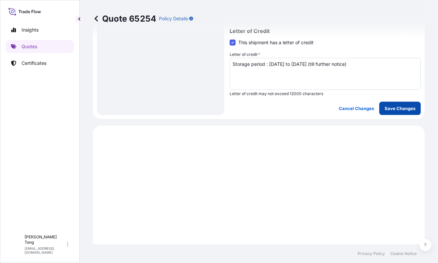
click at [398, 107] on p "Save Changes" at bounding box center [400, 108] width 31 height 7
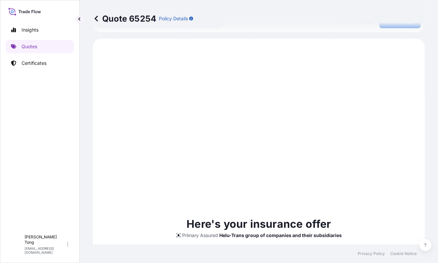
scroll to position [345, 0]
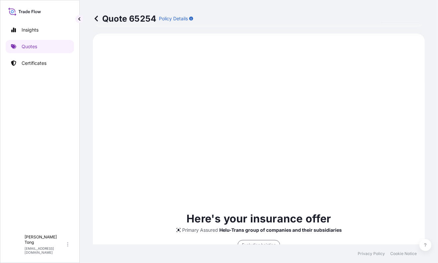
select select "STORAGE"
select select "Storage"
select select "[GEOGRAPHIC_DATA]"
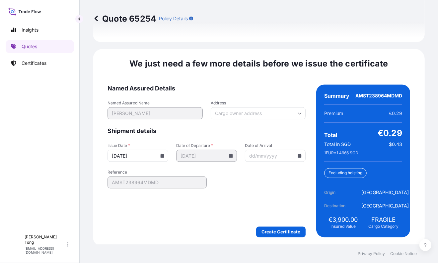
scroll to position [1056, 0]
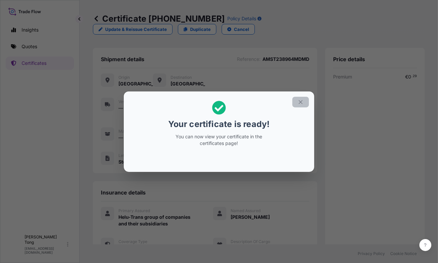
click at [303, 102] on icon "button" at bounding box center [301, 102] width 6 height 6
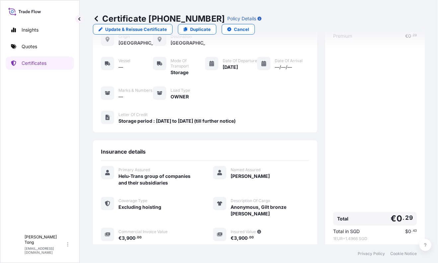
scroll to position [110, 0]
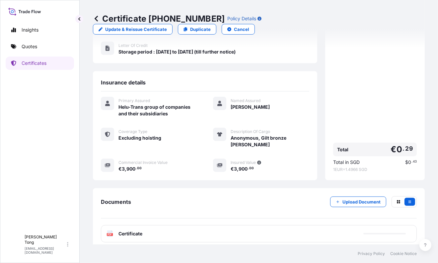
click at [173, 230] on div "PDF Certificate" at bounding box center [259, 233] width 316 height 17
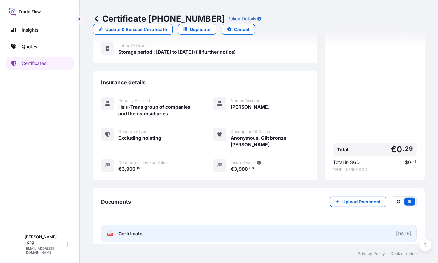
click at [156, 231] on link "PDF Certificate [DATE]" at bounding box center [259, 233] width 316 height 17
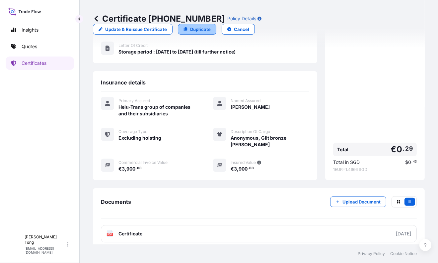
click at [211, 26] on p "Duplicate" at bounding box center [200, 29] width 21 height 7
select select "STORAGE"
select select "Storage"
select select "[GEOGRAPHIC_DATA]"
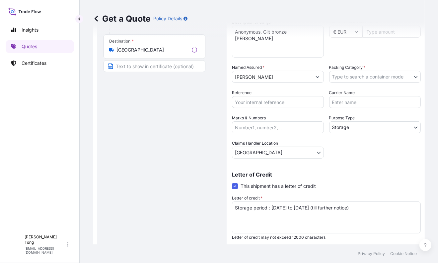
scroll to position [10, 0]
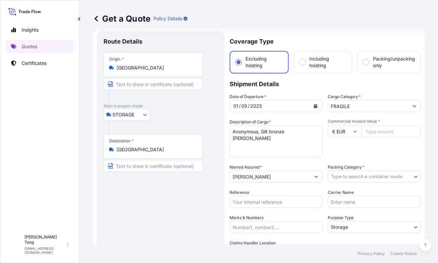
click at [209, 151] on div "Destination * [GEOGRAPHIC_DATA]" at bounding box center [161, 153] width 114 height 38
drag, startPoint x: 261, startPoint y: 133, endPoint x: 264, endPoint y: 143, distance: 10.5
click at [264, 143] on textarea "Anonymous, Gilt bronze [PERSON_NAME]" at bounding box center [276, 141] width 93 height 32
paste textarea "A collection of 12 snuff-bottle"
type textarea "Anonymous, A collection of 12 snuff-bottle"
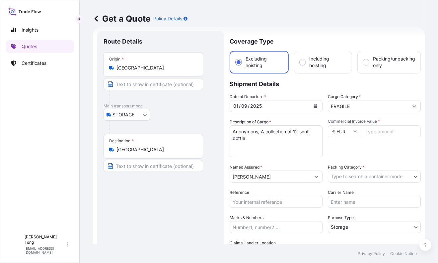
click at [374, 128] on input "Commercial Invoice Value *" at bounding box center [391, 131] width 60 height 12
paste input "1950.00"
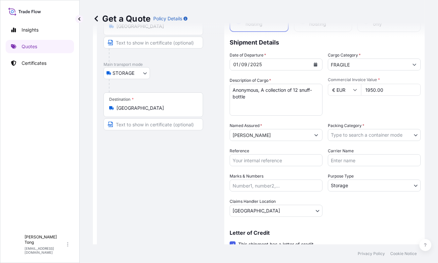
type input "1950.00"
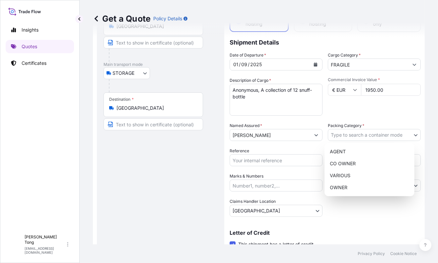
click at [358, 131] on body "Insights Quotes Certificates C [PERSON_NAME] [PERSON_NAME][EMAIL_ADDRESS][DOMAI…" at bounding box center [219, 131] width 438 height 263
click at [369, 188] on div "OWNER" at bounding box center [369, 187] width 85 height 12
select select "27"
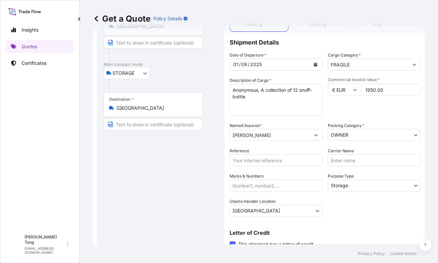
click at [255, 158] on input "Reference" at bounding box center [276, 160] width 93 height 12
paste input "AMST238964MDMD"
type input "AMST238964MDMD"
click at [180, 182] on div "Route Details Place of loading Road / [GEOGRAPHIC_DATA] / Inland Origin * [GEOG…" at bounding box center [161, 153] width 114 height 314
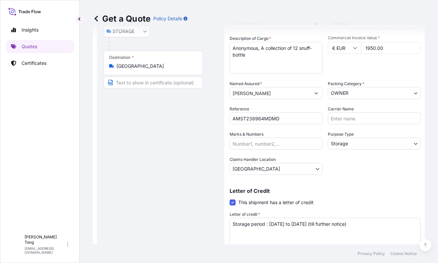
scroll to position [128, 0]
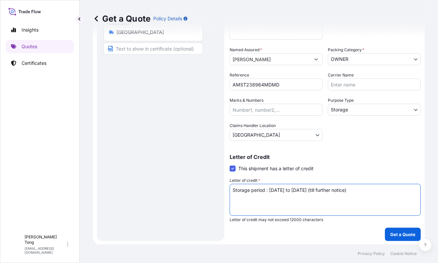
drag, startPoint x: 380, startPoint y: 190, endPoint x: 206, endPoint y: 193, distance: 173.7
click at [206, 193] on form "Route Details Place of loading Road / Inland Road / Inland Origin * [GEOGRAPHIC…" at bounding box center [259, 77] width 332 height 335
click at [401, 237] on button "Get a Quote" at bounding box center [403, 233] width 36 height 13
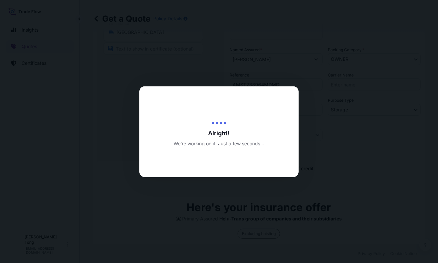
type input "[DATE]"
select select "STORAGE"
select select "Transit"
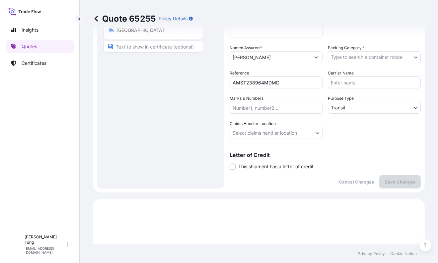
scroll to position [129, 0]
click at [232, 166] on span at bounding box center [233, 167] width 6 height 6
click at [230, 163] on input "This shipment has a letter of credit" at bounding box center [230, 163] width 0 height 0
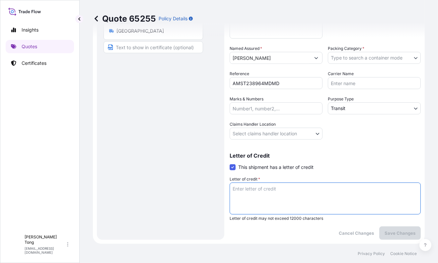
click at [251, 188] on textarea "Letter of credit *" at bounding box center [325, 198] width 191 height 32
paste textarea "Storage period : [DATE] to [DATE] (till further notice)"
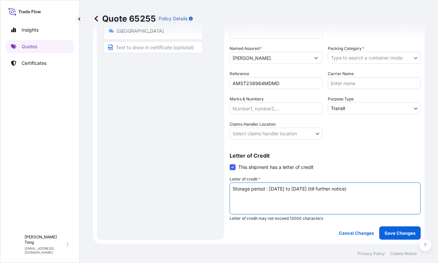
type textarea "Storage period : [DATE] to [DATE] (till further notice)"
click at [372, 56] on body "Insights Quotes Certificates C [PERSON_NAME] [PERSON_NAME][EMAIL_ADDRESS][DOMAI…" at bounding box center [219, 131] width 438 height 263
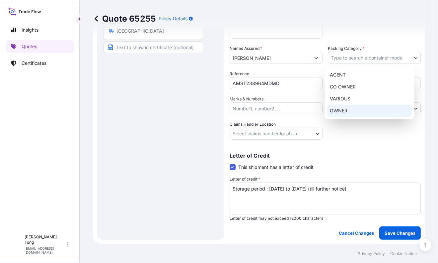
click at [366, 109] on div "OWNER" at bounding box center [369, 111] width 85 height 12
select select "27"
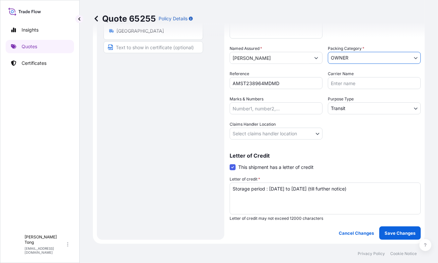
click at [366, 109] on body "Insights Quotes Certificates C [PERSON_NAME] [PERSON_NAME][EMAIL_ADDRESS][DOMAI…" at bounding box center [219, 131] width 438 height 263
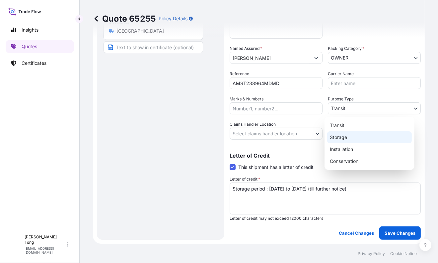
click at [359, 138] on div "Storage" at bounding box center [369, 137] width 85 height 12
select select "Storage"
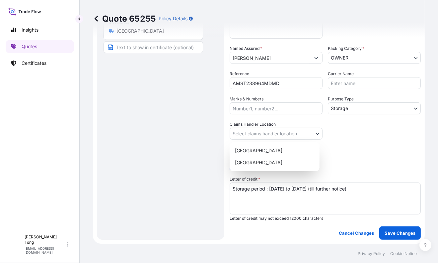
click at [288, 133] on body "Insights Quotes Certificates C [PERSON_NAME] [PERSON_NAME][EMAIL_ADDRESS][DOMAI…" at bounding box center [219, 131] width 438 height 263
click at [285, 152] on div "[GEOGRAPHIC_DATA]" at bounding box center [274, 150] width 85 height 12
select select "[GEOGRAPHIC_DATA]"
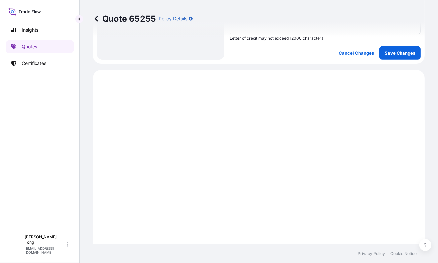
scroll to position [295, 0]
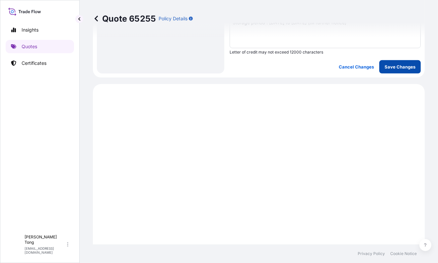
click at [388, 69] on button "Save Changes" at bounding box center [401, 66] width 42 height 13
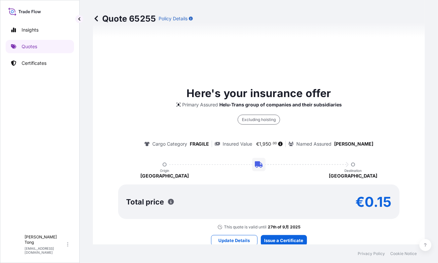
select select "STORAGE"
select select "Storage"
select select "[GEOGRAPHIC_DATA]"
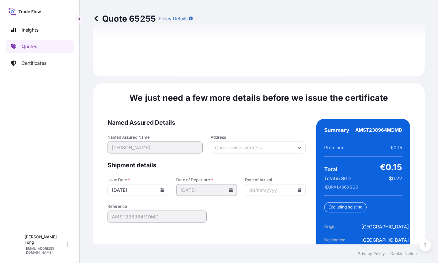
scroll to position [1056, 0]
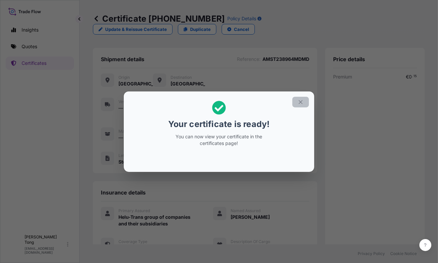
click at [301, 102] on icon "button" at bounding box center [301, 102] width 4 height 4
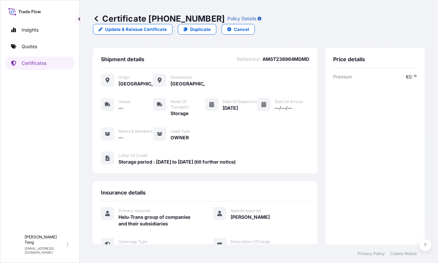
scroll to position [110, 0]
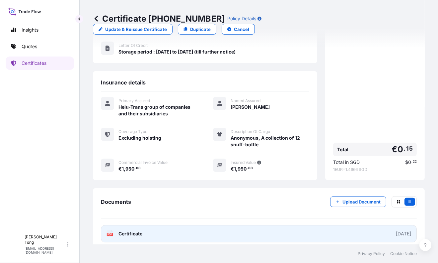
click at [196, 228] on link "PDF Certificate [DATE]" at bounding box center [259, 233] width 316 height 17
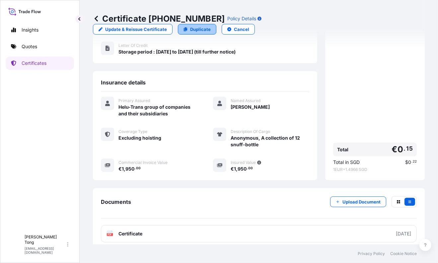
click at [211, 26] on p "Duplicate" at bounding box center [200, 29] width 21 height 7
select select "STORAGE"
select select "Storage"
select select "[GEOGRAPHIC_DATA]"
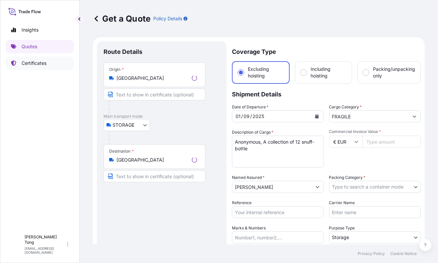
scroll to position [10, 0]
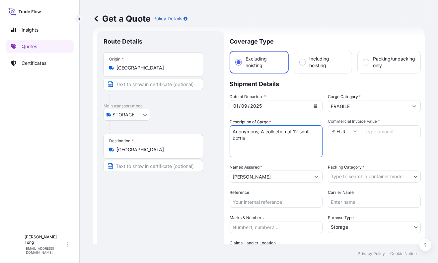
drag, startPoint x: 262, startPoint y: 132, endPoint x: 266, endPoint y: 143, distance: 11.4
click at [266, 143] on textarea "Anonymous, A collection of 12 snuff-bottle" at bounding box center [276, 141] width 93 height 32
paste textarea "blue and white 'horse' bowl Qing dynasty"
type textarea "Anonymous, A blue and white 'horse' bowl Qing dynasty"
click at [388, 130] on input "Commercial Invoice Value *" at bounding box center [391, 131] width 60 height 12
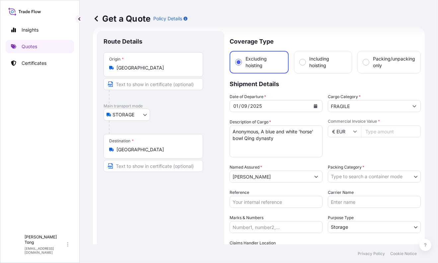
click at [376, 133] on input "Commercial Invoice Value *" at bounding box center [391, 131] width 60 height 12
paste input "2080.00"
type input "2080.00"
click at [375, 151] on div "Commercial Invoice Value * € EUR 2080.00" at bounding box center [374, 138] width 93 height 39
click at [366, 179] on body "Insights Quotes Certificates C [PERSON_NAME] [PERSON_NAME][EMAIL_ADDRESS][DOMAI…" at bounding box center [219, 131] width 438 height 263
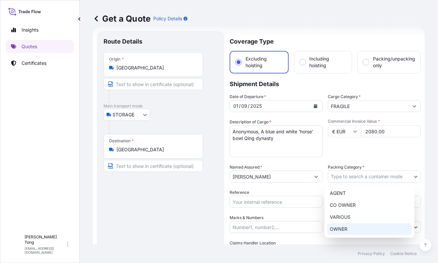
click at [377, 227] on div "OWNER" at bounding box center [369, 229] width 85 height 12
select select "27"
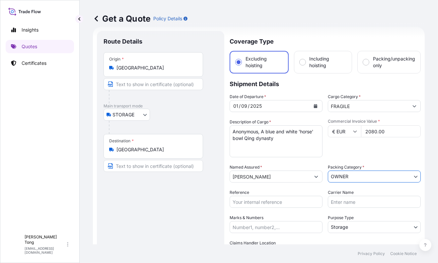
click at [255, 202] on input "Reference" at bounding box center [276, 202] width 93 height 12
paste input "2,080.00"
drag, startPoint x: 272, startPoint y: 201, endPoint x: 172, endPoint y: 202, distance: 100.3
click at [172, 202] on form "Route Details Place of loading Road / Inland Road / Inland Origin * [GEOGRAPHIC…" at bounding box center [259, 194] width 332 height 335
paste input "AMST238964MDMD"
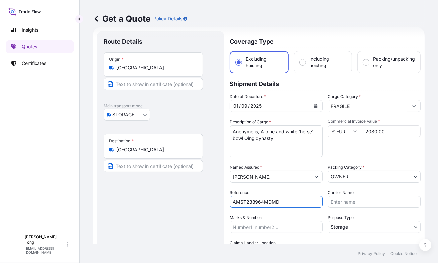
type input "AMST238964MDMD"
drag, startPoint x: 169, startPoint y: 209, endPoint x: 225, endPoint y: 114, distance: 110.0
click at [168, 209] on div "Route Details Place of loading Road / [GEOGRAPHIC_DATA] / Inland Origin * [GEOG…" at bounding box center [161, 195] width 114 height 314
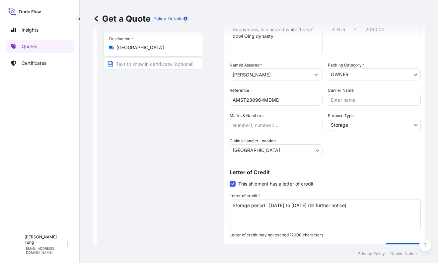
scroll to position [128, 0]
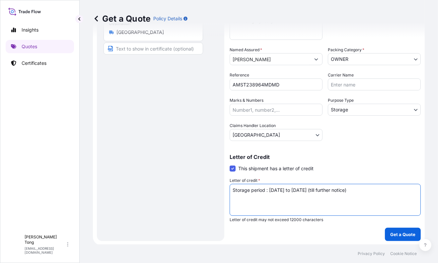
drag, startPoint x: 388, startPoint y: 192, endPoint x: 193, endPoint y: 195, distance: 195.3
click at [193, 195] on form "Route Details Place of loading Road / Inland Road / Inland Origin * [GEOGRAPHIC…" at bounding box center [259, 77] width 332 height 335
click at [393, 234] on p "Get a Quote" at bounding box center [402, 234] width 25 height 7
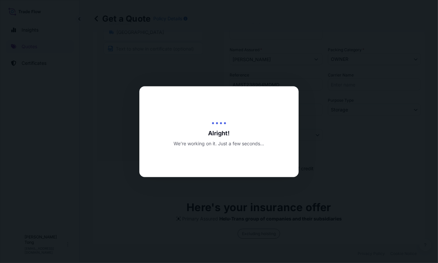
type input "[DATE]"
select select "STORAGE"
select select "Transit"
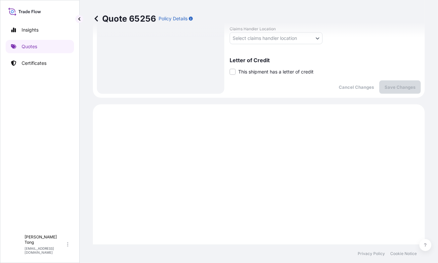
scroll to position [129, 0]
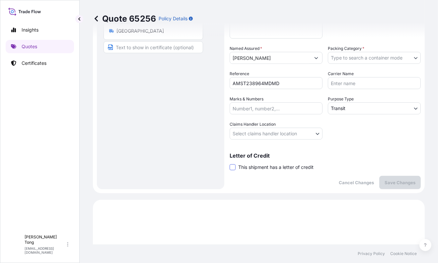
click at [233, 167] on span at bounding box center [233, 167] width 6 height 6
click at [230, 163] on input "This shipment has a letter of credit" at bounding box center [230, 163] width 0 height 0
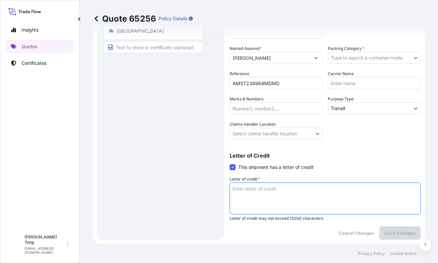
click at [253, 187] on textarea "Letter of credit *" at bounding box center [325, 198] width 191 height 32
paste textarea "Storage period : [DATE] to [DATE] (till further notice)"
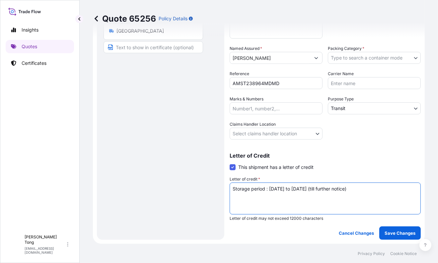
type textarea "Storage period : [DATE] to [DATE] (till further notice)"
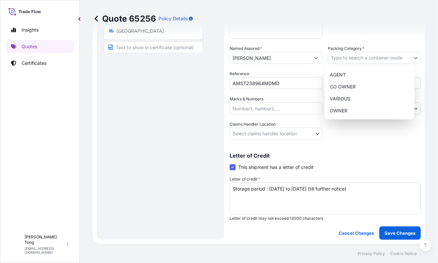
click at [370, 61] on body "Insights Quotes Certificates C [PERSON_NAME] [PERSON_NAME][EMAIL_ADDRESS][DOMAI…" at bounding box center [219, 131] width 438 height 263
click at [355, 107] on div "OWNER" at bounding box center [369, 111] width 85 height 12
select select "27"
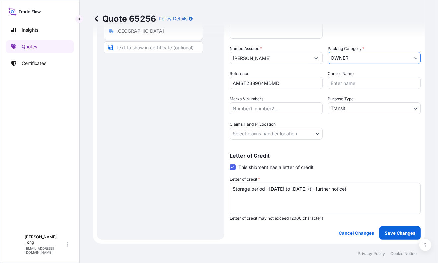
click at [355, 107] on body "Insights Quotes Certificates C [PERSON_NAME] [PERSON_NAME][EMAIL_ADDRESS][DOMAI…" at bounding box center [219, 131] width 438 height 263
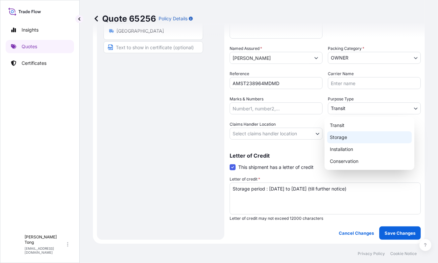
click at [350, 138] on div "Storage" at bounding box center [369, 137] width 85 height 12
select select "Storage"
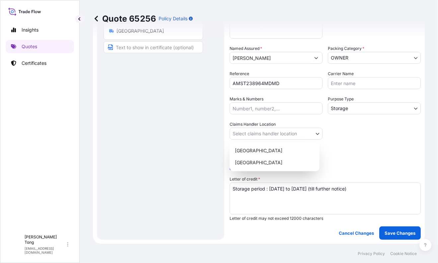
click at [302, 135] on body "Insights Quotes Certificates C [PERSON_NAME] [PERSON_NAME][EMAIL_ADDRESS][DOMAI…" at bounding box center [219, 131] width 438 height 263
click at [292, 151] on div "[GEOGRAPHIC_DATA]" at bounding box center [274, 150] width 85 height 12
select select "[GEOGRAPHIC_DATA]"
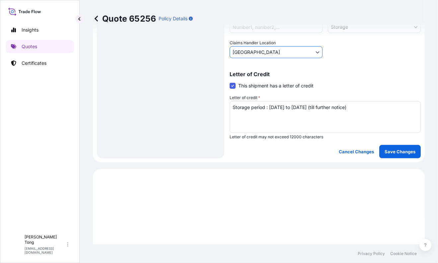
scroll to position [212, 0]
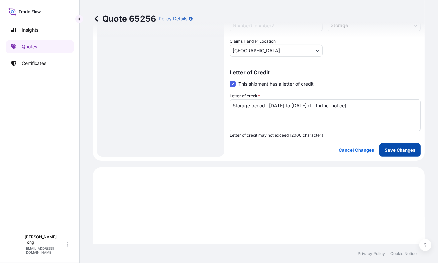
click at [393, 148] on p "Save Changes" at bounding box center [400, 149] width 31 height 7
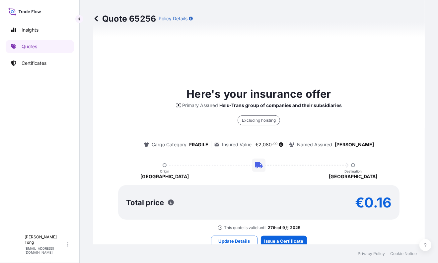
select select "STORAGE"
select select "Storage"
select select "[GEOGRAPHIC_DATA]"
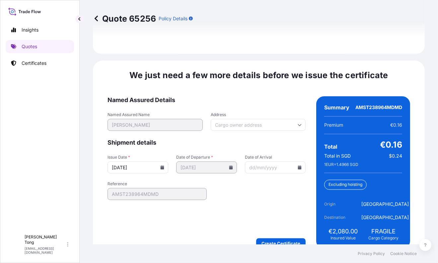
scroll to position [1056, 0]
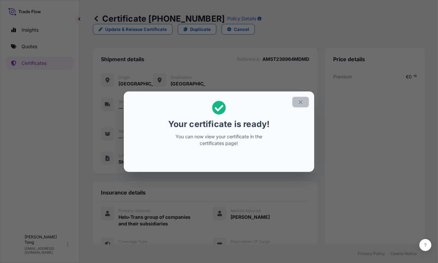
click at [303, 101] on icon "button" at bounding box center [301, 102] width 6 height 6
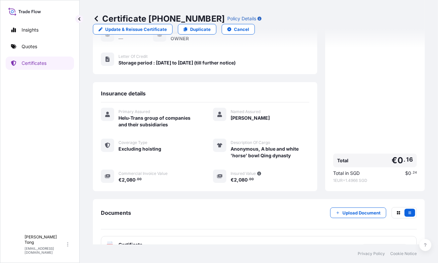
scroll to position [110, 0]
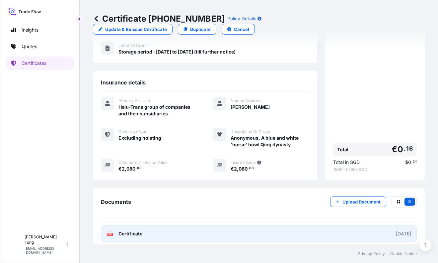
click at [195, 232] on link "PDF Certificate [DATE]" at bounding box center [259, 233] width 316 height 17
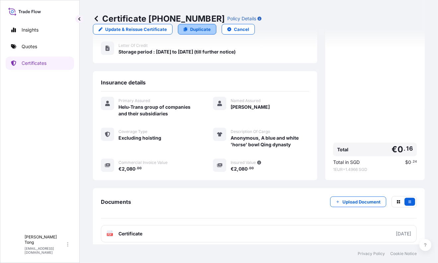
click at [211, 26] on p "Duplicate" at bounding box center [200, 29] width 21 height 7
select select "STORAGE"
select select "Storage"
select select "[GEOGRAPHIC_DATA]"
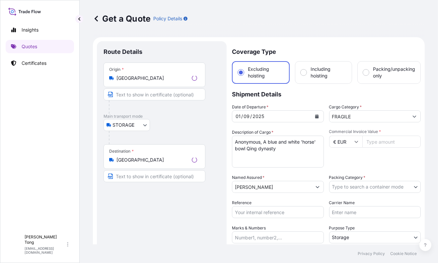
scroll to position [10, 0]
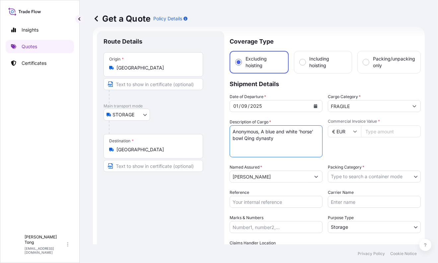
click at [262, 131] on textarea "Anonymous, A blue and white 'horse' bowl Qing dynasty" at bounding box center [276, 141] width 93 height 32
click at [262, 135] on textarea "Anonymous, A blue and white 'horse' bowl Qing dynasty" at bounding box center [276, 141] width 93 height 32
drag, startPoint x: 270, startPoint y: 139, endPoint x: 273, endPoint y: 149, distance: 11.1
click at [273, 149] on textarea "Anonymous, A blue and white 'horse' bowl Qing dynasty" at bounding box center [276, 141] width 93 height 32
paste textarea "Chinese Pillar Rug"
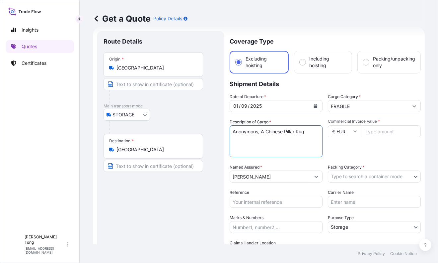
type textarea "Anonymous, A Chinese Pillar Rug"
click at [371, 130] on input "Commercial Invoice Value *" at bounding box center [391, 131] width 60 height 12
paste input "4160.00"
type input "4160.00"
click at [361, 105] on input "FRAGILE" at bounding box center [368, 106] width 80 height 12
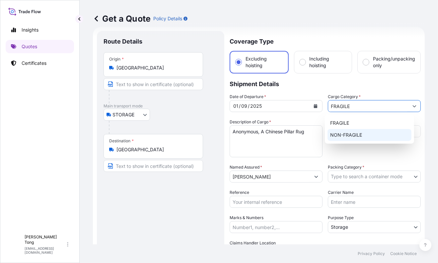
click at [357, 136] on div "NON-FRAGILE" at bounding box center [370, 135] width 84 height 12
type input "NON-FRAGILE"
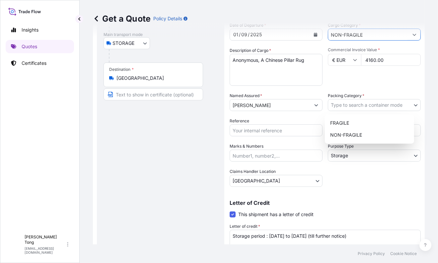
scroll to position [93, 0]
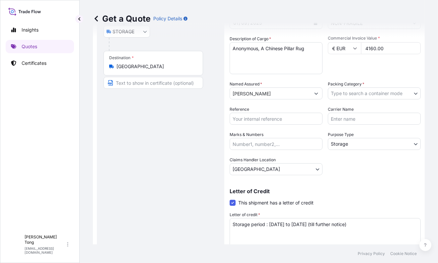
click at [262, 121] on input "Reference" at bounding box center [276, 119] width 93 height 12
paste input "AMST238964MDMD"
type input "AMST238964MDMD"
click at [180, 126] on div "Route Details Place of loading Road / [GEOGRAPHIC_DATA] / Inland Origin * [GEOG…" at bounding box center [161, 112] width 114 height 314
click at [368, 93] on body "2 options available. Insights Quotes Certificates C [PERSON_NAME] [PERSON_NAME]…" at bounding box center [219, 131] width 438 height 263
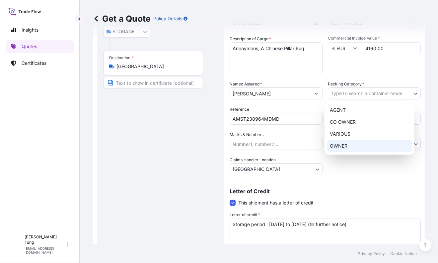
click at [355, 142] on div "OWNER" at bounding box center [369, 146] width 85 height 12
select select "27"
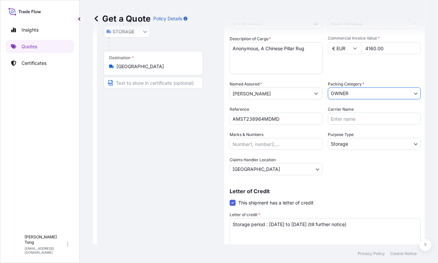
scroll to position [128, 0]
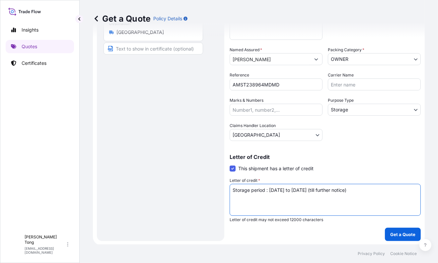
drag, startPoint x: 373, startPoint y: 190, endPoint x: 179, endPoint y: 195, distance: 194.3
click at [179, 194] on form "Route Details Place of loading Road / Inland Road / Inland Origin * [GEOGRAPHIC…" at bounding box center [259, 77] width 332 height 335
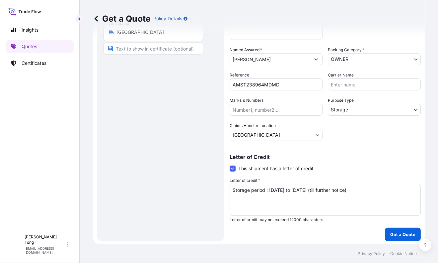
click at [369, 160] on div "Letter of Credit This shipment has a letter of credit Letter of credit * Storag…" at bounding box center [325, 188] width 191 height 68
click at [392, 231] on p "Get a Quote" at bounding box center [402, 234] width 25 height 7
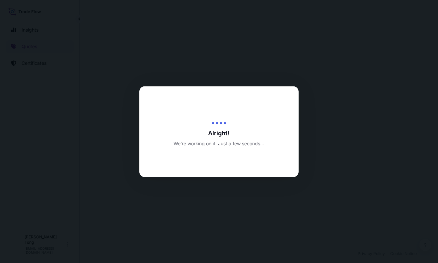
select select "STORAGE"
select select "Transit"
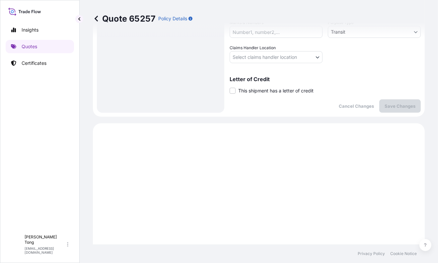
scroll to position [170, 0]
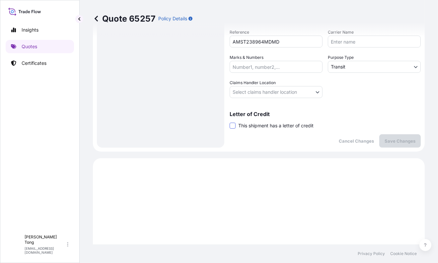
click at [232, 125] on span at bounding box center [233, 126] width 6 height 6
click at [230, 122] on input "This shipment has a letter of credit" at bounding box center [230, 122] width 0 height 0
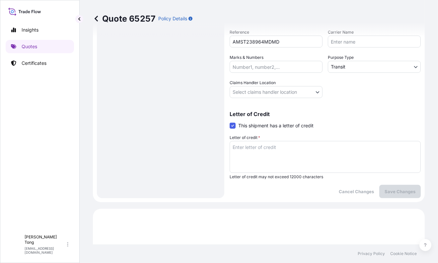
click at [250, 149] on textarea "Letter of credit *" at bounding box center [325, 157] width 191 height 32
paste textarea "Storage period : [DATE] to [DATE] (till further notice)"
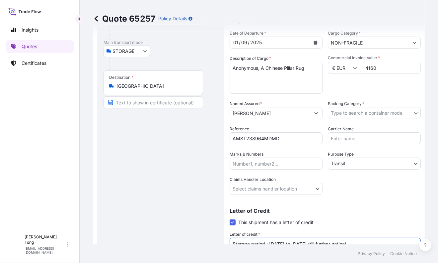
scroll to position [87, 0]
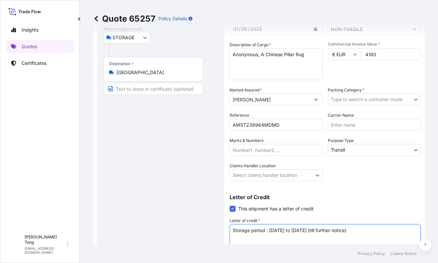
type textarea "Storage period : [DATE] to [DATE] (till further notice)"
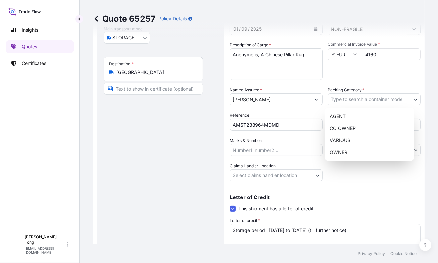
click at [358, 100] on body "Insights Quotes Certificates C [PERSON_NAME] [PERSON_NAME][EMAIL_ADDRESS][DOMAI…" at bounding box center [219, 131] width 438 height 263
click at [357, 147] on div "OWNER" at bounding box center [369, 152] width 85 height 12
select select "27"
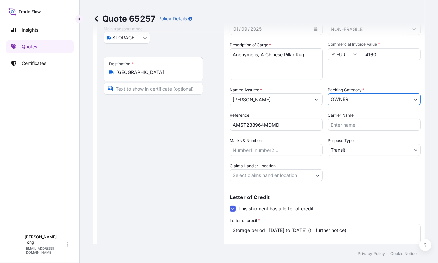
click at [357, 148] on body "Insights Quotes Certificates C [PERSON_NAME] [PERSON_NAME][EMAIL_ADDRESS][DOMAI…" at bounding box center [219, 131] width 438 height 263
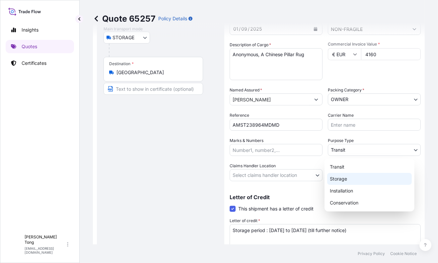
click at [352, 178] on div "Storage" at bounding box center [369, 179] width 85 height 12
select select "Storage"
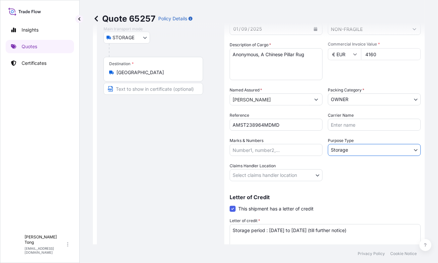
click at [302, 176] on body "Insights Quotes Certificates C [PERSON_NAME] [PERSON_NAME][EMAIL_ADDRESS][DOMAI…" at bounding box center [219, 131] width 438 height 263
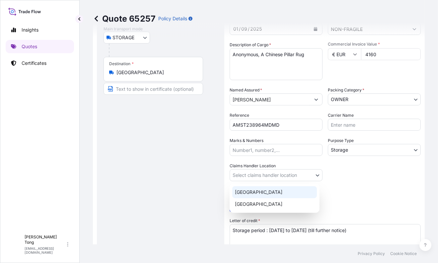
click at [295, 195] on div "[GEOGRAPHIC_DATA]" at bounding box center [274, 192] width 85 height 12
select select "[GEOGRAPHIC_DATA]"
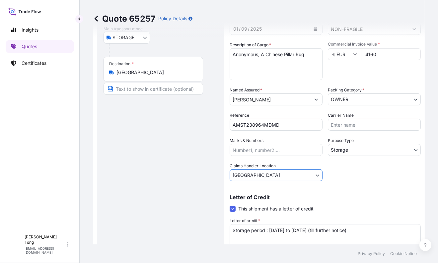
click at [352, 189] on div "Letter of Credit This shipment has a letter of credit Letter of credit * Storag…" at bounding box center [325, 224] width 191 height 76
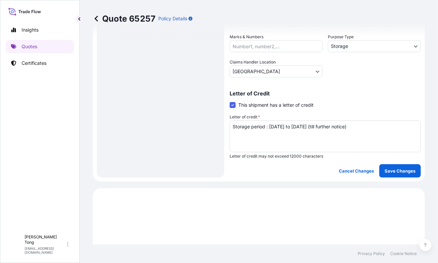
scroll to position [212, 0]
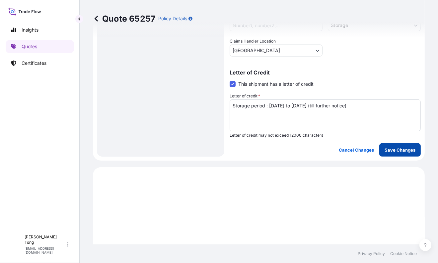
click at [394, 150] on p "Save Changes" at bounding box center [400, 149] width 31 height 7
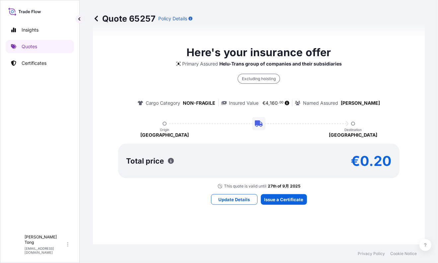
select select "STORAGE"
select select "Storage"
select select "[GEOGRAPHIC_DATA]"
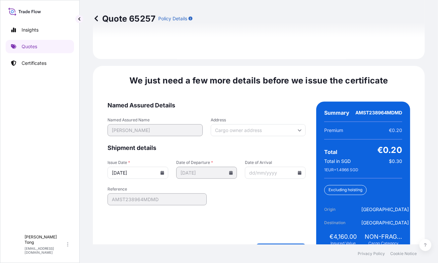
scroll to position [1056, 0]
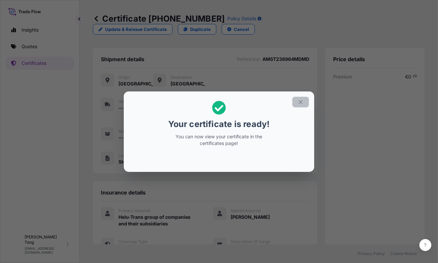
click at [299, 102] on icon "button" at bounding box center [301, 102] width 6 height 6
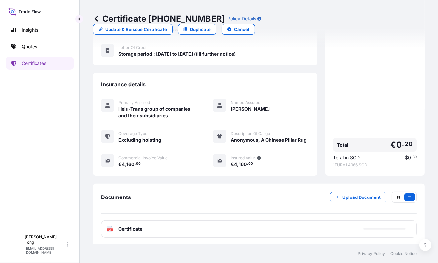
scroll to position [110, 0]
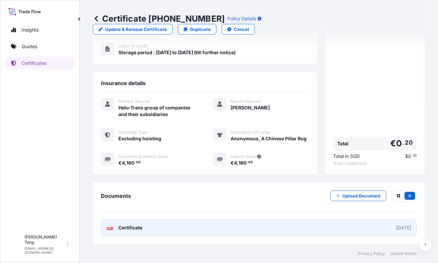
click at [218, 226] on link "PDF Certificate [DATE]" at bounding box center [259, 227] width 316 height 17
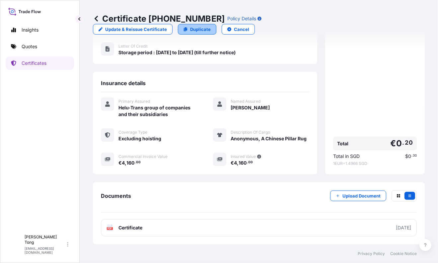
click at [211, 26] on p "Duplicate" at bounding box center [200, 29] width 21 height 7
select select "STORAGE"
select select "Storage"
select select "[GEOGRAPHIC_DATA]"
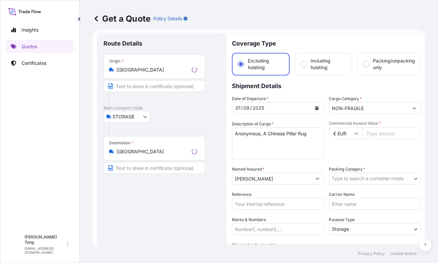
scroll to position [10, 0]
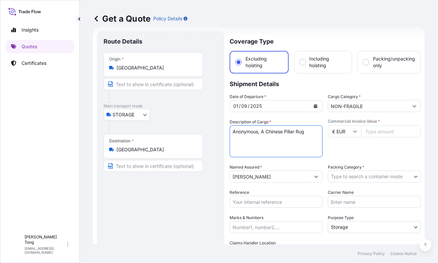
drag, startPoint x: 263, startPoint y: 132, endPoint x: 331, endPoint y: 131, distance: 68.1
click at [331, 131] on div "Date of Departure * [DATE] Cargo Category * NON-FRAGILE Description of Cargo * …" at bounding box center [325, 175] width 191 height 165
paste textarea "Black Jade Wine [PERSON_NAME] and cover"
type textarea "Anonymous, Black Jade Wine [PERSON_NAME] and cover"
click at [378, 130] on input "Commercial Invoice Value *" at bounding box center [391, 131] width 60 height 12
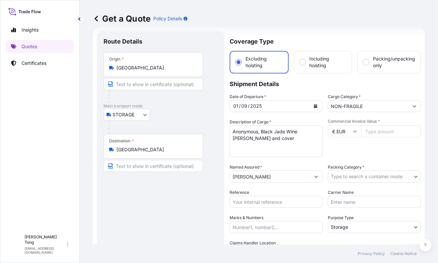
paste input "3900.00"
type input "3900.00"
click at [373, 143] on div "Commercial Invoice Value * € EUR 3900.00" at bounding box center [374, 138] width 93 height 39
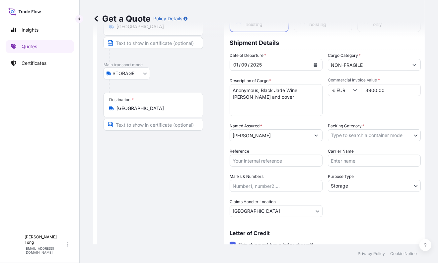
scroll to position [52, 0]
click at [348, 132] on body "Insights Quotes Certificates C [PERSON_NAME] [PERSON_NAME][EMAIL_ADDRESS][DOMAI…" at bounding box center [219, 131] width 438 height 263
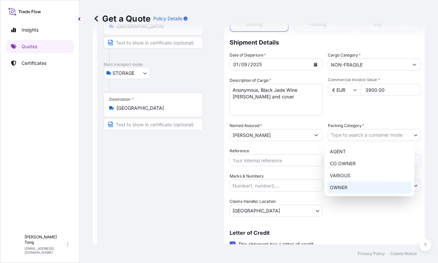
click at [353, 188] on div "OWNER" at bounding box center [369, 187] width 85 height 12
select select "27"
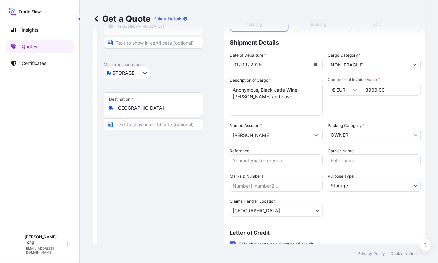
click at [183, 182] on div "Route Details Place of loading Road / [GEOGRAPHIC_DATA] / Inland Origin * [GEOG…" at bounding box center [161, 153] width 114 height 314
click at [260, 156] on input "Reference" at bounding box center [276, 160] width 93 height 12
paste input "AMST238964MDMD"
type input "AMST238964MDMD"
click at [159, 175] on div "Route Details Place of loading Road / [GEOGRAPHIC_DATA] / Inland Origin * [GEOG…" at bounding box center [161, 153] width 114 height 314
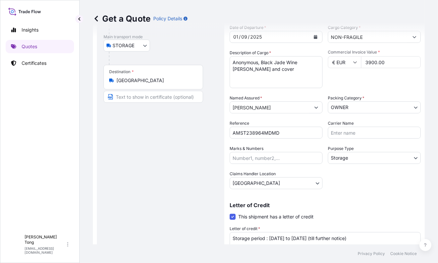
scroll to position [128, 0]
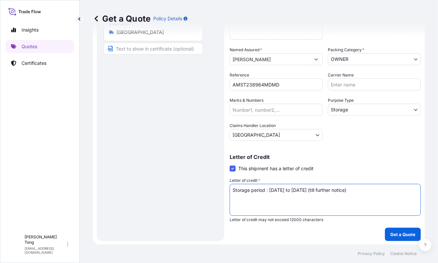
drag, startPoint x: 314, startPoint y: 188, endPoint x: 199, endPoint y: 189, distance: 114.9
click at [199, 189] on form "Route Details Place of loading Road / Inland Road / Inland Origin * [GEOGRAPHIC…" at bounding box center [259, 77] width 332 height 335
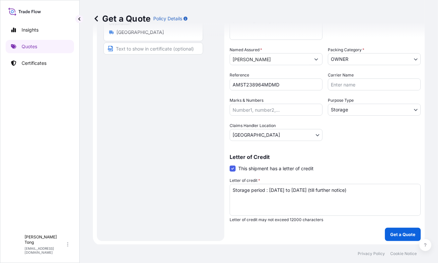
click at [173, 193] on div "Route Details Place of loading Road / [GEOGRAPHIC_DATA] / Inland Origin * [GEOG…" at bounding box center [161, 77] width 114 height 314
click at [390, 232] on p "Get a Quote" at bounding box center [402, 234] width 25 height 7
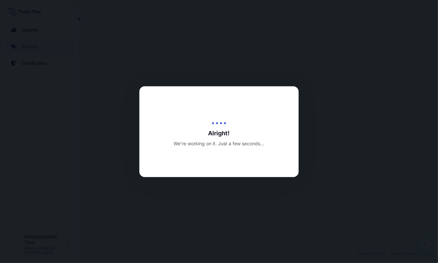
select select "STORAGE"
select select "Transit"
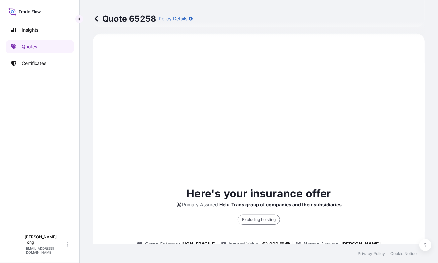
scroll to position [170, 0]
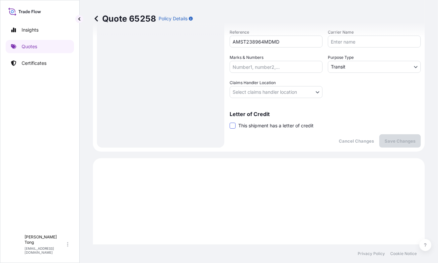
click at [235, 125] on span at bounding box center [233, 126] width 6 height 6
click at [230, 122] on input "This shipment has a letter of credit" at bounding box center [230, 122] width 0 height 0
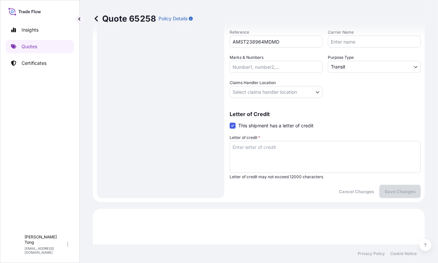
click at [250, 146] on textarea "Letter of credit *" at bounding box center [325, 157] width 191 height 32
paste textarea "Storage period : [DATE] to [DATE] (till further notice)"
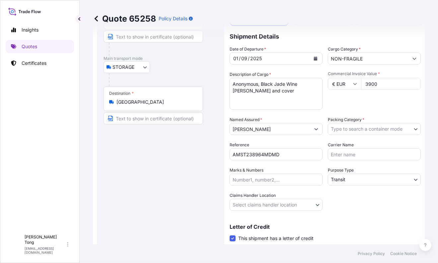
scroll to position [46, 0]
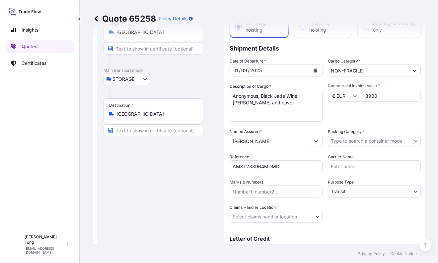
type textarea "Storage period : [DATE] to [DATE] (till further notice)"
click at [359, 140] on body "Insights Quotes Certificates C [PERSON_NAME] [PERSON_NAME][EMAIL_ADDRESS][DOMAI…" at bounding box center [219, 131] width 438 height 263
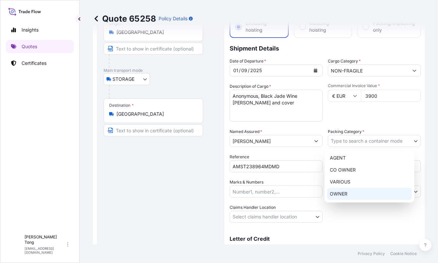
click at [358, 190] on div "OWNER" at bounding box center [369, 194] width 85 height 12
select select "27"
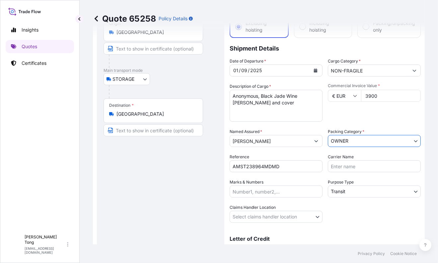
click at [358, 190] on body "Insights Quotes Certificates C [PERSON_NAME] [PERSON_NAME][EMAIL_ADDRESS][DOMAI…" at bounding box center [219, 131] width 438 height 263
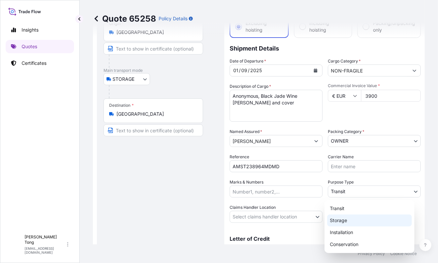
click at [355, 218] on div "Storage" at bounding box center [369, 220] width 85 height 12
select select "Storage"
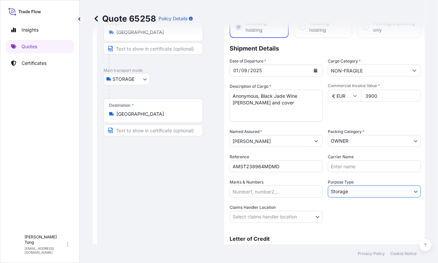
click at [311, 217] on body "Insights Quotes Certificates C [PERSON_NAME] [PERSON_NAME][EMAIL_ADDRESS][DOMAI…" at bounding box center [219, 131] width 438 height 263
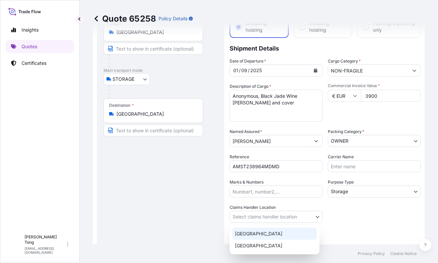
click at [302, 228] on div "[GEOGRAPHIC_DATA]" at bounding box center [274, 233] width 85 height 12
select select "[GEOGRAPHIC_DATA]"
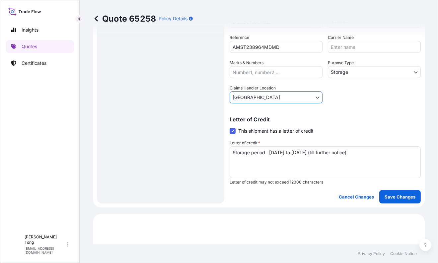
scroll to position [170, 0]
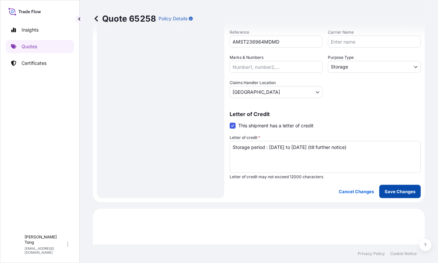
click at [389, 186] on button "Save Changes" at bounding box center [401, 191] width 42 height 13
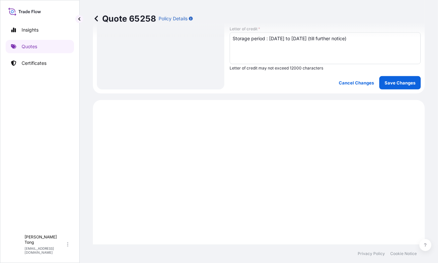
select select "STORAGE"
select select "Storage"
select select "[GEOGRAPHIC_DATA]"
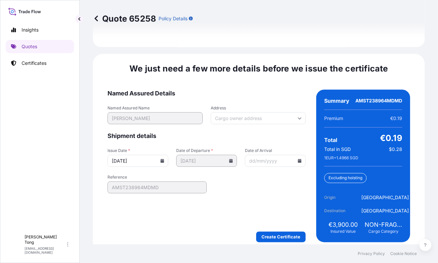
scroll to position [1056, 0]
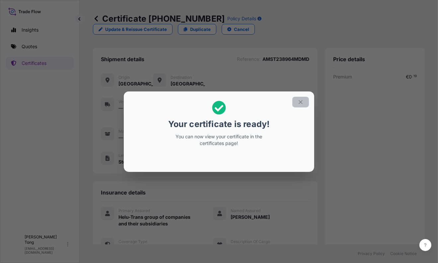
click at [306, 99] on button "button" at bounding box center [301, 102] width 17 height 11
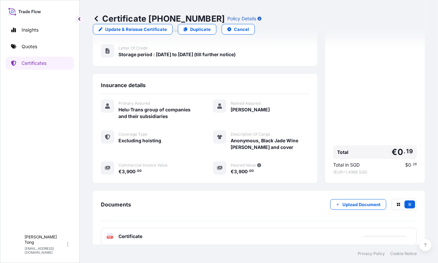
scroll to position [110, 0]
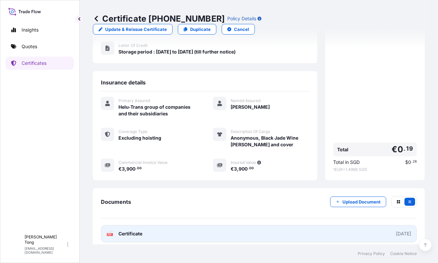
click at [237, 226] on link "PDF Certificate [DATE]" at bounding box center [259, 233] width 316 height 17
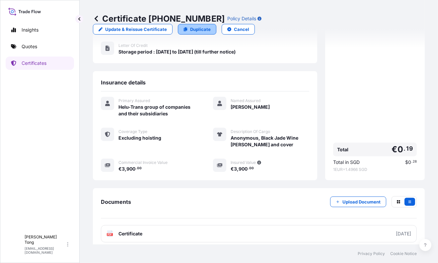
click at [217, 24] on link "Duplicate" at bounding box center [197, 29] width 39 height 11
select select "STORAGE"
select select "Storage"
select select "[GEOGRAPHIC_DATA]"
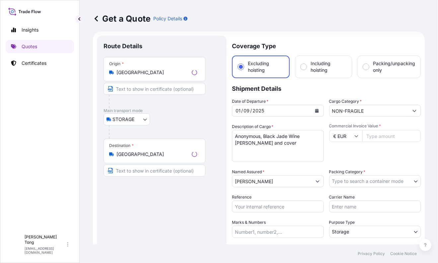
scroll to position [10, 0]
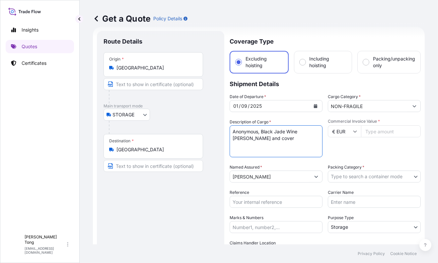
drag, startPoint x: 238, startPoint y: 132, endPoint x: 209, endPoint y: 126, distance: 30.2
click at [209, 126] on form "Route Details Place of loading Road / Inland Road / Inland Origin * [GEOGRAPHIC…" at bounding box center [259, 194] width 332 height 335
paste textarea "[PERSON_NAME]"
drag, startPoint x: 355, startPoint y: 16, endPoint x: 306, endPoint y: 121, distance: 115.9
click at [355, 16] on div "Get a Quote Policy Details" at bounding box center [259, 18] width 332 height 11
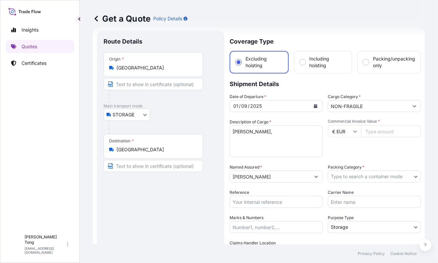
click at [268, 133] on textarea "Anonymous, Black Jade Wine [PERSON_NAME] and cover" at bounding box center [276, 141] width 93 height 32
paste textarea "Black and Pink II"
type textarea "[PERSON_NAME], Black and Pink II"
click at [344, 130] on input "€ EUR" at bounding box center [344, 131] width 33 height 12
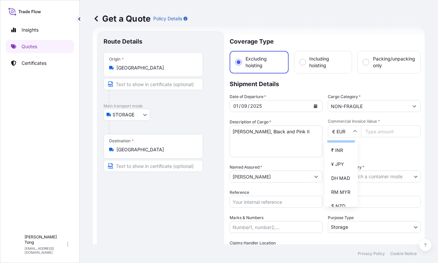
click at [341, 142] on div "$ HKD" at bounding box center [341, 136] width 28 height 13
type input "$ HKD"
click at [380, 128] on input "Commercial Invoice Value *" at bounding box center [391, 131] width 60 height 12
paste input "137500.00"
type input "137500.00"
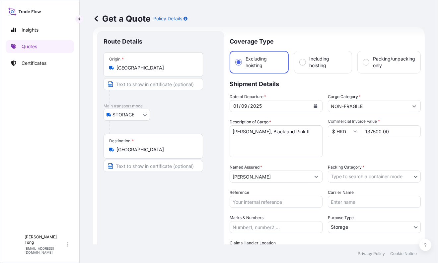
click at [378, 180] on body "Insights Quotes Certificates C [PERSON_NAME] [PERSON_NAME][EMAIL_ADDRESS][DOMAI…" at bounding box center [219, 131] width 438 height 263
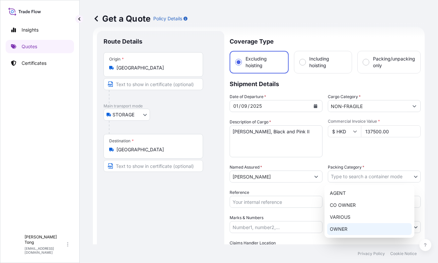
click at [366, 228] on div "OWNER" at bounding box center [369, 229] width 85 height 12
select select "27"
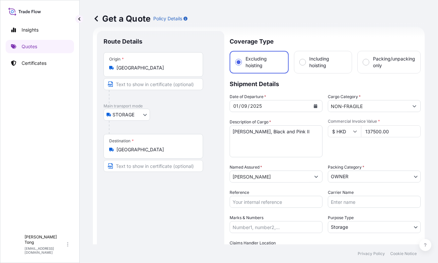
click at [251, 200] on input "Reference" at bounding box center [276, 202] width 93 height 12
paste input "AMST238964MDMD"
type input "AMST238964MDMD"
click at [193, 214] on div "Route Details Place of loading Road / [GEOGRAPHIC_DATA] / Inland Origin * [GEOG…" at bounding box center [161, 195] width 114 height 314
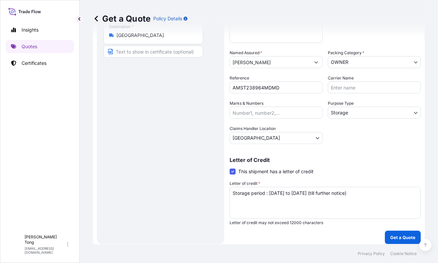
scroll to position [128, 0]
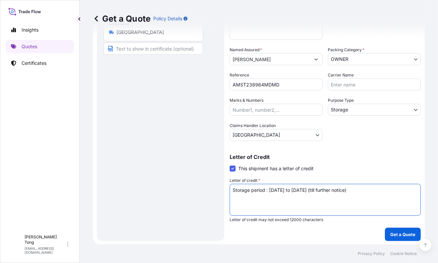
drag, startPoint x: 377, startPoint y: 189, endPoint x: 212, endPoint y: 192, distance: 165.1
click at [212, 192] on form "Route Details Place of loading Road / Inland Road / Inland Origin * [GEOGRAPHIC…" at bounding box center [259, 77] width 332 height 335
click at [101, 176] on div "Route Details Place of loading Road / [GEOGRAPHIC_DATA] / Inland Origin * [GEOG…" at bounding box center [161, 77] width 128 height 327
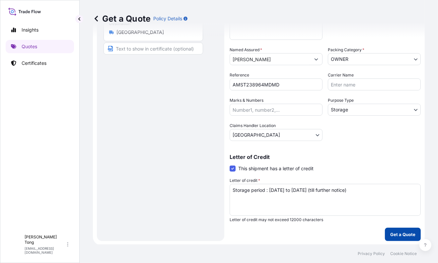
click at [393, 231] on p "Get a Quote" at bounding box center [402, 234] width 25 height 7
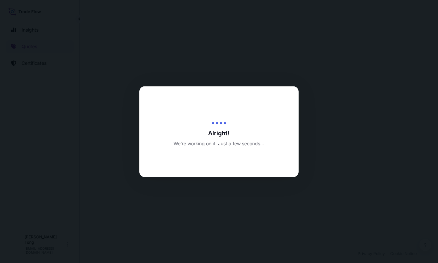
select select "STORAGE"
select select "Transit"
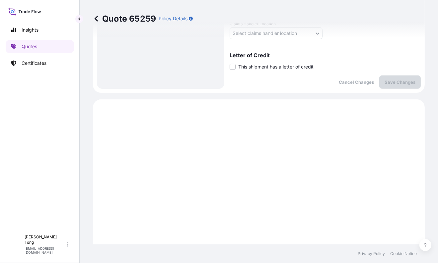
scroll to position [170, 0]
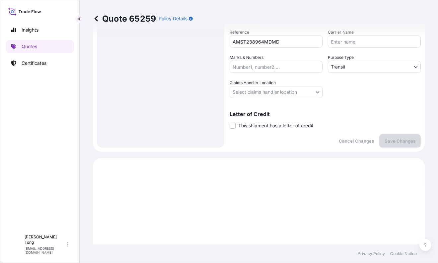
drag, startPoint x: 235, startPoint y: 123, endPoint x: 239, endPoint y: 128, distance: 6.1
click at [235, 124] on span at bounding box center [233, 126] width 6 height 6
click at [230, 122] on input "This shipment has a letter of credit" at bounding box center [230, 122] width 0 height 0
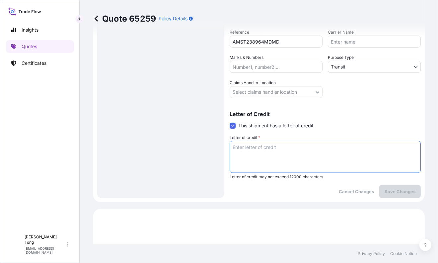
click at [254, 149] on textarea "Letter of credit *" at bounding box center [325, 157] width 191 height 32
paste textarea "Storage period : [DATE] to [DATE] (till further notice)"
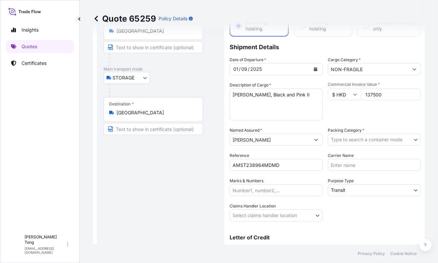
scroll to position [46, 0]
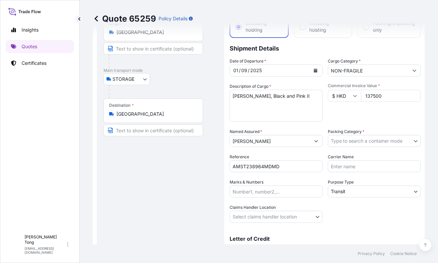
type textarea "Storage period : [DATE] to [DATE] (till further notice)"
click at [361, 138] on body "Insights Quotes Certificates C [PERSON_NAME] [PERSON_NAME][EMAIL_ADDRESS][DOMAI…" at bounding box center [219, 131] width 438 height 263
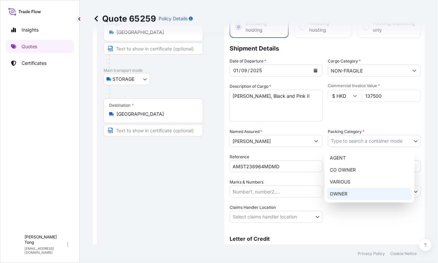
click at [361, 195] on div "OWNER" at bounding box center [369, 194] width 85 height 12
select select "27"
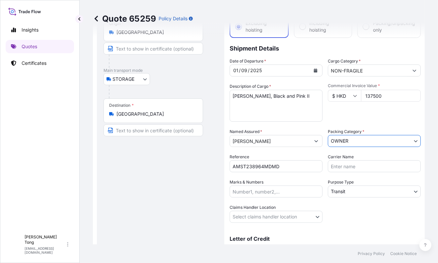
click at [361, 195] on body "Insights Quotes Certificates C [PERSON_NAME] [PERSON_NAME][EMAIL_ADDRESS][DOMAI…" at bounding box center [219, 131] width 438 height 263
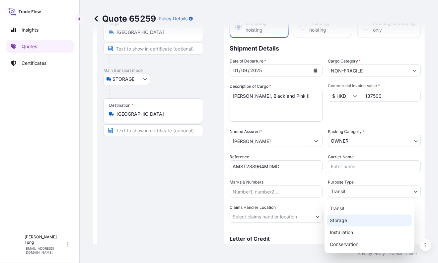
click at [355, 221] on div "Storage" at bounding box center [369, 220] width 85 height 12
select select "Storage"
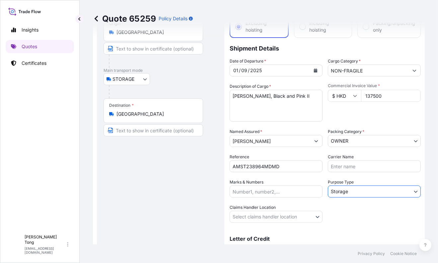
click at [300, 218] on body "Insights Quotes Certificates C [PERSON_NAME] [PERSON_NAME][EMAIL_ADDRESS][DOMAI…" at bounding box center [219, 131] width 438 height 263
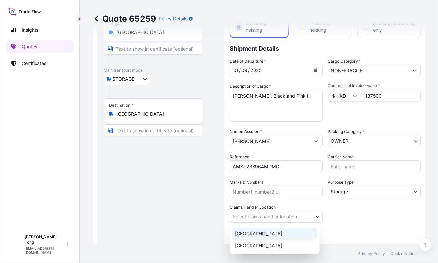
click at [298, 231] on div "[GEOGRAPHIC_DATA]" at bounding box center [274, 233] width 85 height 12
select select "[GEOGRAPHIC_DATA]"
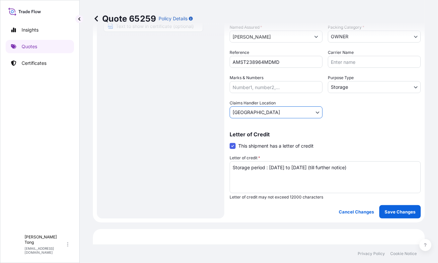
scroll to position [212, 0]
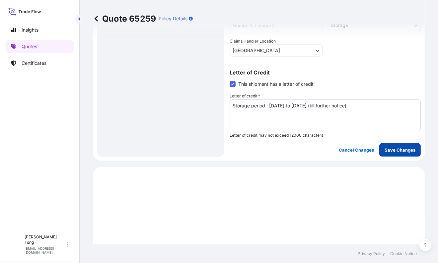
click at [389, 151] on p "Save Changes" at bounding box center [400, 149] width 31 height 7
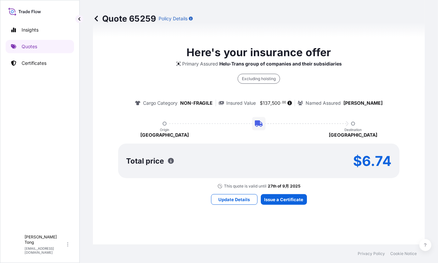
select select "STORAGE"
select select "Storage"
select select "[GEOGRAPHIC_DATA]"
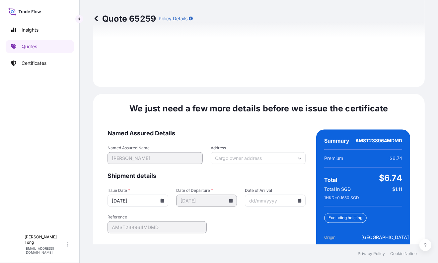
scroll to position [1056, 0]
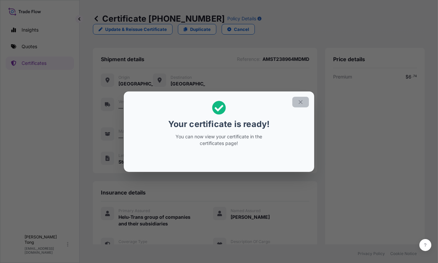
click at [302, 104] on icon "button" at bounding box center [301, 102] width 6 height 6
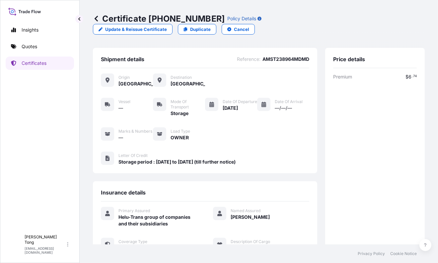
scroll to position [103, 0]
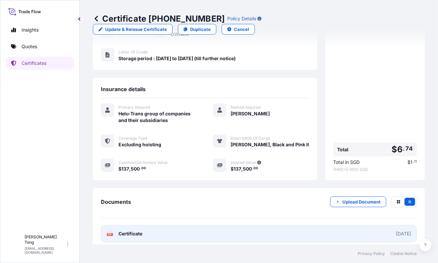
click at [225, 225] on link "PDF Certificate [DATE]" at bounding box center [259, 233] width 316 height 17
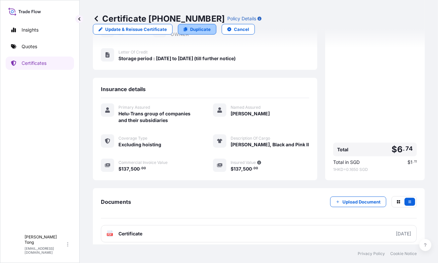
click at [188, 27] on icon at bounding box center [186, 29] width 4 height 4
select select "STORAGE"
select select "Storage"
select select "[GEOGRAPHIC_DATA]"
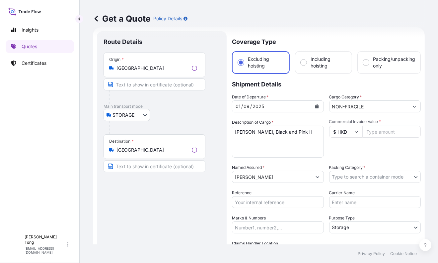
scroll to position [10, 0]
drag, startPoint x: 188, startPoint y: 226, endPoint x: 247, endPoint y: 205, distance: 62.7
click at [188, 225] on div "Route Details Place of loading Road / [GEOGRAPHIC_DATA] / Inland Origin * [GEOG…" at bounding box center [161, 195] width 114 height 314
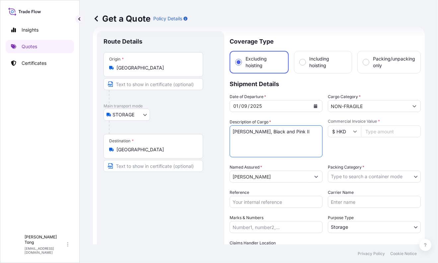
drag, startPoint x: 294, startPoint y: 131, endPoint x: 203, endPoint y: 131, distance: 90.7
click at [203, 131] on form "Route Details Place of loading Road / Inland Road / Inland Origin * [GEOGRAPHIC…" at bounding box center [259, 194] width 332 height 335
paste textarea "[PERSON_NAME]"
click at [275, 130] on textarea "[PERSON_NAME], Black and Pink II" at bounding box center [276, 141] width 93 height 32
paste textarea "Dubious Plan (Academy Version)"
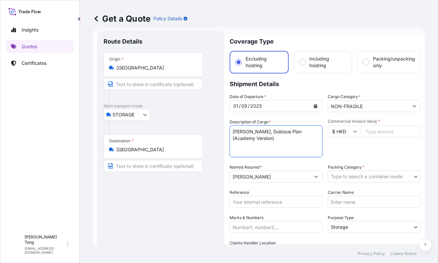
type textarea "[PERSON_NAME], Dubious Plan (Academy Version)"
click at [389, 132] on input "Commercial Invoice Value *" at bounding box center [391, 131] width 60 height 12
paste input "32500.00"
type input "32500.00"
click at [381, 143] on div "Commercial Invoice Value * $ HKD 32500.00" at bounding box center [374, 138] width 93 height 39
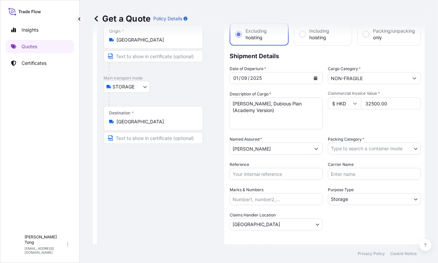
scroll to position [52, 0]
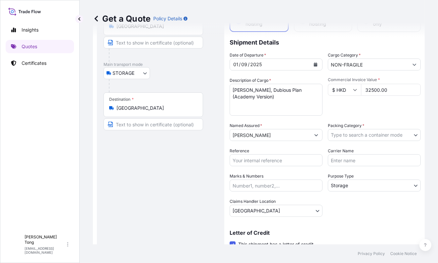
click at [377, 136] on body "Insights Quotes Certificates C [PERSON_NAME] [PERSON_NAME][EMAIL_ADDRESS][DOMAI…" at bounding box center [219, 131] width 438 height 263
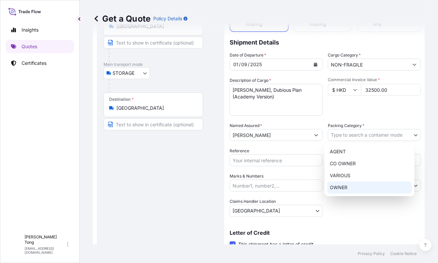
click at [365, 187] on div "OWNER" at bounding box center [369, 187] width 85 height 12
select select "27"
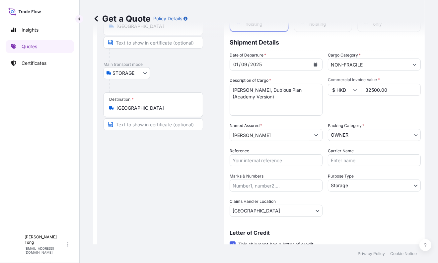
click at [269, 163] on input "Reference" at bounding box center [276, 160] width 93 height 12
paste input "AMST238964MDMD"
drag, startPoint x: 164, startPoint y: 179, endPoint x: 67, endPoint y: 122, distance: 112.5
click at [164, 179] on div "Route Details Place of loading Road / [GEOGRAPHIC_DATA] / Inland Origin * [GEOG…" at bounding box center [161, 153] width 114 height 314
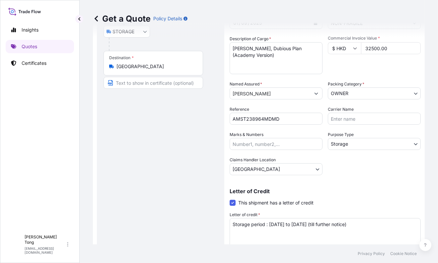
scroll to position [128, 0]
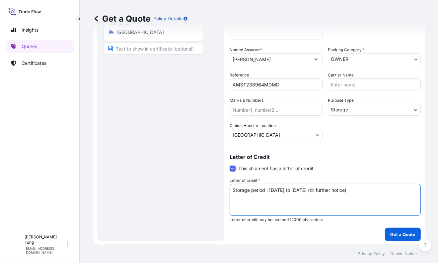
drag, startPoint x: 381, startPoint y: 192, endPoint x: 215, endPoint y: 194, distance: 165.7
click at [215, 194] on form "Route Details Place of loading Road / Inland Road / Inland Origin * [GEOGRAPHIC…" at bounding box center [259, 77] width 332 height 335
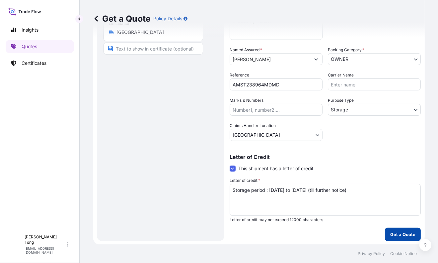
click at [398, 234] on p "Get a Quote" at bounding box center [402, 234] width 25 height 7
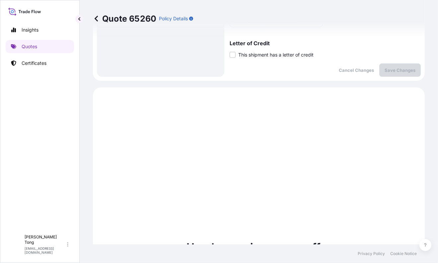
scroll to position [170, 0]
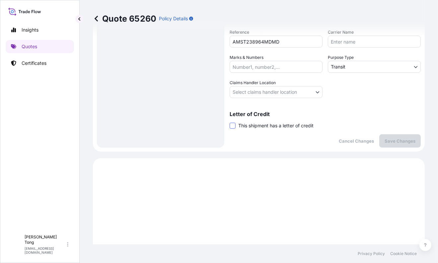
click at [234, 126] on span at bounding box center [233, 126] width 6 height 6
click at [230, 122] on input "This shipment has a letter of credit" at bounding box center [230, 122] width 0 height 0
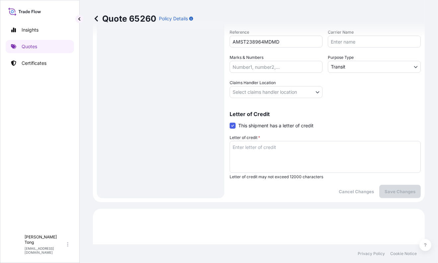
click at [253, 149] on textarea "Letter of credit *" at bounding box center [325, 157] width 191 height 32
paste textarea "Storage period : [DATE] to [DATE] (till further notice)"
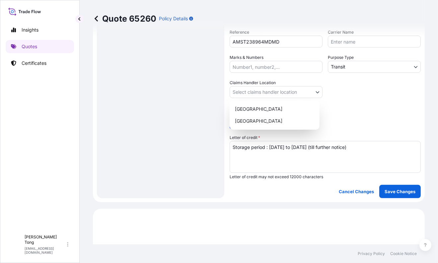
click at [272, 96] on body "Insights Quotes Certificates C [PERSON_NAME] [PERSON_NAME][EMAIL_ADDRESS][DOMAI…" at bounding box center [219, 131] width 438 height 263
click at [272, 108] on div "[GEOGRAPHIC_DATA]" at bounding box center [274, 109] width 85 height 12
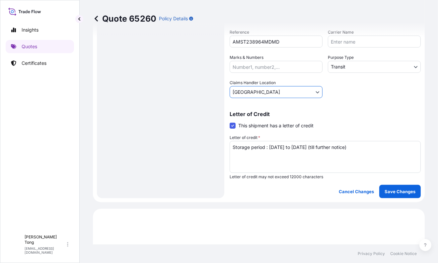
click at [337, 69] on body "Insights Quotes Certificates C [PERSON_NAME] [PERSON_NAME][EMAIL_ADDRESS][DOMAI…" at bounding box center [219, 131] width 438 height 263
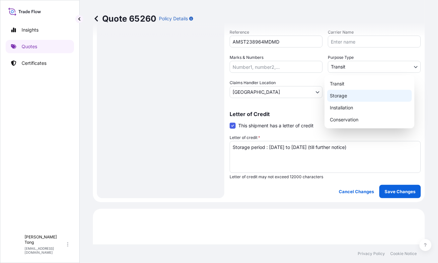
click at [347, 97] on div "Storage" at bounding box center [369, 96] width 85 height 12
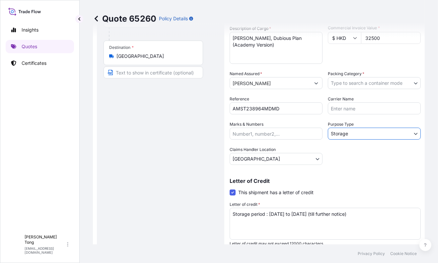
scroll to position [87, 0]
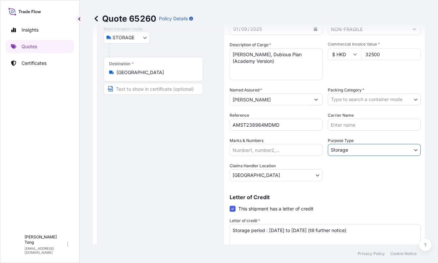
click at [353, 97] on body "Insights Quotes Certificates C [PERSON_NAME] [PERSON_NAME][EMAIL_ADDRESS][DOMAI…" at bounding box center [219, 131] width 438 height 263
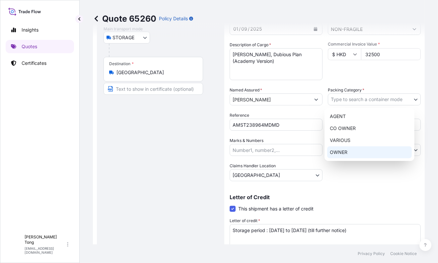
click at [353, 148] on div "OWNER" at bounding box center [369, 152] width 85 height 12
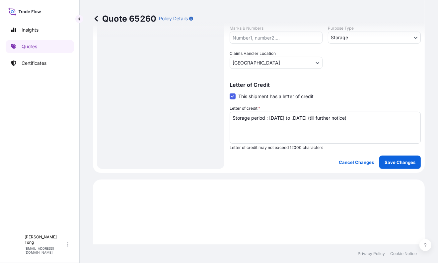
scroll to position [212, 0]
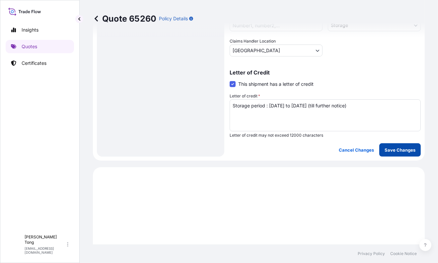
click at [389, 153] on button "Save Changes" at bounding box center [401, 149] width 42 height 13
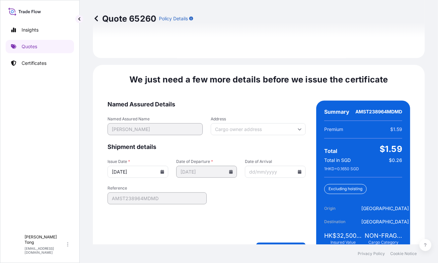
scroll to position [1056, 0]
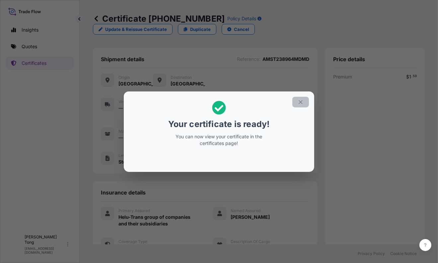
click at [301, 102] on icon "button" at bounding box center [301, 102] width 4 height 4
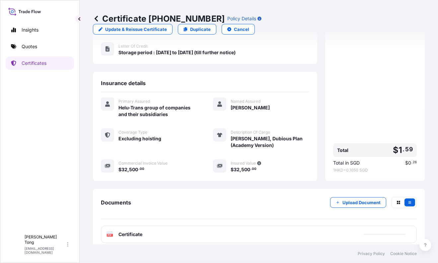
scroll to position [110, 0]
click at [230, 234] on div "PDF Certificate" at bounding box center [259, 233] width 316 height 17
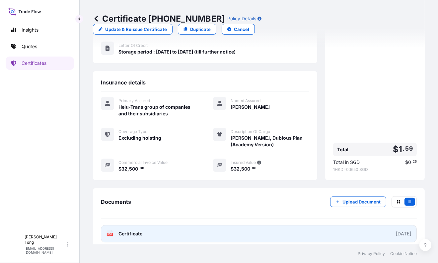
click at [230, 233] on link "PDF Certificate [DATE]" at bounding box center [259, 233] width 316 height 17
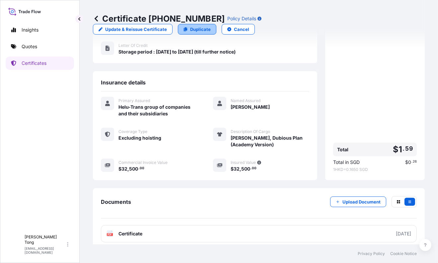
click at [211, 26] on p "Duplicate" at bounding box center [200, 29] width 21 height 7
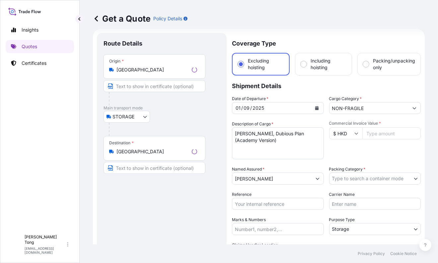
scroll to position [10, 0]
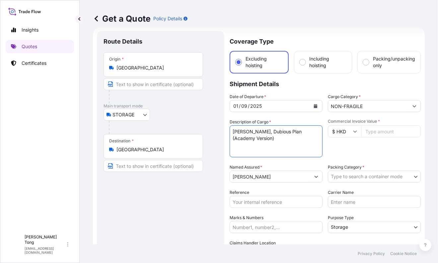
drag, startPoint x: 271, startPoint y: 144, endPoint x: 211, endPoint y: 126, distance: 63.1
click at [211, 126] on form "Route Details Place of loading Road / Inland Road / Inland Origin * [GEOGRAPHIC…" at bounding box center [259, 194] width 332 height 335
paste textarea "[PERSON_NAME]"
click at [309, 130] on textarea "[PERSON_NAME], Dubious Plan (Academy Version)" at bounding box center [276, 141] width 93 height 32
paste textarea "Tunnel"
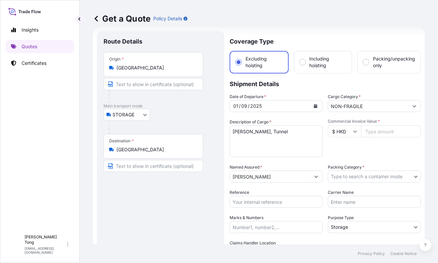
click at [369, 130] on input "Commercial Invoice Value *" at bounding box center [391, 131] width 60 height 12
paste input "75600.00"
click at [364, 170] on div "Packing Category * Type to search a container mode" at bounding box center [374, 173] width 93 height 19
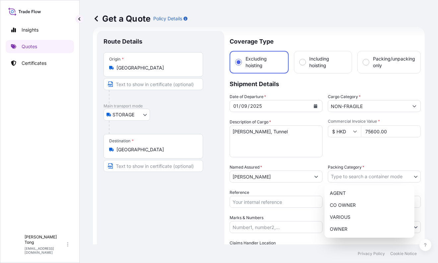
click at [367, 177] on body "Insights Quotes Certificates C [PERSON_NAME] [PERSON_NAME][EMAIL_ADDRESS][DOMAI…" at bounding box center [219, 131] width 438 height 263
click at [366, 225] on div "OWNER" at bounding box center [369, 229] width 85 height 12
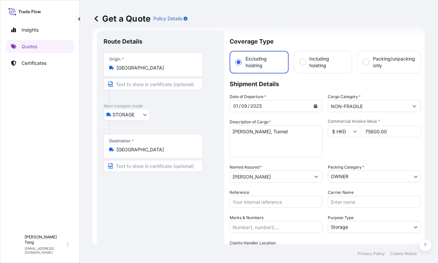
click at [250, 206] on input "Reference" at bounding box center [276, 202] width 93 height 12
paste input "AMST238964MDMD"
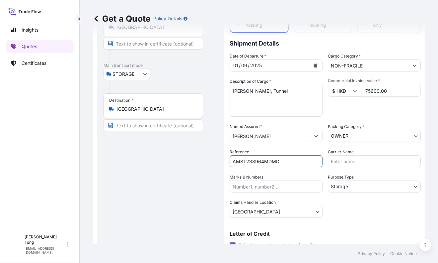
scroll to position [128, 0]
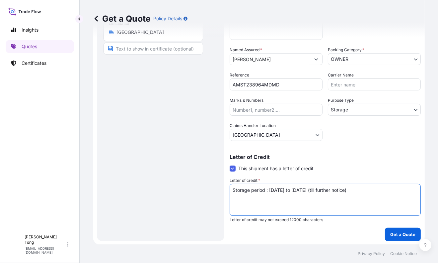
drag, startPoint x: 257, startPoint y: 190, endPoint x: 201, endPoint y: 192, distance: 56.2
click at [201, 192] on form "Route Details Place of loading Road / Inland Road / Inland Origin * [GEOGRAPHIC…" at bounding box center [259, 77] width 332 height 335
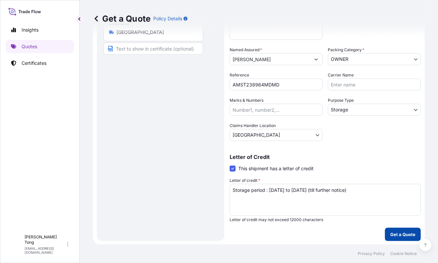
click at [397, 231] on p "Get a Quote" at bounding box center [402, 234] width 25 height 7
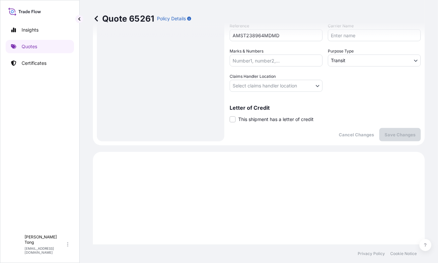
scroll to position [170, 0]
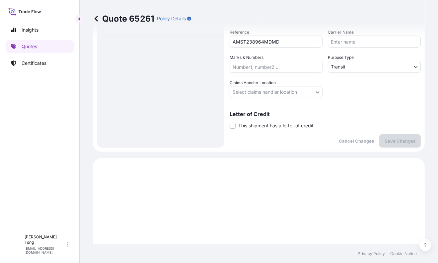
drag, startPoint x: 233, startPoint y: 125, endPoint x: 257, endPoint y: 141, distance: 28.5
click at [236, 127] on label "This shipment has a letter of credit" at bounding box center [272, 125] width 84 height 7
click at [257, 141] on div "Coverage Type Excluding hoisting Including hoisting Packing/unpacking only Ship…" at bounding box center [325, 9] width 191 height 277
drag, startPoint x: 229, startPoint y: 125, endPoint x: 236, endPoint y: 130, distance: 8.7
click at [230, 125] on span at bounding box center [233, 126] width 6 height 6
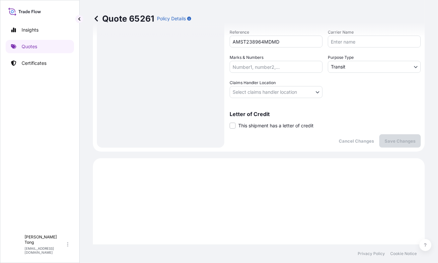
click at [230, 122] on input "This shipment has a letter of credit" at bounding box center [230, 122] width 0 height 0
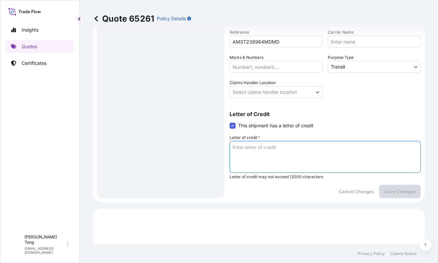
click at [247, 149] on textarea "Letter of credit *" at bounding box center [325, 157] width 191 height 32
paste textarea "Storage period : [DATE] to [DATE] (till further notice)"
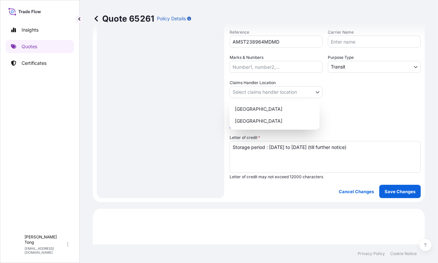
click at [271, 92] on body "Insights Quotes Certificates C [PERSON_NAME] [PERSON_NAME][EMAIL_ADDRESS][DOMAI…" at bounding box center [219, 131] width 438 height 263
click at [272, 111] on div "[GEOGRAPHIC_DATA]" at bounding box center [274, 109] width 85 height 12
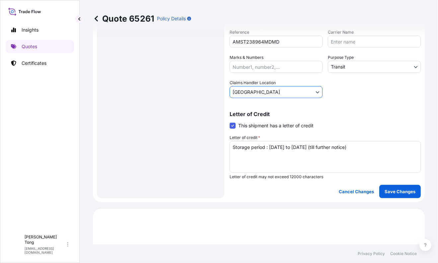
click at [337, 70] on body "Insights Quotes Certificates C [PERSON_NAME] [PERSON_NAME][EMAIL_ADDRESS][DOMAI…" at bounding box center [219, 131] width 438 height 263
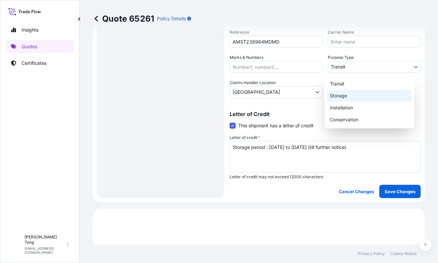
click at [344, 95] on div "Storage" at bounding box center [369, 96] width 85 height 12
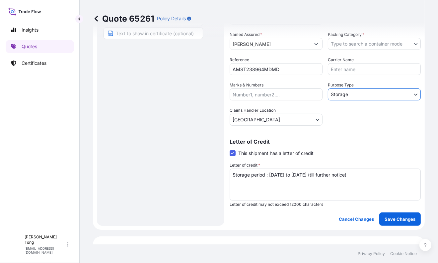
scroll to position [129, 0]
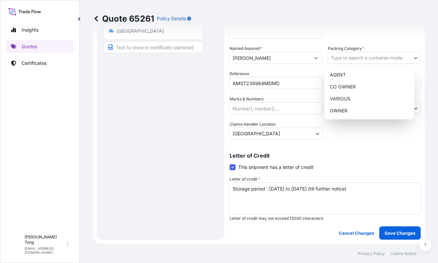
click at [354, 58] on body "Insights Quotes Certificates C [PERSON_NAME] [PERSON_NAME][EMAIL_ADDRESS][DOMAI…" at bounding box center [219, 131] width 438 height 263
click at [351, 109] on div "OWNER" at bounding box center [369, 111] width 85 height 12
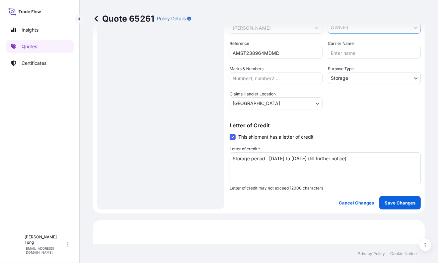
scroll to position [170, 0]
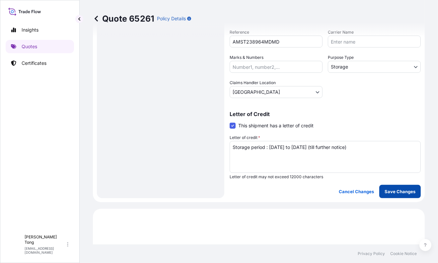
click at [387, 191] on p "Save Changes" at bounding box center [400, 191] width 31 height 7
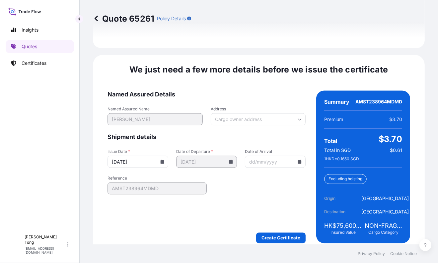
scroll to position [1056, 0]
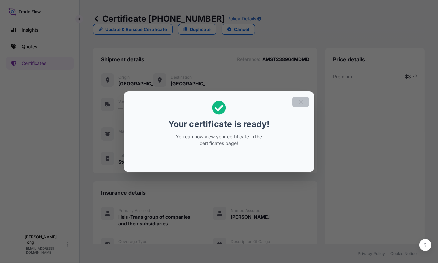
click at [299, 97] on button "button" at bounding box center [301, 102] width 17 height 11
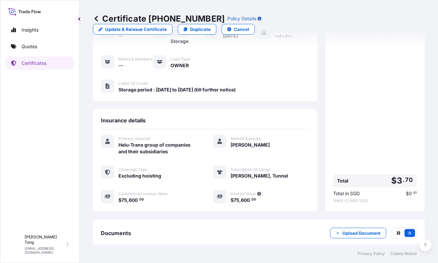
scroll to position [103, 0]
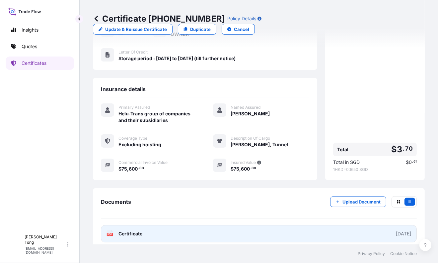
click at [251, 225] on link "PDF Certificate [DATE]" at bounding box center [259, 233] width 316 height 17
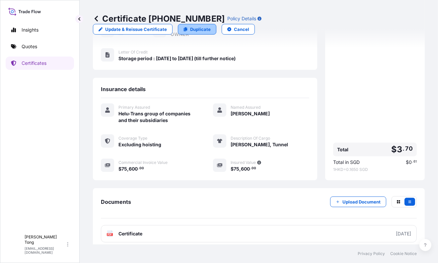
click at [217, 24] on link "Duplicate" at bounding box center [197, 29] width 39 height 11
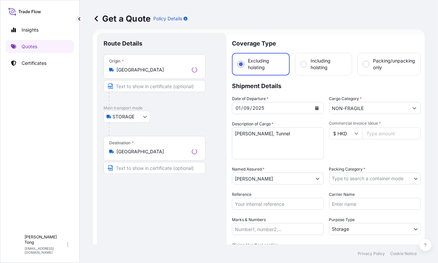
scroll to position [10, 0]
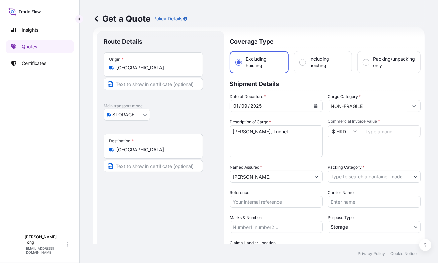
drag, startPoint x: 199, startPoint y: 236, endPoint x: 277, endPoint y: 204, distance: 84.4
click at [201, 234] on div "Route Details Place of loading Road / [GEOGRAPHIC_DATA] / Inland Origin * [GEOG…" at bounding box center [161, 195] width 114 height 314
drag, startPoint x: 275, startPoint y: 133, endPoint x: 204, endPoint y: 132, distance: 71.4
click at [204, 132] on form "Route Details Place of loading Road / Inland Road / Inland Origin * [GEOGRAPHIC…" at bounding box center [259, 194] width 332 height 335
paste textarea "[PERSON_NAME]"
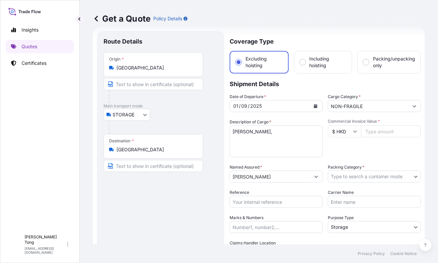
click at [39, 228] on div "Insights Quotes Certificates" at bounding box center [40, 124] width 68 height 214
click at [265, 130] on textarea "[PERSON_NAME], Tunnel" at bounding box center [276, 141] width 93 height 32
paste textarea "Untitled"
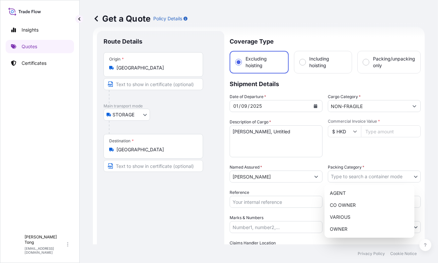
click at [363, 175] on body "Insights Quotes Certificates C [PERSON_NAME] [PERSON_NAME][EMAIL_ADDRESS][DOMAI…" at bounding box center [219, 131] width 438 height 263
click at [363, 226] on div "OWNER" at bounding box center [369, 229] width 85 height 12
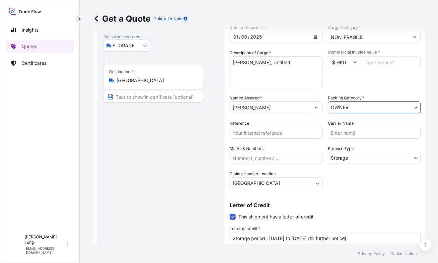
scroll to position [93, 0]
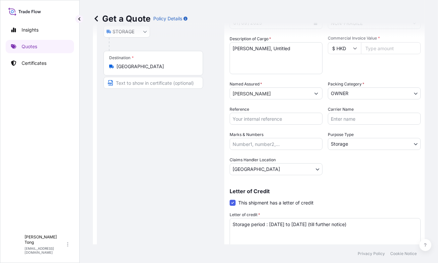
drag, startPoint x: 170, startPoint y: 137, endPoint x: 252, endPoint y: 117, distance: 85.0
click at [170, 136] on div "Route Details Place of loading Road / [GEOGRAPHIC_DATA] / Inland Origin * [GEOG…" at bounding box center [161, 112] width 114 height 314
click at [252, 117] on input "Reference" at bounding box center [276, 119] width 93 height 12
paste input "AMST238964MDMD"
drag, startPoint x: 149, startPoint y: 134, endPoint x: 19, endPoint y: 82, distance: 140.3
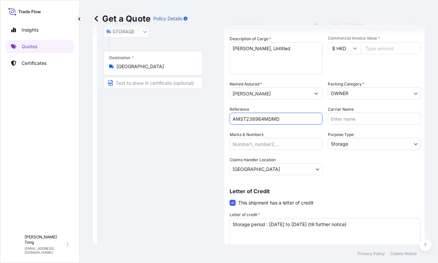
click at [149, 134] on div "Route Details Place of loading Road / [GEOGRAPHIC_DATA] / Inland Origin * [GEOG…" at bounding box center [161, 112] width 114 height 314
click at [129, 221] on div "Route Details Place of loading Road / [GEOGRAPHIC_DATA] / Inland Origin * [GEOG…" at bounding box center [161, 112] width 114 height 314
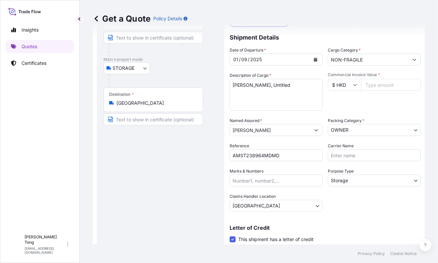
scroll to position [10, 0]
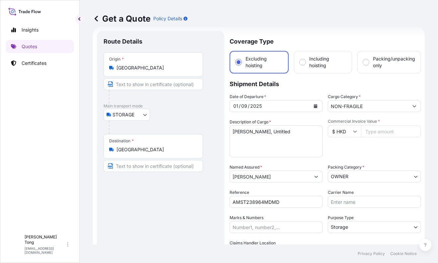
click at [370, 132] on input "Commercial Invoice Value *" at bounding box center [391, 131] width 60 height 12
paste input "18900.00"
click at [372, 149] on div "Commercial Invoice Value * $ HKD 18900.00" at bounding box center [374, 138] width 93 height 39
click at [381, 190] on div "Date of Departure * [DATE] Cargo Category * NON-FRAGILE Description of Cargo * …" at bounding box center [325, 175] width 191 height 165
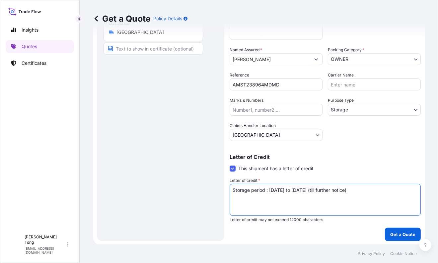
drag, startPoint x: 375, startPoint y: 190, endPoint x: 210, endPoint y: 192, distance: 165.0
click at [210, 192] on form "Route Details Place of loading Road / [GEOGRAPHIC_DATA] / Inland Origin * [GEOG…" at bounding box center [259, 77] width 332 height 335
click at [162, 180] on div "Route Details Place of loading Road / [GEOGRAPHIC_DATA] / Inland Origin * [GEOG…" at bounding box center [161, 77] width 114 height 314
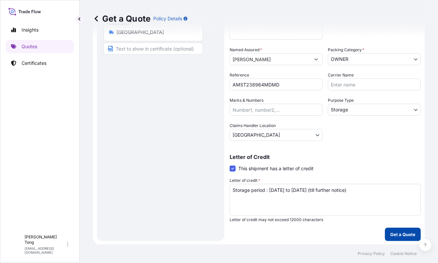
click at [398, 234] on p "Get a Quote" at bounding box center [402, 234] width 25 height 7
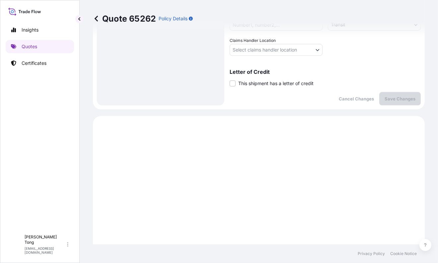
scroll to position [212, 0]
click at [234, 86] on span at bounding box center [233, 84] width 6 height 6
click at [230, 80] on input "This shipment has a letter of credit" at bounding box center [230, 80] width 0 height 0
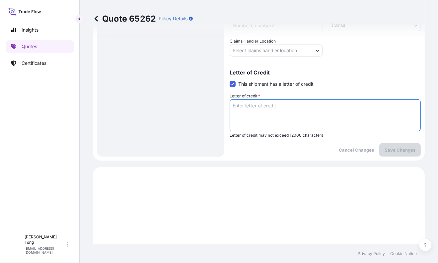
click at [247, 105] on textarea "Letter of credit *" at bounding box center [325, 115] width 191 height 32
paste textarea "Storage period : [DATE] to [DATE] (till further notice)"
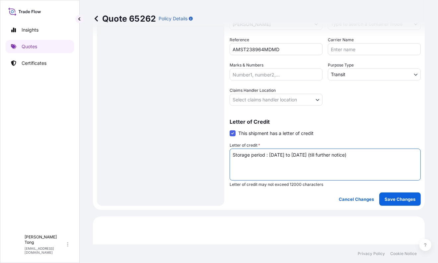
scroll to position [129, 0]
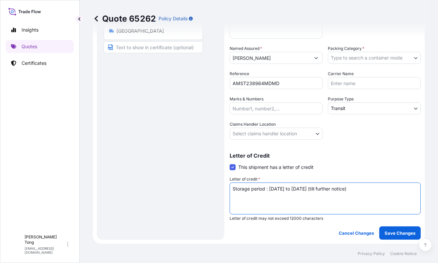
click at [259, 135] on body "Insights Quotes Certificates C [PERSON_NAME] [PERSON_NAME][EMAIL_ADDRESS][DOMAI…" at bounding box center [219, 131] width 438 height 263
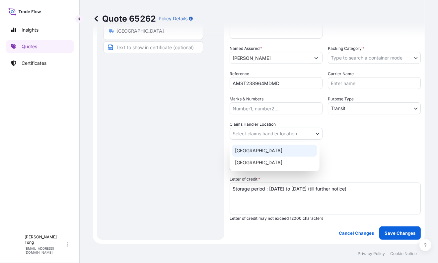
click at [260, 148] on div "[GEOGRAPHIC_DATA]" at bounding box center [274, 150] width 85 height 12
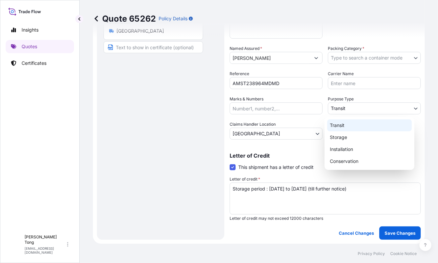
click at [343, 110] on body "Insights Quotes Certificates C [PERSON_NAME] [PERSON_NAME][EMAIL_ADDRESS][DOMAI…" at bounding box center [219, 131] width 438 height 263
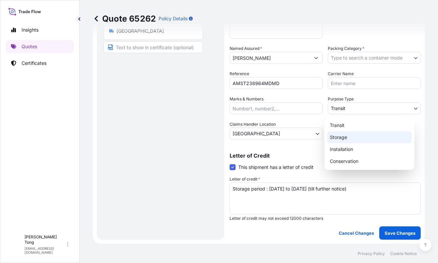
click at [348, 137] on div "Storage" at bounding box center [369, 137] width 85 height 12
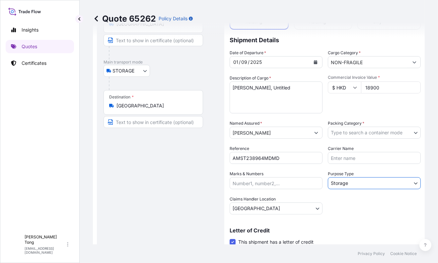
scroll to position [46, 0]
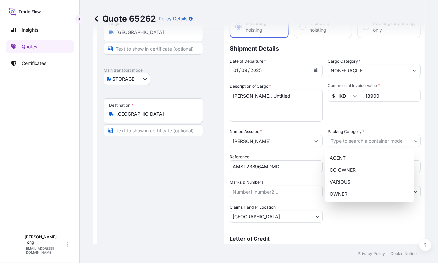
click at [355, 135] on body "Insights Quotes Certificates C [PERSON_NAME] [PERSON_NAME][EMAIL_ADDRESS][DOMAI…" at bounding box center [219, 131] width 438 height 263
click at [354, 193] on div "OWNER" at bounding box center [369, 194] width 85 height 12
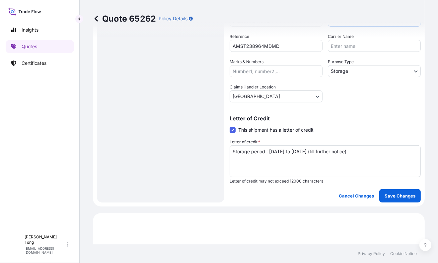
scroll to position [208, 0]
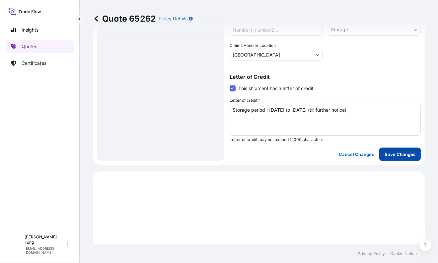
click at [387, 153] on p "Save Changes" at bounding box center [400, 154] width 31 height 7
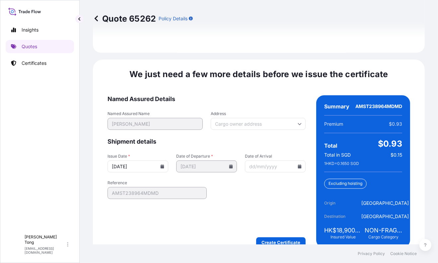
scroll to position [1056, 0]
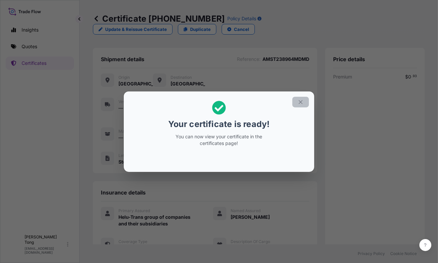
click at [302, 100] on icon "button" at bounding box center [301, 102] width 6 height 6
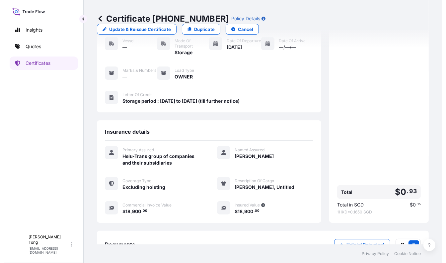
scroll to position [103, 0]
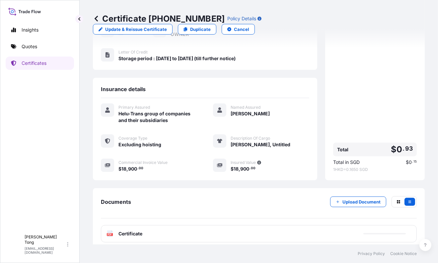
click at [213, 225] on div "PDF Certificate" at bounding box center [259, 233] width 316 height 17
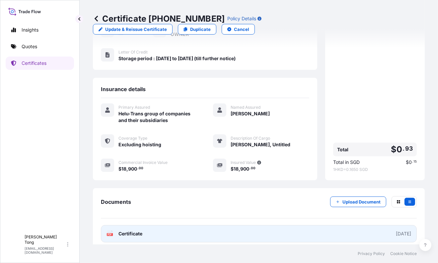
click at [227, 230] on link "PDF Certificate [DATE]" at bounding box center [259, 233] width 316 height 17
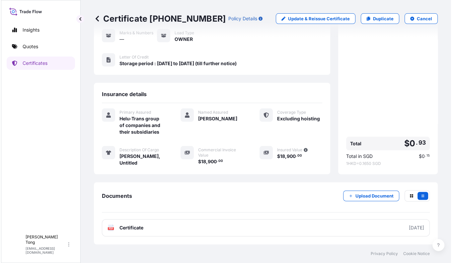
scroll to position [82, 0]
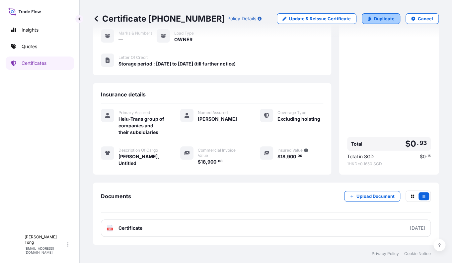
click at [368, 19] on icon at bounding box center [370, 19] width 4 height 4
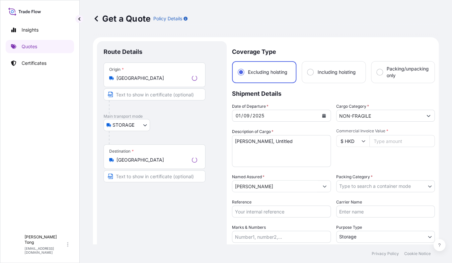
scroll to position [10, 0]
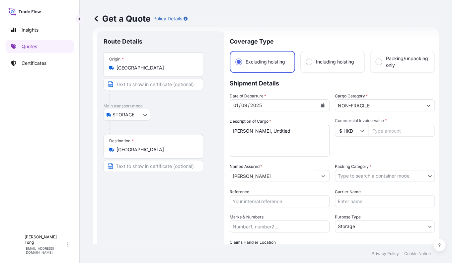
click at [390, 127] on input "Commercial Invoice Value *" at bounding box center [401, 131] width 67 height 12
paste input "52920.00"
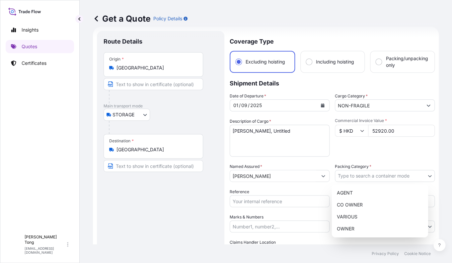
click at [362, 177] on body "Insights Quotes Certificates C [PERSON_NAME] [PERSON_NAME][EMAIL_ADDRESS][DOMAI…" at bounding box center [226, 131] width 452 height 263
click at [355, 225] on div "OWNER" at bounding box center [379, 228] width 91 height 12
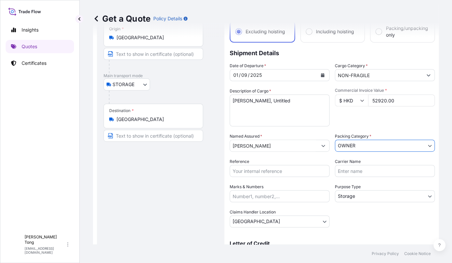
scroll to position [52, 0]
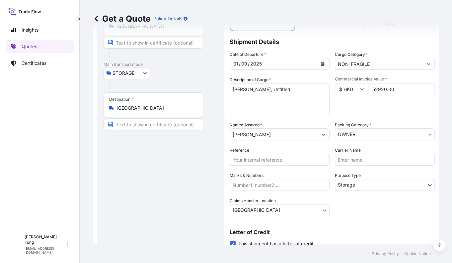
click at [263, 158] on input "Reference" at bounding box center [280, 159] width 100 height 12
paste input "AMST238964MDMD"
click at [187, 177] on div "Route Details Place of loading Road / [GEOGRAPHIC_DATA] / Inland Origin * [GEOG…" at bounding box center [161, 152] width 114 height 313
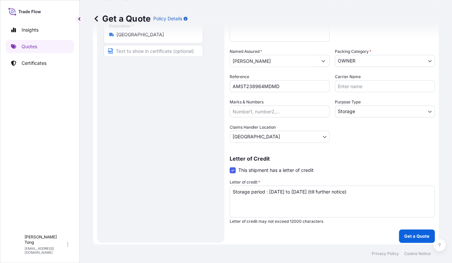
scroll to position [127, 0]
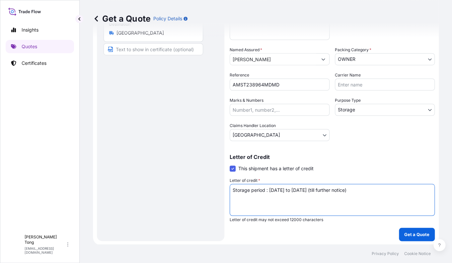
drag, startPoint x: 374, startPoint y: 191, endPoint x: 225, endPoint y: 191, distance: 148.1
click at [225, 191] on form "Route Details Place of loading Road / Inland Road / Inland Origin * [GEOGRAPHIC…" at bounding box center [266, 77] width 346 height 334
drag, startPoint x: 274, startPoint y: 201, endPoint x: 282, endPoint y: 204, distance: 8.1
click at [274, 202] on textarea "Storage period : [DATE] to [DATE] (till further notice)" at bounding box center [332, 200] width 205 height 32
click at [417, 231] on p "Get a Quote" at bounding box center [416, 234] width 25 height 7
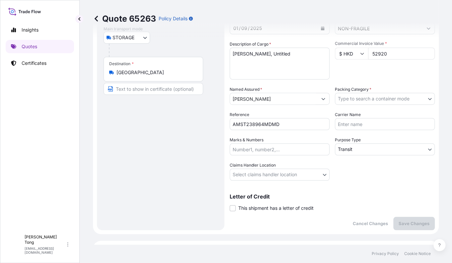
scroll to position [87, 0]
click at [368, 100] on body "Insights Quotes Certificates C [PERSON_NAME] [PERSON_NAME][EMAIL_ADDRESS][DOMAI…" at bounding box center [226, 131] width 452 height 263
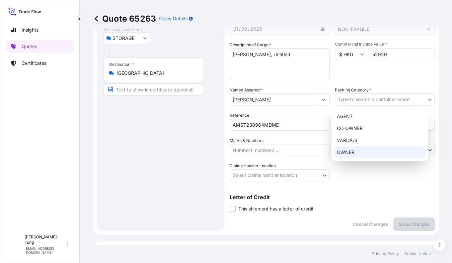
click at [364, 150] on div "OWNER" at bounding box center [379, 152] width 91 height 12
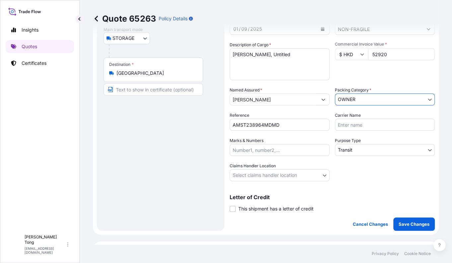
click at [364, 150] on body "Insights Quotes Certificates C [PERSON_NAME] [PERSON_NAME][EMAIL_ADDRESS][DOMAI…" at bounding box center [226, 131] width 452 height 263
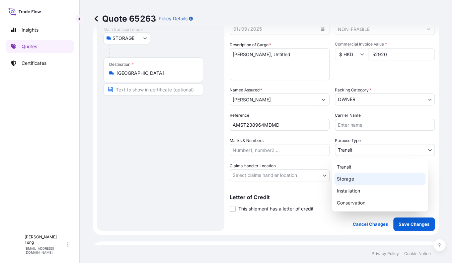
click at [361, 183] on div "Storage" at bounding box center [379, 179] width 91 height 12
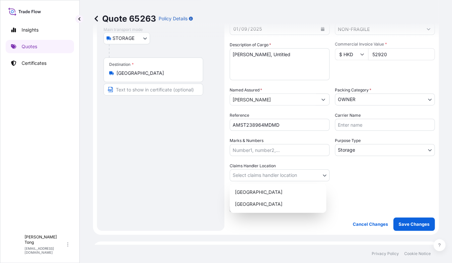
click at [308, 173] on body "Insights Quotes Certificates C [PERSON_NAME] [PERSON_NAME][EMAIL_ADDRESS][DOMAI…" at bounding box center [226, 131] width 452 height 263
click at [296, 190] on div "[GEOGRAPHIC_DATA]" at bounding box center [277, 192] width 91 height 12
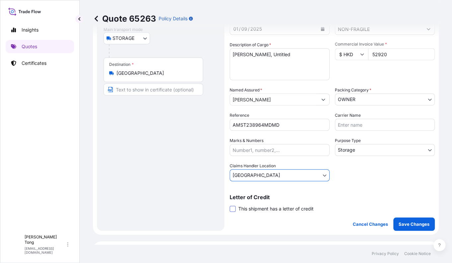
click at [232, 208] on span at bounding box center [233, 209] width 6 height 6
click at [230, 205] on input "This shipment has a letter of credit" at bounding box center [230, 205] width 0 height 0
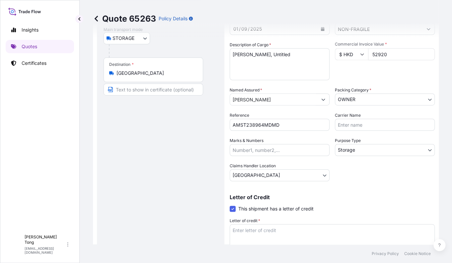
click at [243, 227] on textarea "Letter of credit *" at bounding box center [332, 240] width 205 height 32
paste textarea "Storage period : [DATE] to [DATE] (till further notice)"
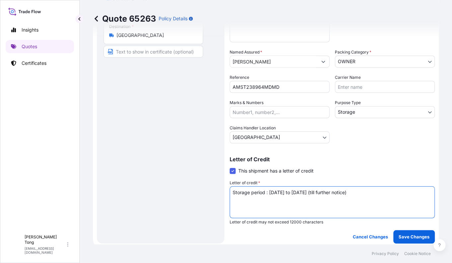
scroll to position [166, 0]
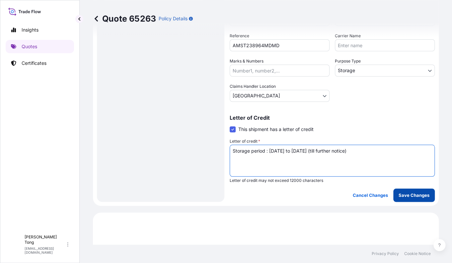
click at [399, 193] on p "Save Changes" at bounding box center [414, 195] width 31 height 7
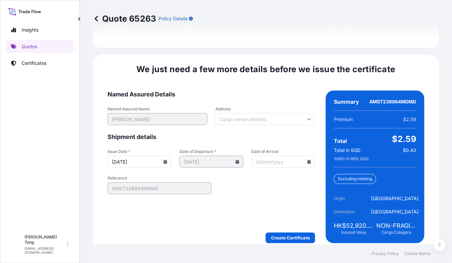
scroll to position [1055, 0]
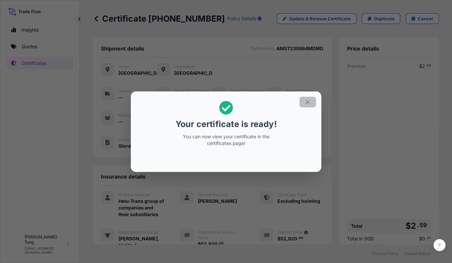
click at [307, 99] on icon "button" at bounding box center [308, 102] width 6 height 6
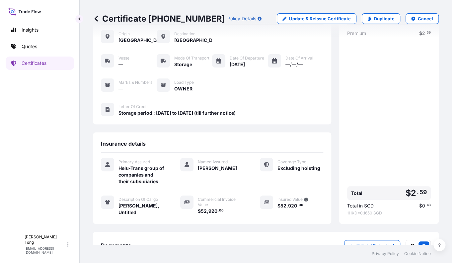
scroll to position [82, 0]
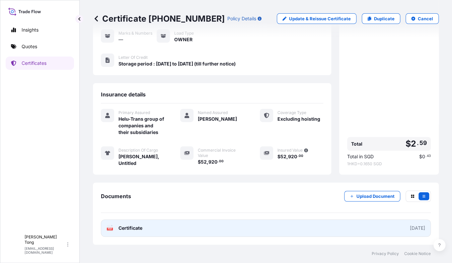
click at [259, 228] on link "PDF Certificate [DATE]" at bounding box center [266, 227] width 330 height 17
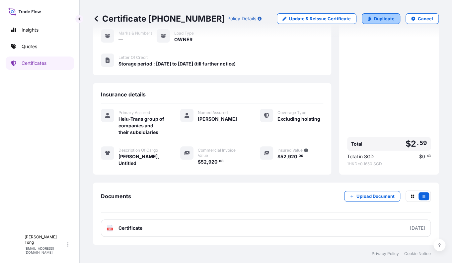
click at [376, 19] on p "Duplicate" at bounding box center [384, 18] width 21 height 7
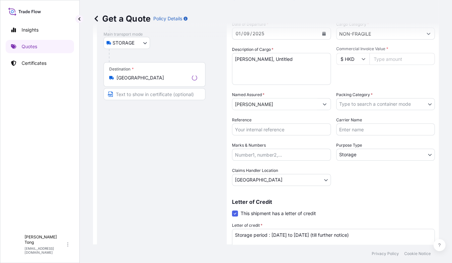
scroll to position [10, 0]
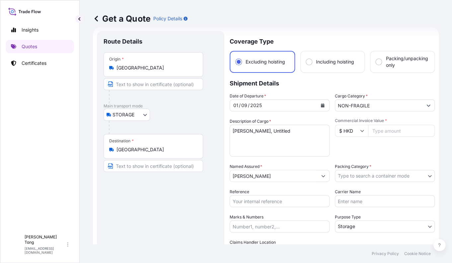
click at [388, 130] on input "Commercial Invoice Value *" at bounding box center [401, 131] width 67 height 12
paste input "47880.00"
click at [379, 148] on div "Commercial Invoice Value * $ HKD 47880.00" at bounding box center [385, 137] width 100 height 39
click at [369, 175] on body "Insights Quotes Certificates C [PERSON_NAME] [PERSON_NAME][EMAIL_ADDRESS][DOMAI…" at bounding box center [226, 131] width 452 height 263
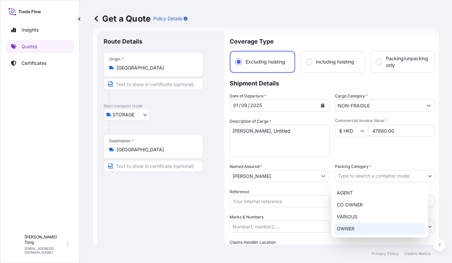
click at [363, 226] on div "OWNER" at bounding box center [379, 228] width 91 height 12
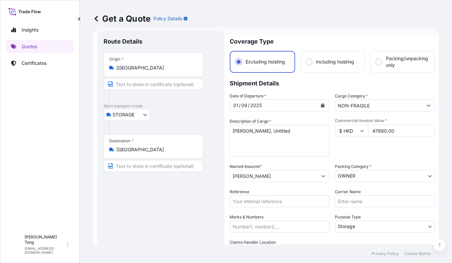
click at [276, 201] on input "Reference" at bounding box center [280, 201] width 100 height 12
drag, startPoint x: 252, startPoint y: 201, endPoint x: 207, endPoint y: 199, distance: 45.6
click at [207, 199] on form "Route Details Place of loading Road / Inland Road / Inland Origin * [GEOGRAPHIC…" at bounding box center [266, 194] width 346 height 334
paste input "AMST238964MDMD"
click at [182, 215] on div "Route Details Place of loading Road / [GEOGRAPHIC_DATA] / Inland Origin * [GEOG…" at bounding box center [161, 194] width 114 height 313
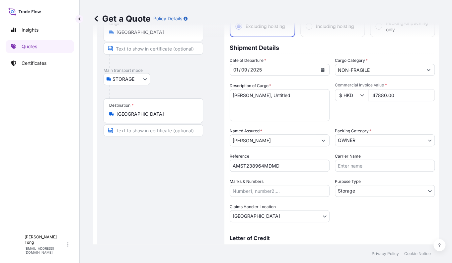
scroll to position [93, 0]
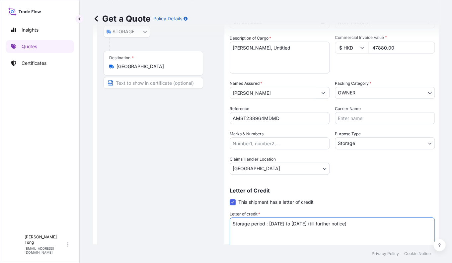
drag, startPoint x: 232, startPoint y: 220, endPoint x: 216, endPoint y: 219, distance: 16.3
click at [216, 219] on form "Route Details Place of loading Road / Inland Road / Inland Origin * [GEOGRAPHIC…" at bounding box center [266, 111] width 346 height 334
click at [162, 206] on div "Route Details Place of loading Road / [GEOGRAPHIC_DATA] / Inland Origin * [GEOG…" at bounding box center [161, 111] width 114 height 313
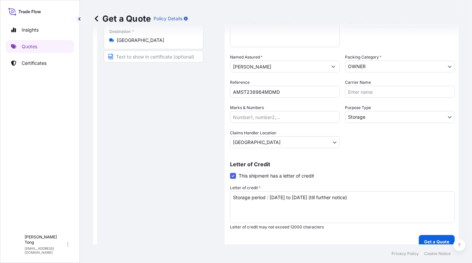
scroll to position [127, 0]
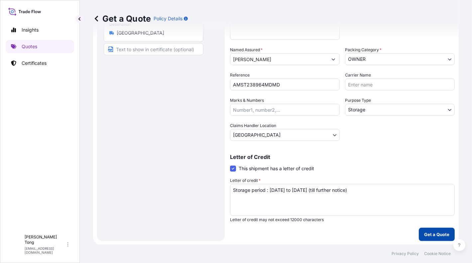
click at [427, 231] on p "Get a Quote" at bounding box center [436, 234] width 25 height 7
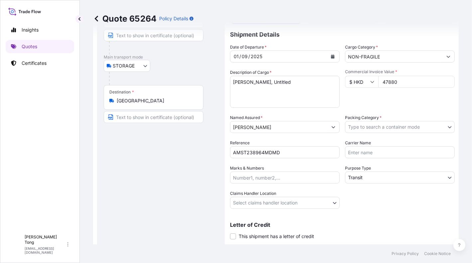
scroll to position [45, 0]
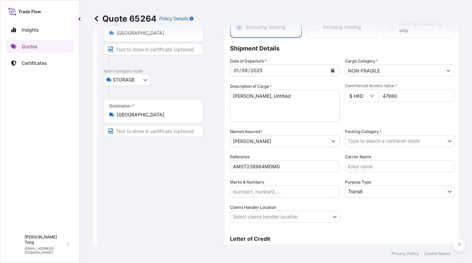
click at [369, 139] on body "Insights Quotes Certificates C [PERSON_NAME] [PERSON_NAME][EMAIL_ADDRESS][DOMAI…" at bounding box center [236, 131] width 472 height 263
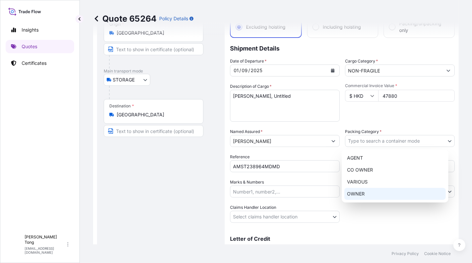
click at [363, 196] on div "OWNER" at bounding box center [394, 194] width 101 height 12
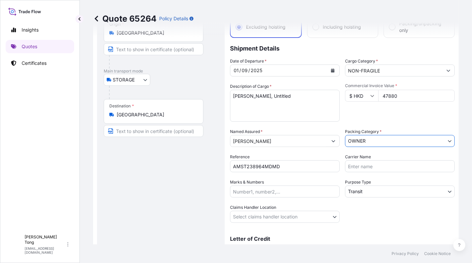
click at [363, 193] on body "Insights Quotes Certificates C [PERSON_NAME] [PERSON_NAME][EMAIL_ADDRESS][DOMAI…" at bounding box center [236, 131] width 472 height 263
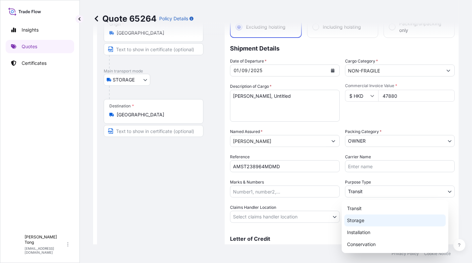
click at [364, 217] on div "Storage" at bounding box center [394, 220] width 101 height 12
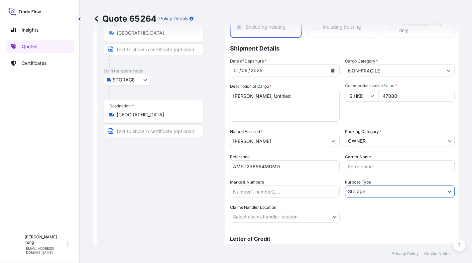
click at [328, 215] on body "Insights Quotes Certificates C [PERSON_NAME] [PERSON_NAME][EMAIL_ADDRESS][DOMAI…" at bounding box center [236, 131] width 472 height 263
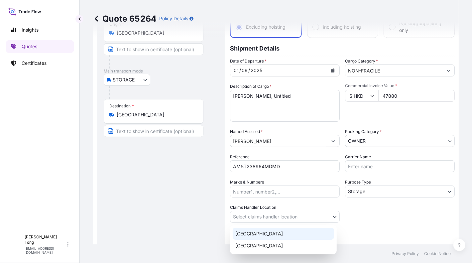
click at [313, 229] on div "[GEOGRAPHIC_DATA]" at bounding box center [282, 233] width 101 height 12
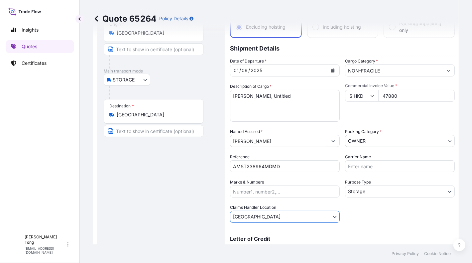
scroll to position [87, 0]
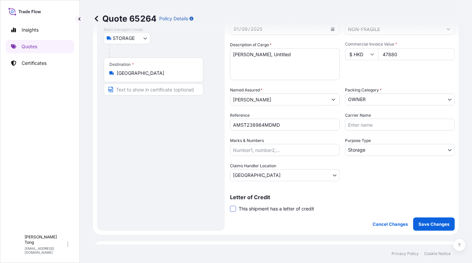
click at [231, 206] on span at bounding box center [233, 209] width 6 height 6
click at [230, 205] on input "This shipment has a letter of credit" at bounding box center [230, 205] width 0 height 0
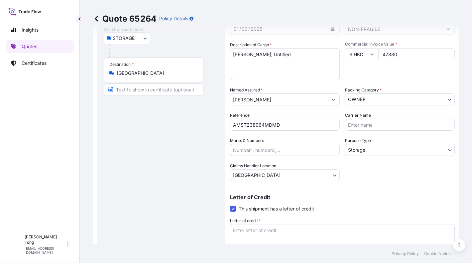
click at [258, 233] on textarea "Letter of credit *" at bounding box center [342, 240] width 224 height 32
paste textarea "Storage period : [DATE] to [DATE] (till further notice)"
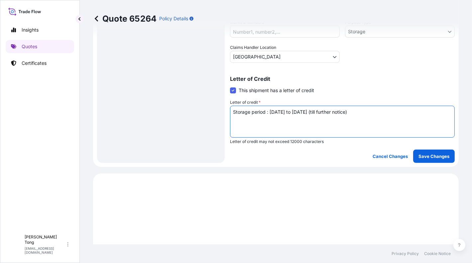
scroll to position [211, 0]
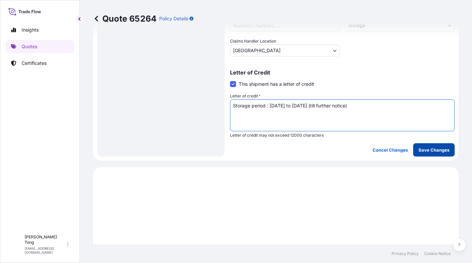
click at [423, 150] on p "Save Changes" at bounding box center [433, 149] width 31 height 7
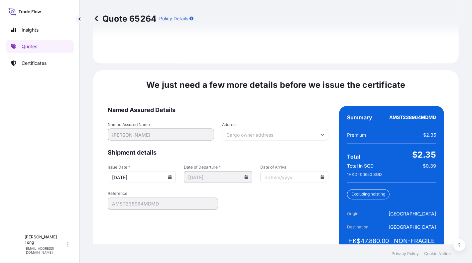
scroll to position [1055, 0]
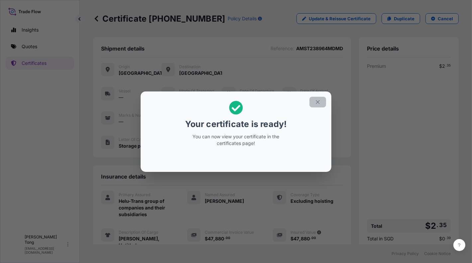
click at [318, 102] on icon "button" at bounding box center [317, 102] width 6 height 6
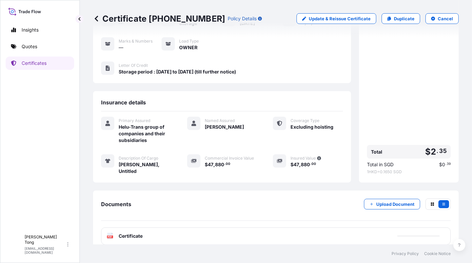
scroll to position [75, 0]
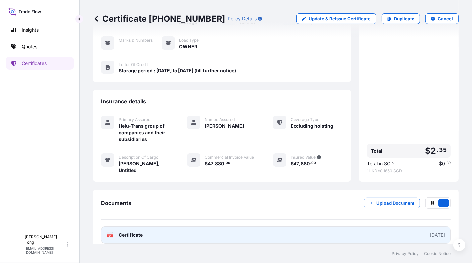
click at [247, 226] on link "PDF Certificate [DATE]" at bounding box center [275, 234] width 349 height 17
